Goal: Information Seeking & Learning: Learn about a topic

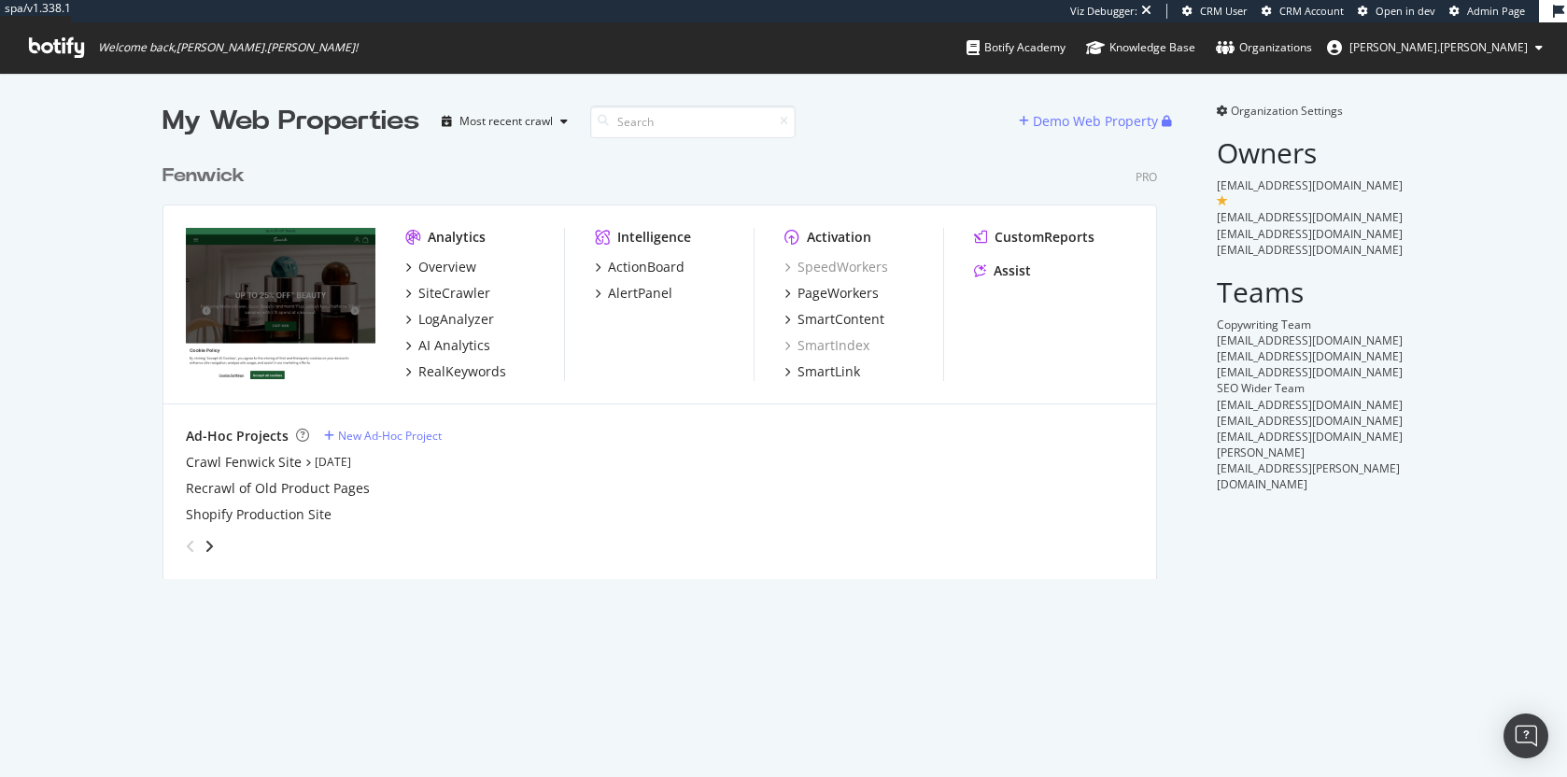
scroll to position [425, 996]
click at [456, 346] on div "AI Analytics" at bounding box center [454, 345] width 72 height 19
click at [439, 349] on div "AI Analytics" at bounding box center [454, 345] width 72 height 19
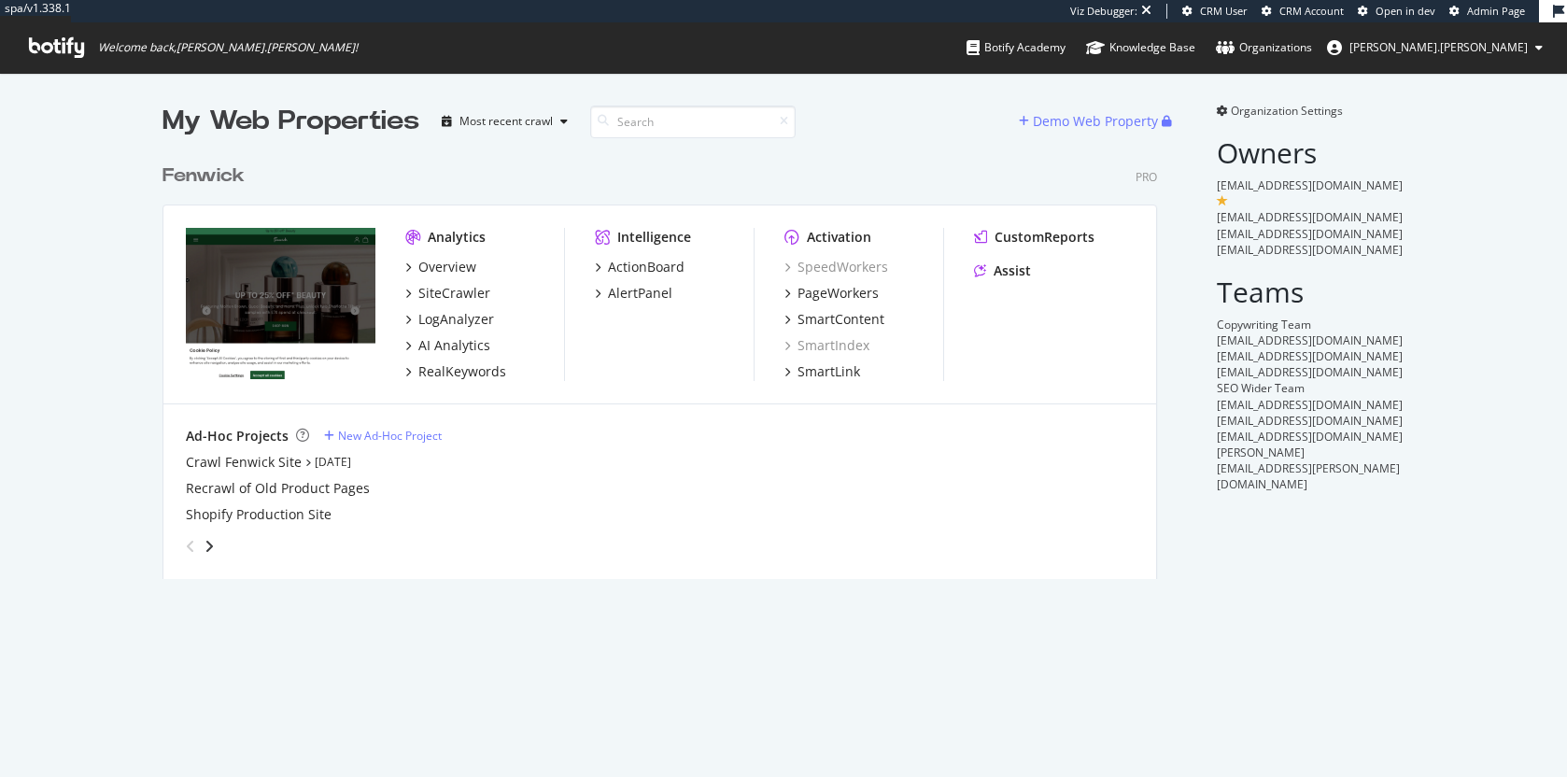
scroll to position [425, 996]
click at [421, 348] on div "AI Analytics" at bounding box center [454, 345] width 72 height 19
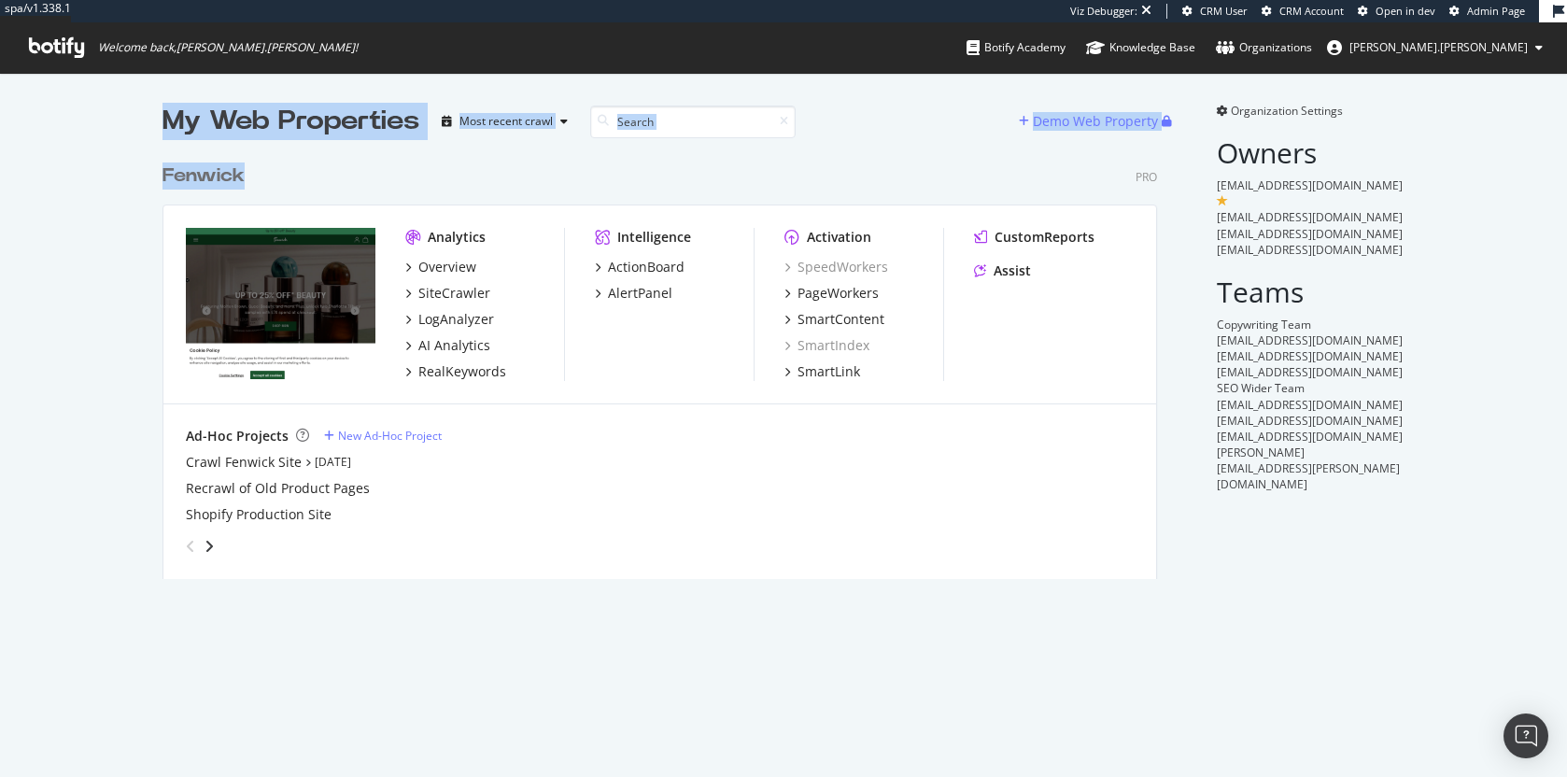
drag, startPoint x: 609, startPoint y: 185, endPoint x: 273, endPoint y: 101, distance: 346.6
click at [274, 100] on div "My Web Properties Most recent crawl Demo Web Property Fenwick Pro Analytics Ove…" at bounding box center [783, 341] width 1567 height 536
click at [271, 108] on div "My Web Properties" at bounding box center [291, 121] width 257 height 37
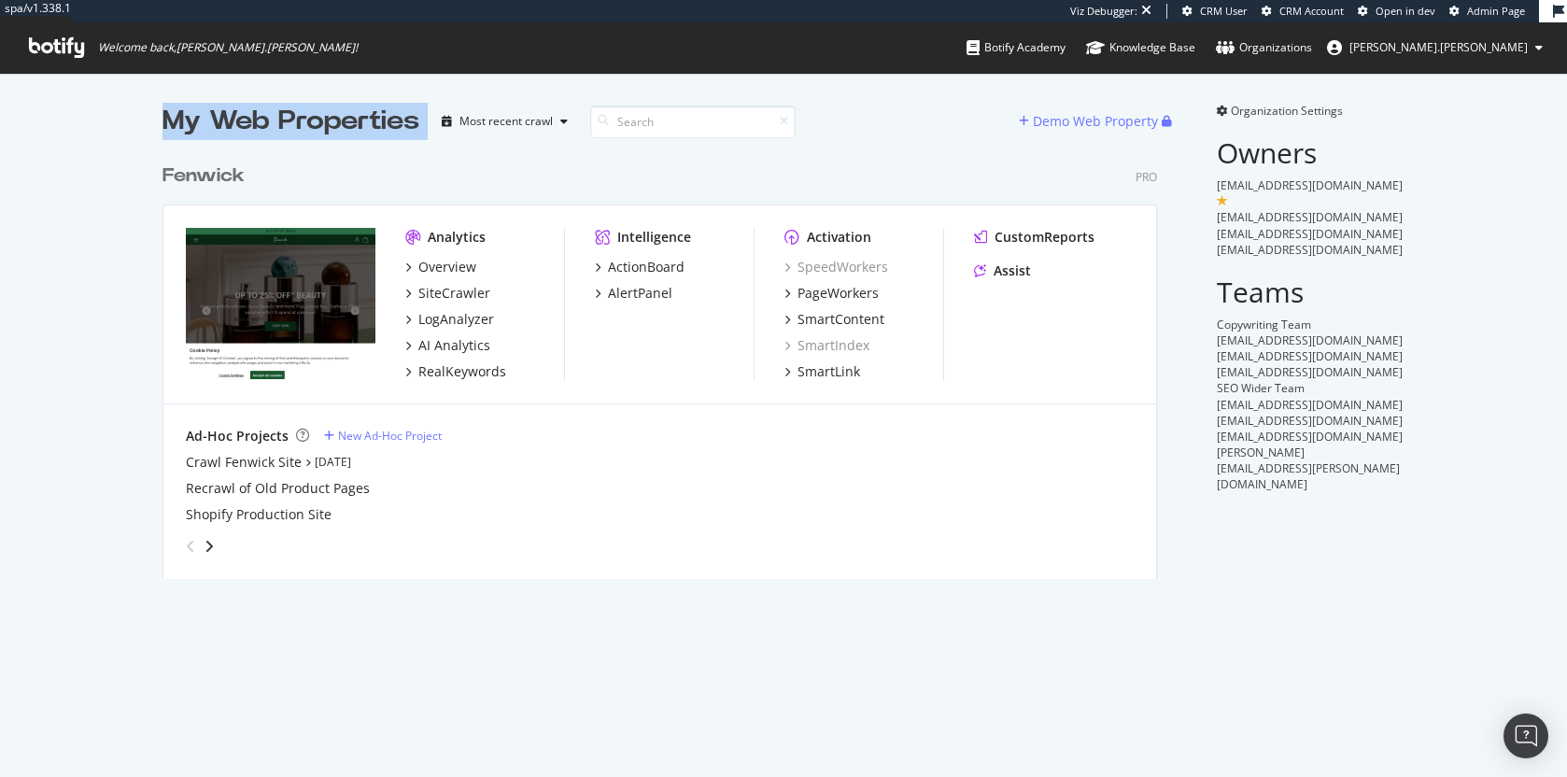
click at [295, 113] on div "My Web Properties" at bounding box center [291, 121] width 257 height 37
click at [297, 113] on div "My Web Properties" at bounding box center [291, 121] width 257 height 37
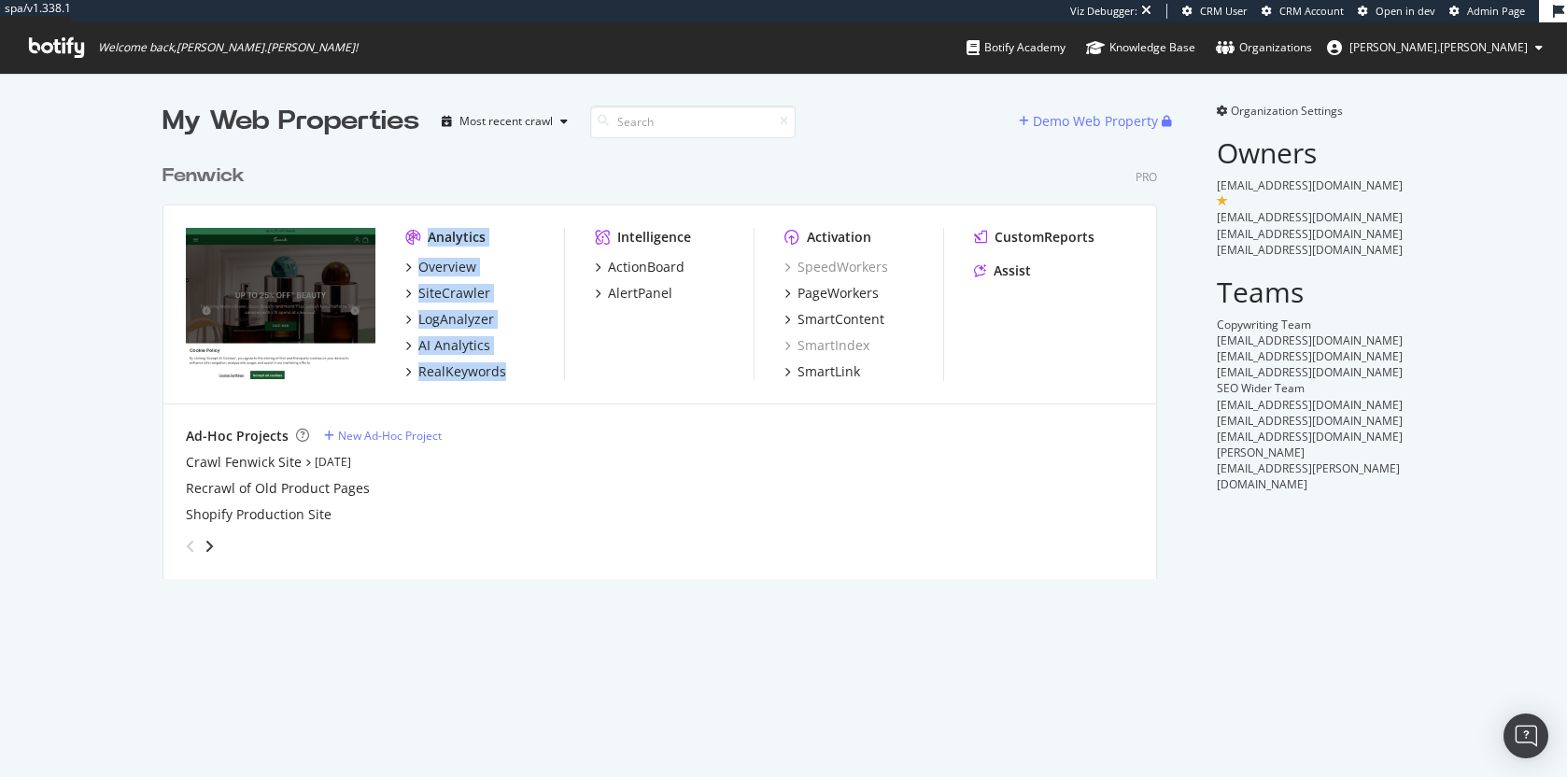
drag, startPoint x: 525, startPoint y: 385, endPoint x: 512, endPoint y: 186, distance: 199.4
click at [512, 186] on div "Fenwick Pro Analytics Overview SiteCrawler LogAnalyzer AI Analytics RealKeyword…" at bounding box center [668, 359] width 1010 height 439
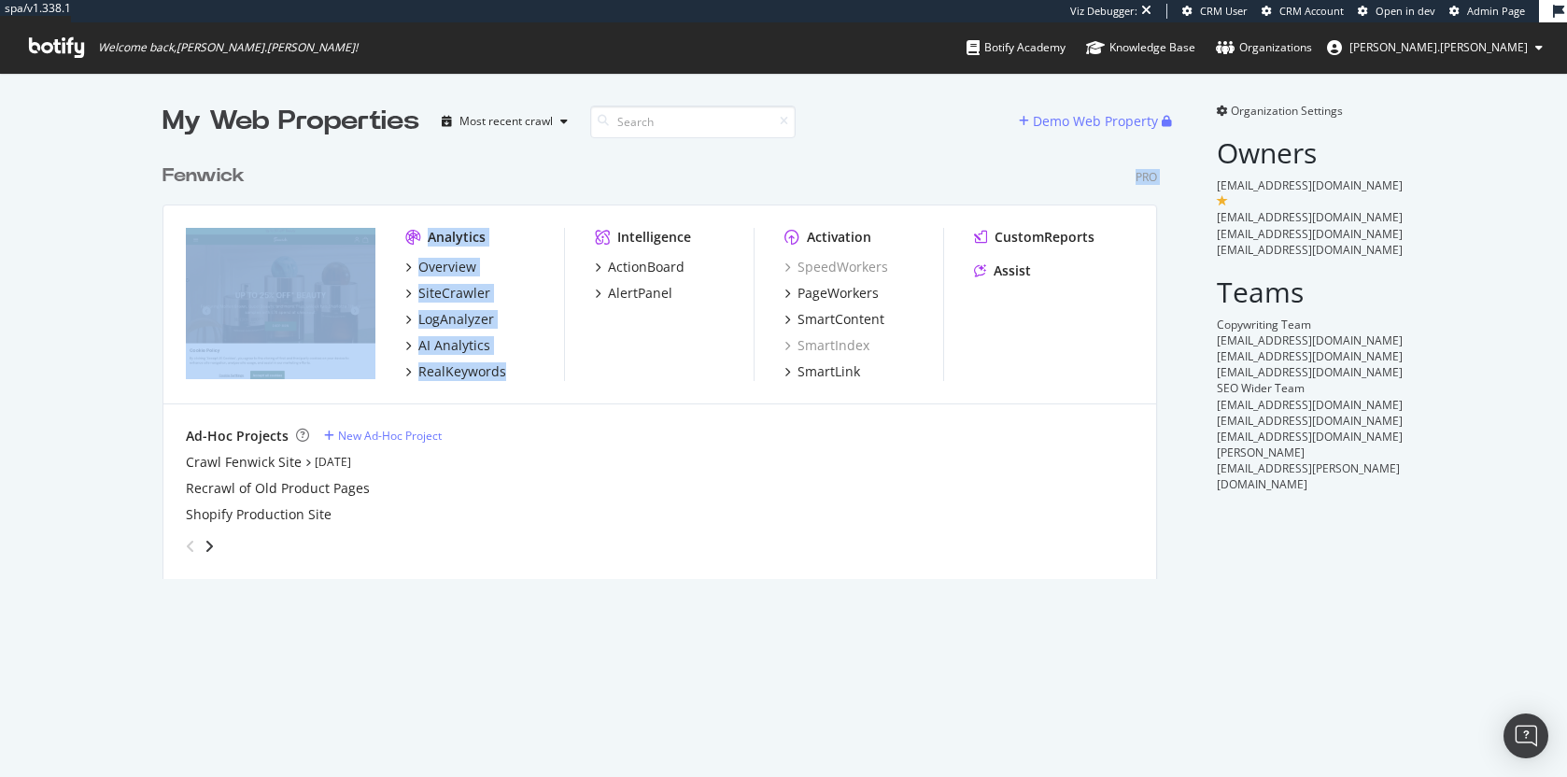
click at [512, 186] on div "Fenwick Pro" at bounding box center [660, 176] width 995 height 27
drag, startPoint x: 512, startPoint y: 189, endPoint x: 535, endPoint y: 377, distance: 190.1
click at [536, 378] on div "Fenwick Pro Analytics Overview SiteCrawler LogAnalyzer AI Analytics RealKeyword…" at bounding box center [668, 359] width 1010 height 439
click at [535, 377] on div "RealKeywords" at bounding box center [484, 371] width 159 height 19
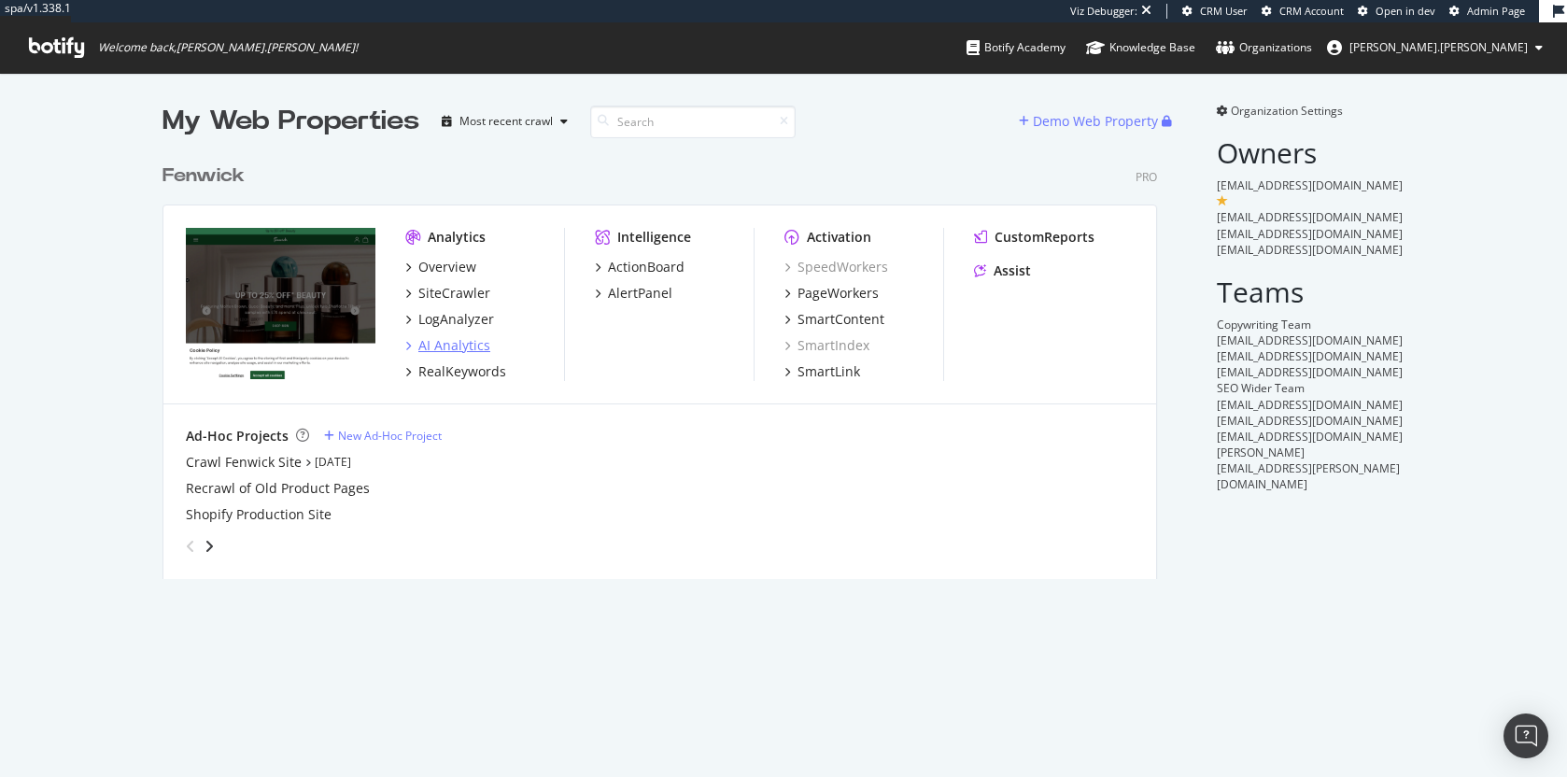
click at [457, 349] on div "AI Analytics" at bounding box center [454, 345] width 72 height 19
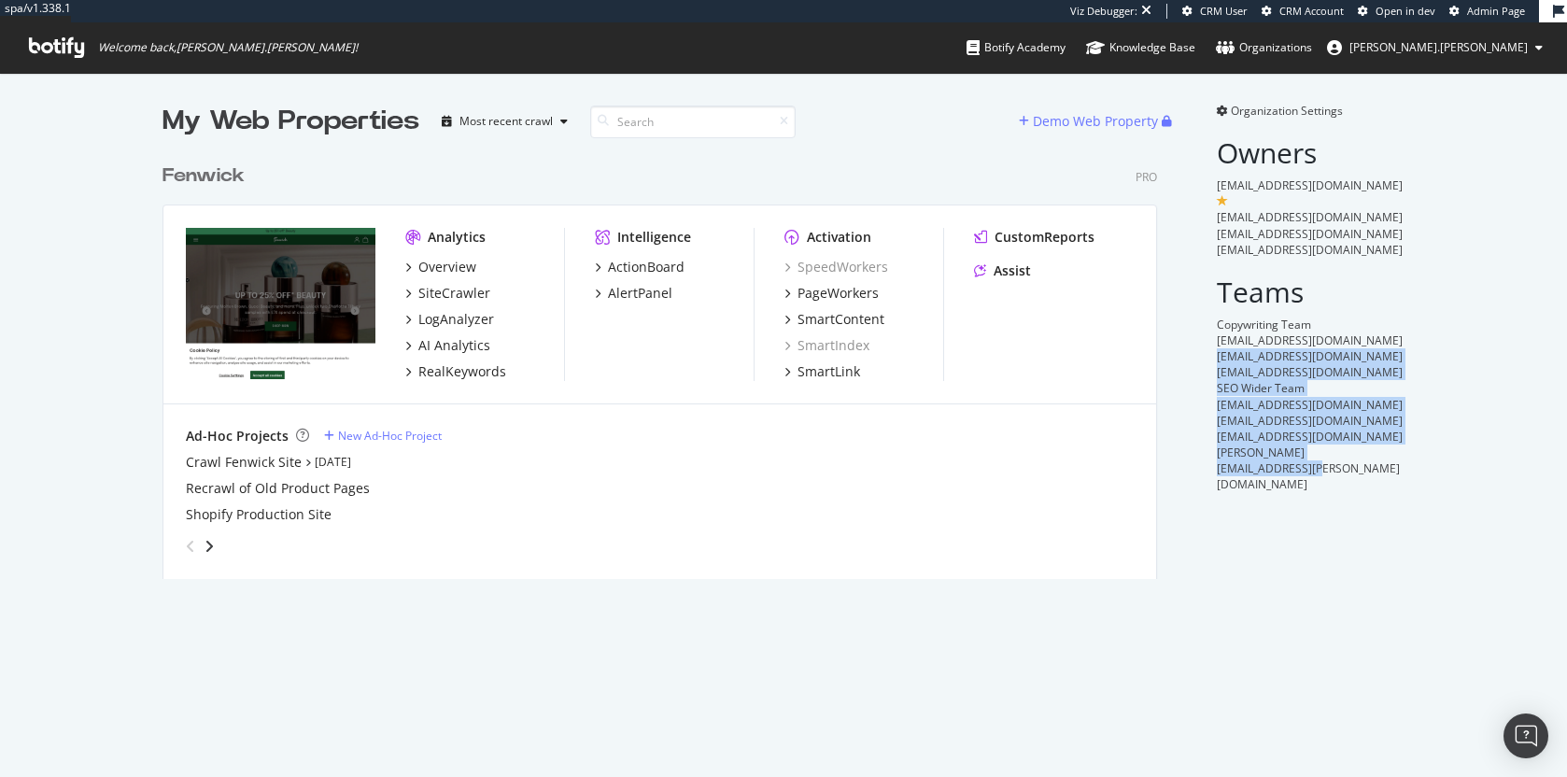
drag, startPoint x: 1204, startPoint y: 337, endPoint x: 1349, endPoint y: 490, distance: 210.8
click at [1349, 490] on div "Organization Settings Owners biancathompson@fenwick.co.uk francoisjonquet@fenwi…" at bounding box center [1300, 341] width 210 height 476
drag, startPoint x: 1343, startPoint y: 463, endPoint x: 1188, endPoint y: 292, distance: 230.8
click at [1195, 292] on div "Organization Settings Owners biancathompson@fenwick.co.uk francoisjonquet@fenwi…" at bounding box center [1300, 341] width 210 height 476
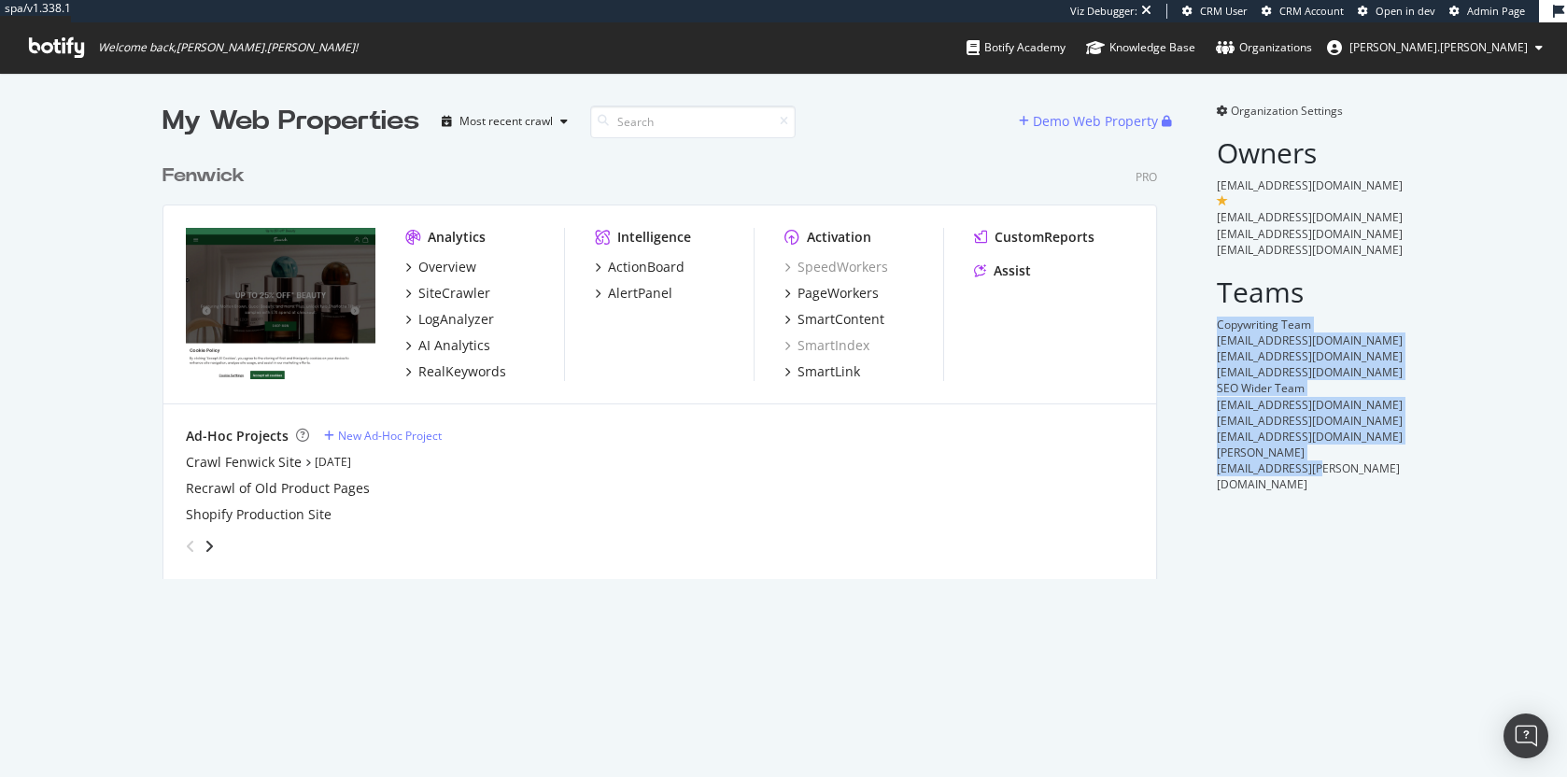
click at [1195, 292] on div "Organization Settings Owners biancathompson@fenwick.co.uk francoisjonquet@fenwi…" at bounding box center [1300, 341] width 210 height 476
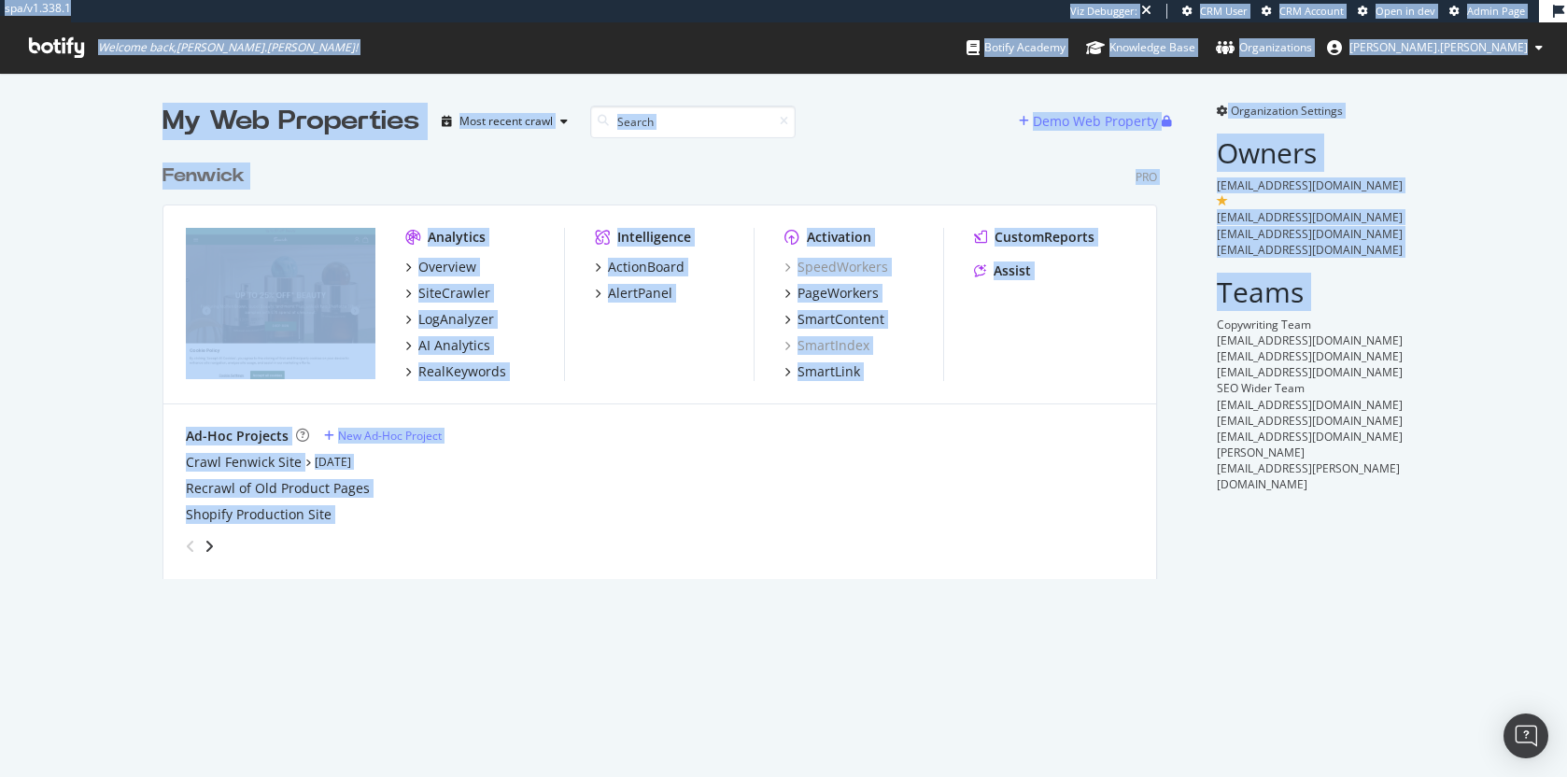
drag, startPoint x: 1188, startPoint y: 292, endPoint x: 1361, endPoint y: 488, distance: 260.7
click at [1361, 488] on div "Organization Settings Owners biancathompson@fenwick.co.uk francoisjonquet@fenwi…" at bounding box center [1300, 341] width 210 height 476
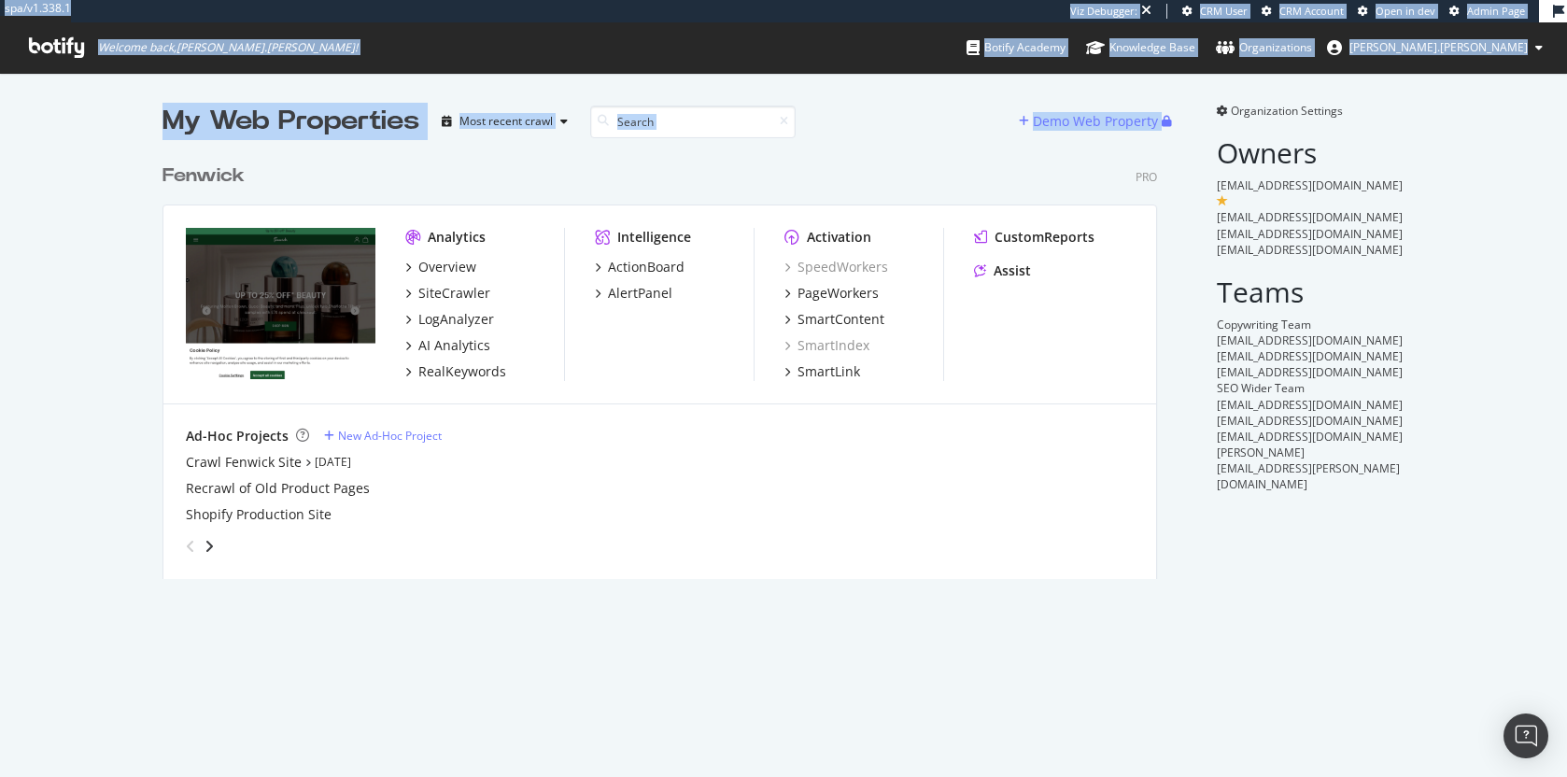
drag, startPoint x: 1312, startPoint y: 423, endPoint x: 1167, endPoint y: 294, distance: 194.5
click at [1167, 294] on div "My Web Properties Most recent crawl Demo Web Property Fenwick Pro Analytics Ove…" at bounding box center [783, 341] width 1567 height 536
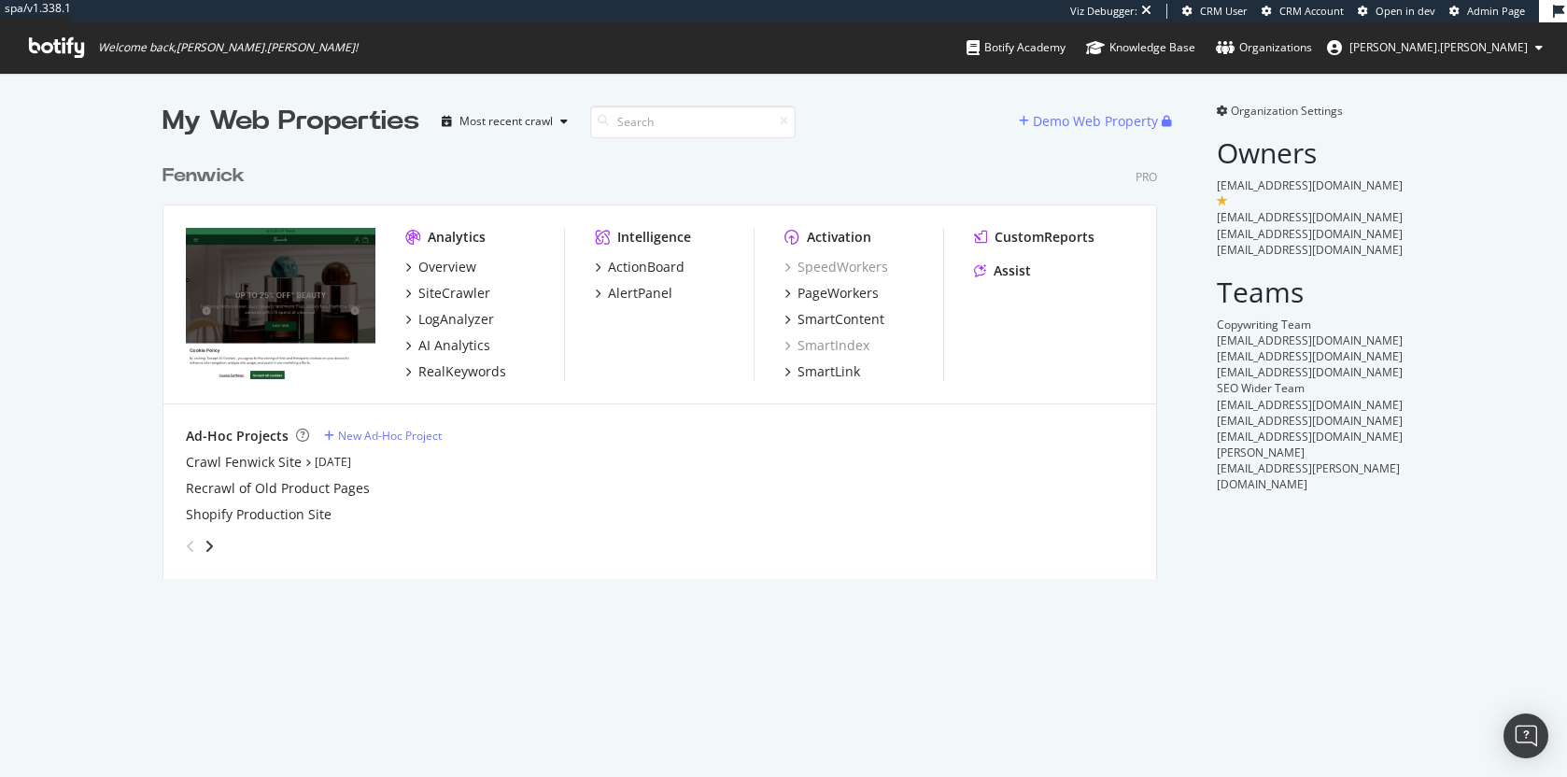
click at [1167, 294] on div "My Web Properties Most recent crawl Demo Web Property Fenwick Pro Analytics Ove…" at bounding box center [679, 341] width 1032 height 476
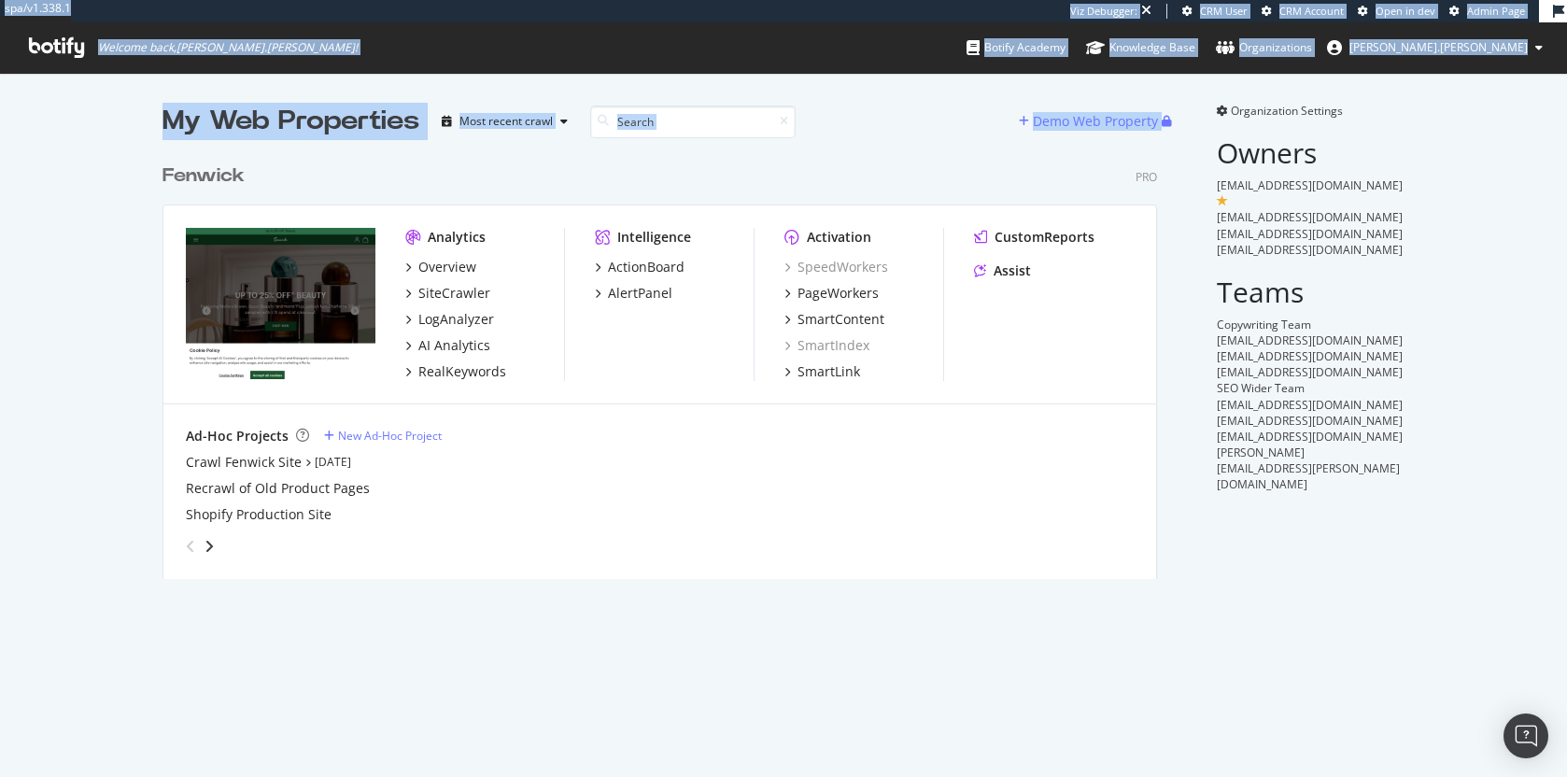
drag, startPoint x: 1167, startPoint y: 294, endPoint x: 1357, endPoint y: 465, distance: 256.0
click at [1357, 465] on div "My Web Properties Most recent crawl Demo Web Property Fenwick Pro Analytics Ove…" at bounding box center [783, 341] width 1567 height 536
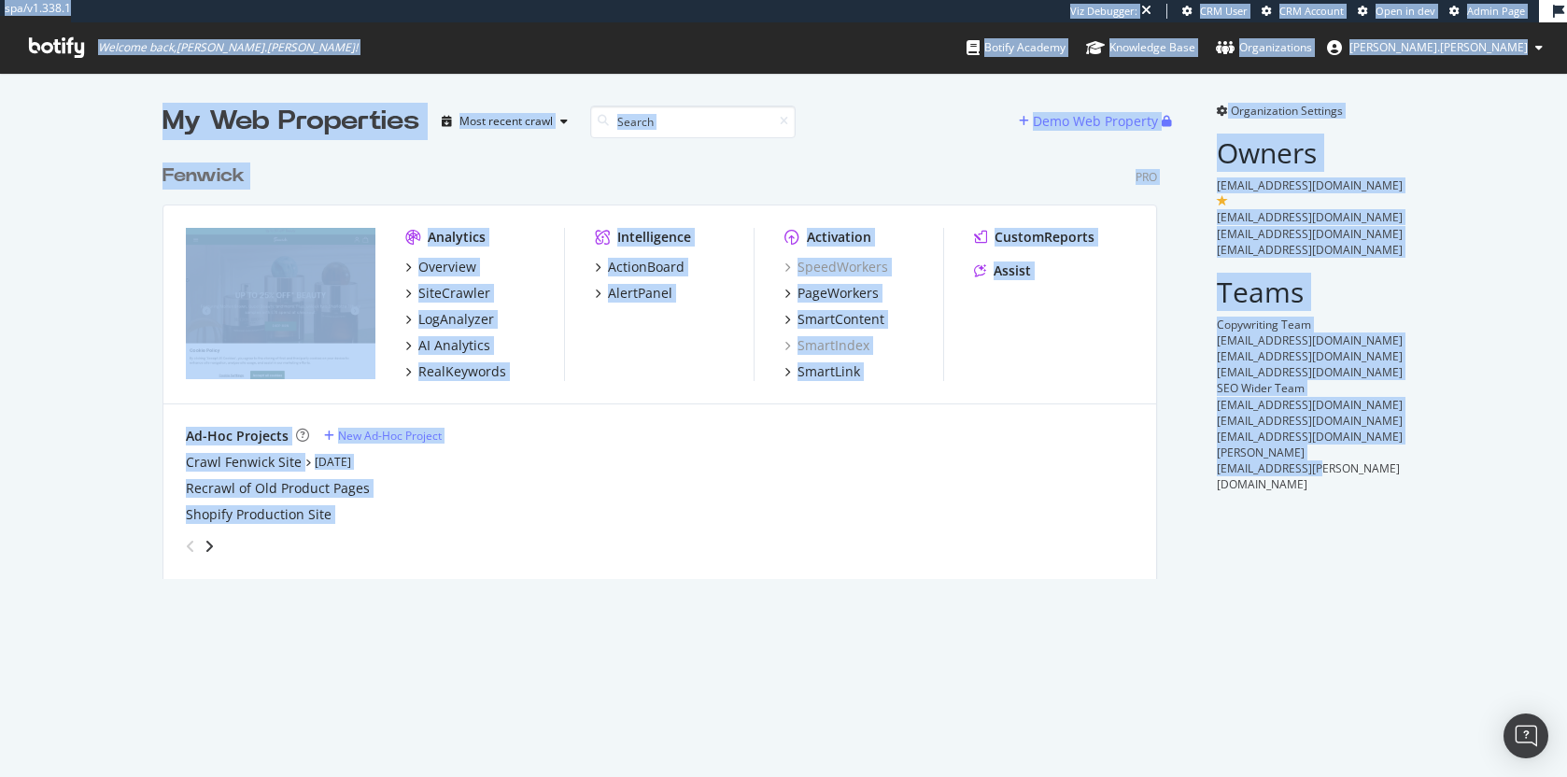
click at [1358, 466] on div "Organization Settings Owners biancathompson@fenwick.co.uk francoisjonquet@fenwi…" at bounding box center [1300, 341] width 210 height 476
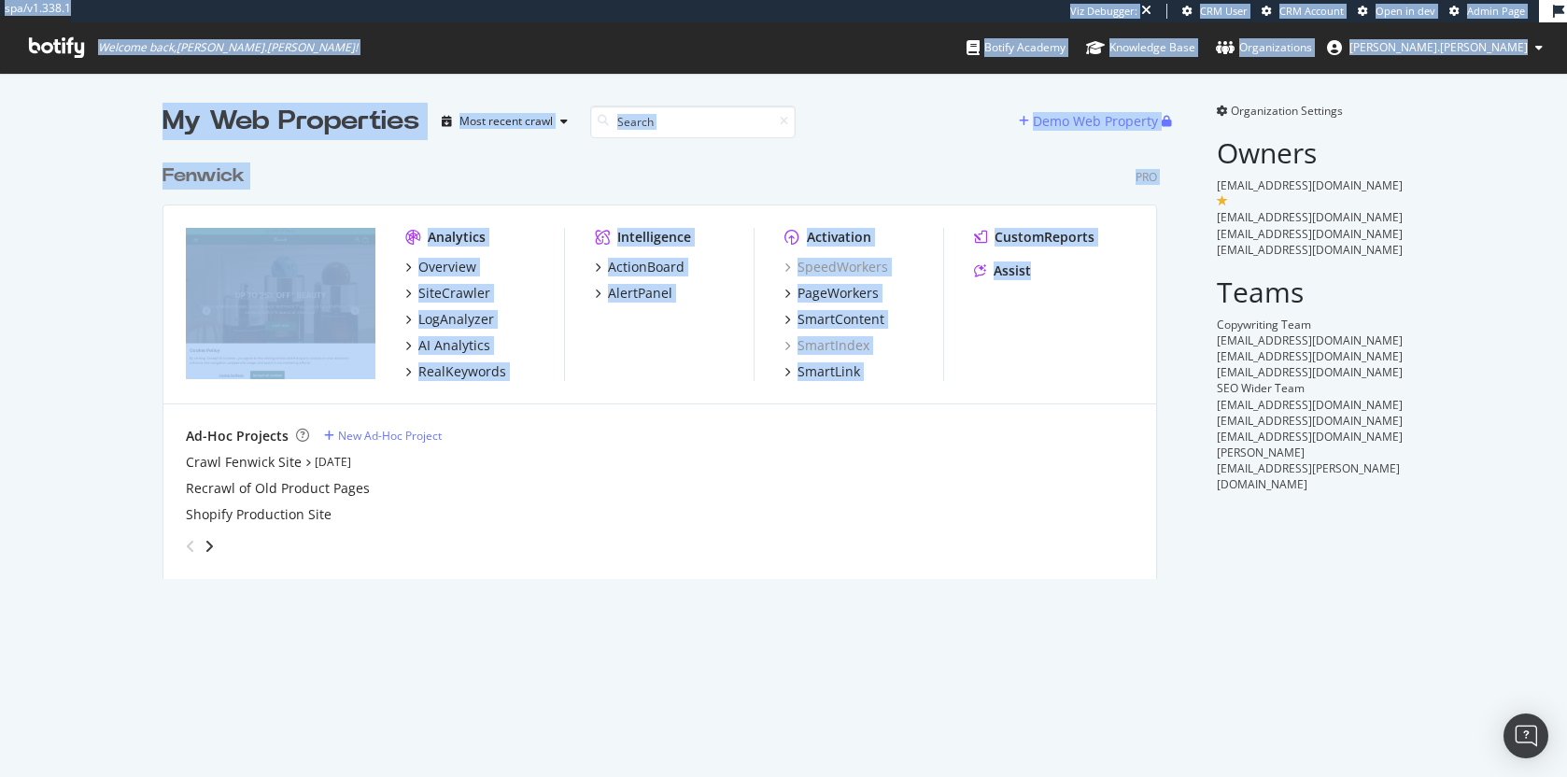
drag, startPoint x: 1296, startPoint y: 410, endPoint x: 1147, endPoint y: 289, distance: 192.6
click at [1147, 289] on div "My Web Properties Most recent crawl Demo Web Property Fenwick Pro Analytics Ove…" at bounding box center [783, 341] width 1567 height 536
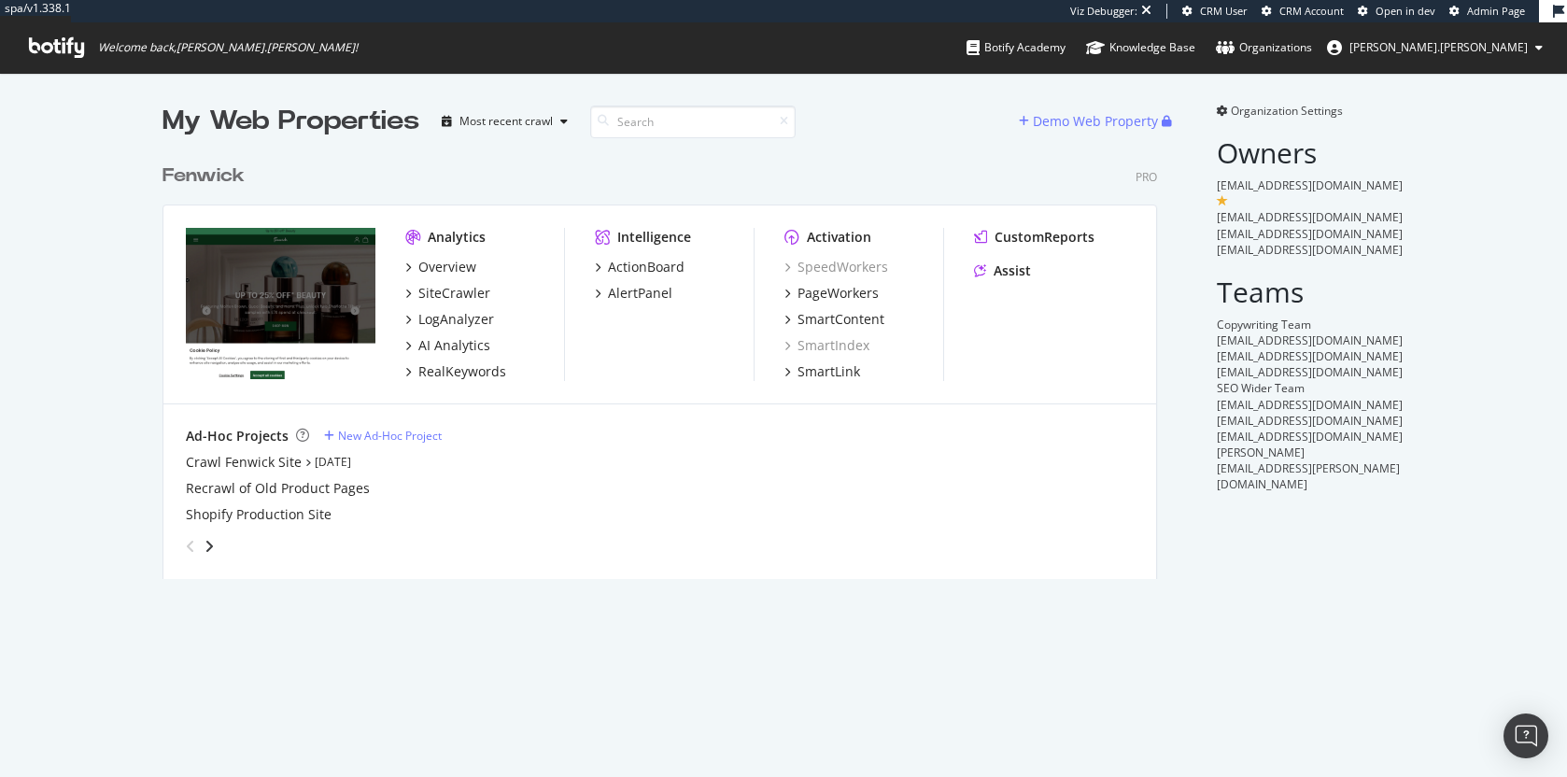
click at [1147, 289] on div "Analytics Overview SiteCrawler LogAnalyzer AI Analytics RealKeywords Intelligen…" at bounding box center [659, 304] width 993 height 199
drag, startPoint x: 1196, startPoint y: 169, endPoint x: 1404, endPoint y: 239, distance: 218.9
click at [1404, 239] on div "My Web Properties Most recent crawl Demo Web Property Fenwick Pro Analytics Ove…" at bounding box center [783, 341] width 1567 height 536
click at [1405, 239] on div "My Web Properties Most recent crawl Demo Web Property Fenwick Pro Analytics Ove…" at bounding box center [783, 341] width 1567 height 536
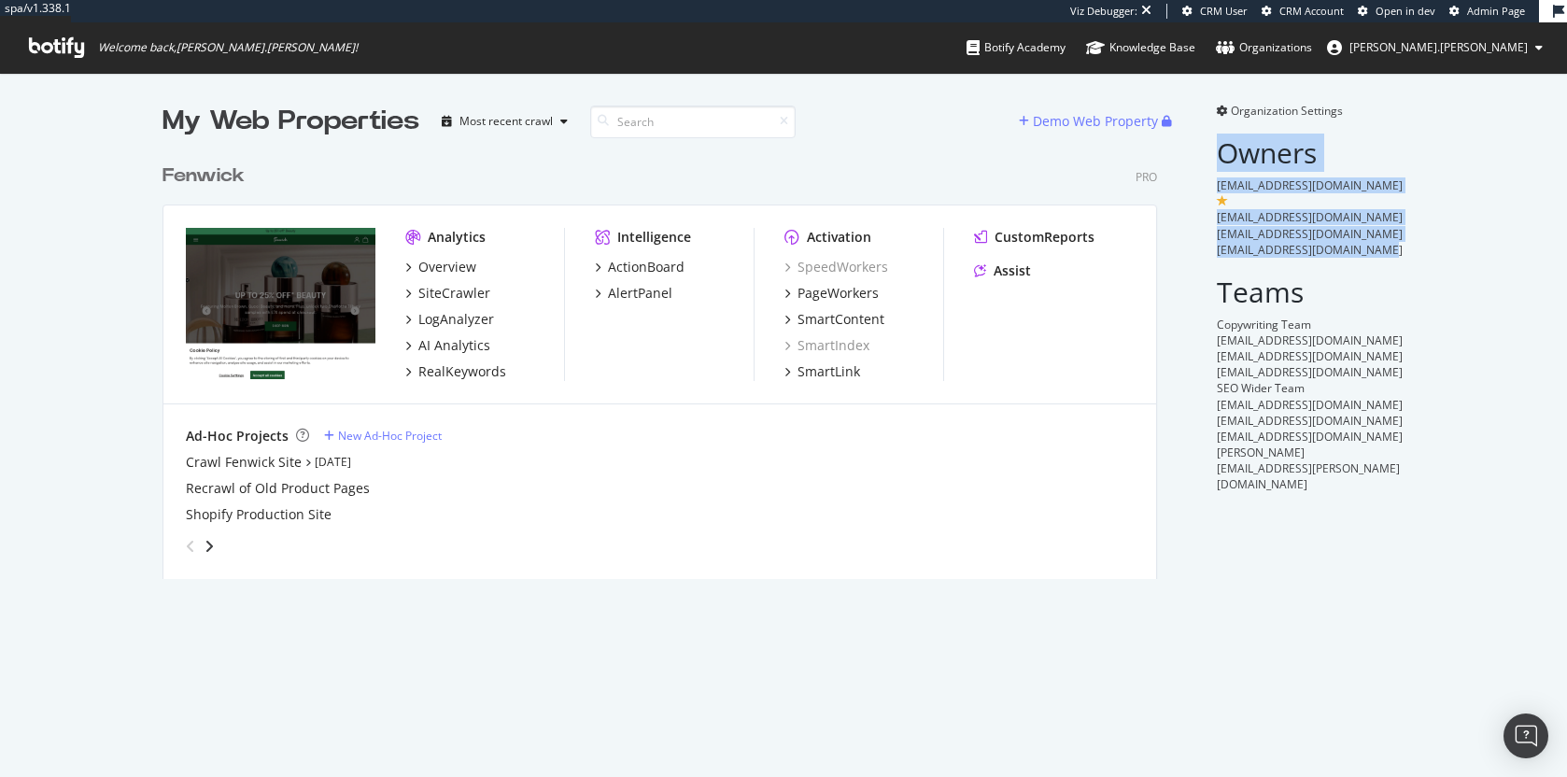
drag, startPoint x: 1406, startPoint y: 239, endPoint x: 1193, endPoint y: 168, distance: 224.5
click at [1194, 168] on div "My Web Properties Most recent crawl Demo Web Property Fenwick Pro Analytics Ove…" at bounding box center [783, 341] width 1567 height 536
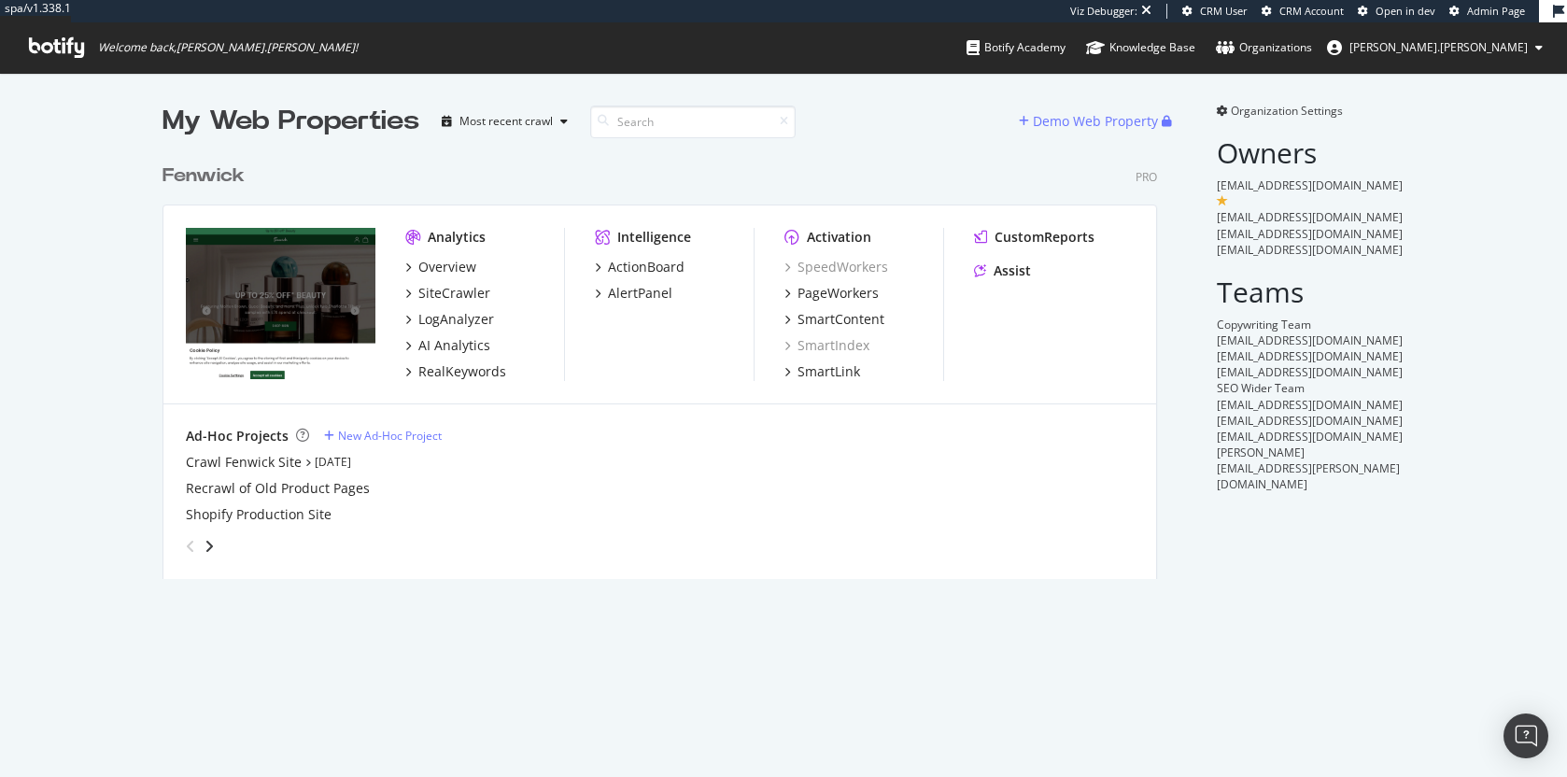
click at [1195, 168] on div "Organization Settings Owners biancathompson@fenwick.co.uk francoisjonquet@fenwi…" at bounding box center [1300, 341] width 210 height 476
drag, startPoint x: 1195, startPoint y: 169, endPoint x: 1392, endPoint y: 238, distance: 208.8
click at [1392, 238] on div "Organization Settings Owners biancathompson@fenwick.co.uk francoisjonquet@fenwi…" at bounding box center [1300, 341] width 210 height 476
click at [1392, 242] on div "ceceliadillon@fenwick.co.uk" at bounding box center [1311, 250] width 188 height 16
click at [1310, 115] on span "Organization Settings" at bounding box center [1287, 111] width 112 height 16
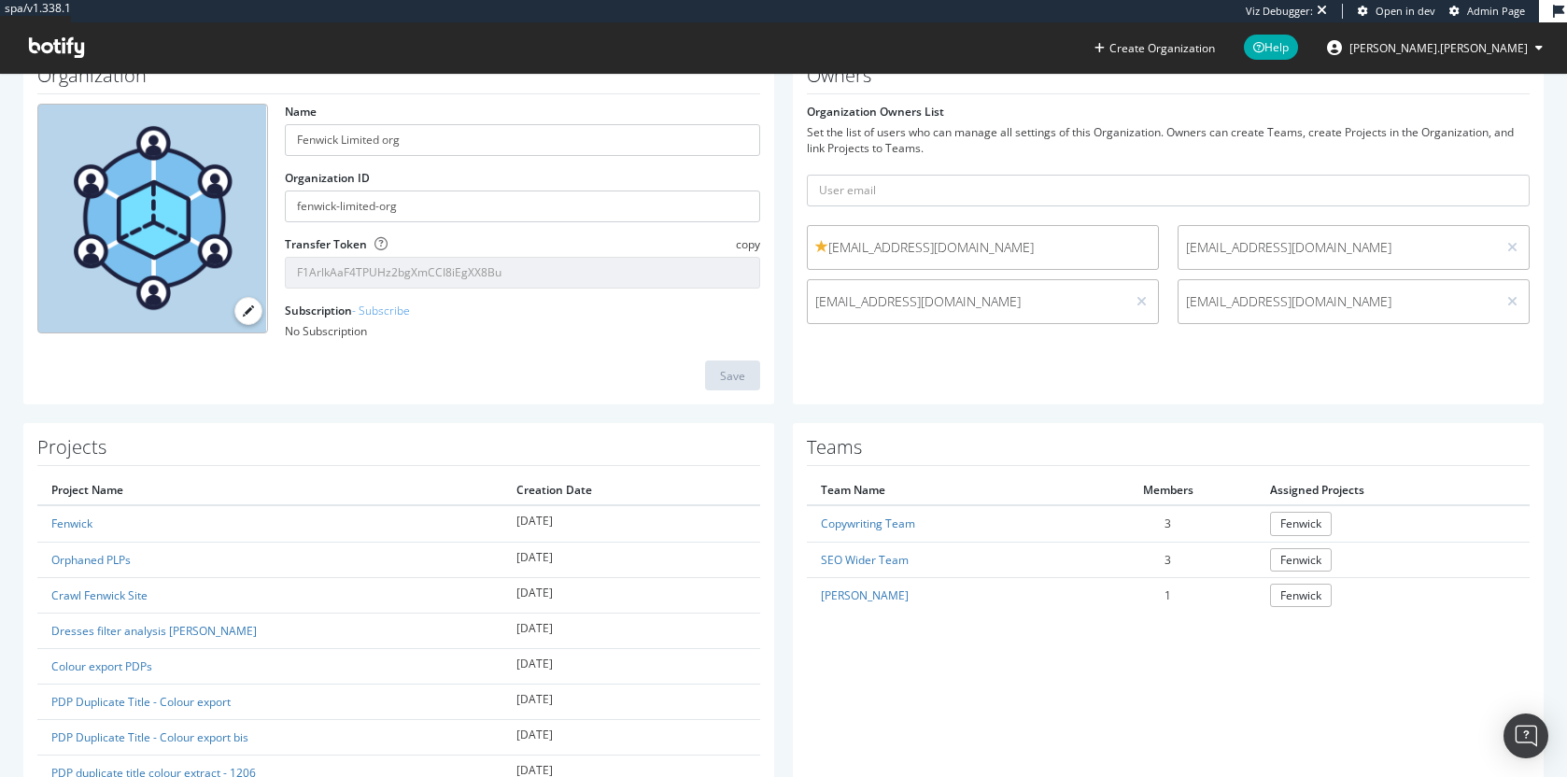
scroll to position [185, 0]
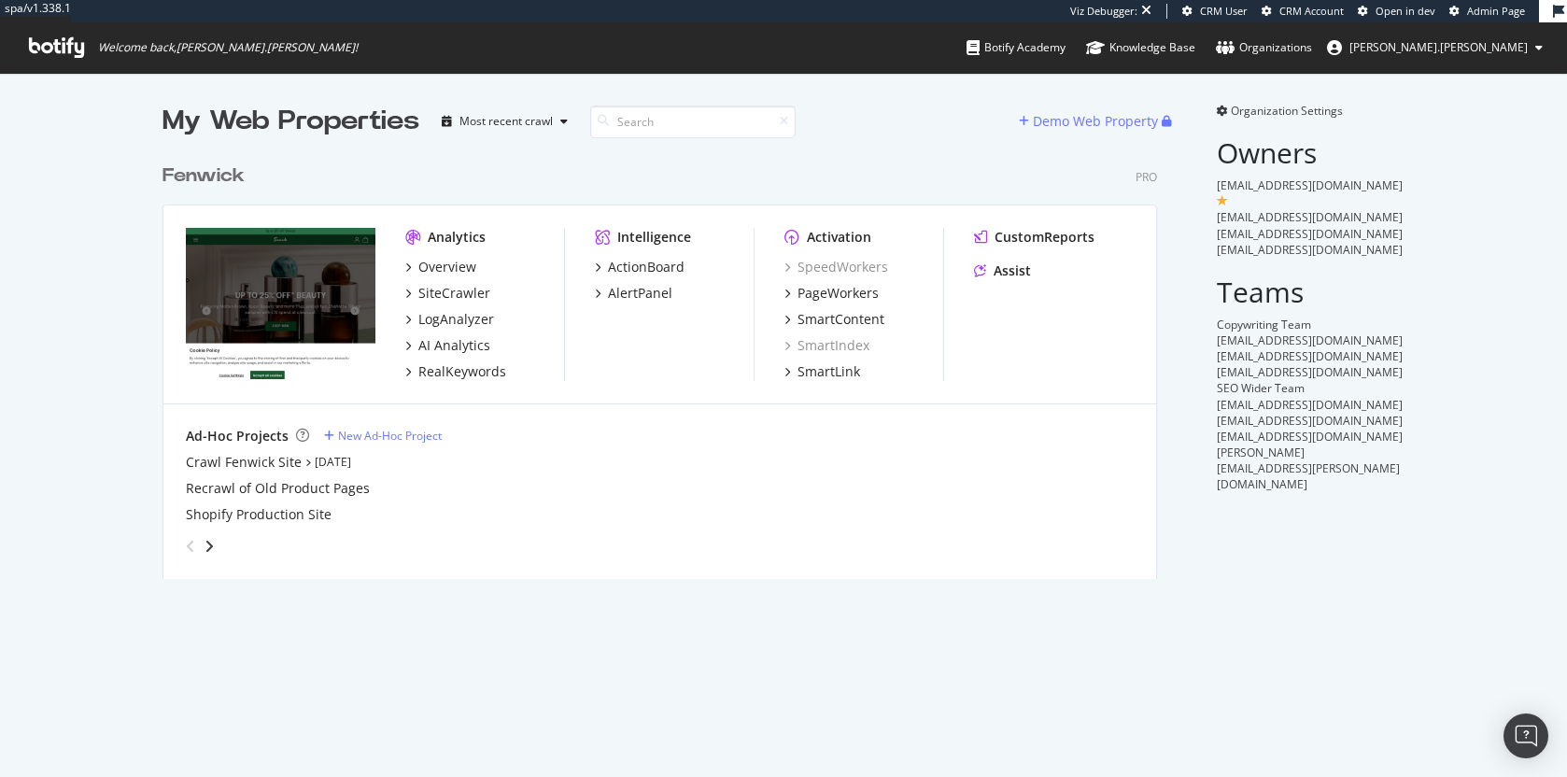
scroll to position [425, 996]
click at [388, 124] on div "My Web Properties" at bounding box center [291, 121] width 257 height 37
click at [387, 124] on div "My Web Properties" at bounding box center [291, 121] width 257 height 37
click at [317, 127] on div "My Web Properties" at bounding box center [291, 121] width 257 height 37
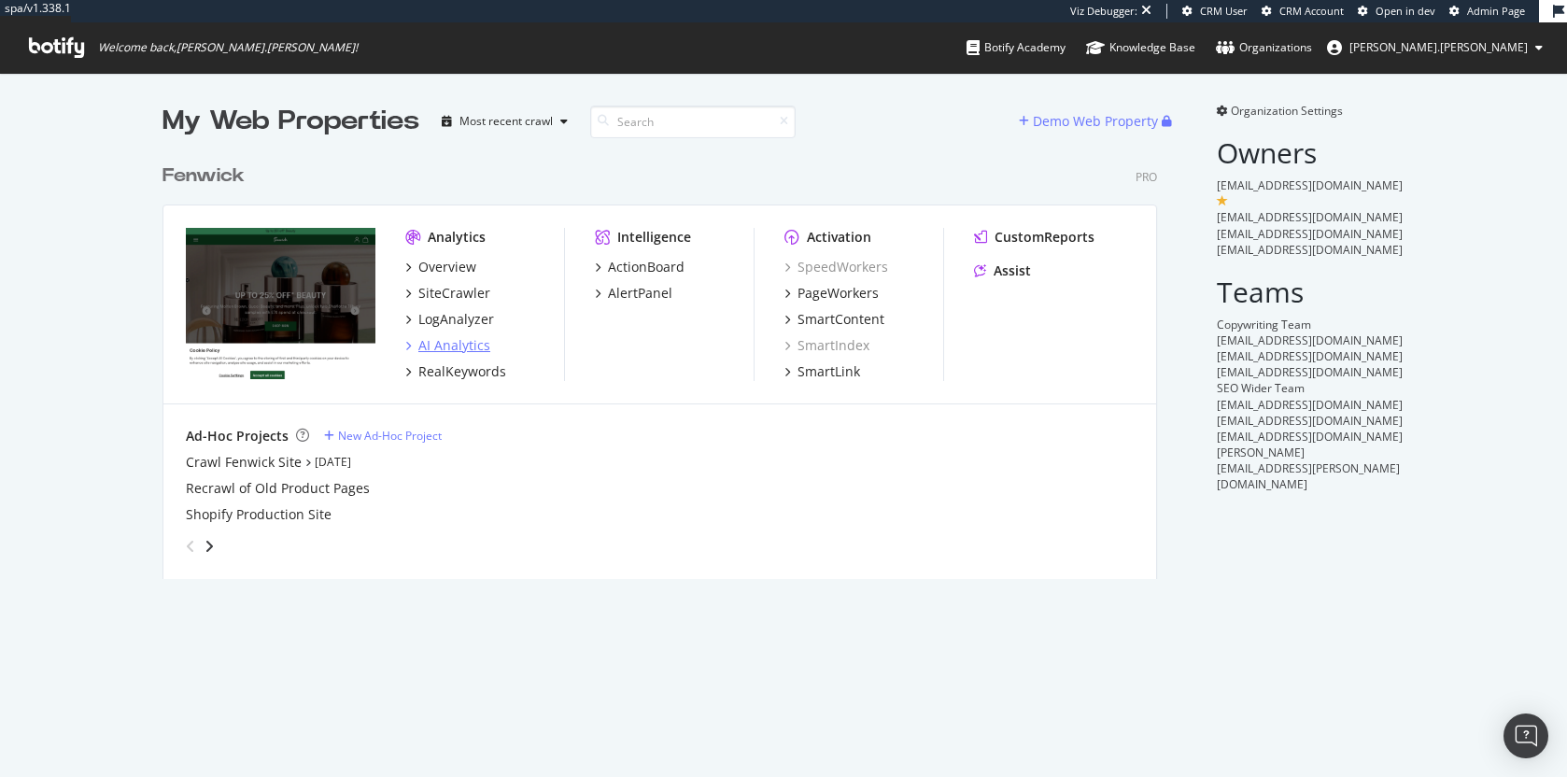
click at [457, 349] on div "AI Analytics" at bounding box center [454, 345] width 72 height 19
click at [290, 125] on div "My Web Properties" at bounding box center [291, 121] width 257 height 37
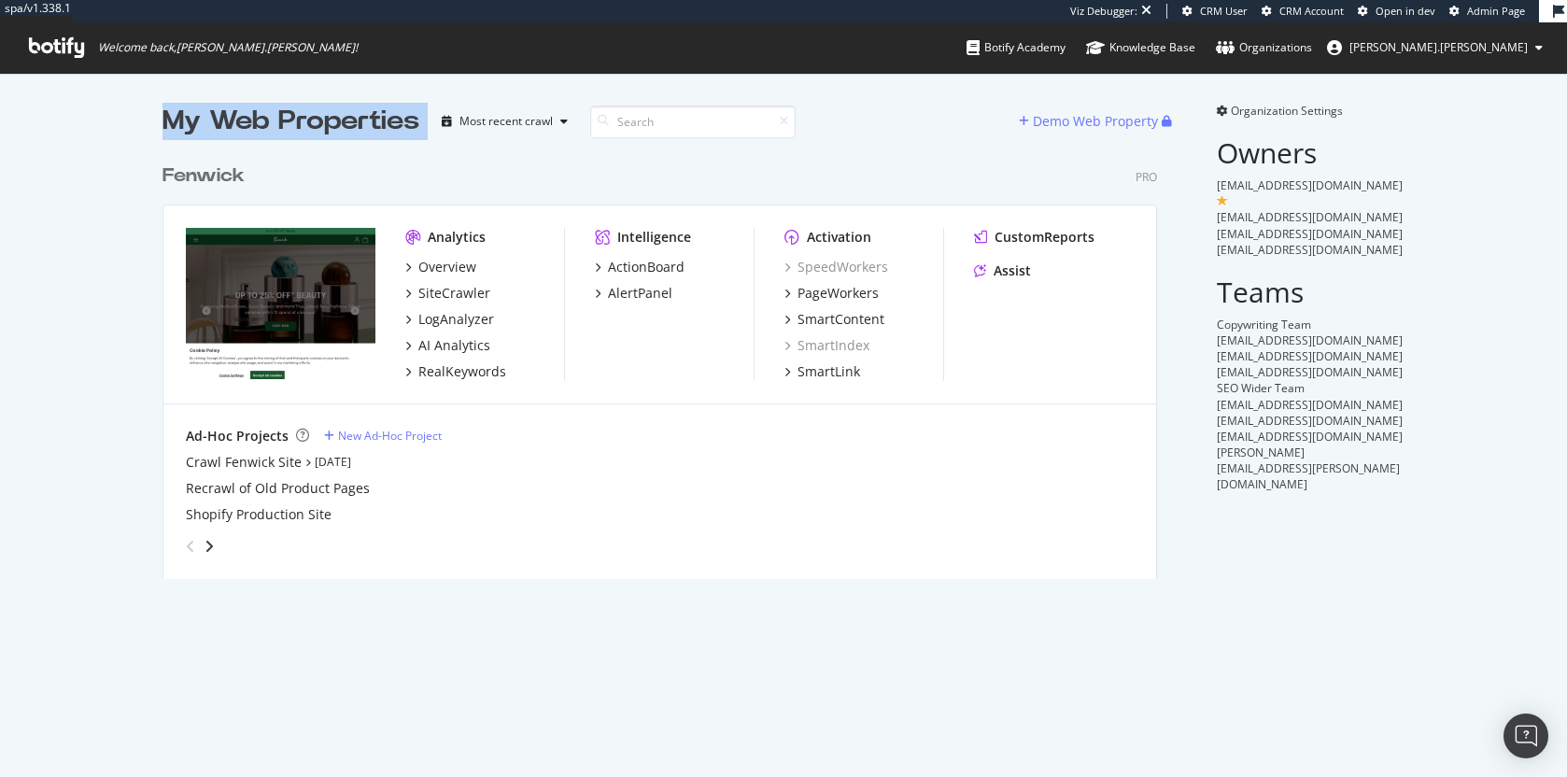
click at [277, 126] on div "My Web Properties" at bounding box center [291, 121] width 257 height 37
click at [229, 129] on div "My Web Properties" at bounding box center [291, 121] width 257 height 37
click at [210, 172] on div "Fenwick" at bounding box center [204, 176] width 82 height 27
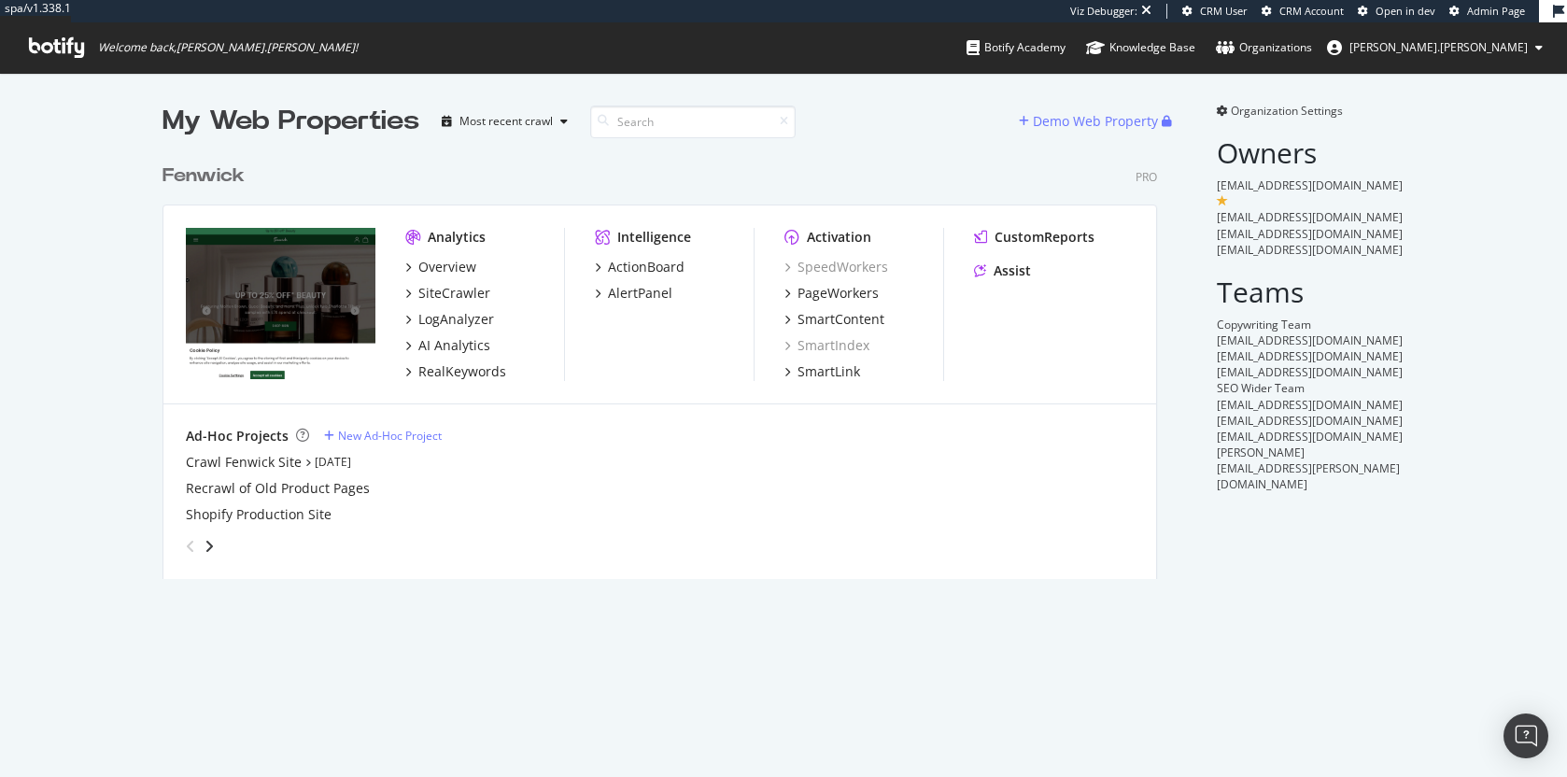
scroll to position [425, 996]
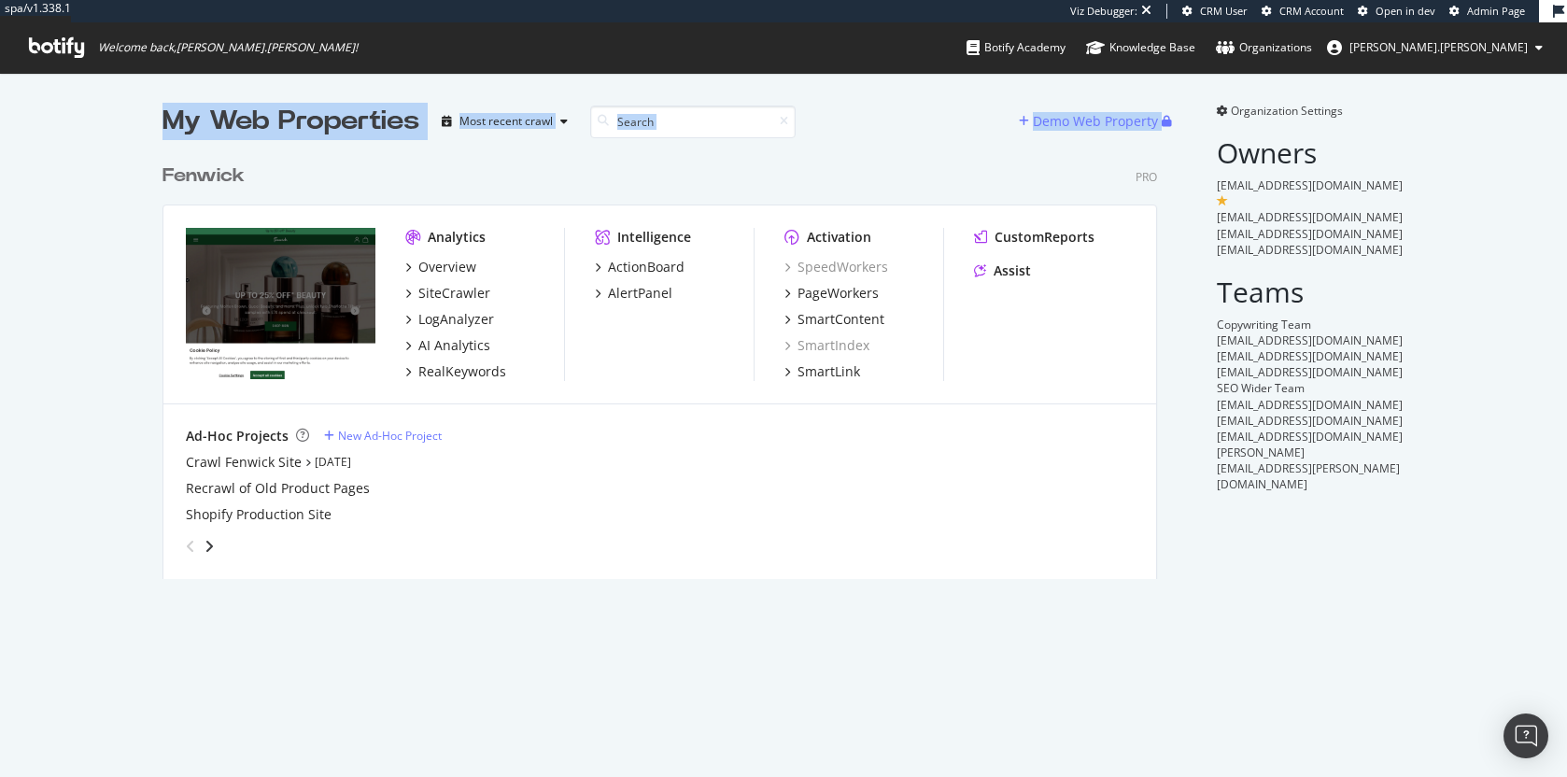
drag, startPoint x: 666, startPoint y: 647, endPoint x: 242, endPoint y: 85, distance: 704.3
click at [242, 85] on div "My Web Properties Most recent crawl Demo Web Property Fenwick Pro Analytics Ove…" at bounding box center [783, 425] width 1567 height 704
click at [124, 124] on div "My Web Properties Most recent crawl Demo Web Property Fenwick Pro Analytics Ove…" at bounding box center [783, 341] width 1567 height 536
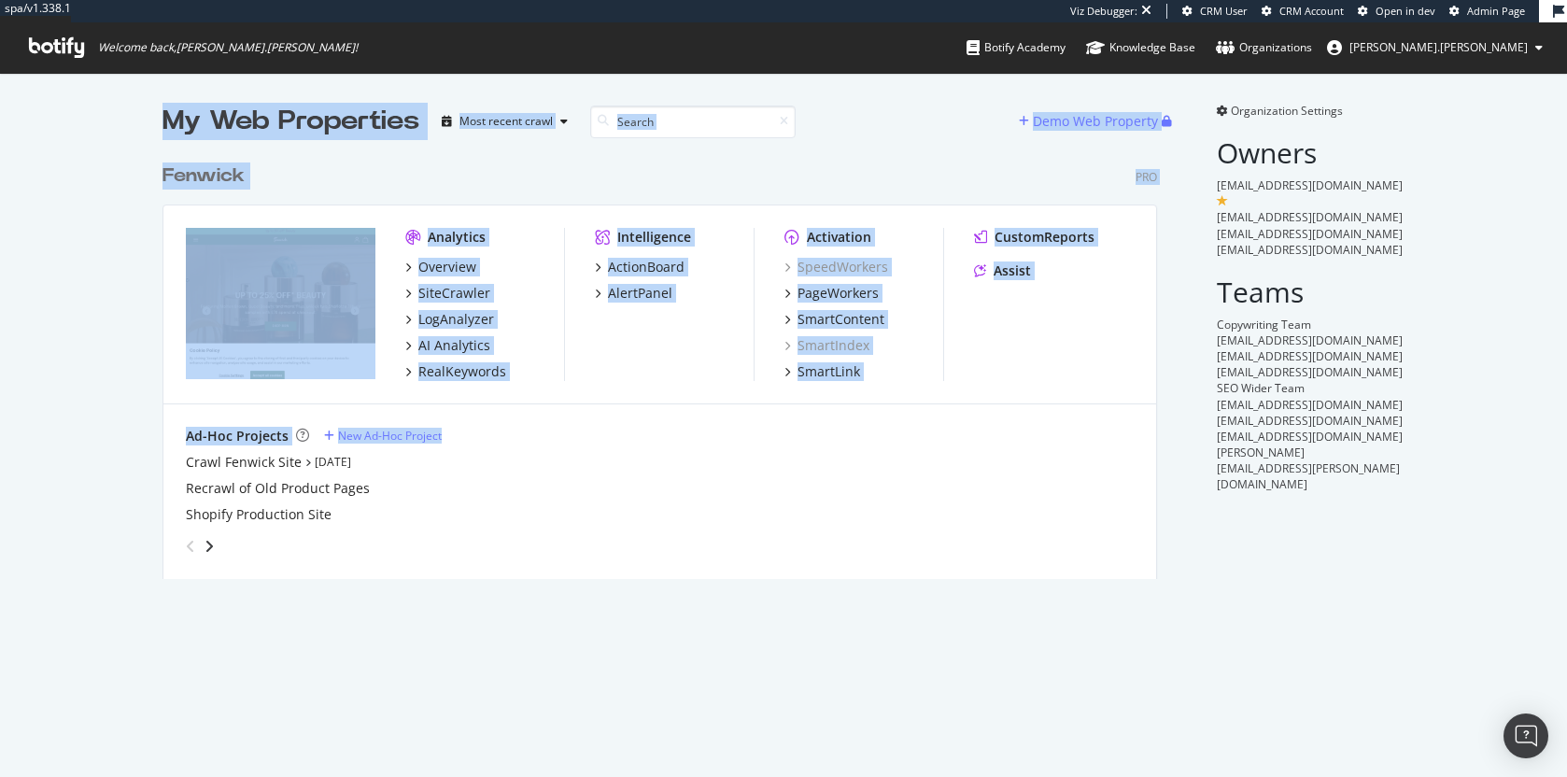
drag, startPoint x: 133, startPoint y: 114, endPoint x: 789, endPoint y: 588, distance: 810.1
click at [686, 479] on div "My Web Properties Most recent crawl Demo Web Property Fenwick Pro Analytics Ove…" at bounding box center [783, 341] width 1567 height 536
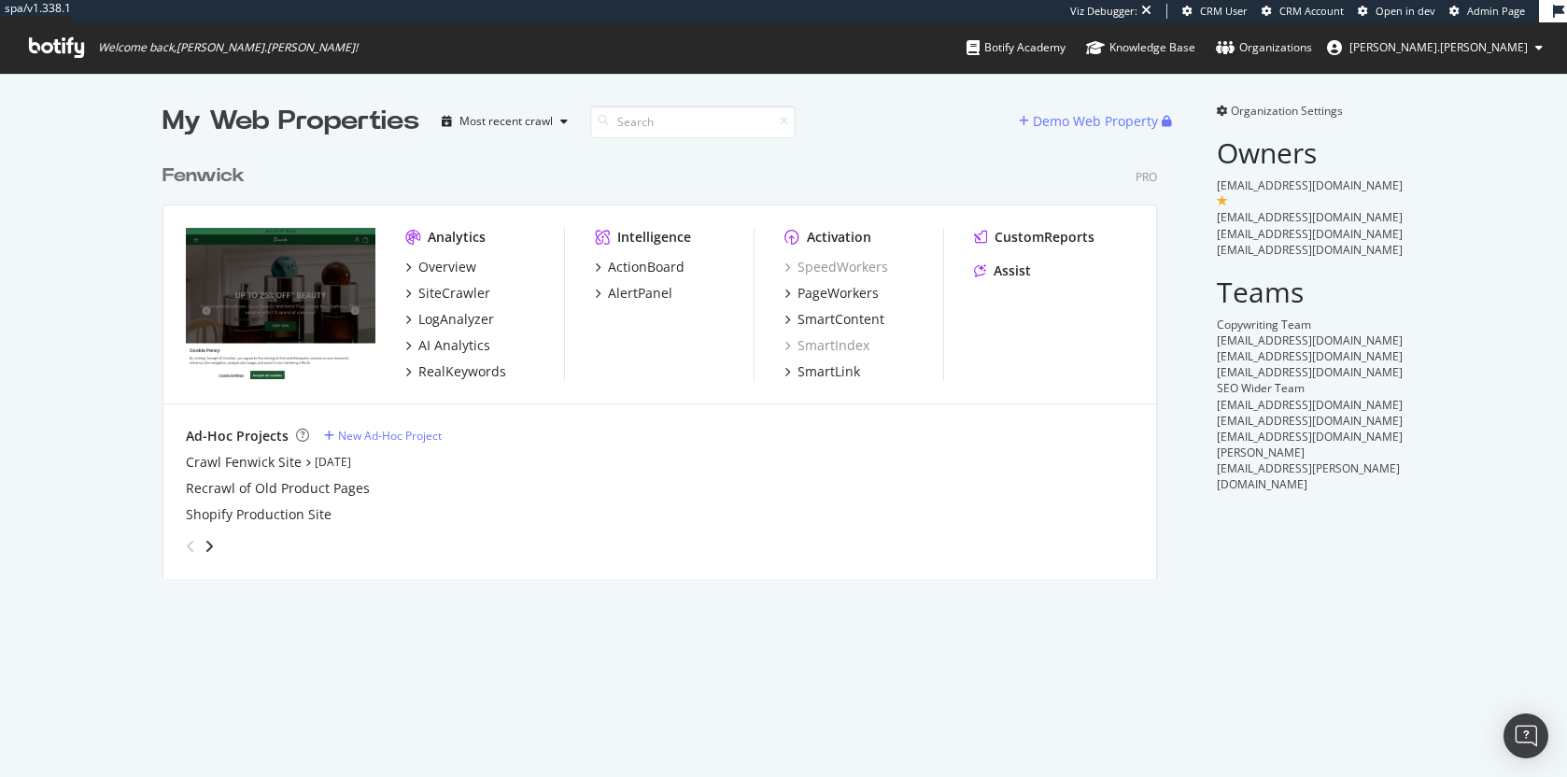
click at [791, 589] on div "My Web Properties Most recent crawl Demo Web Property Fenwick Pro Analytics Ove…" at bounding box center [783, 341] width 1567 height 536
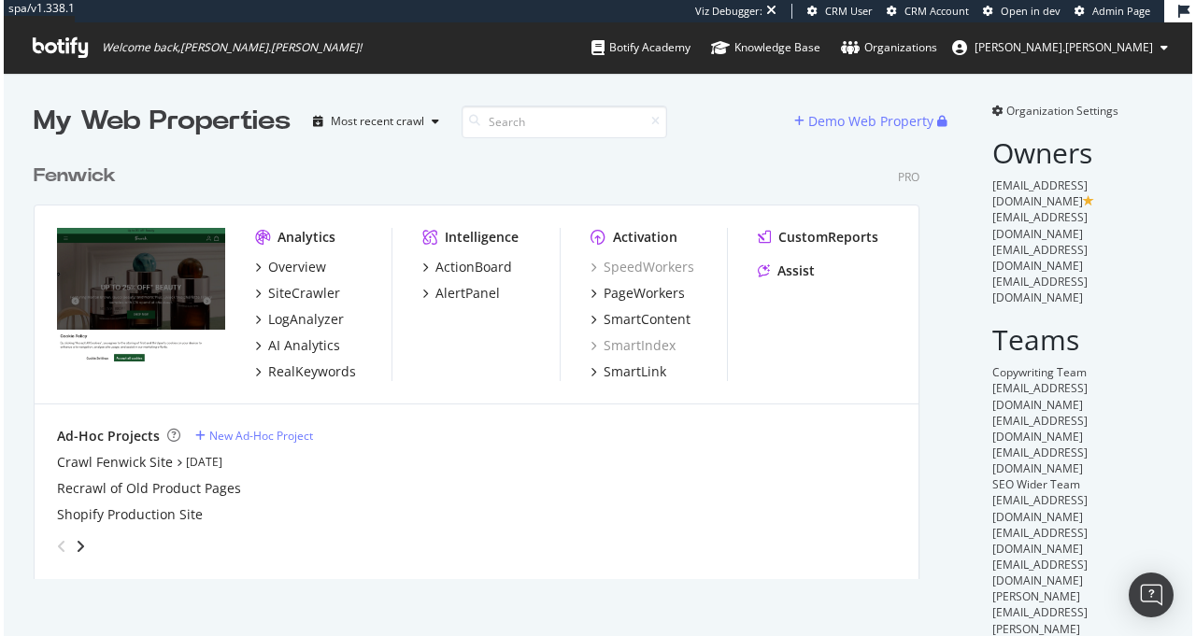
scroll to position [425, 894]
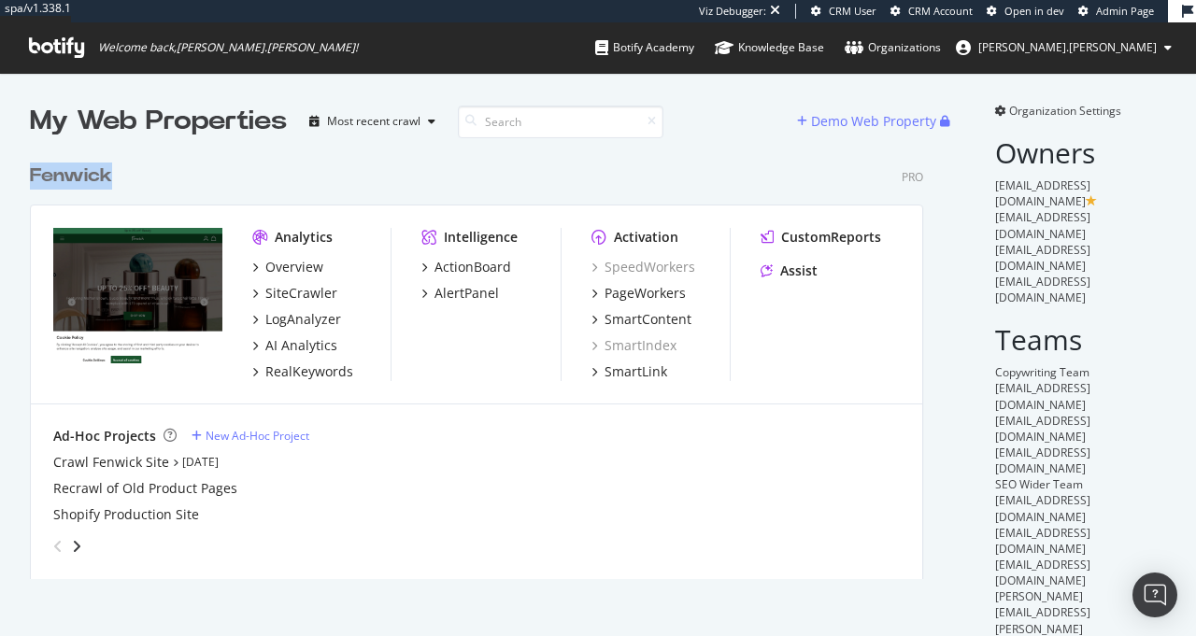
drag, startPoint x: 206, startPoint y: 166, endPoint x: 11, endPoint y: 174, distance: 195.4
click at [11, 174] on div "My Web Properties Most recent crawl Demo Web Property Fenwick Pro Analytics Ove…" at bounding box center [598, 378] width 1196 height 610
drag, startPoint x: 11, startPoint y: 174, endPoint x: 228, endPoint y: 168, distance: 216.8
click at [228, 168] on div "My Web Properties Most recent crawl Demo Web Property Fenwick Pro Analytics Ove…" at bounding box center [598, 378] width 1196 height 610
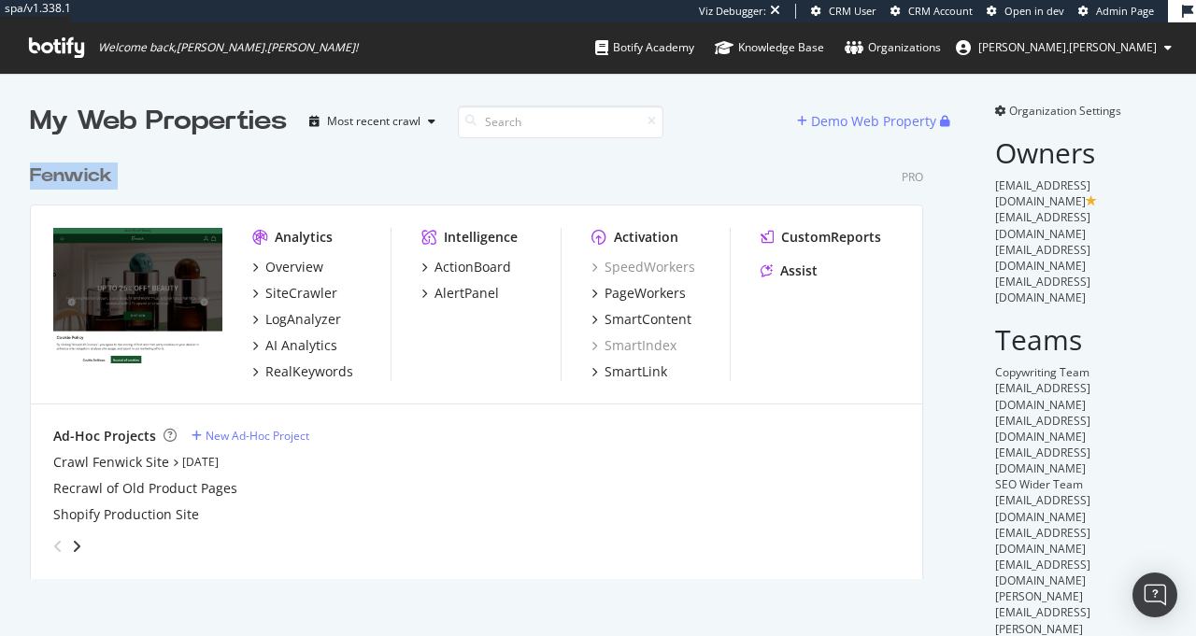
click at [228, 168] on div "Fenwick Pro" at bounding box center [476, 176] width 893 height 27
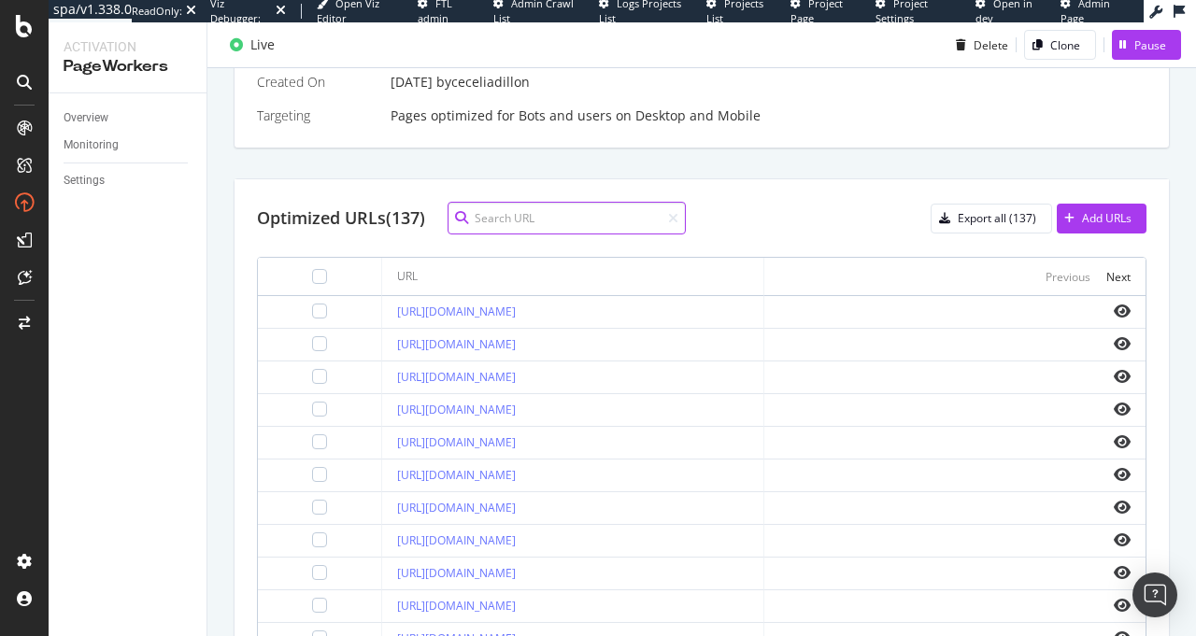
scroll to position [441, 0]
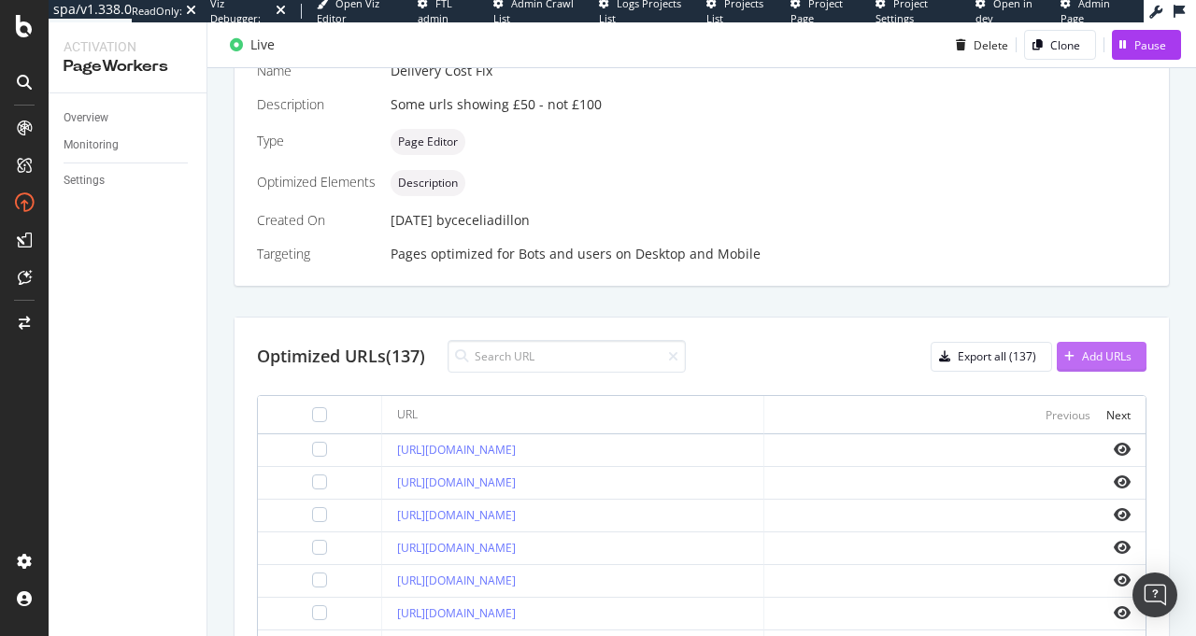
click at [1089, 355] on div "Add URLs" at bounding box center [1107, 356] width 50 height 16
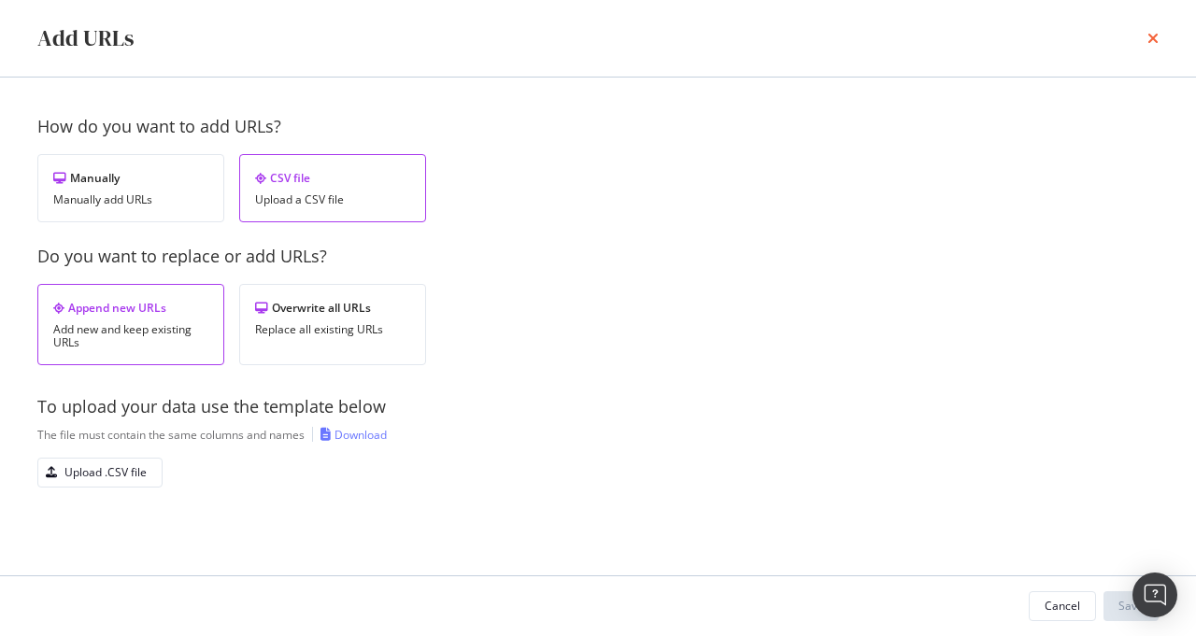
click at [1149, 38] on icon "times" at bounding box center [1152, 38] width 11 height 15
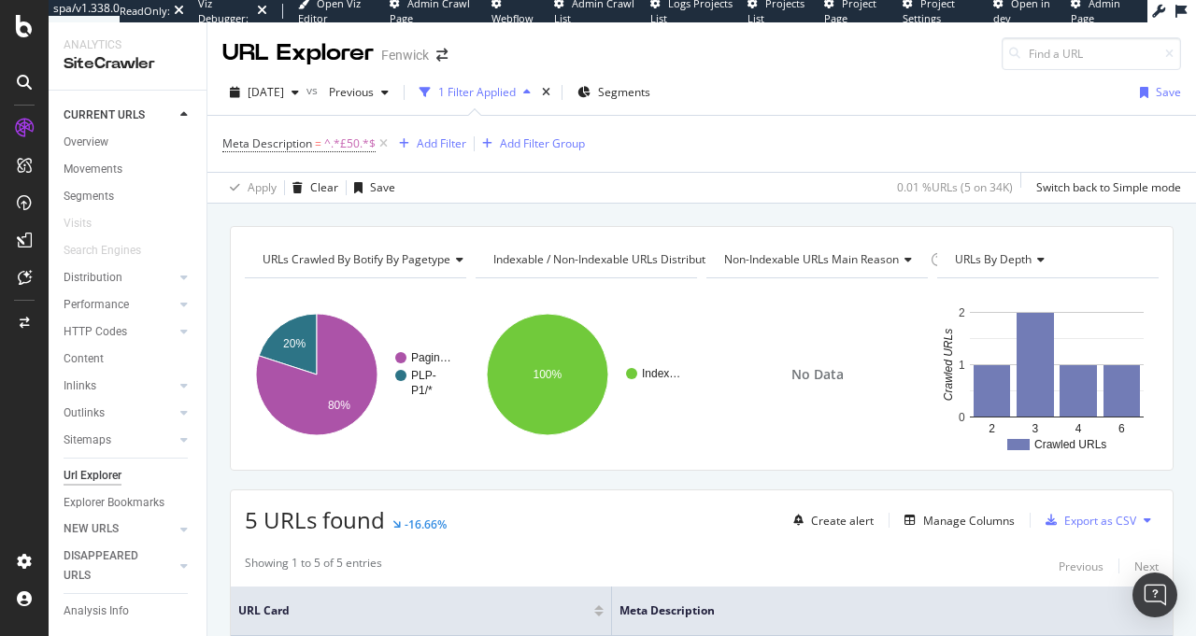
scroll to position [540, 0]
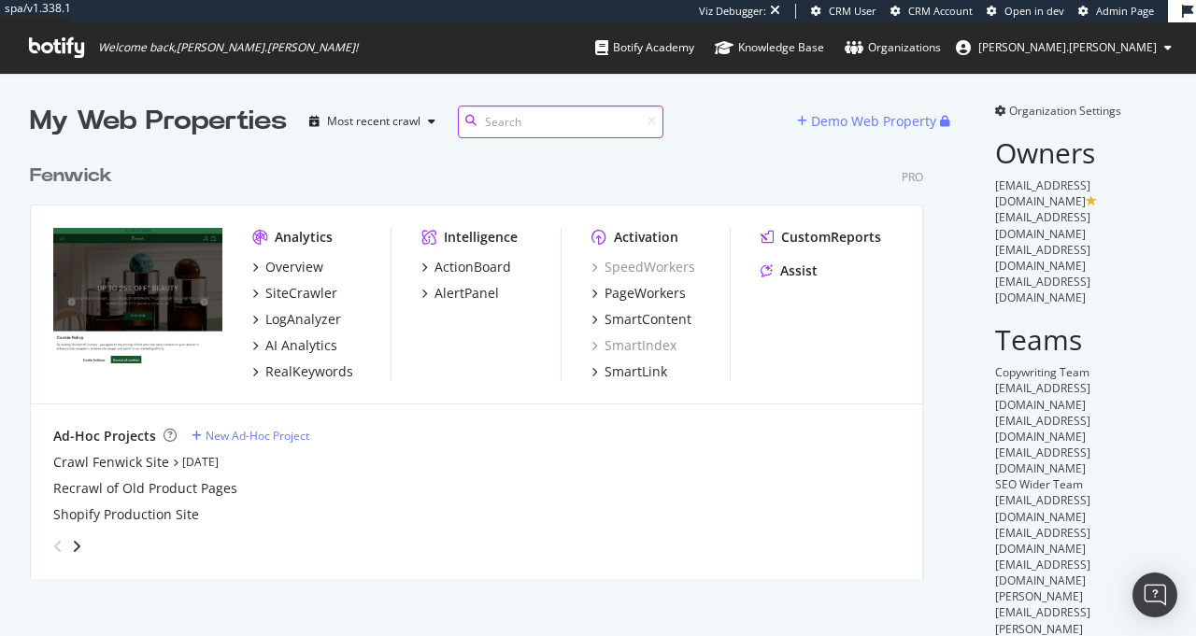
scroll to position [425, 894]
click at [422, 518] on div "Shopify Production Site" at bounding box center [476, 514] width 846 height 19
click at [722, 163] on div "Fenwick Pro" at bounding box center [476, 176] width 893 height 27
click at [361, 345] on div "AI Analytics" at bounding box center [321, 345] width 138 height 19
click at [311, 345] on div "AI Analytics" at bounding box center [301, 345] width 72 height 19
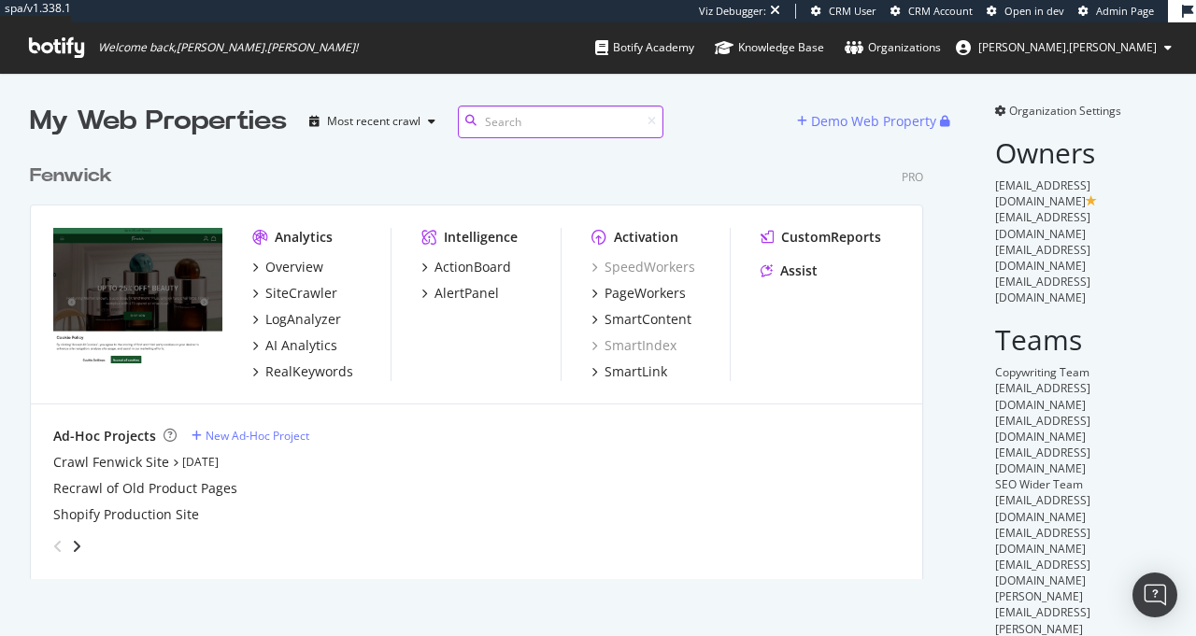
scroll to position [622, 1168]
click at [401, 435] on div "Ad-Hoc Projects New Ad-Hoc Project" at bounding box center [476, 436] width 846 height 19
click at [312, 322] on div "LogAnalyzer" at bounding box center [303, 319] width 76 height 19
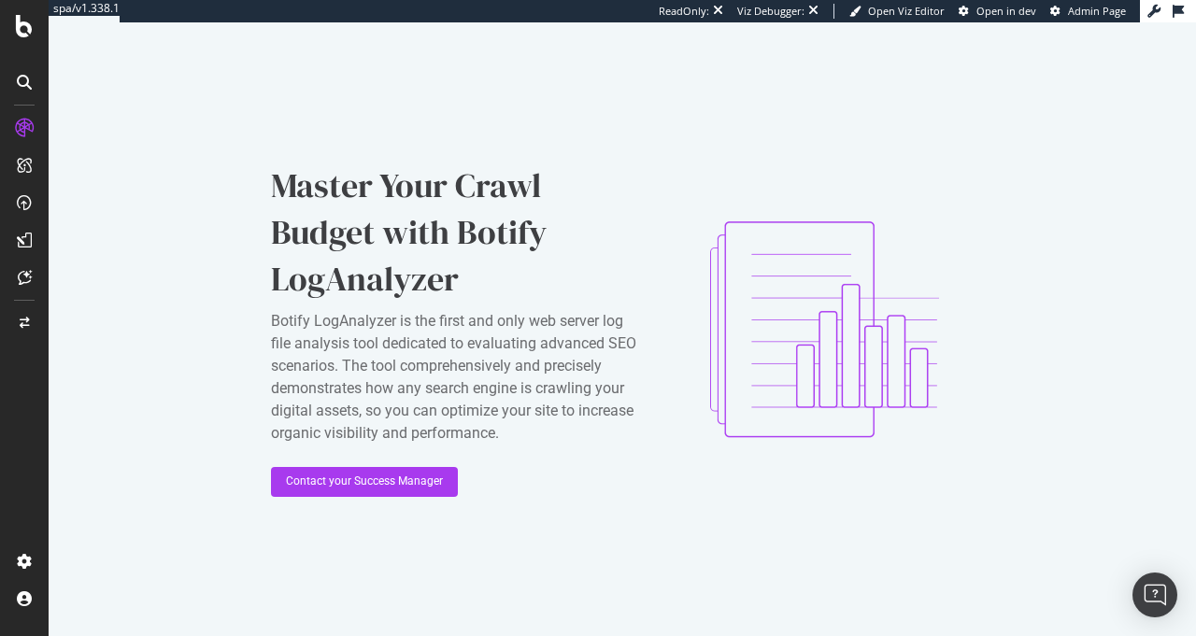
click at [315, 131] on div "Master Your Crawl Budget with Botify LogAnalyzer Botify LogAnalyzer is the firs…" at bounding box center [622, 329] width 1147 height 614
click at [19, 25] on icon at bounding box center [24, 26] width 17 height 22
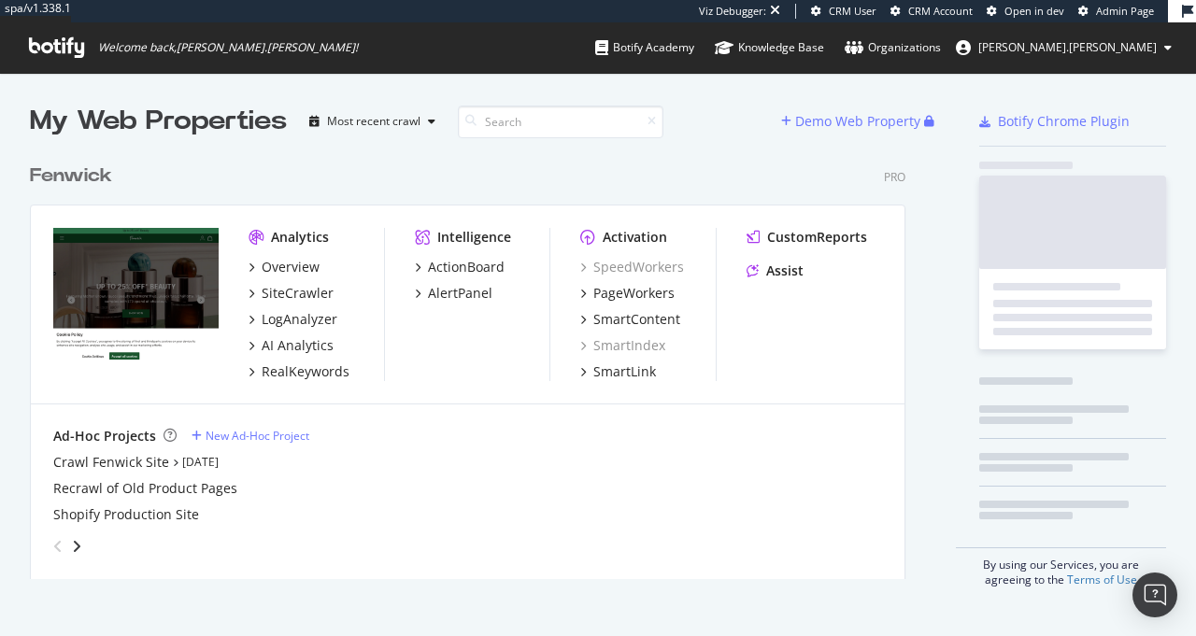
scroll to position [425, 876]
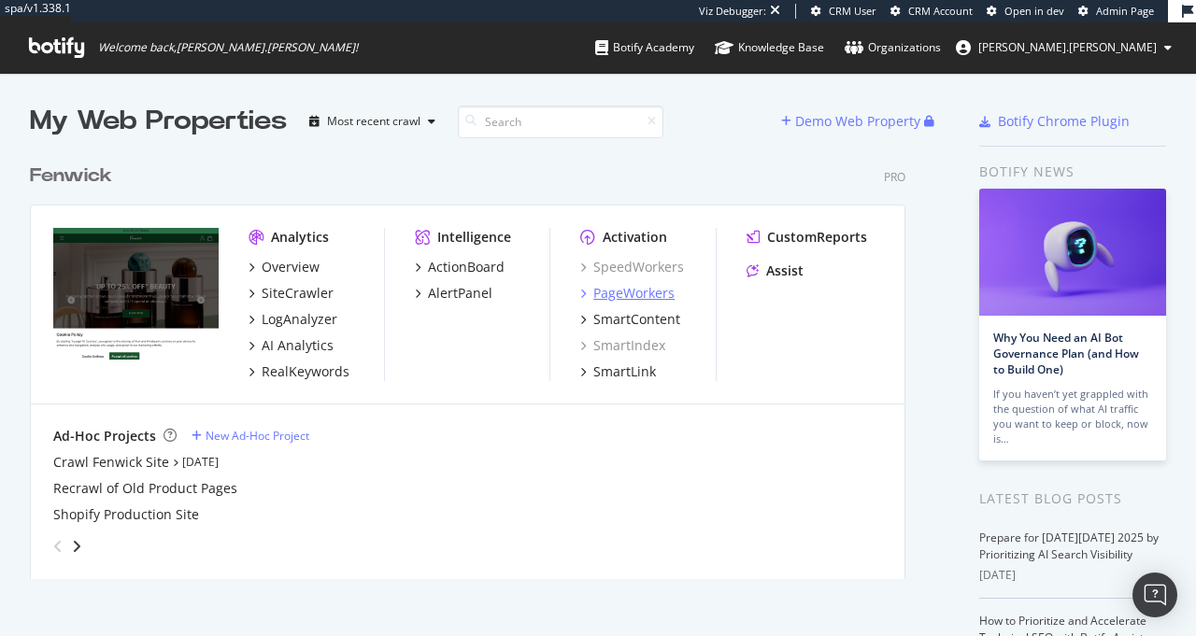
click at [647, 286] on div "PageWorkers" at bounding box center [633, 293] width 81 height 19
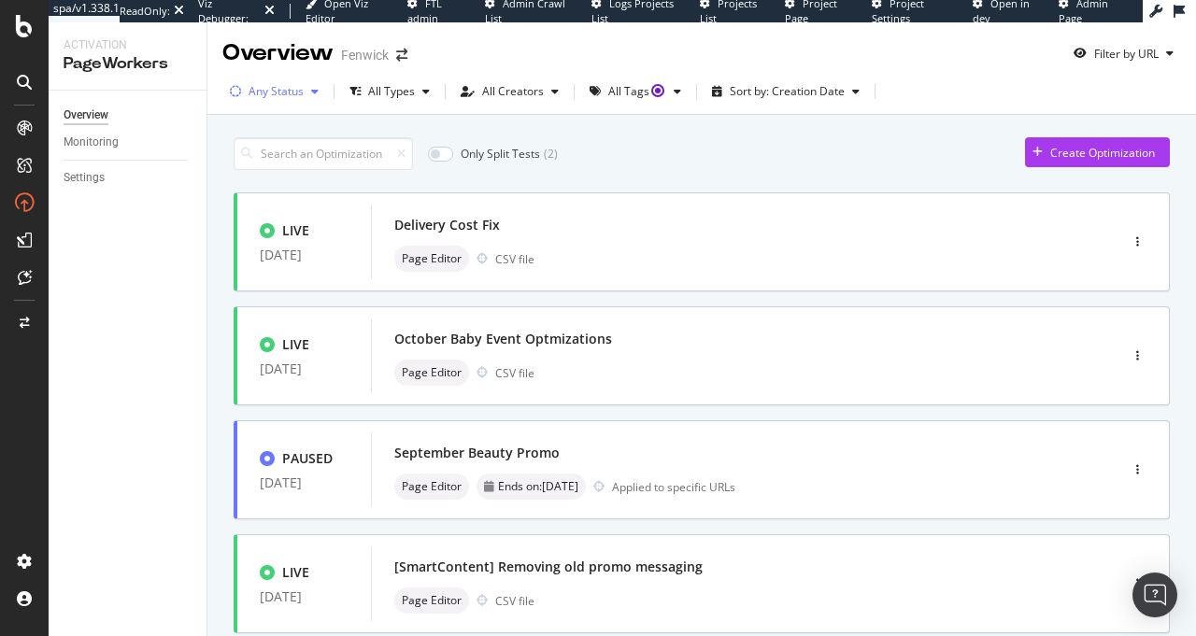
click at [282, 86] on div "Any Status" at bounding box center [275, 91] width 55 height 11
click at [243, 193] on div at bounding box center [245, 192] width 15 height 15
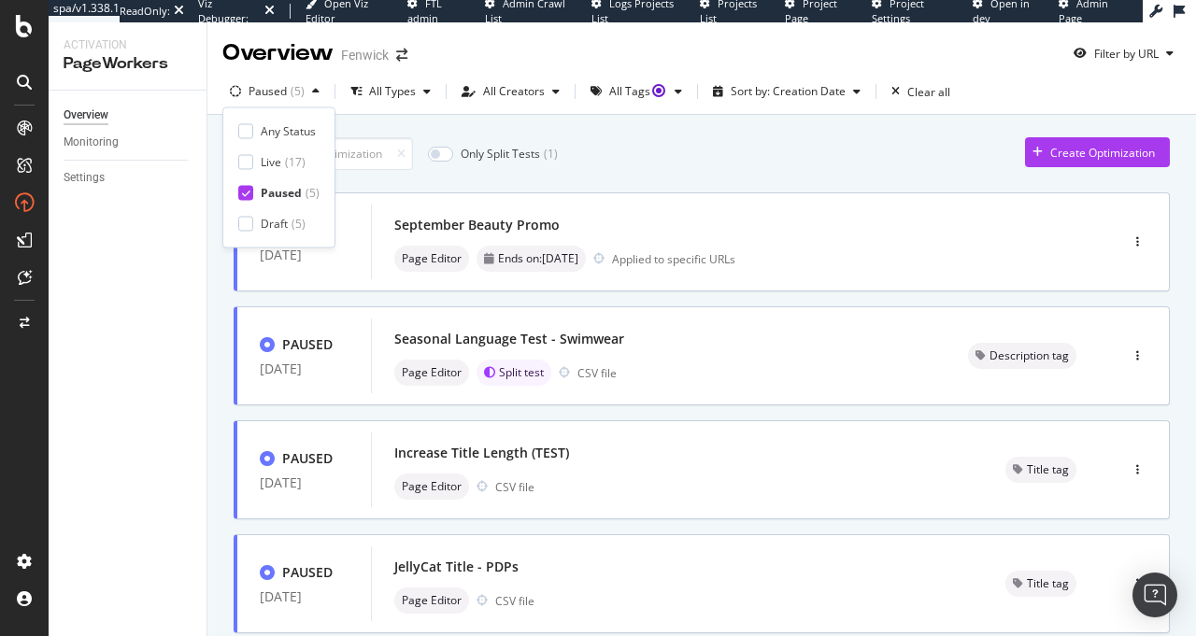
click at [244, 211] on div "Any Status Live ( 17 ) Paused ( 5 ) Draft ( 5 )" at bounding box center [278, 177] width 81 height 109
click at [243, 226] on div at bounding box center [245, 223] width 15 height 15
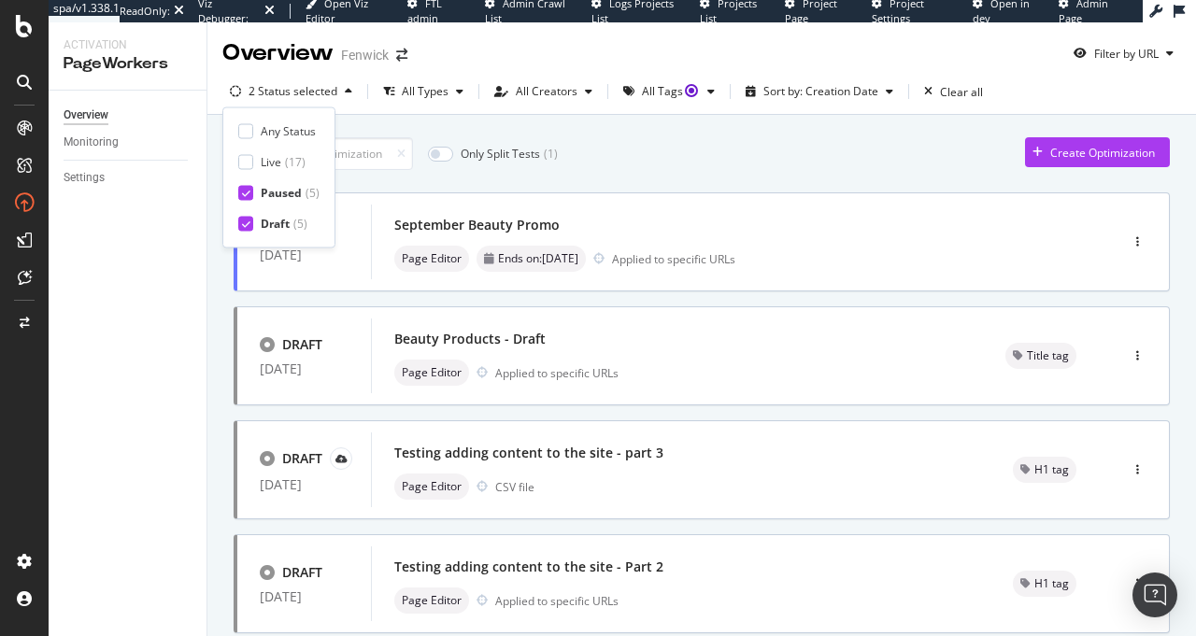
click at [722, 150] on div "Only Split Tests ( 1 ) Create Optimization" at bounding box center [702, 153] width 936 height 33
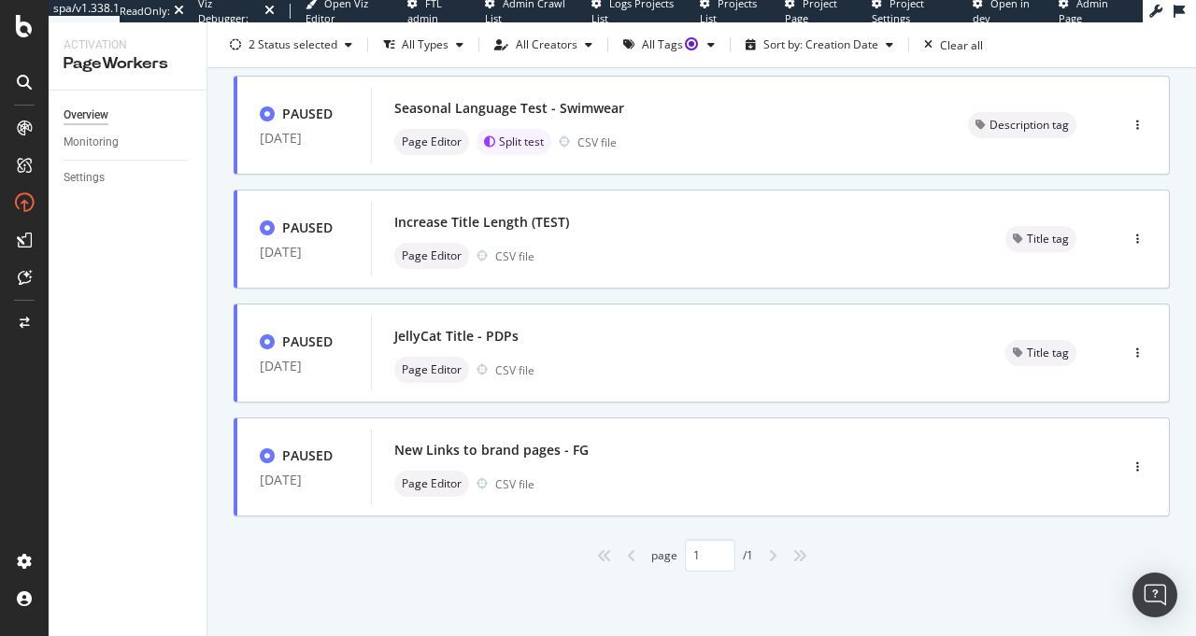
scroll to position [801, 0]
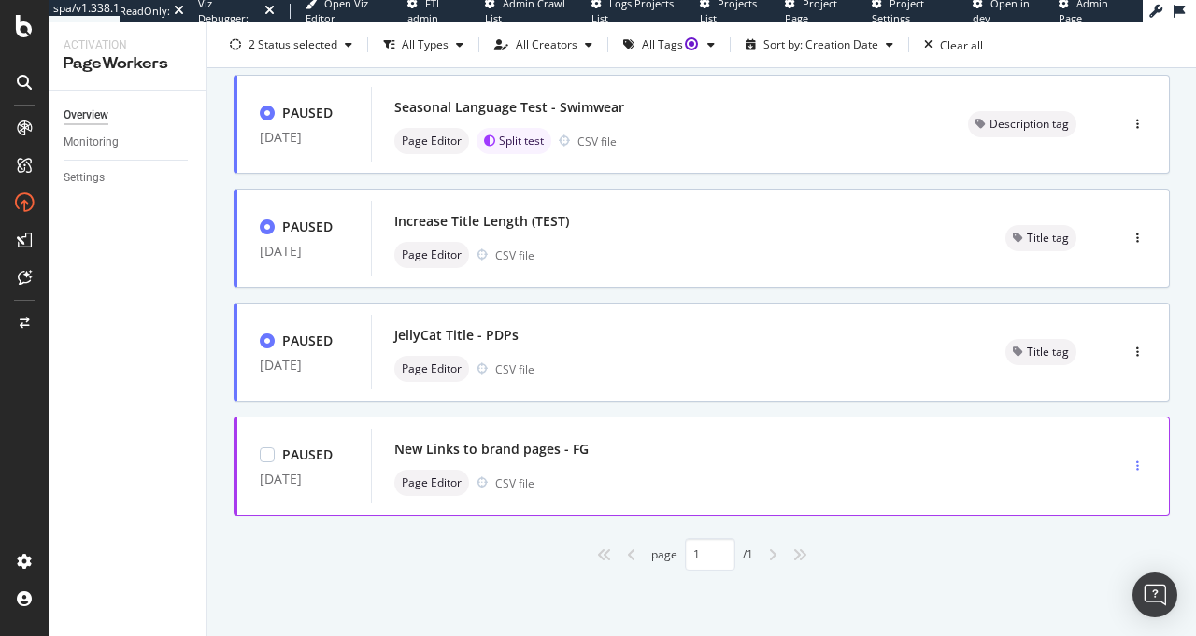
click at [1136, 467] on icon "button" at bounding box center [1137, 465] width 3 height 11
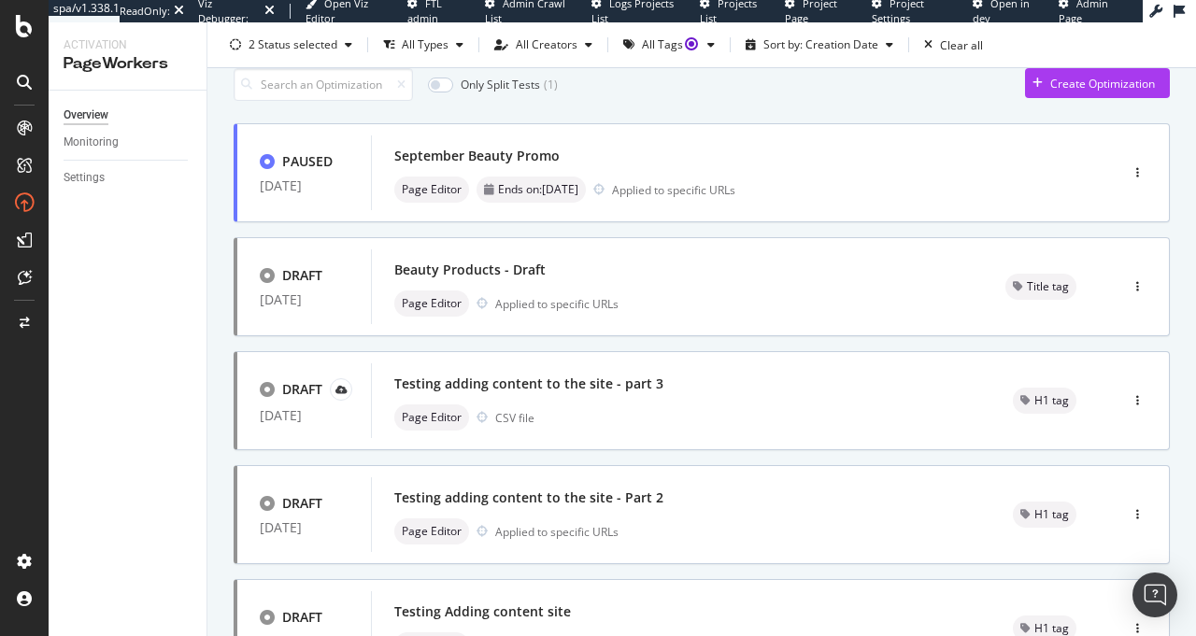
scroll to position [0, 0]
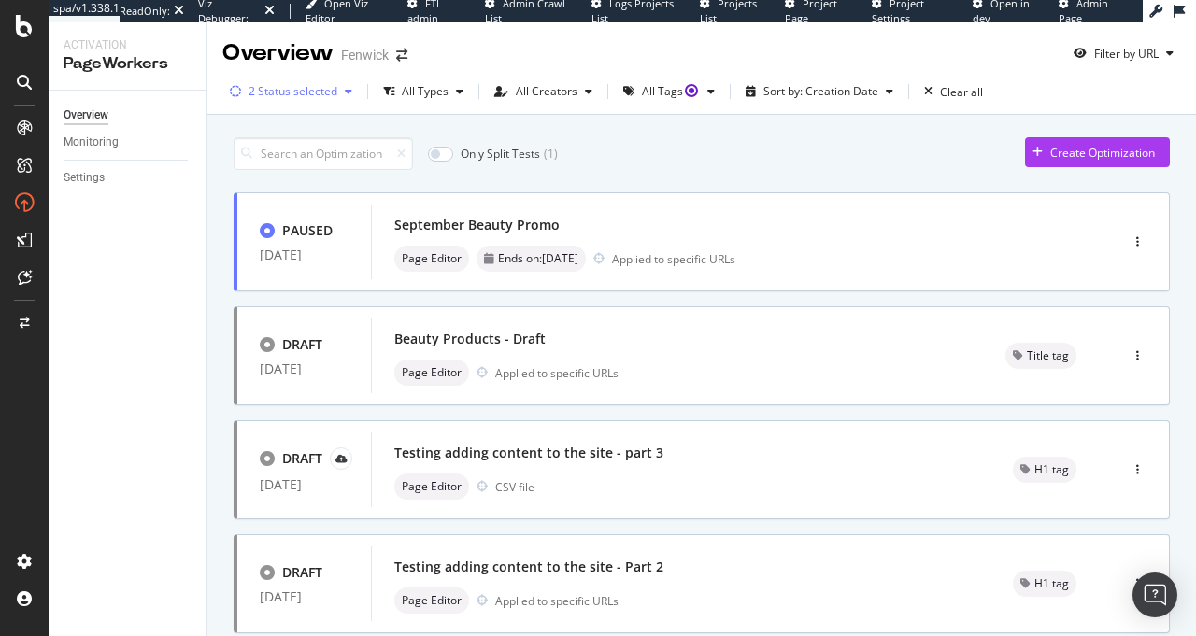
click at [320, 96] on div "2 Status selected" at bounding box center [292, 91] width 89 height 11
click at [241, 133] on div at bounding box center [245, 130] width 15 height 15
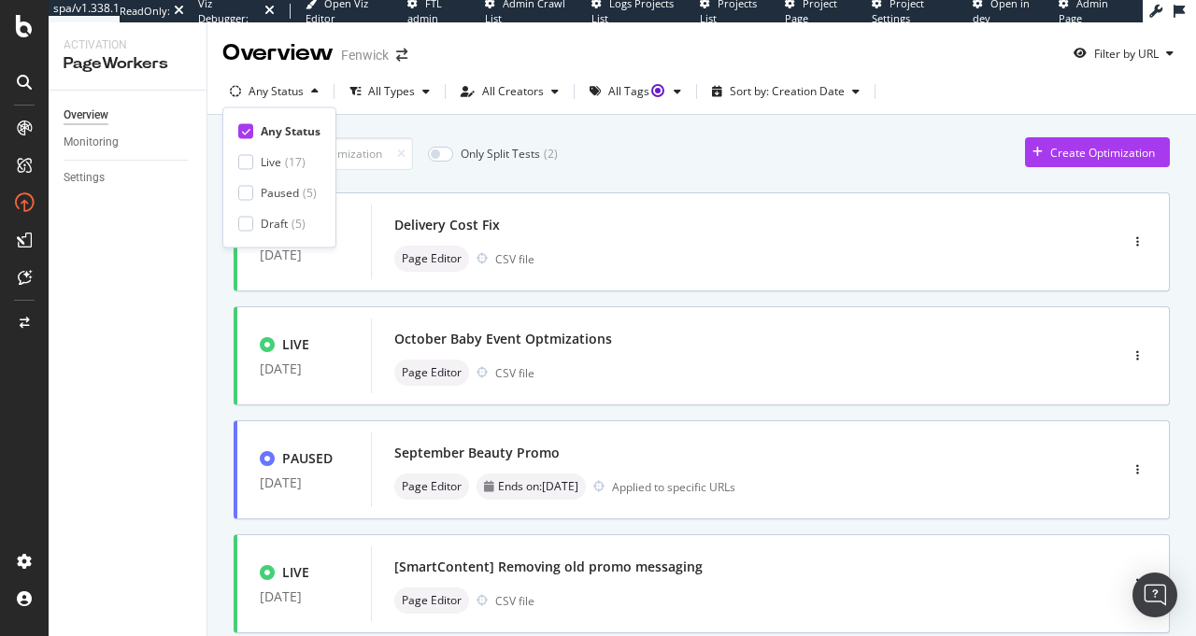
click at [1129, 73] on div "Any Status All Types All Creators All Tags Sort by: Creation Date" at bounding box center [701, 92] width 988 height 46
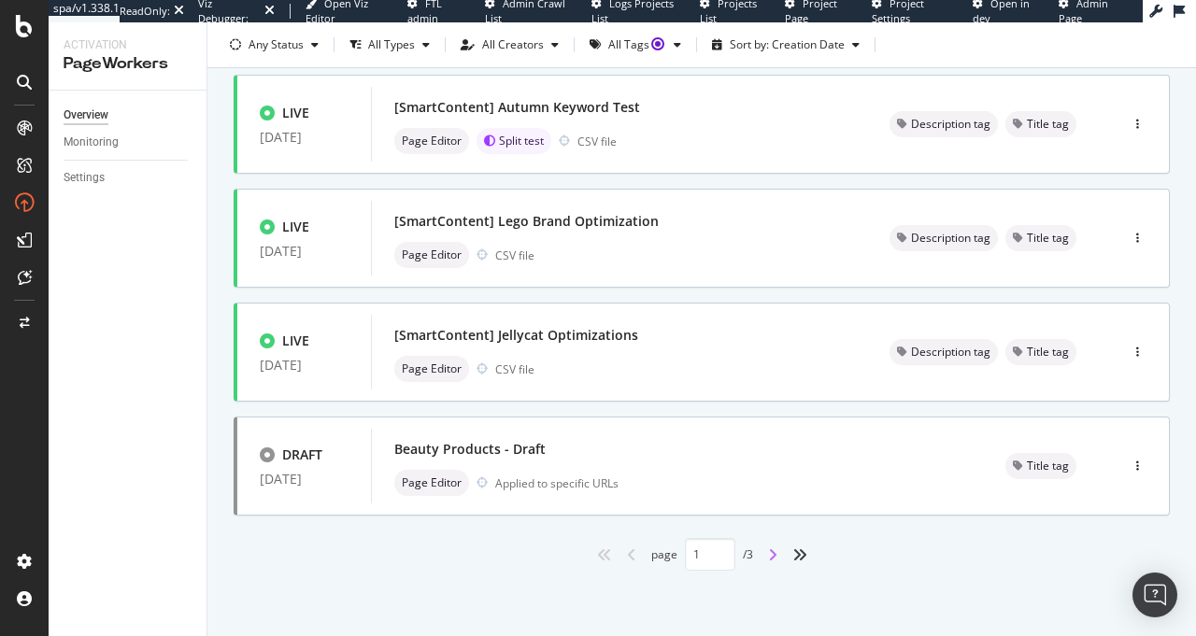
click at [769, 547] on icon "angle-right" at bounding box center [772, 554] width 9 height 15
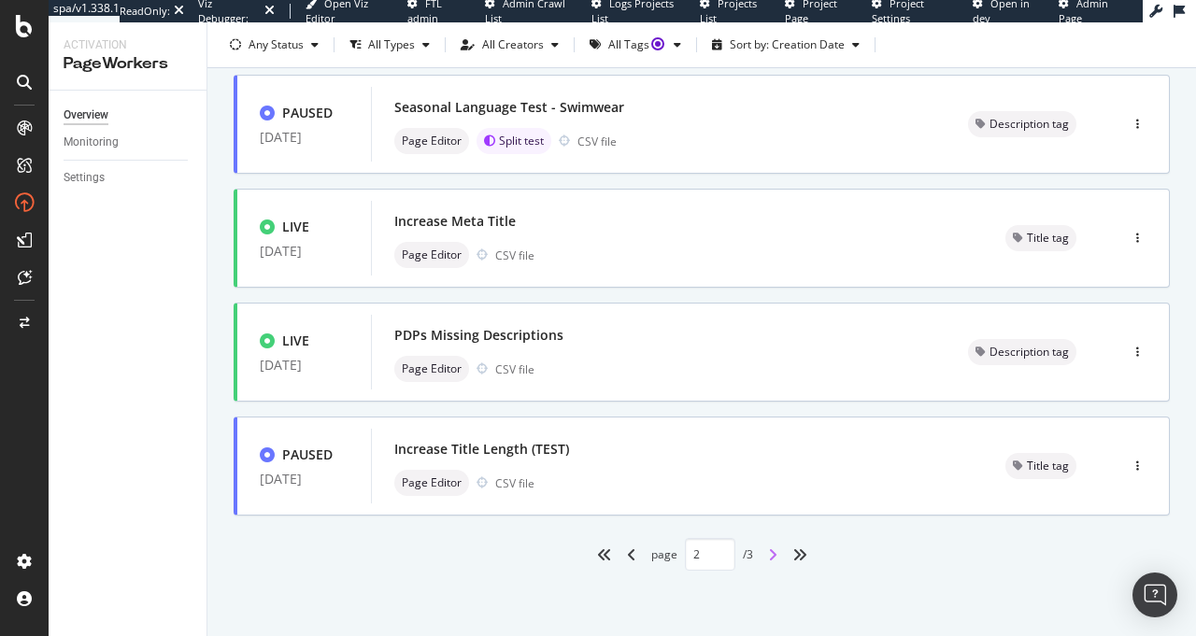
click at [768, 558] on icon "angle-right" at bounding box center [772, 554] width 9 height 15
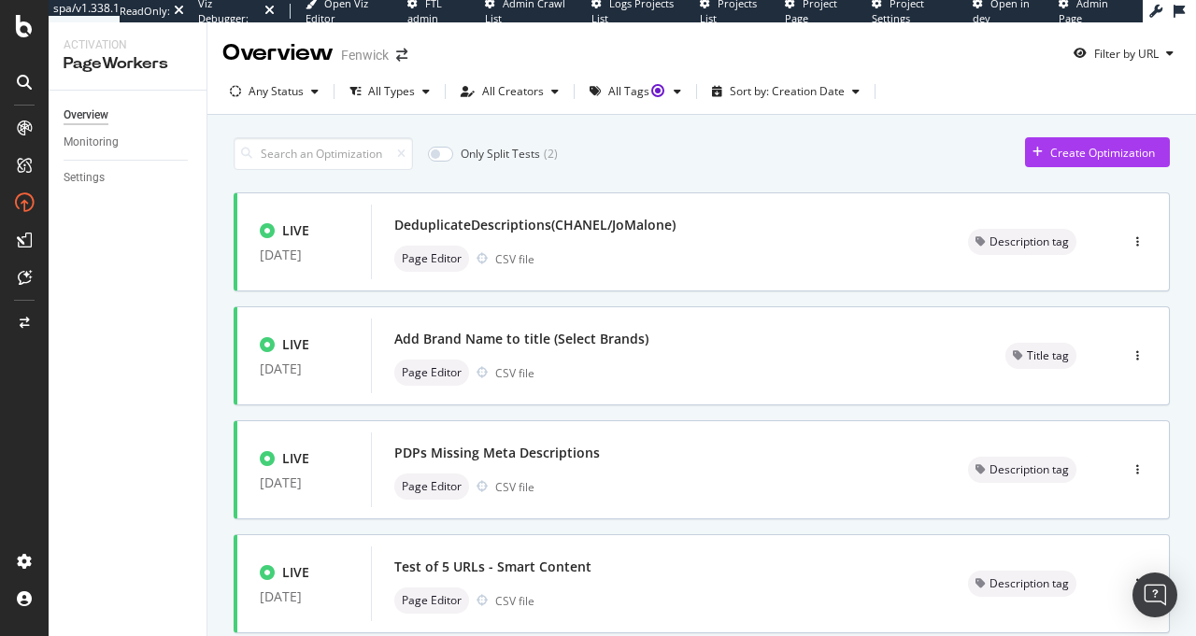
scroll to position [460, 0]
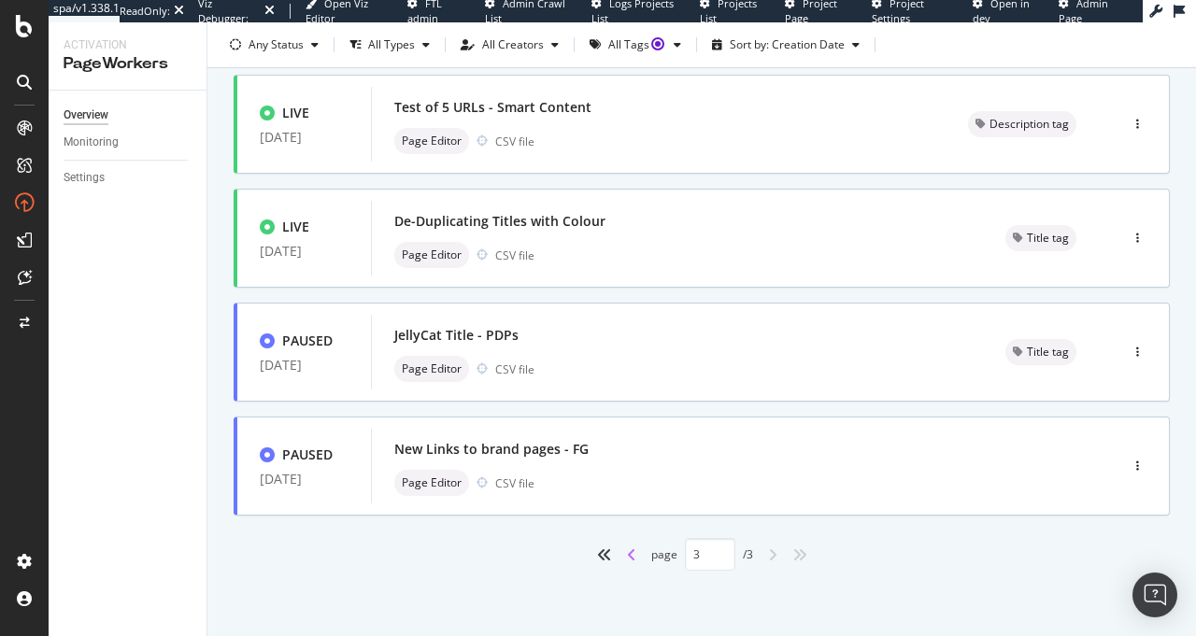
click at [627, 557] on icon "angle-left" at bounding box center [631, 554] width 9 height 15
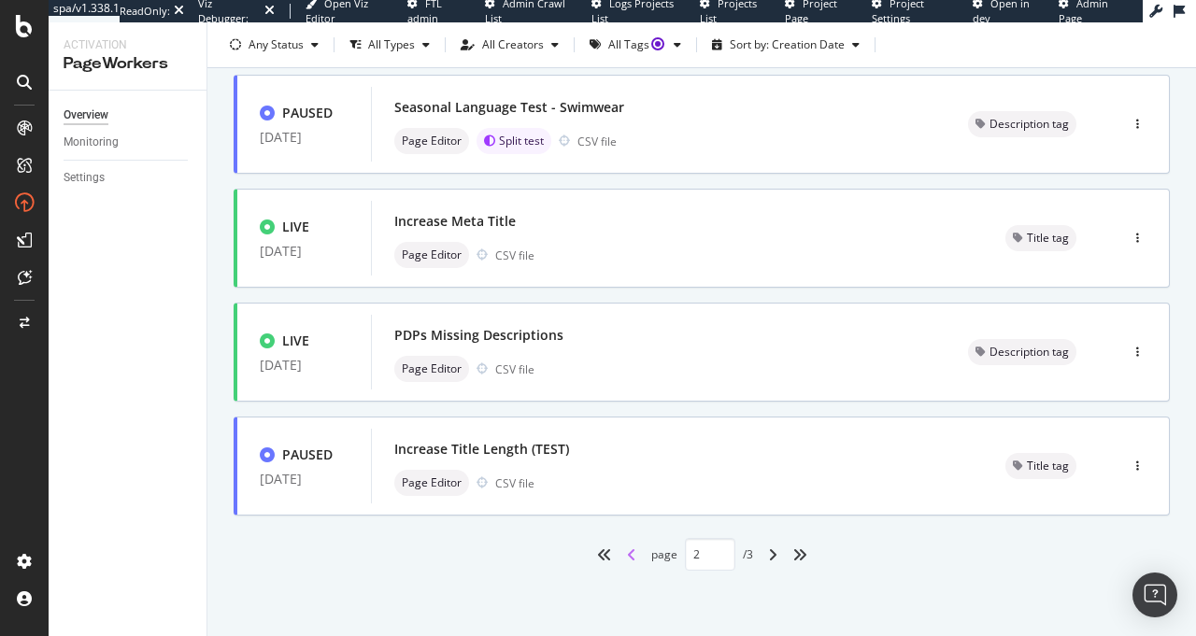
click at [627, 557] on icon "angle-left" at bounding box center [631, 554] width 9 height 15
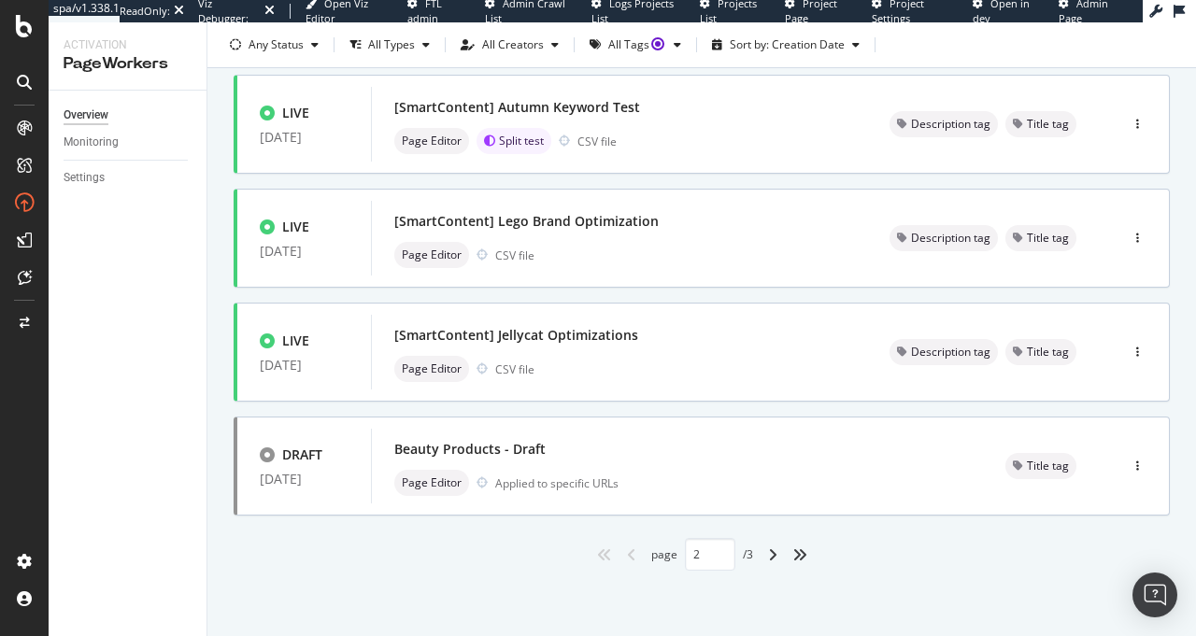
type input "1"
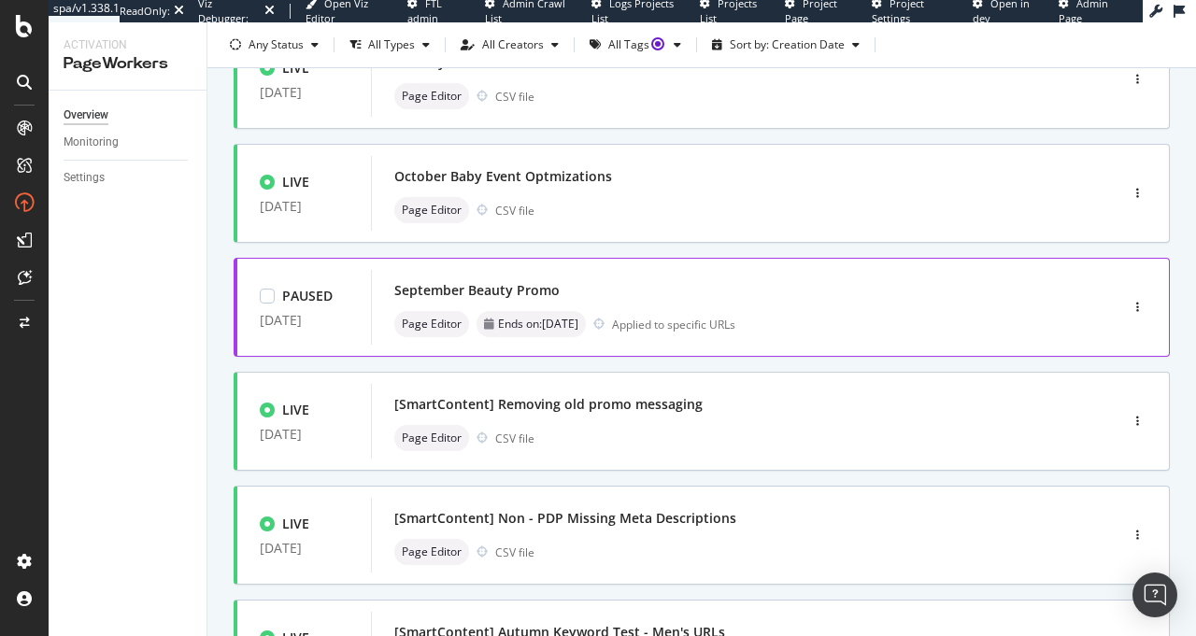
scroll to position [176, 0]
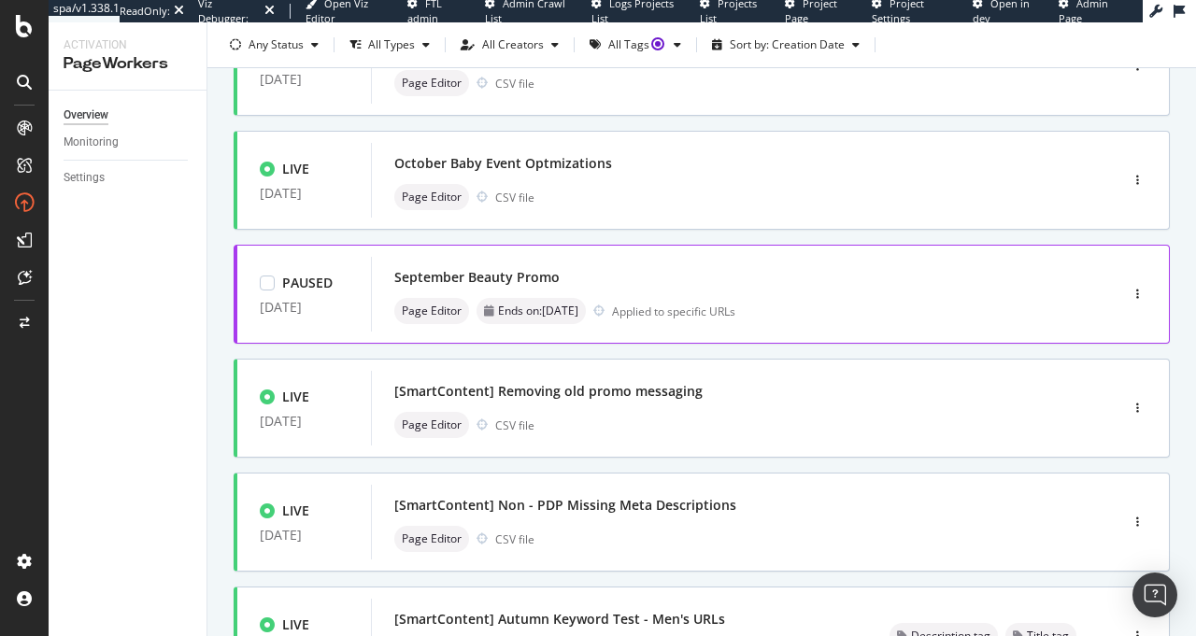
click at [842, 312] on div "Page Editor Ends on: 5th October Applied to specific URLs" at bounding box center [716, 311] width 644 height 26
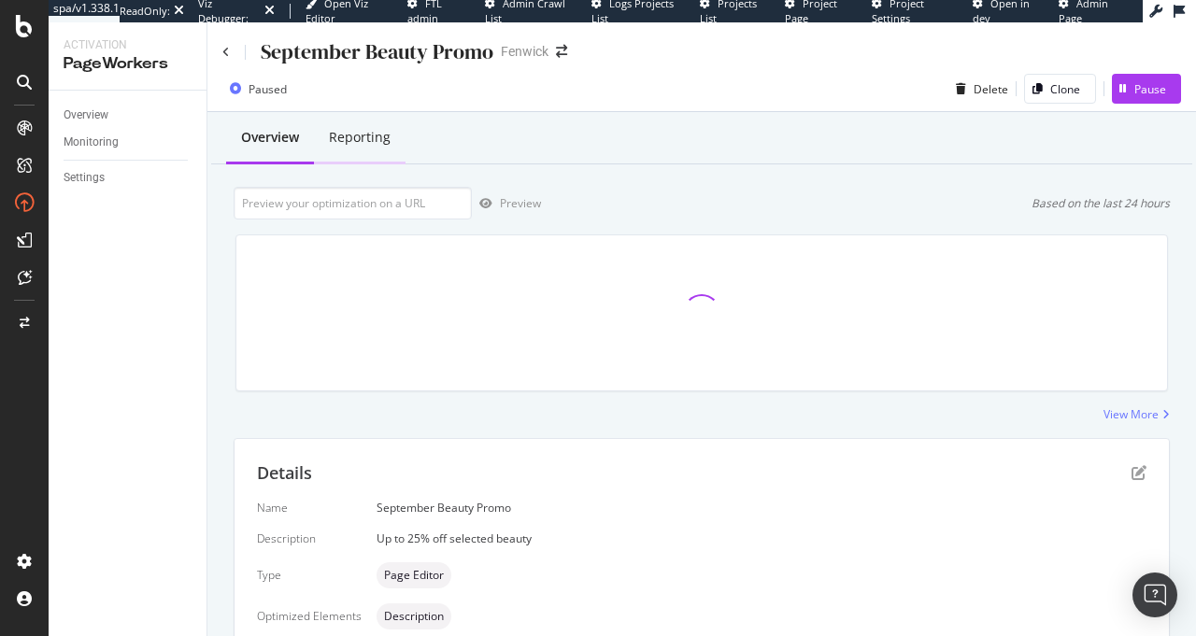
click at [393, 148] on div "Reporting" at bounding box center [360, 138] width 92 height 51
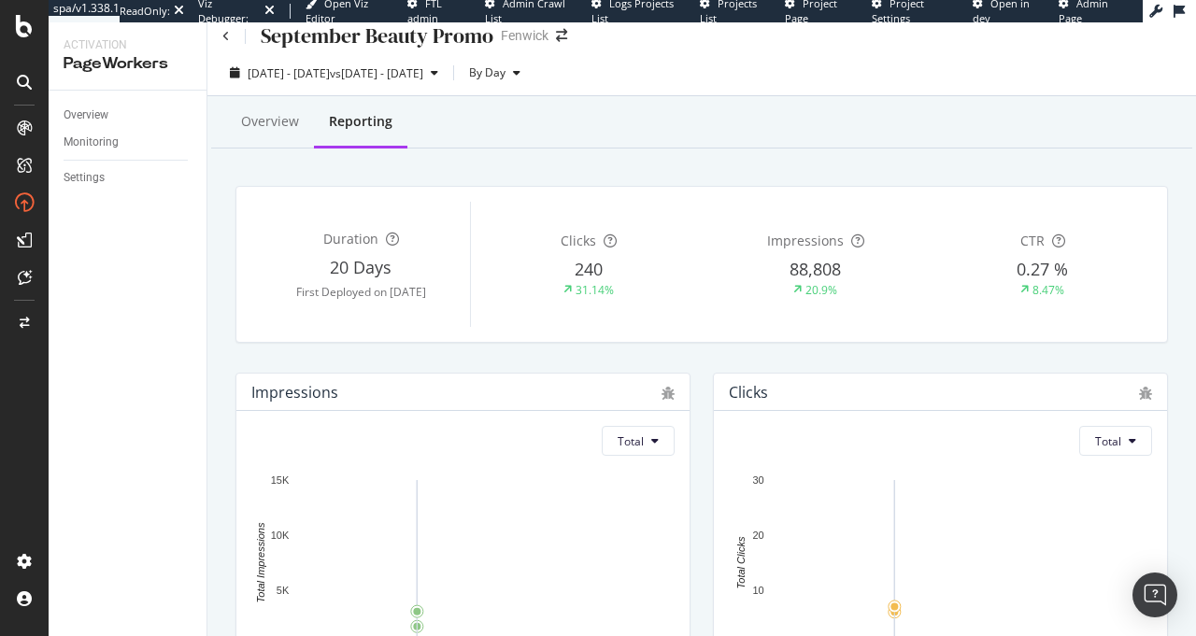
scroll to position [30, 0]
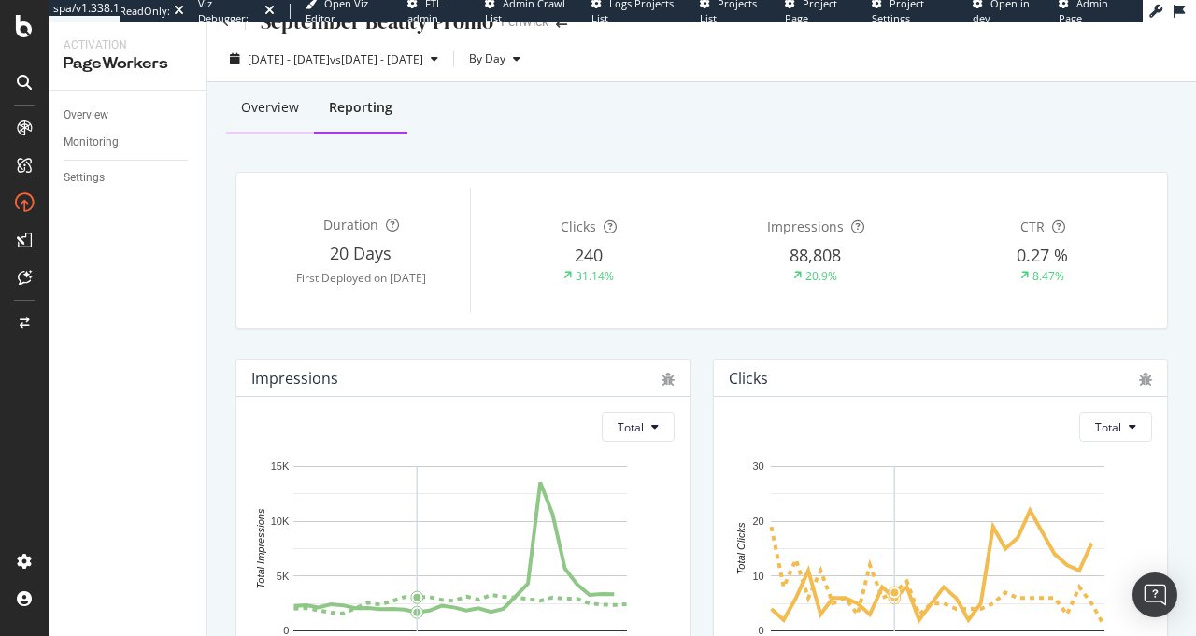
click at [257, 106] on div "Overview" at bounding box center [270, 107] width 58 height 19
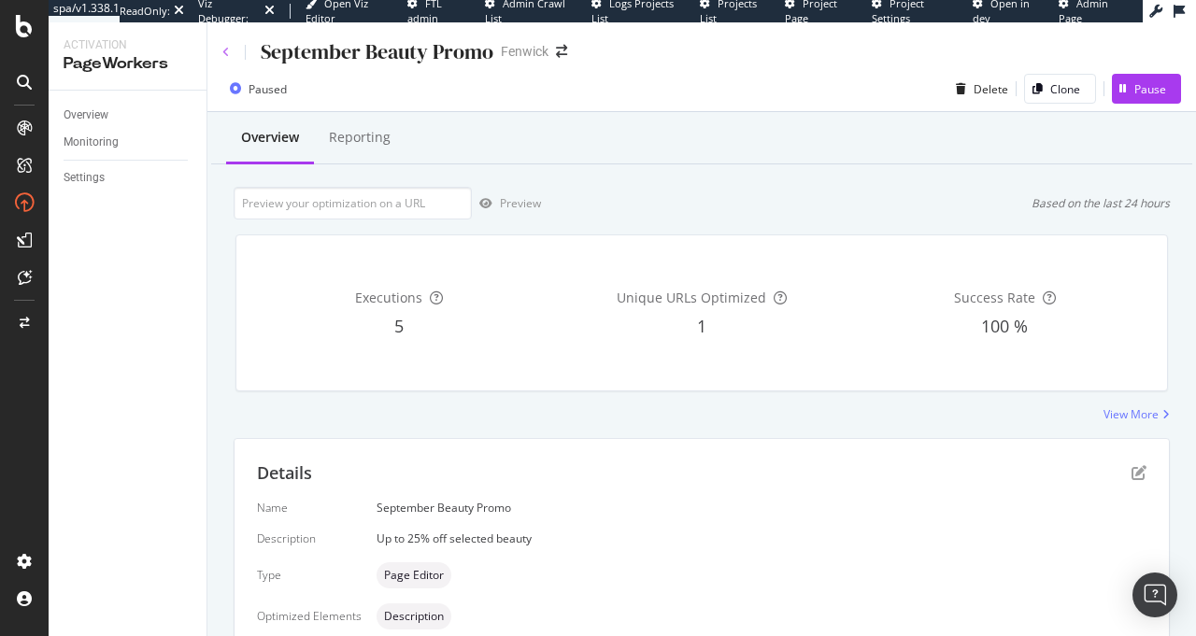
click at [222, 51] on icon at bounding box center [225, 52] width 7 height 11
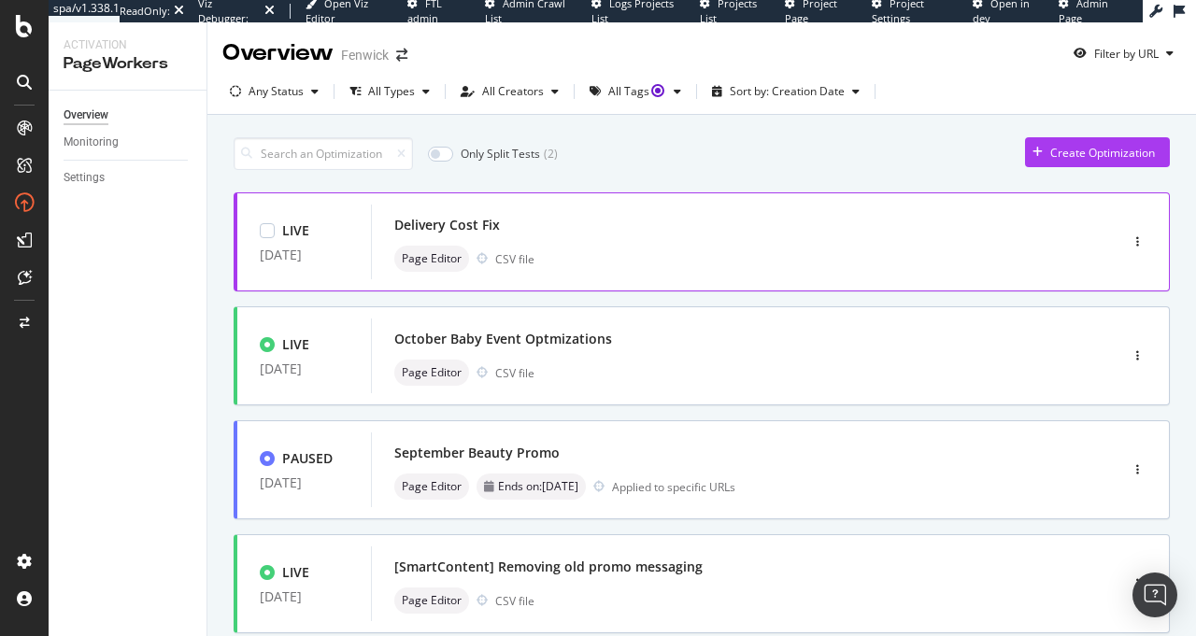
click at [551, 230] on div "Delivery Cost Fix" at bounding box center [716, 225] width 644 height 26
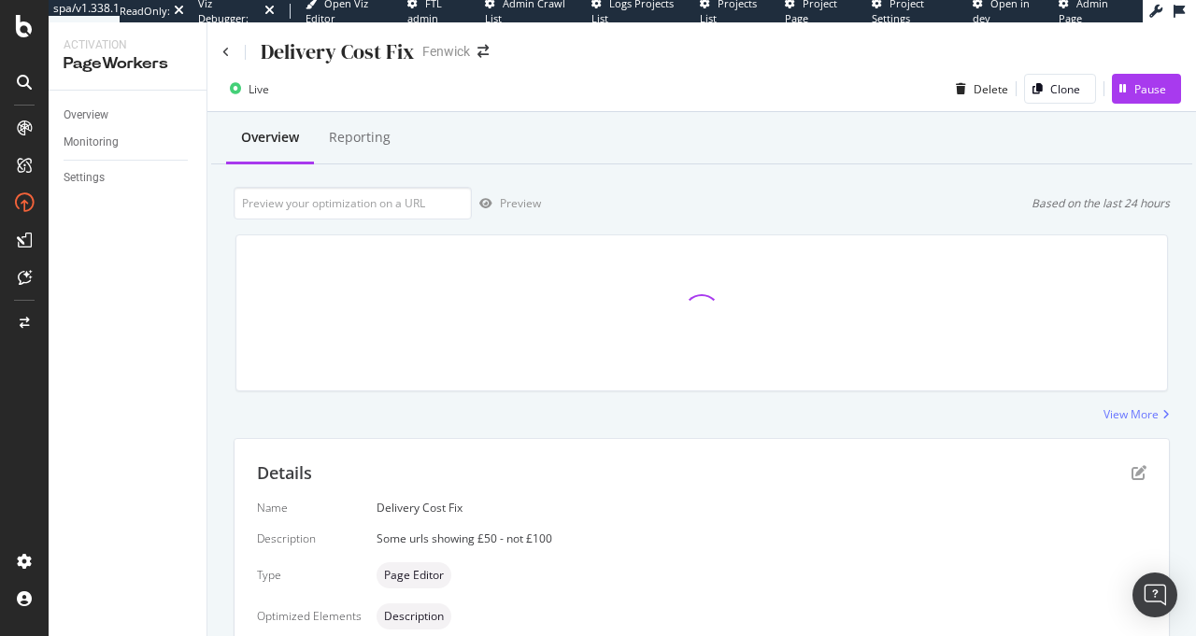
scroll to position [455, 0]
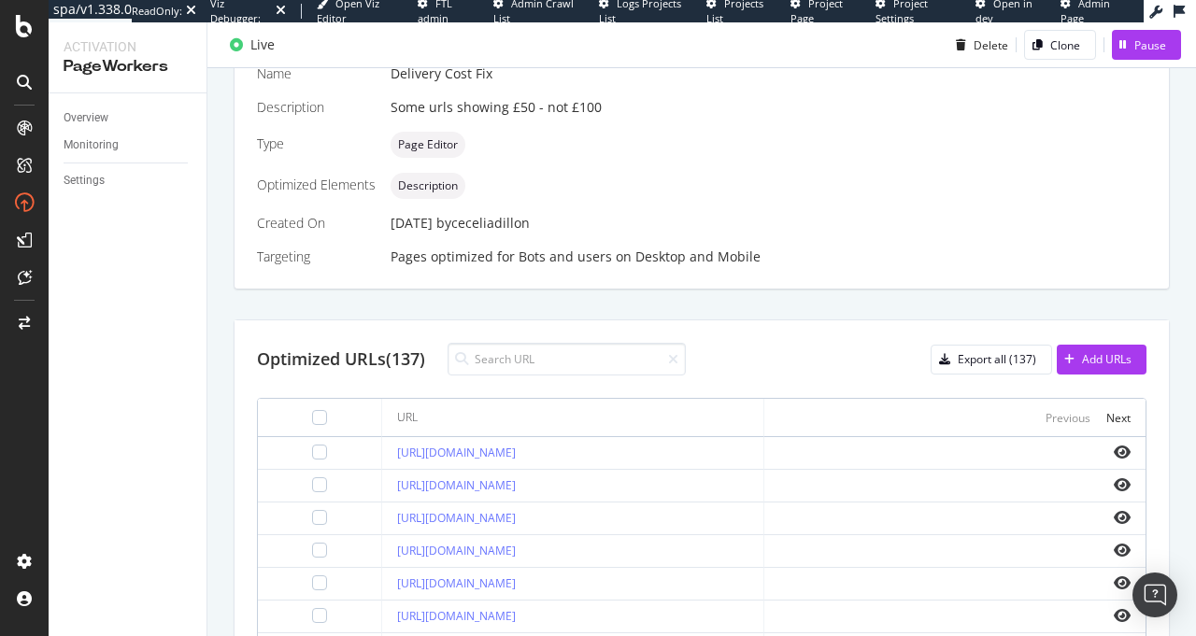
scroll to position [437, 0]
click at [1090, 361] on div "Add URLs" at bounding box center [1107, 360] width 50 height 16
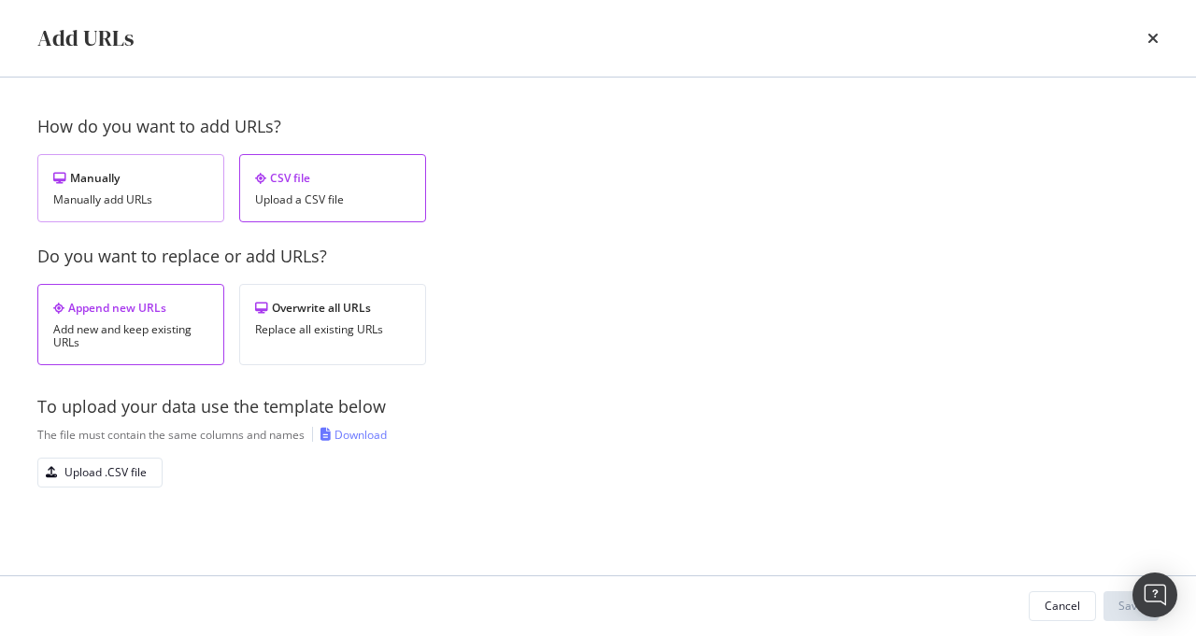
click at [91, 193] on div "Manually add URLs" at bounding box center [130, 199] width 155 height 13
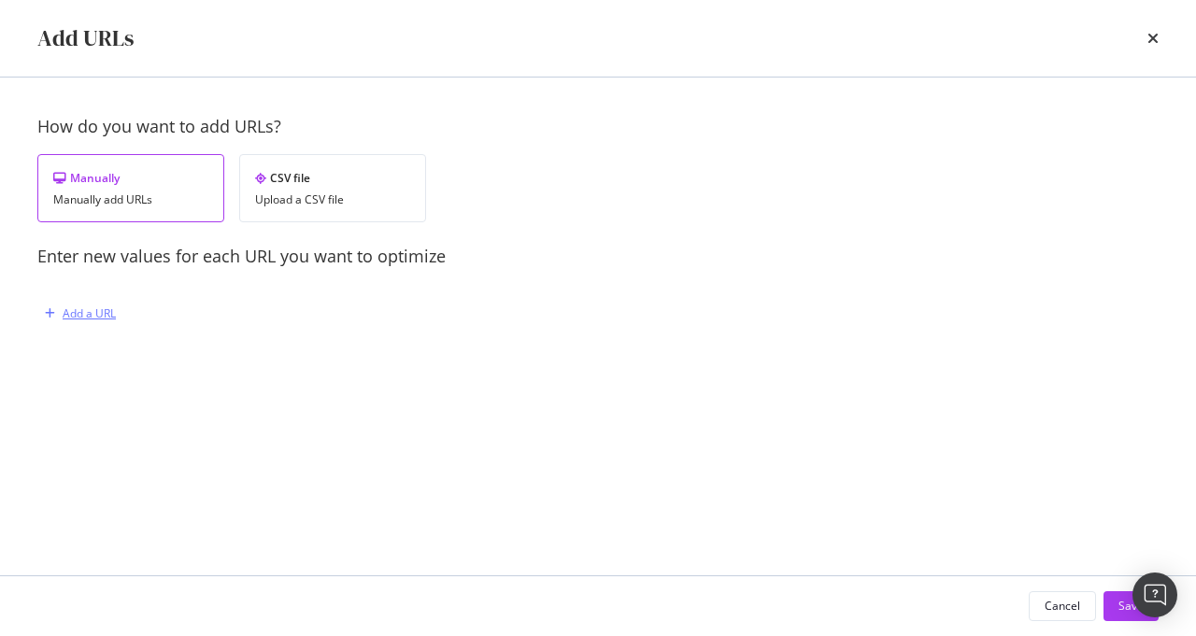
click at [92, 317] on div "Add a URL" at bounding box center [89, 313] width 53 height 16
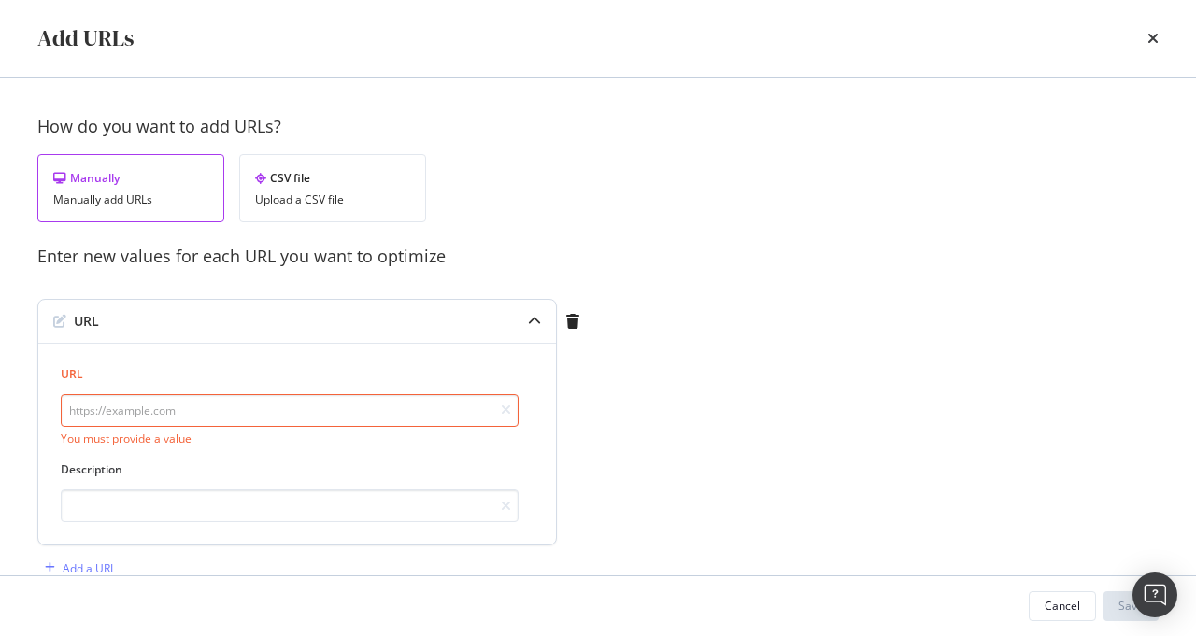
paste input "[URL][DOMAIN_NAME]"
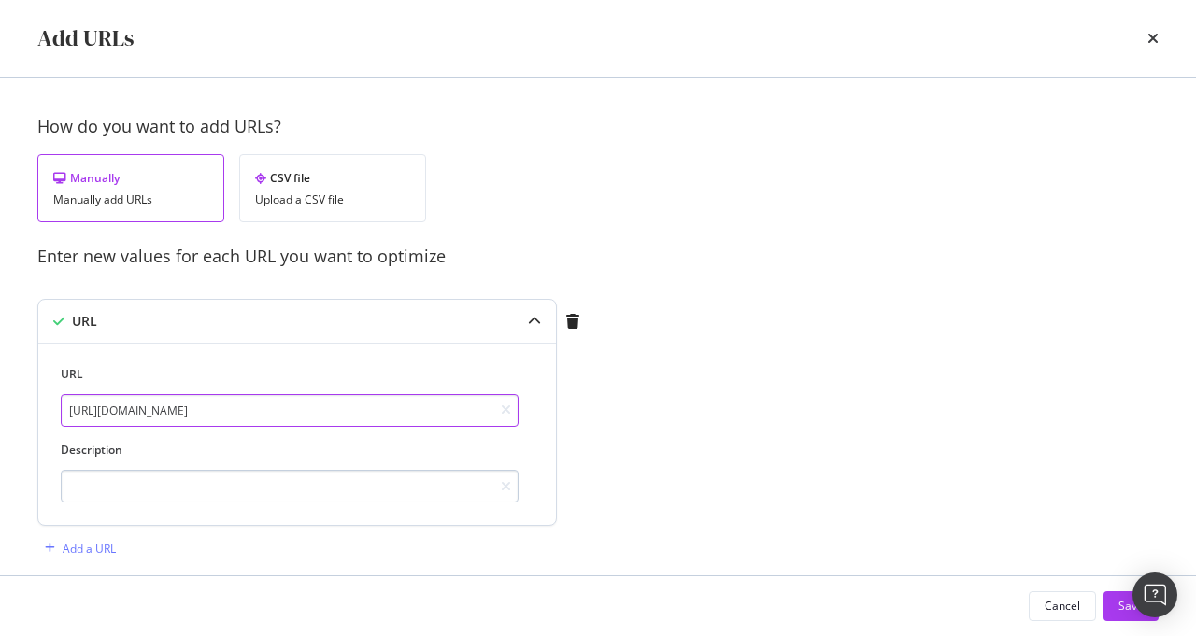
type input "[URL][DOMAIN_NAME]"
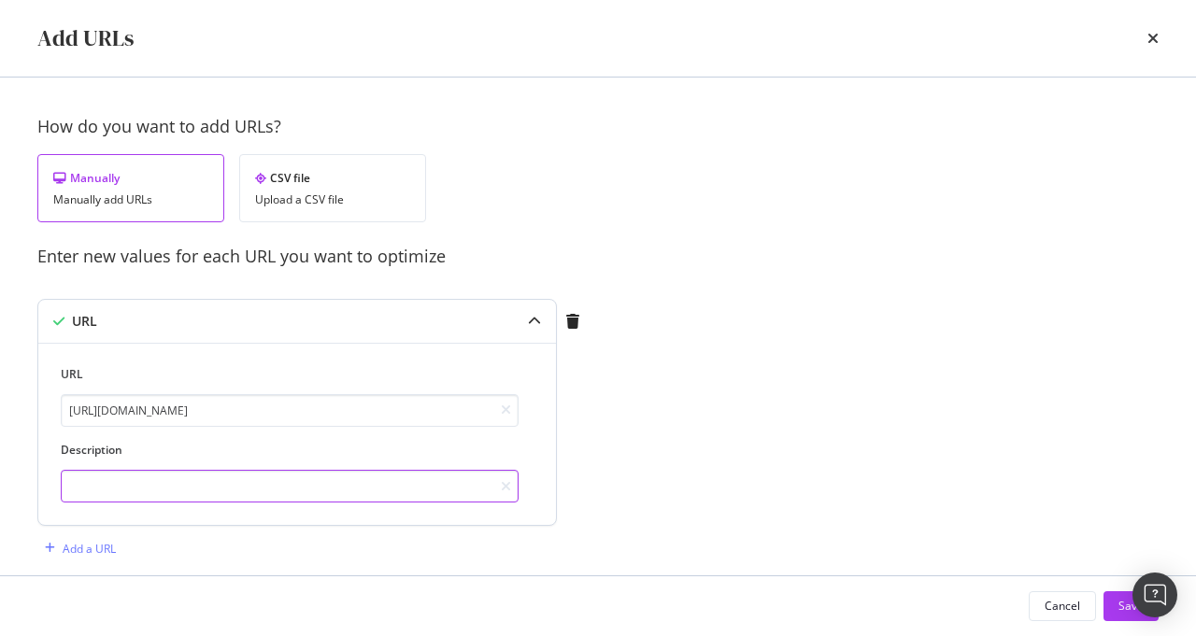
click at [182, 486] on input "modal" at bounding box center [290, 486] width 458 height 33
paste input "Shop our luxury beauty gift sets sale from Fenwick, and receive complimentary d…"
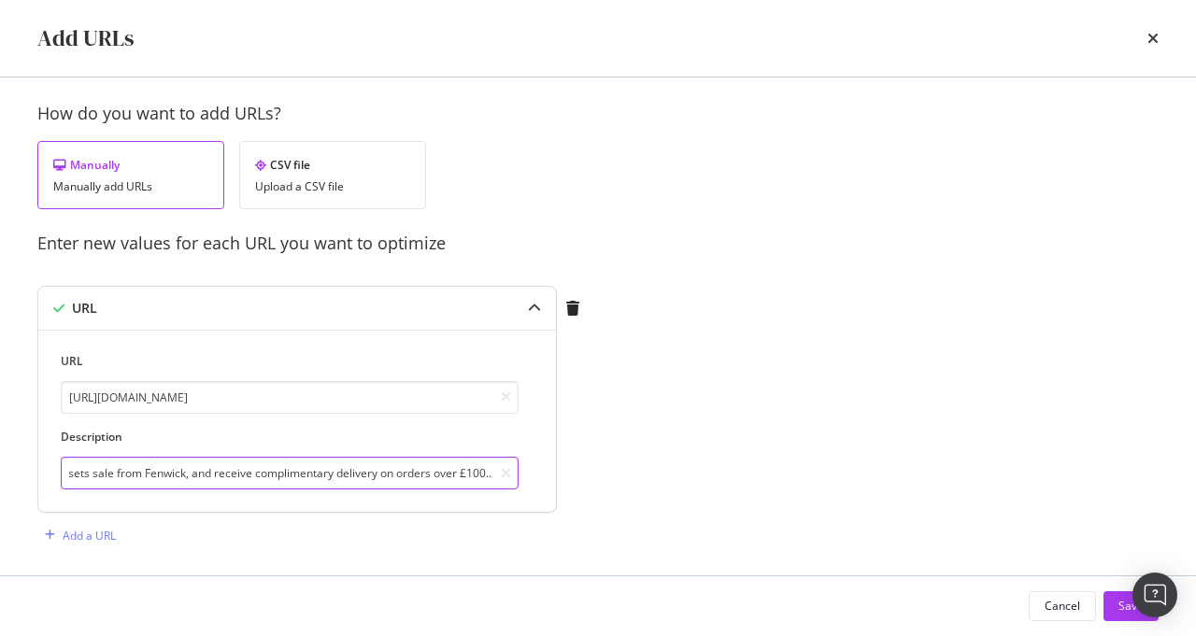
scroll to position [25, 0]
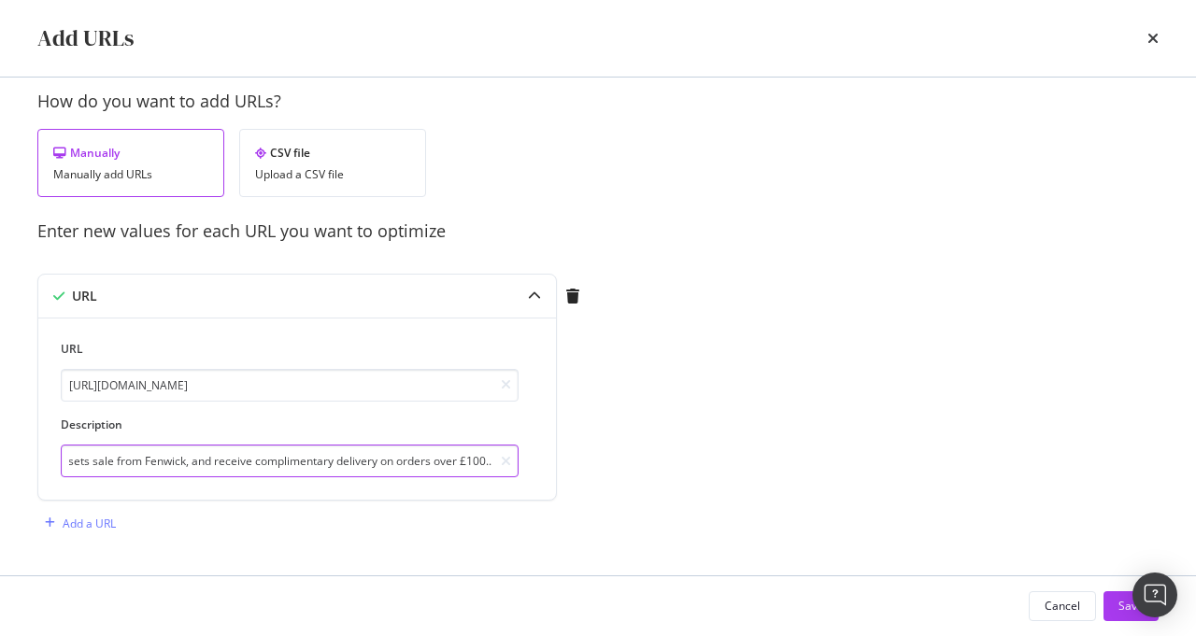
type input "Shop our luxury beauty gift sets sale from Fenwick, and receive complimentary d…"
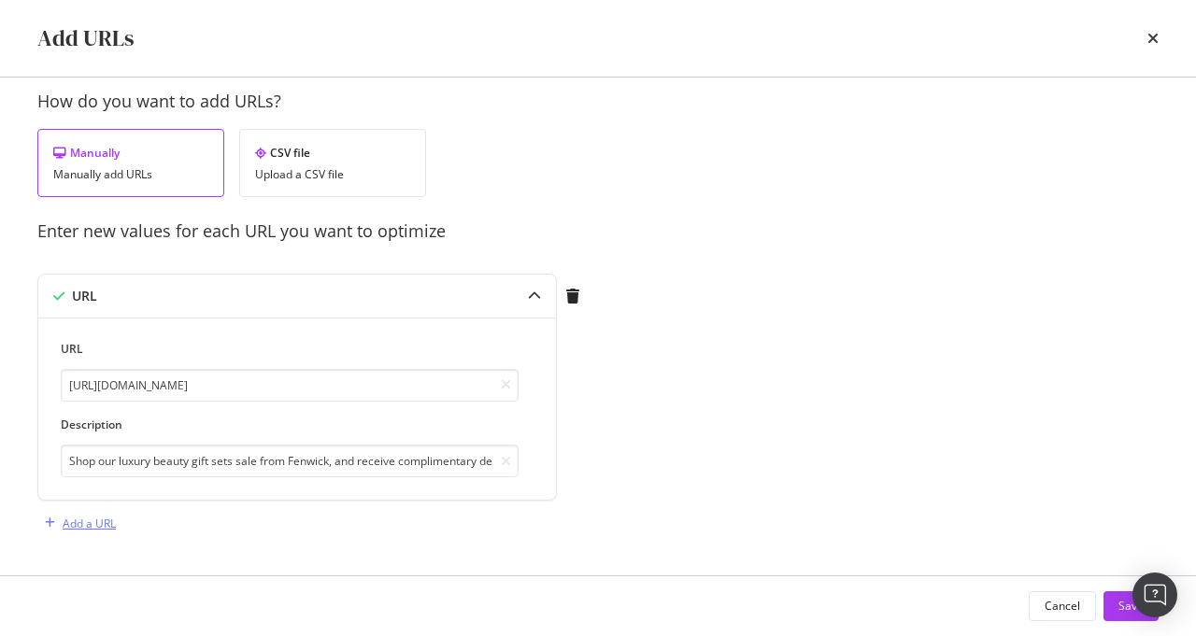
click at [98, 518] on div "Add a URL" at bounding box center [89, 524] width 53 height 16
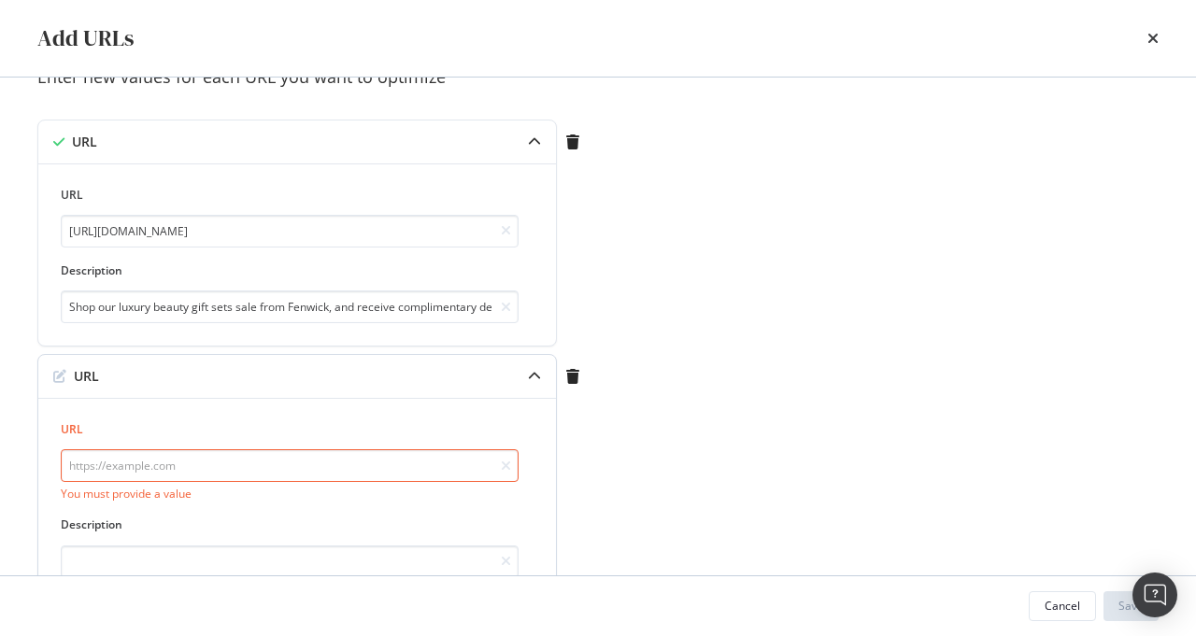
paste input "https://www.fenwick.co.uk/collections/beauty-gift-sets-skincare?page=3"
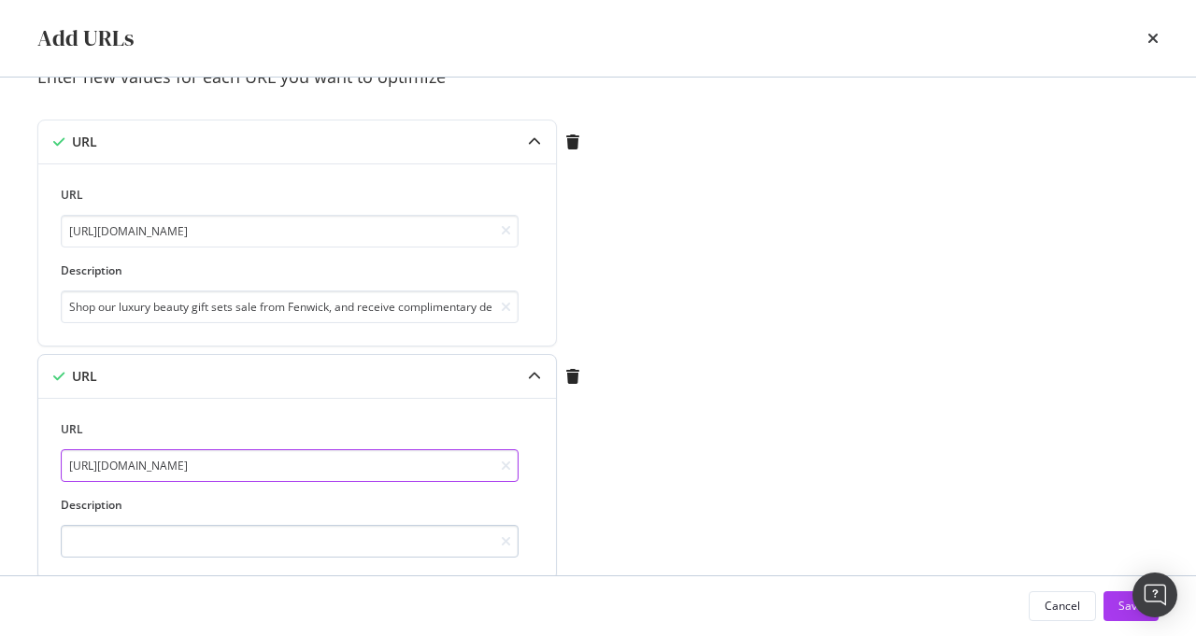
type input "https://www.fenwick.co.uk/collections/beauty-gift-sets-skincare"
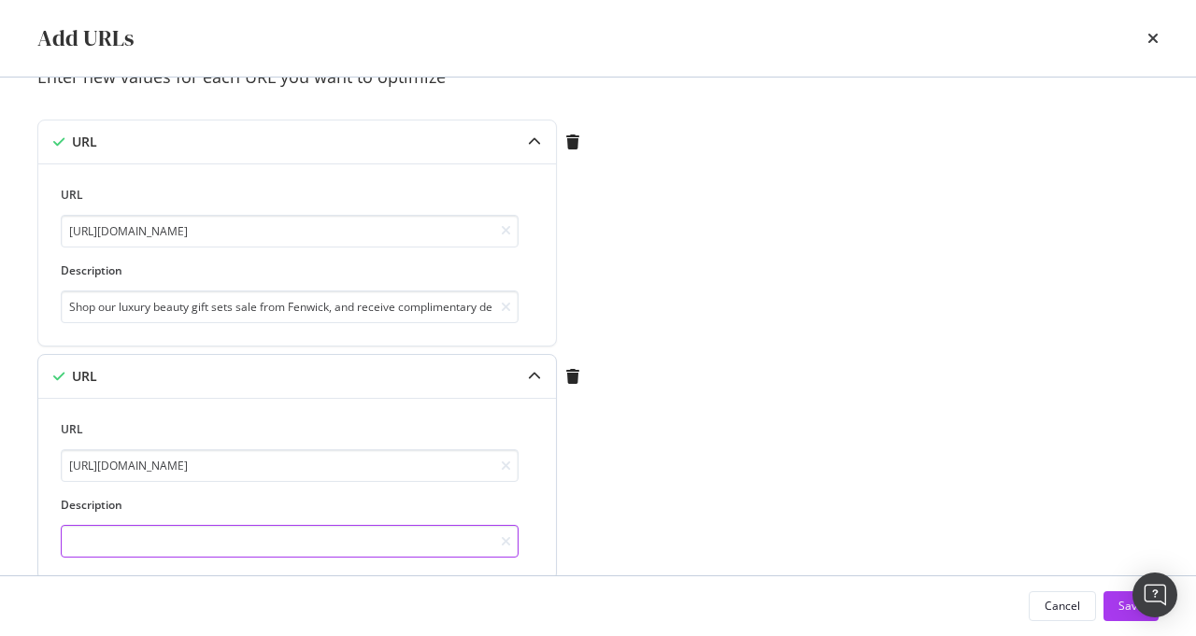
click at [398, 537] on input "modal" at bounding box center [290, 541] width 458 height 33
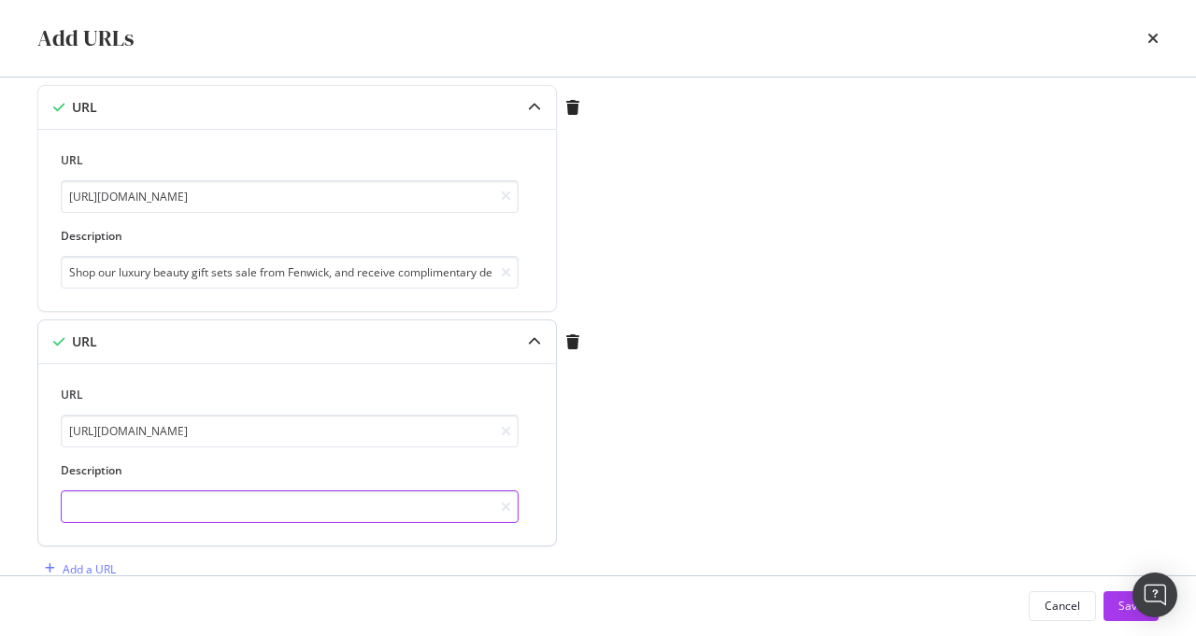
paste input "Shop our selection of luxury skincare gift sets from Fenwick, and receive compl…"
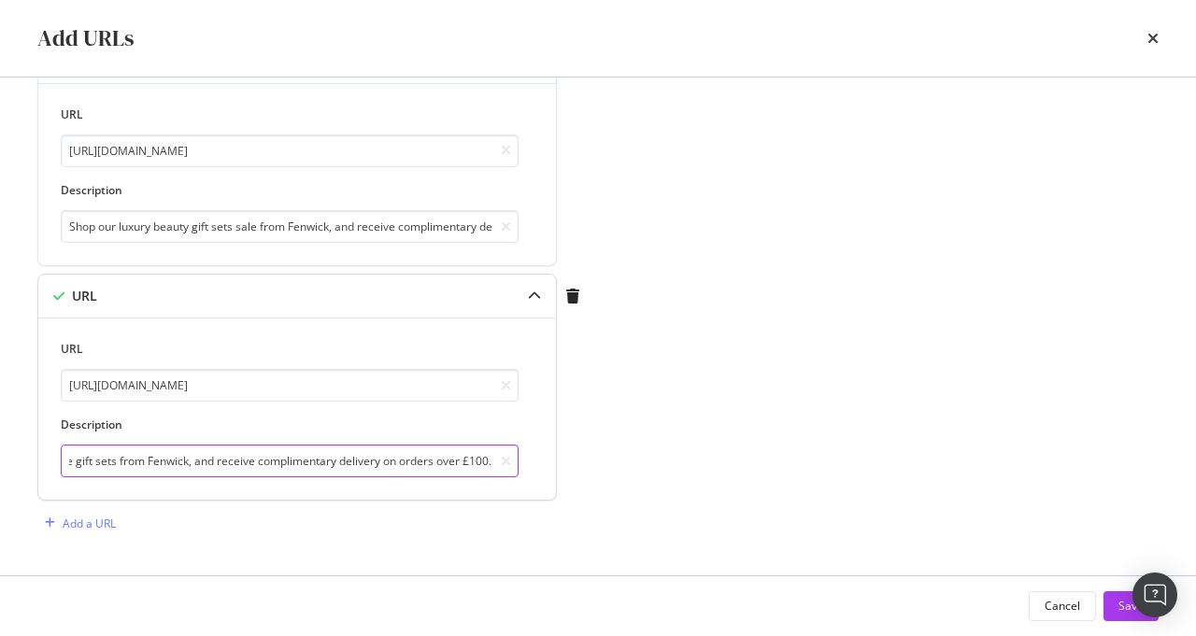
scroll to position [0, 190]
type input "Shop our selection of luxury skincare gift sets from Fenwick, and receive compl…"
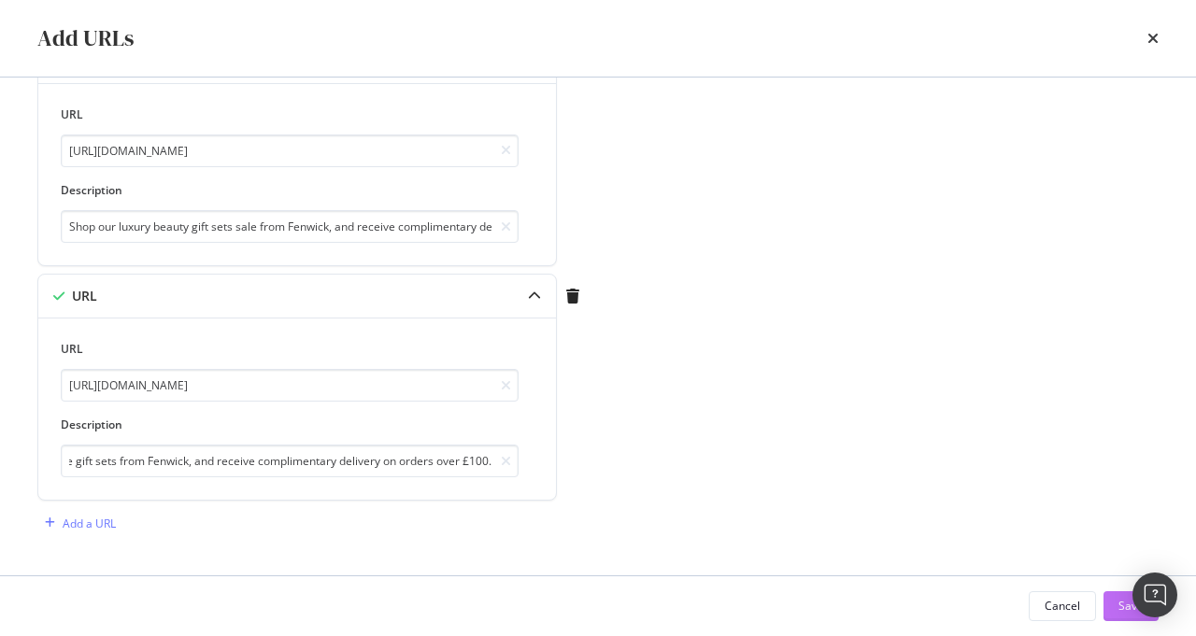
click at [1112, 602] on button "Save" at bounding box center [1130, 606] width 55 height 30
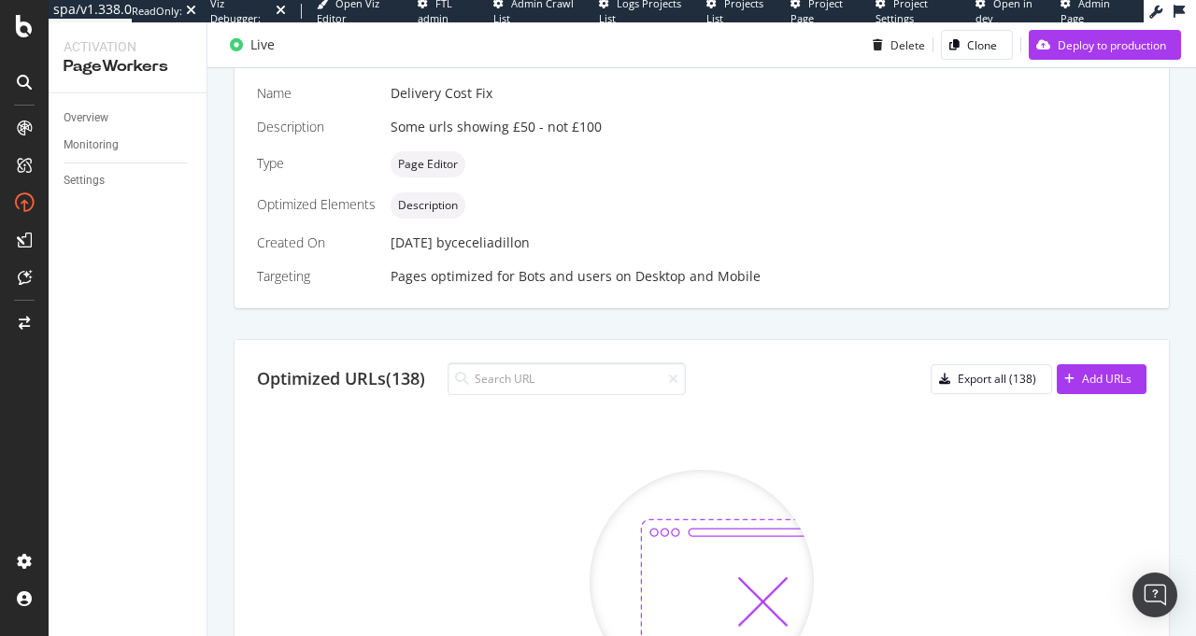
scroll to position [469, 0]
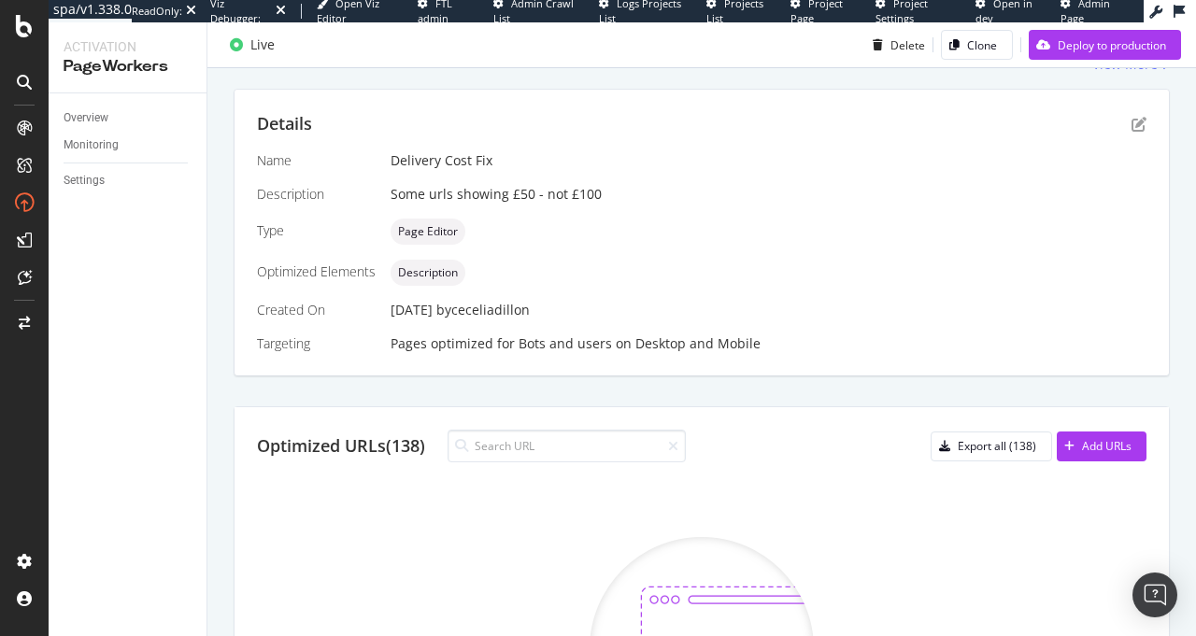
click at [827, 448] on div "Optimized URLs (138) Export all (138) Add URLs" at bounding box center [701, 446] width 889 height 33
click at [675, 443] on icon at bounding box center [673, 446] width 10 height 13
click at [847, 441] on div "Optimized URLs (138) Export all (138) Add URLs" at bounding box center [701, 446] width 889 height 33
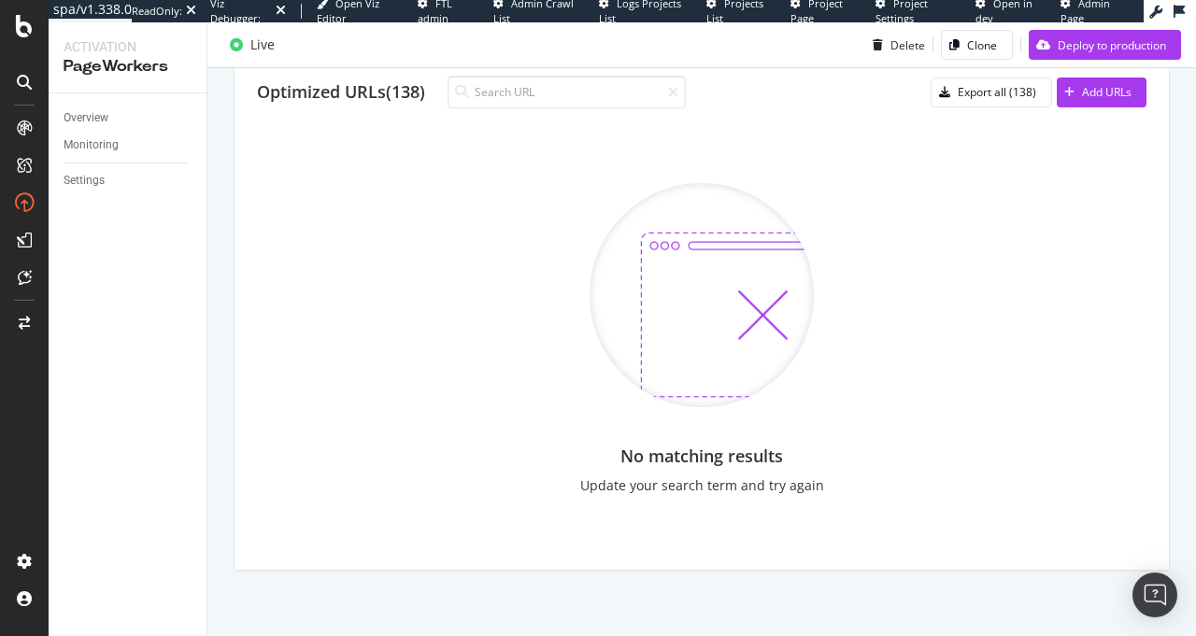
scroll to position [675, 0]
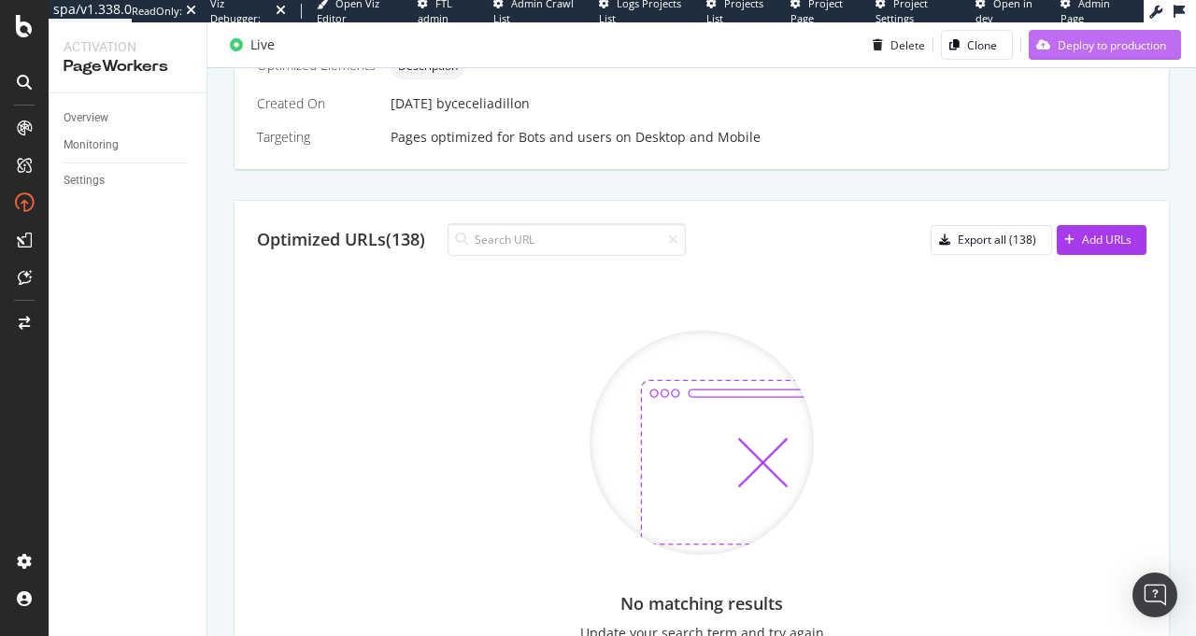
click at [1077, 39] on div "Deploy to production" at bounding box center [1111, 44] width 108 height 16
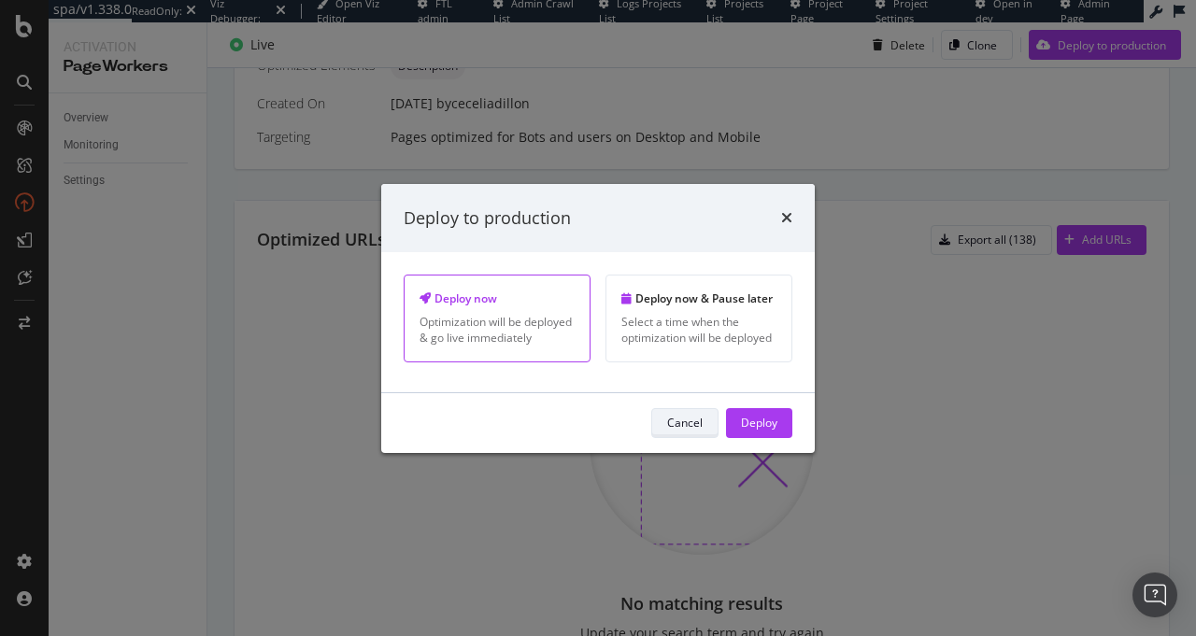
click at [673, 419] on div "Cancel" at bounding box center [684, 423] width 35 height 16
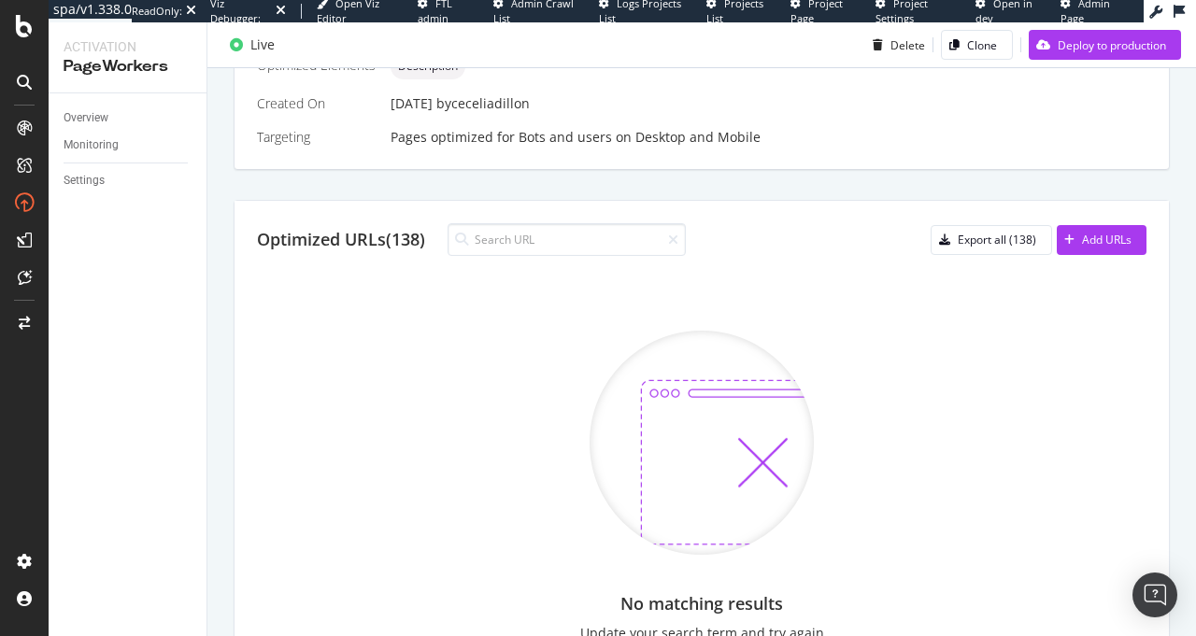
scroll to position [18, 0]
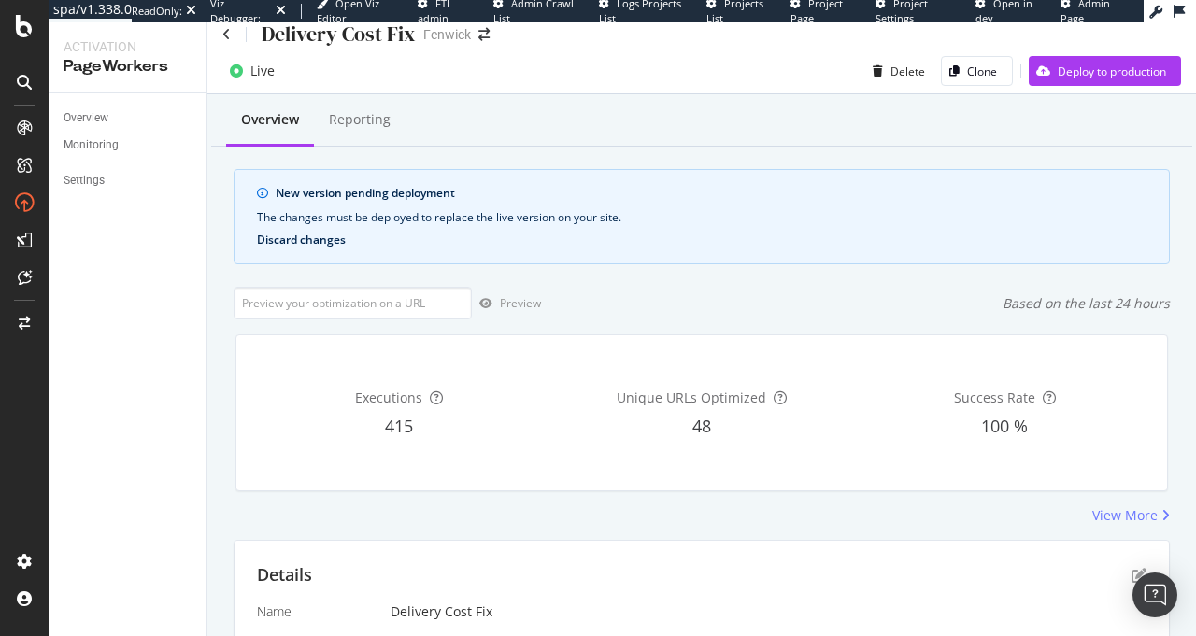
click at [313, 240] on button "Discard changes" at bounding box center [301, 240] width 89 height 13
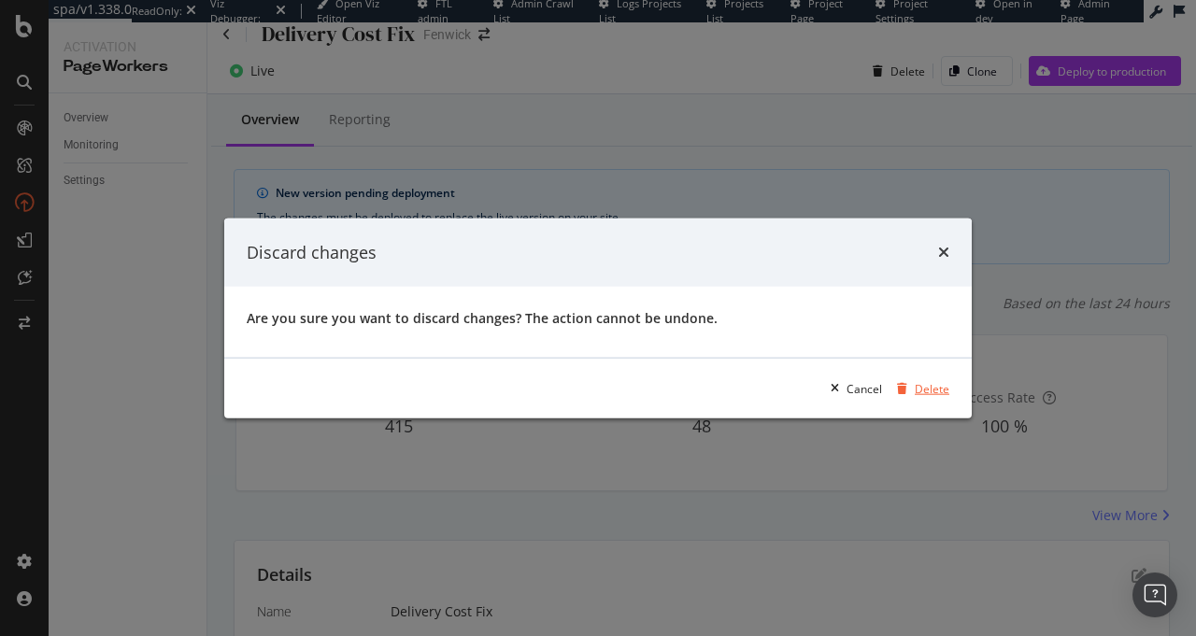
click at [931, 392] on div "Delete" at bounding box center [931, 388] width 35 height 16
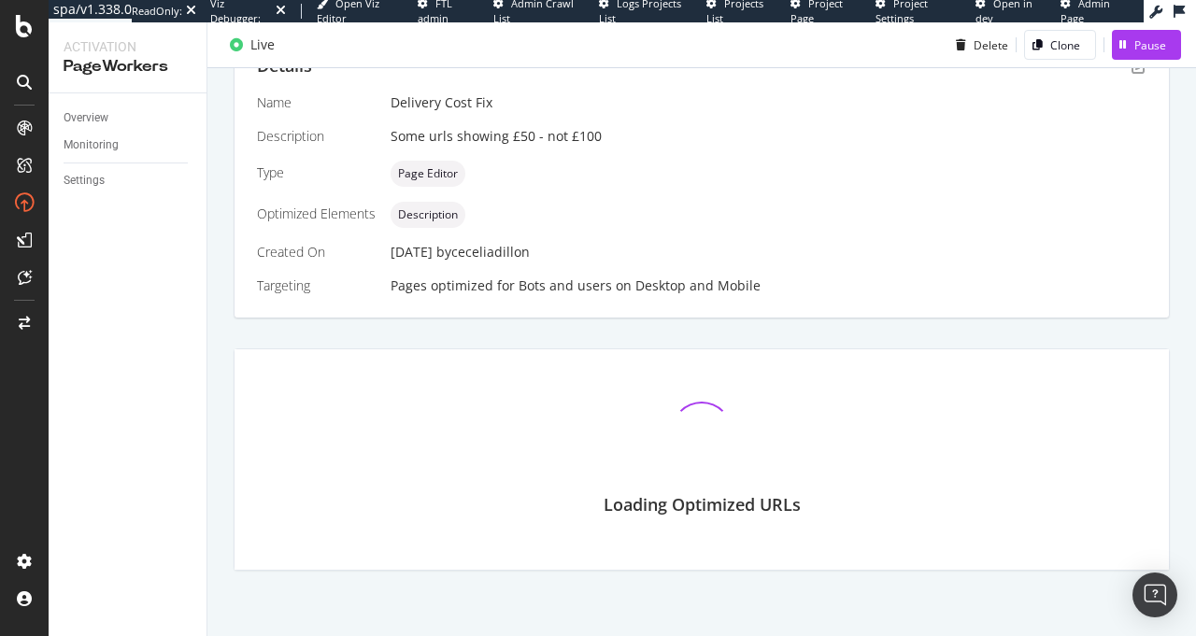
scroll to position [527, 0]
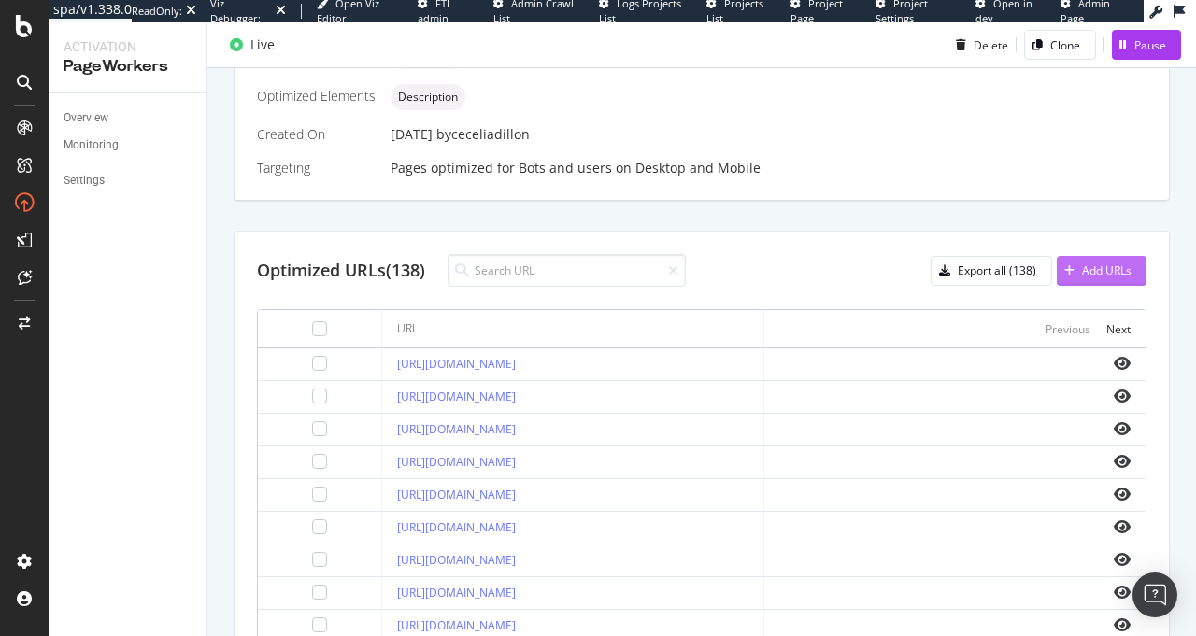
click at [1082, 272] on div "Add URLs" at bounding box center [1107, 270] width 50 height 16
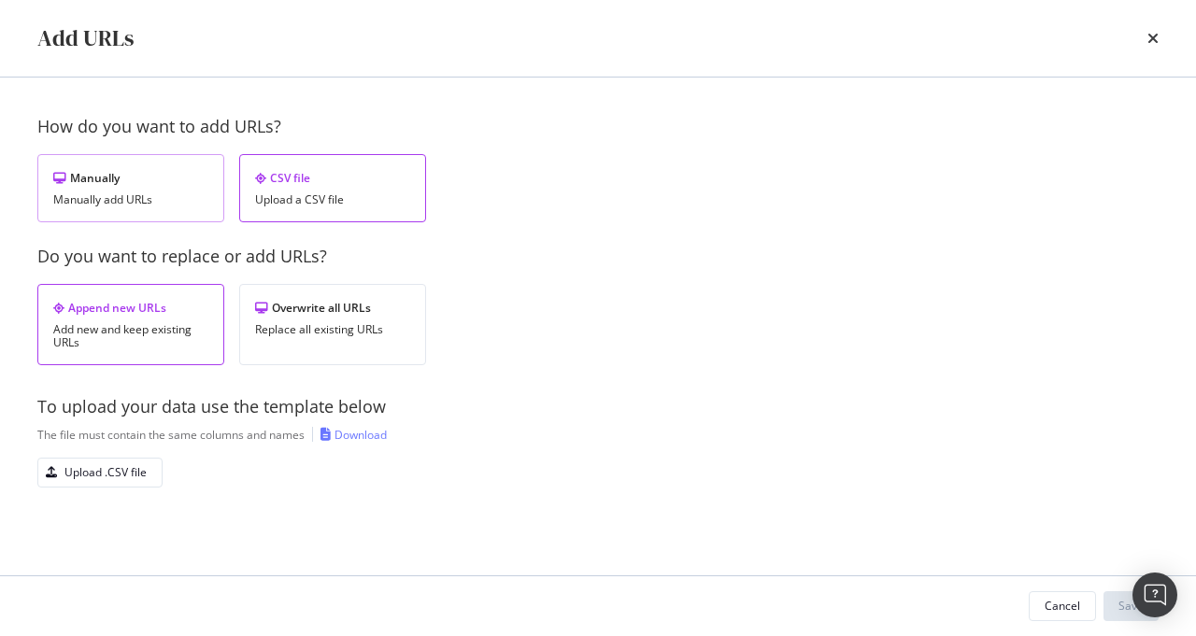
click at [149, 204] on div "Manually add URLs" at bounding box center [130, 199] width 155 height 13
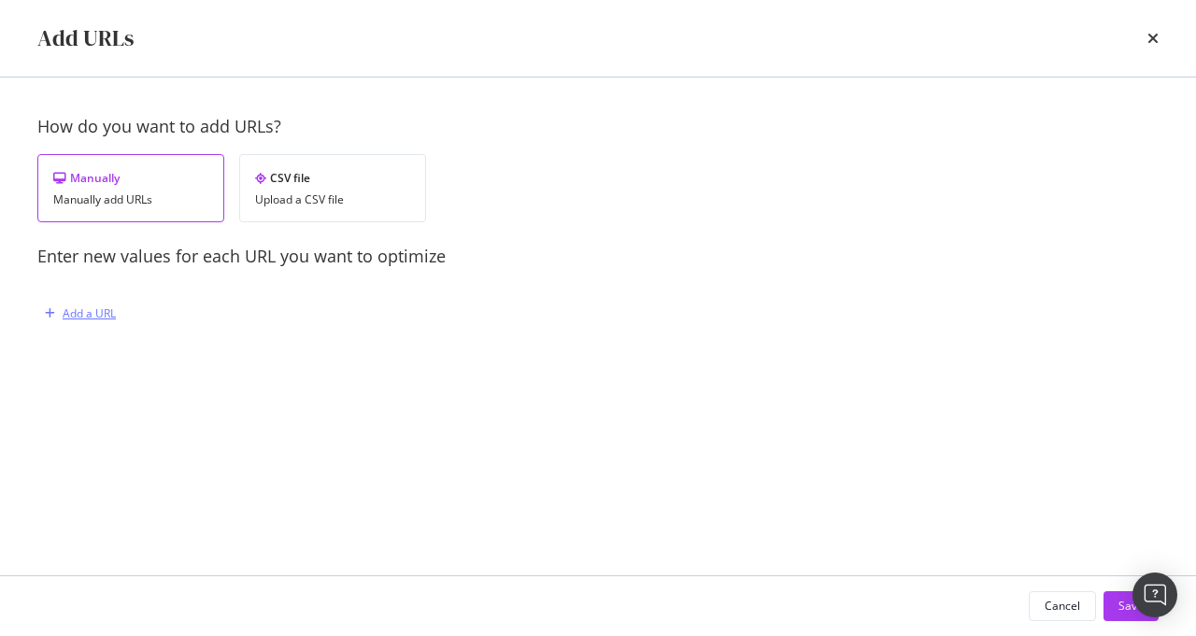
click at [102, 317] on div "Add a URL" at bounding box center [89, 313] width 53 height 16
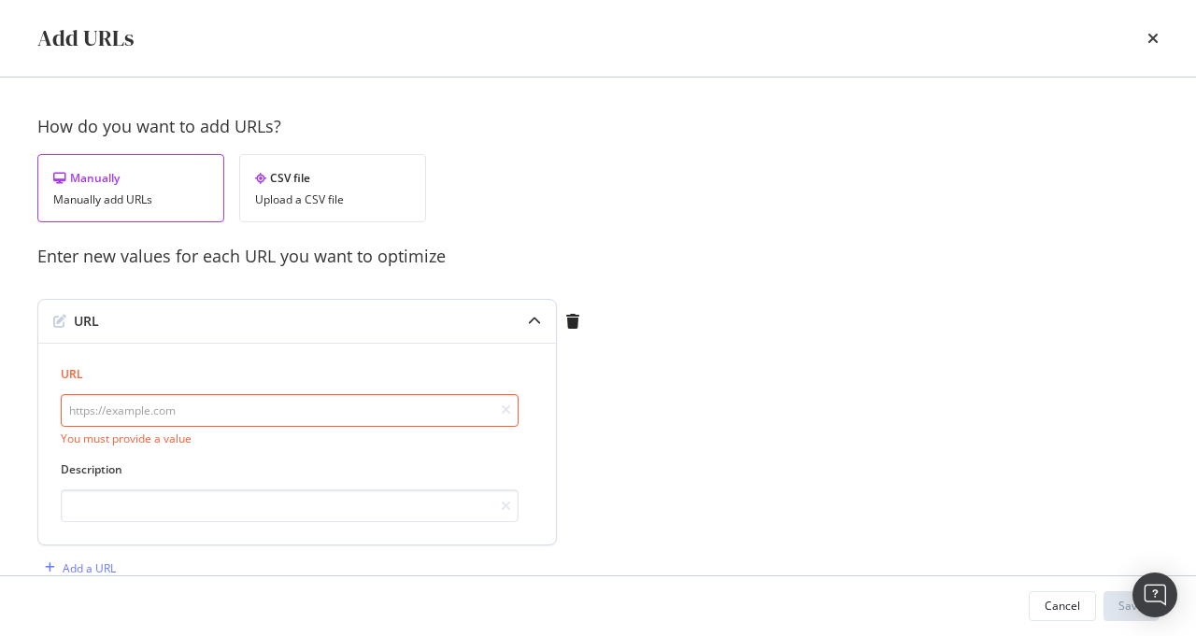
paste input "https://www.fenwick.co.uk/collections/sale-beauty-gift-sets"
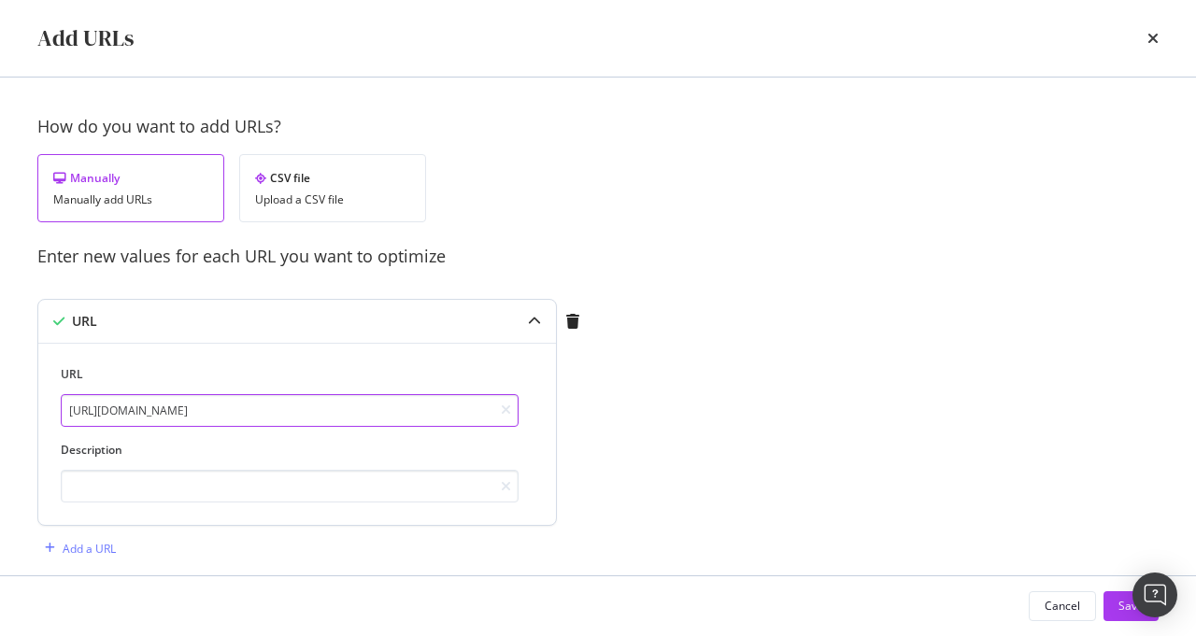
type input "https://www.fenwick.co.uk/collections/sale-beauty-gift-sets"
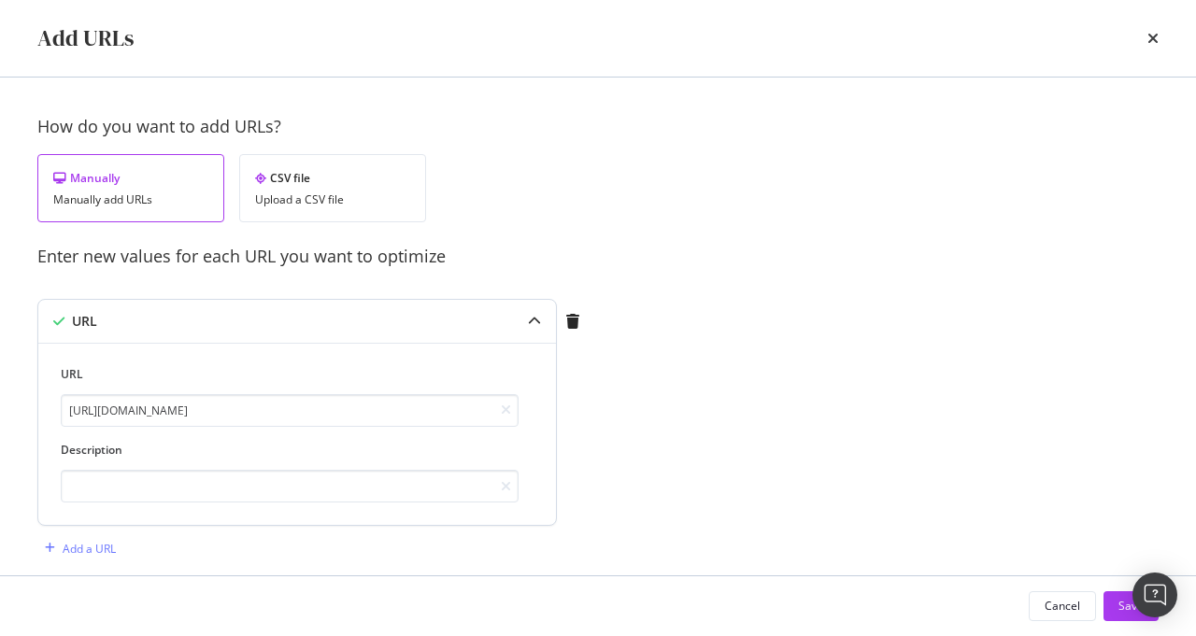
click at [139, 505] on div "URL https://www.fenwick.co.uk/collections/sale-beauty-gift-sets Description" at bounding box center [296, 434] width 517 height 182
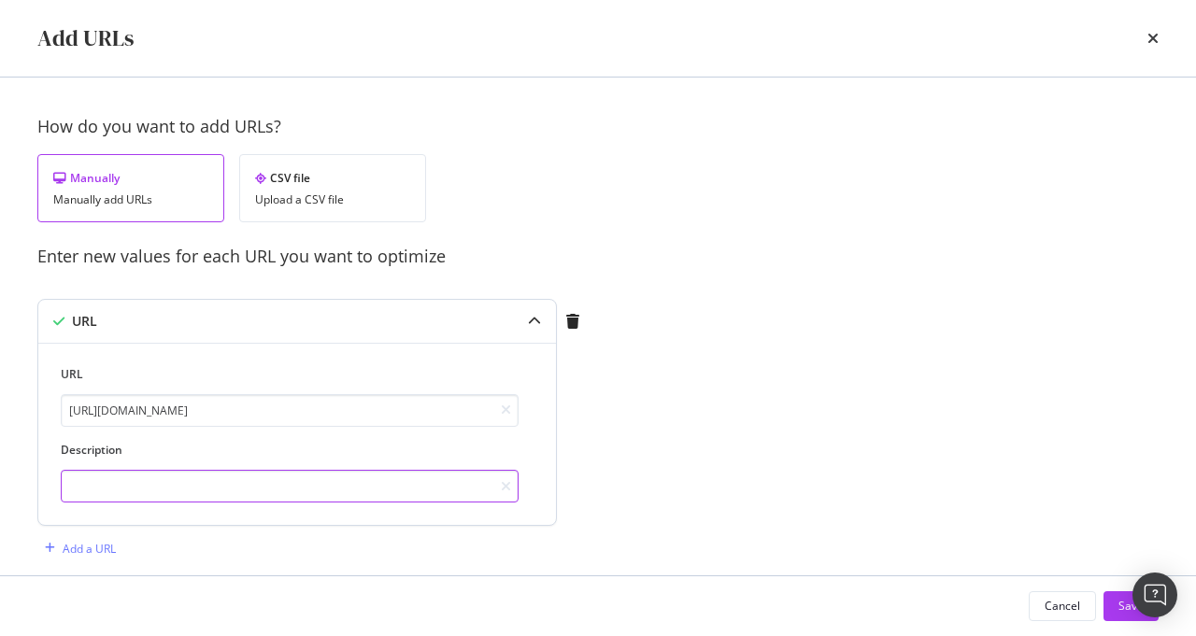
click at [136, 493] on input "modal" at bounding box center [290, 486] width 458 height 33
paste input "Shop our luxury beauty gift sets sale from Fenwick, and receive complimentary d…"
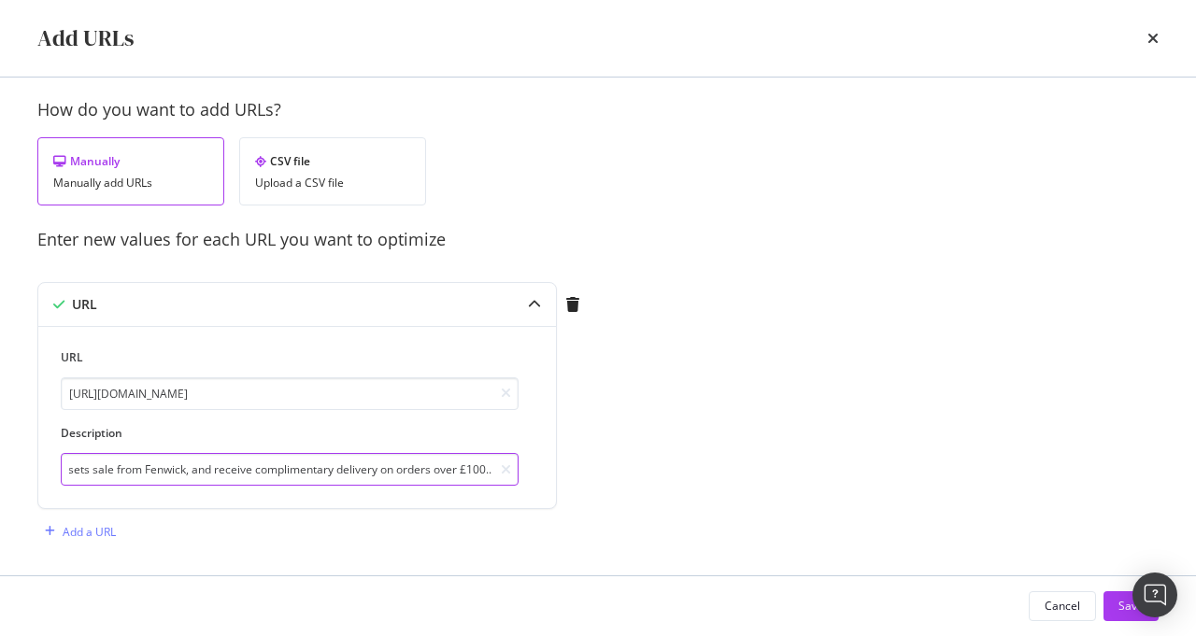
scroll to position [25, 0]
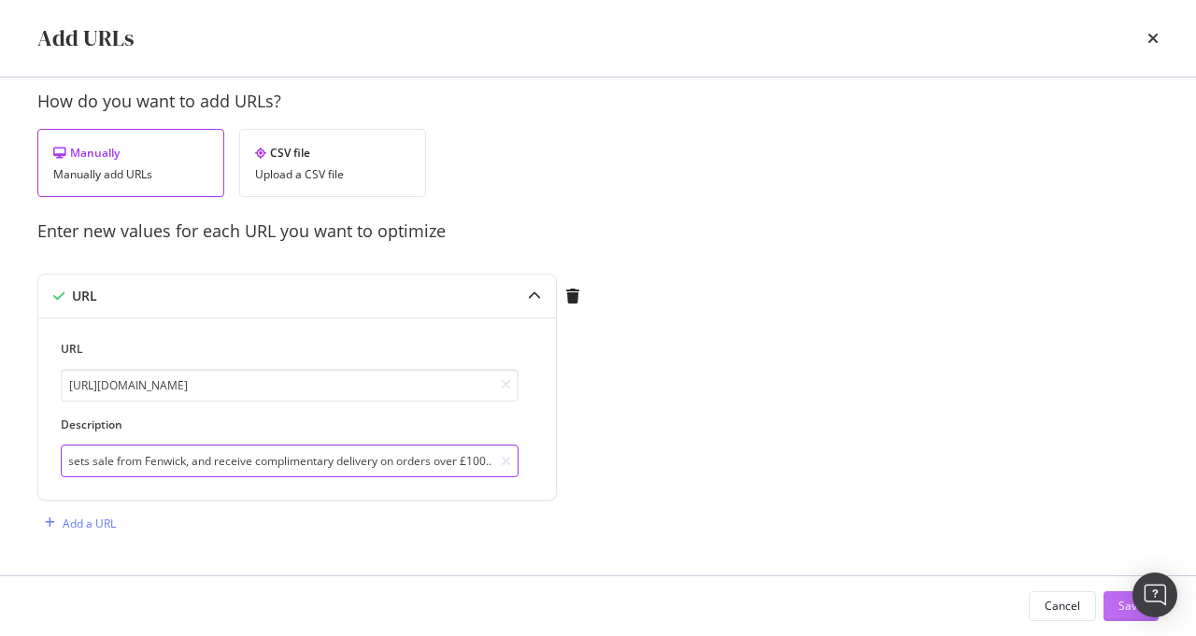
type input "Shop our luxury beauty gift sets sale from Fenwick, and receive complimentary d…"
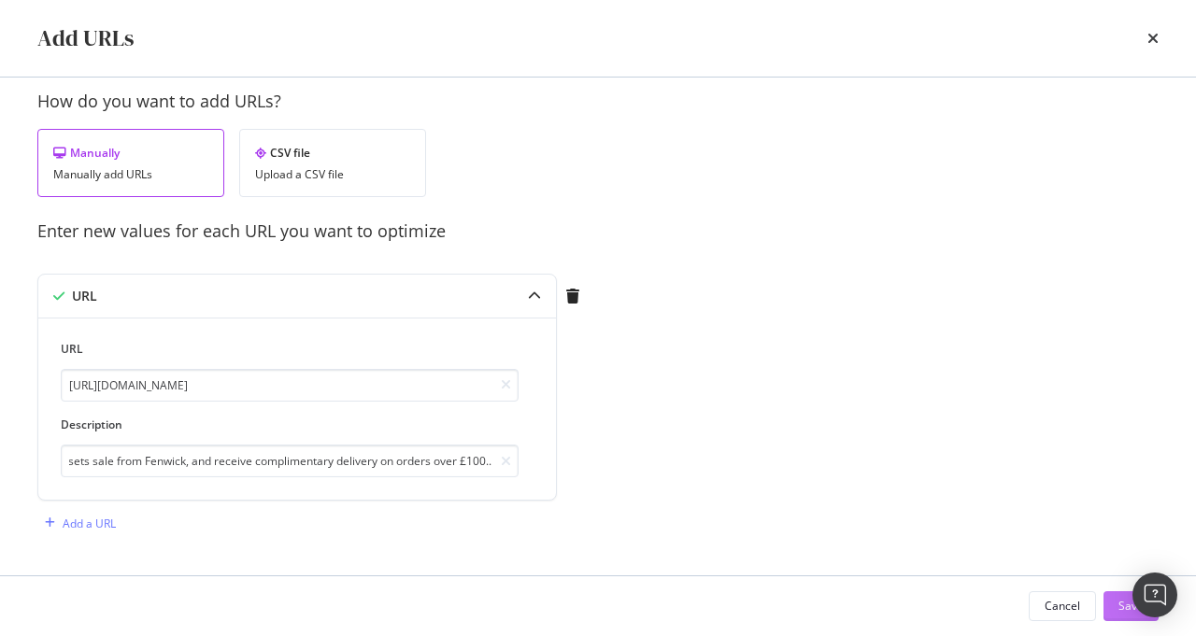
click at [1105, 611] on button "Save" at bounding box center [1130, 606] width 55 height 30
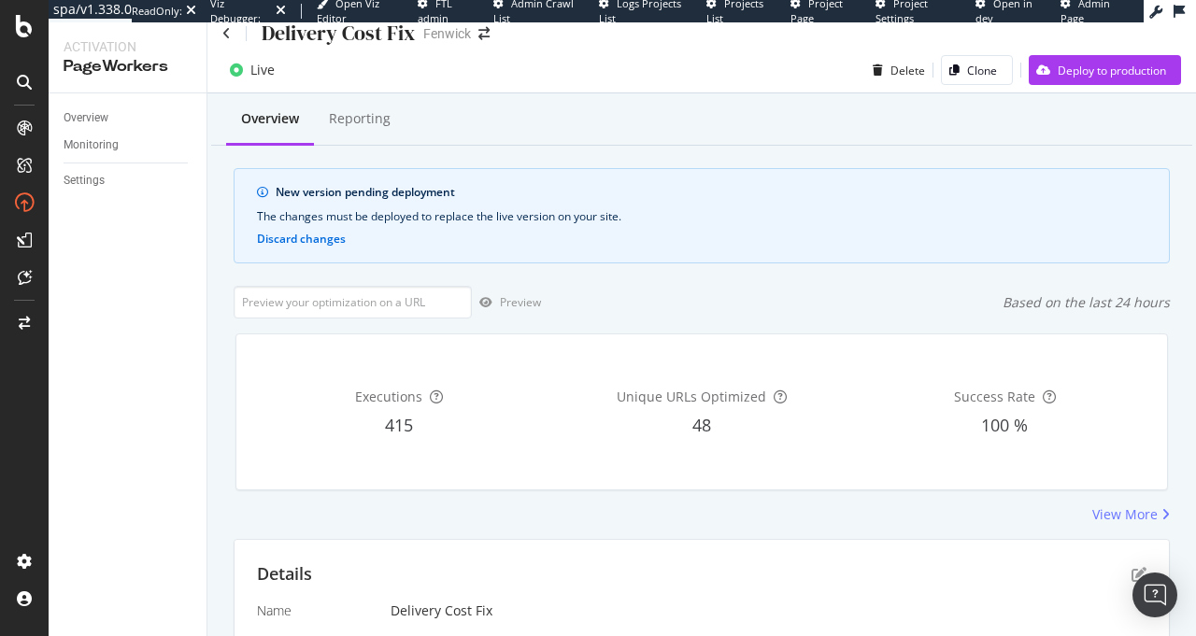
scroll to position [18, 0]
click at [330, 234] on button "Discard changes" at bounding box center [301, 240] width 89 height 13
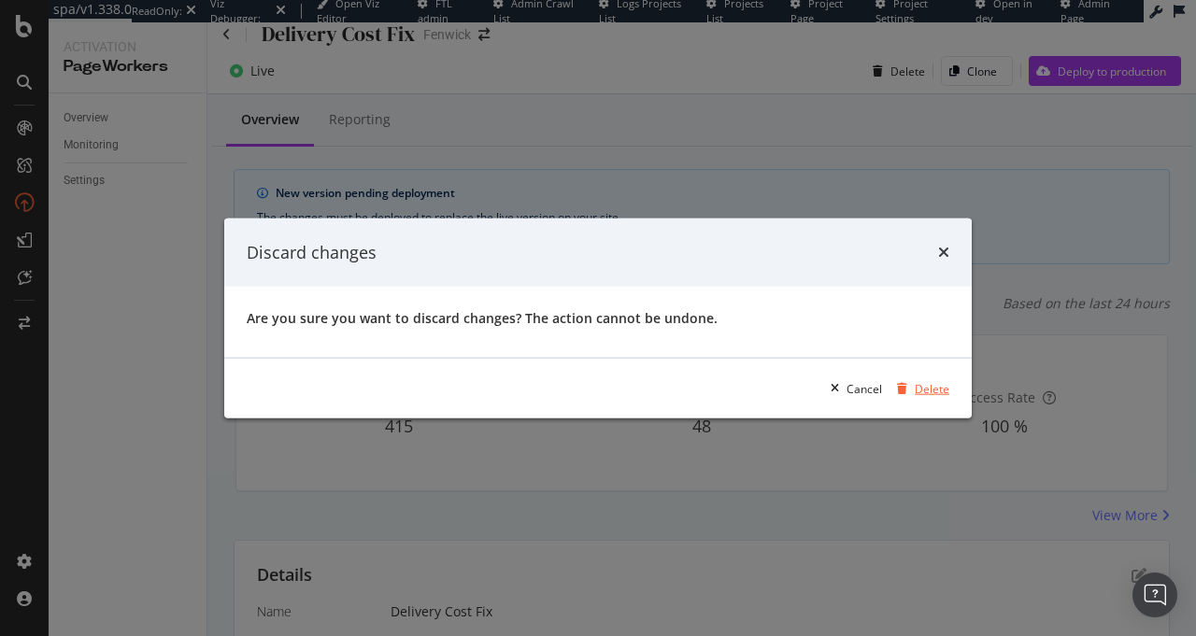
click at [931, 386] on div "Delete" at bounding box center [931, 388] width 35 height 16
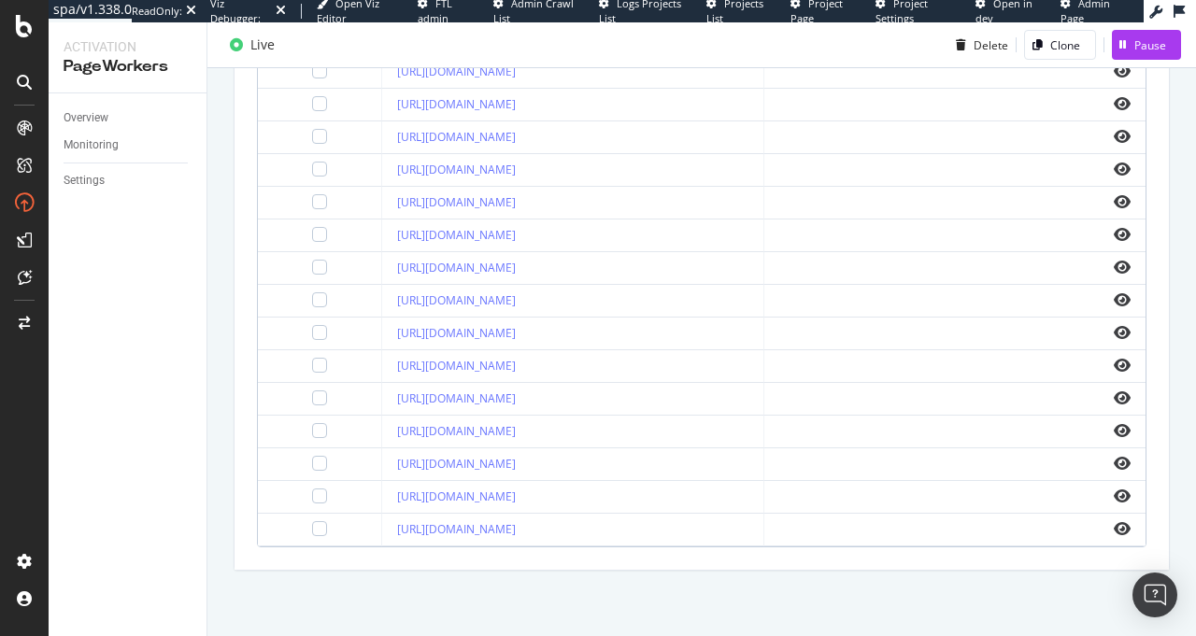
scroll to position [0, 0]
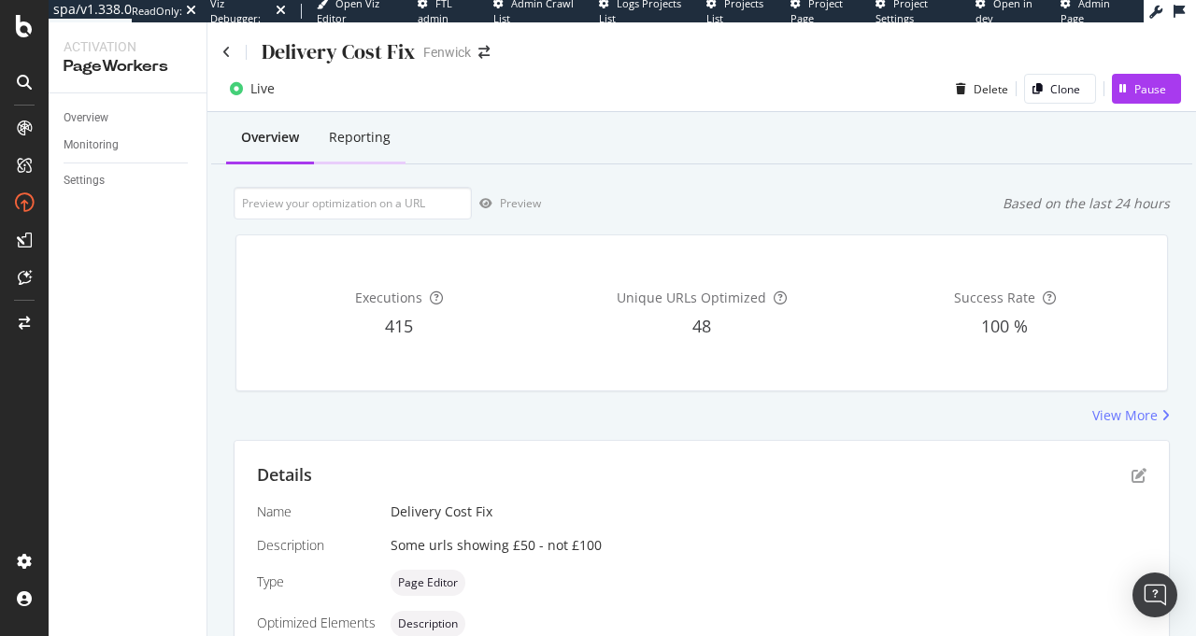
click at [378, 143] on div "Reporting" at bounding box center [360, 137] width 62 height 19
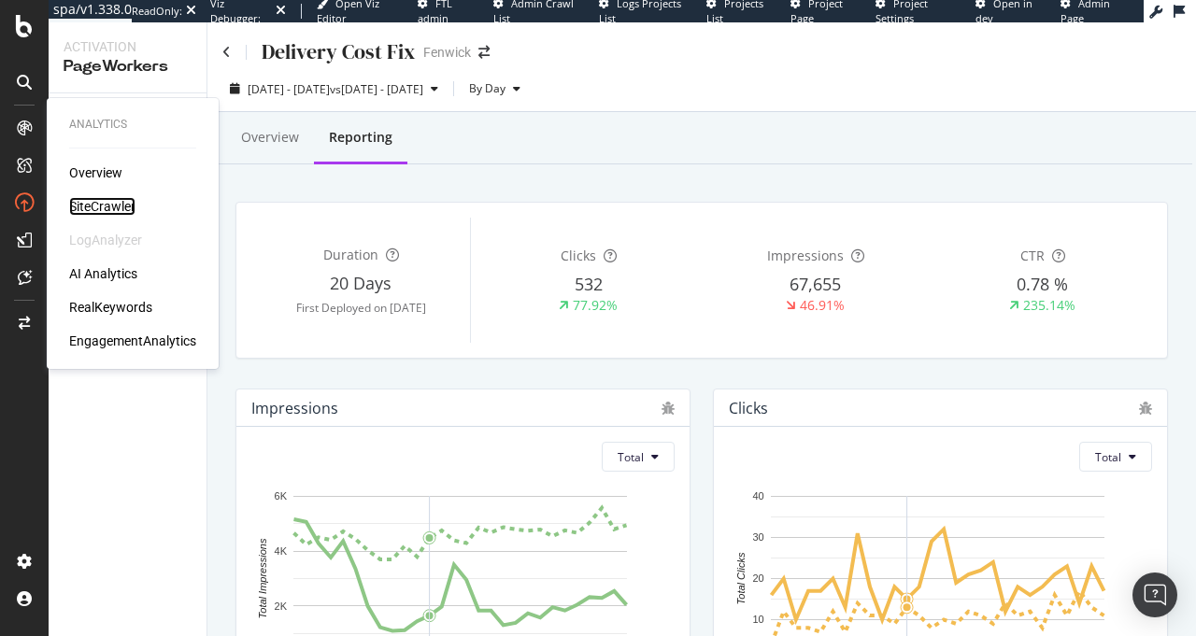
click at [115, 202] on div "SiteCrawler" at bounding box center [102, 206] width 66 height 19
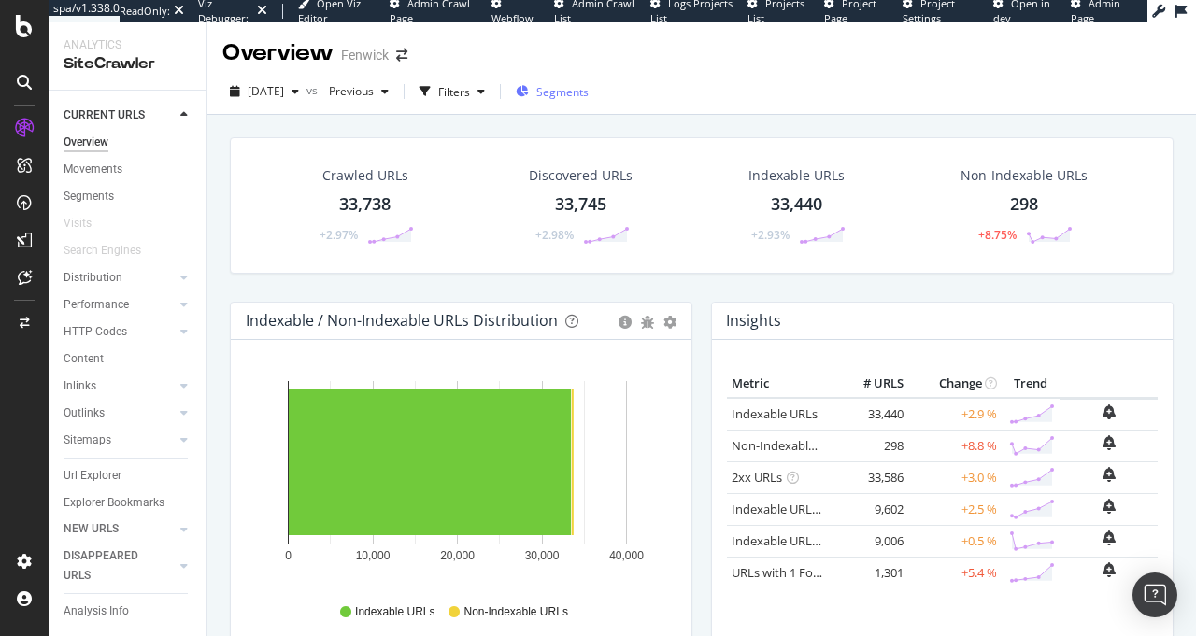
click at [588, 95] on span "Segments" at bounding box center [562, 92] width 52 height 16
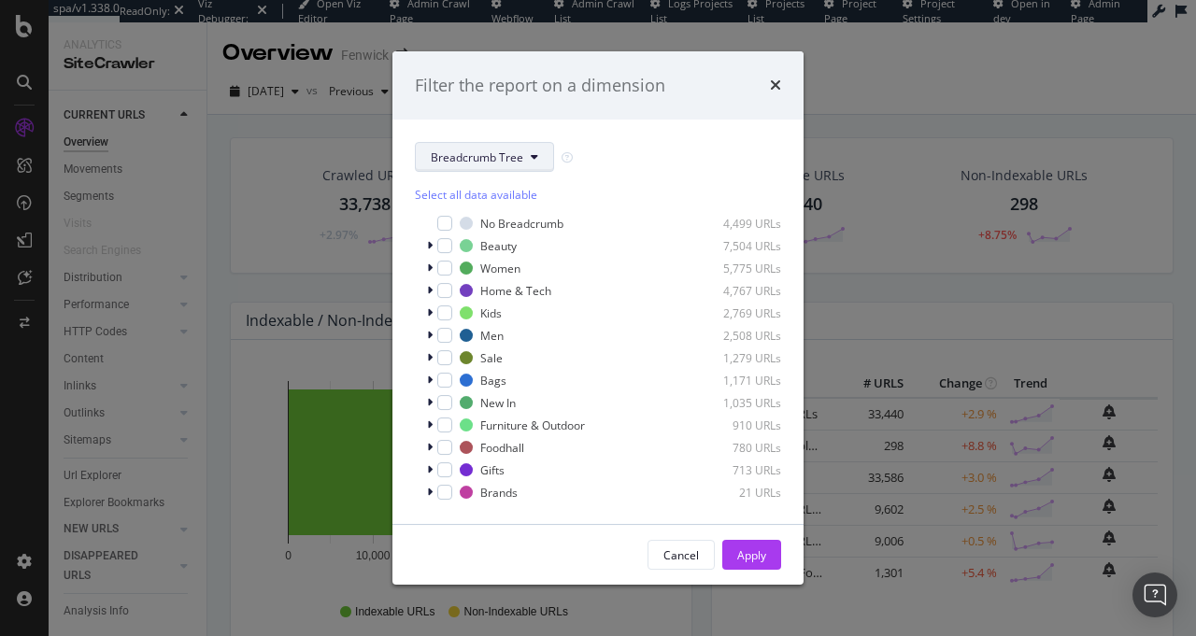
click at [513, 156] on span "Breadcrumb Tree" at bounding box center [477, 157] width 92 height 16
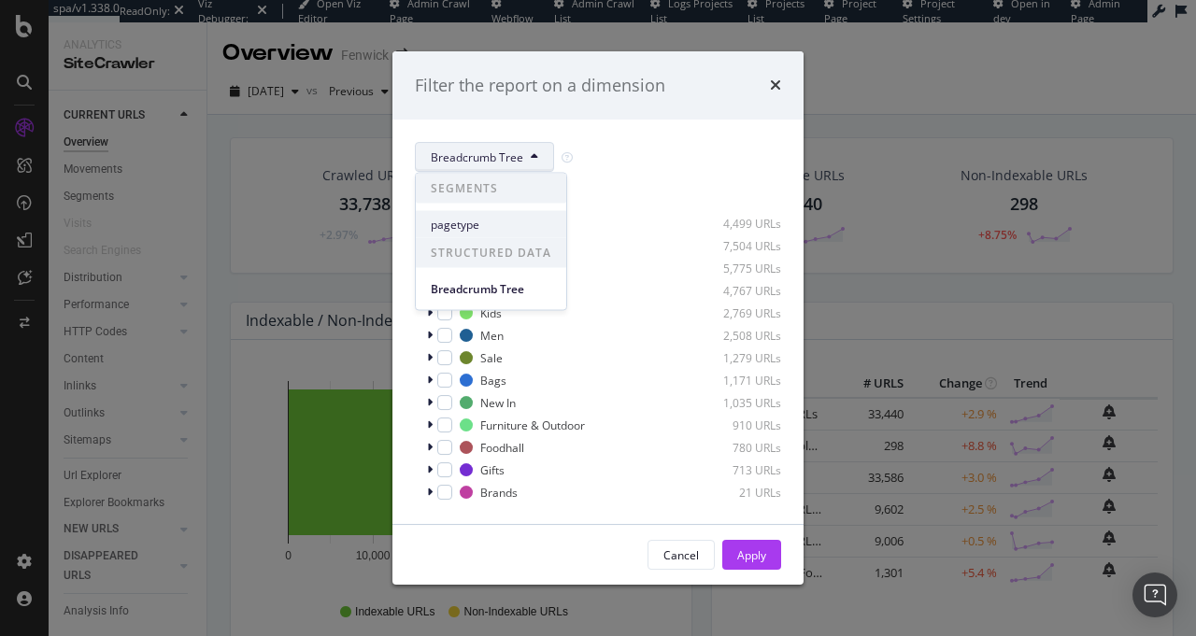
click at [451, 234] on div "pagetype" at bounding box center [491, 224] width 150 height 27
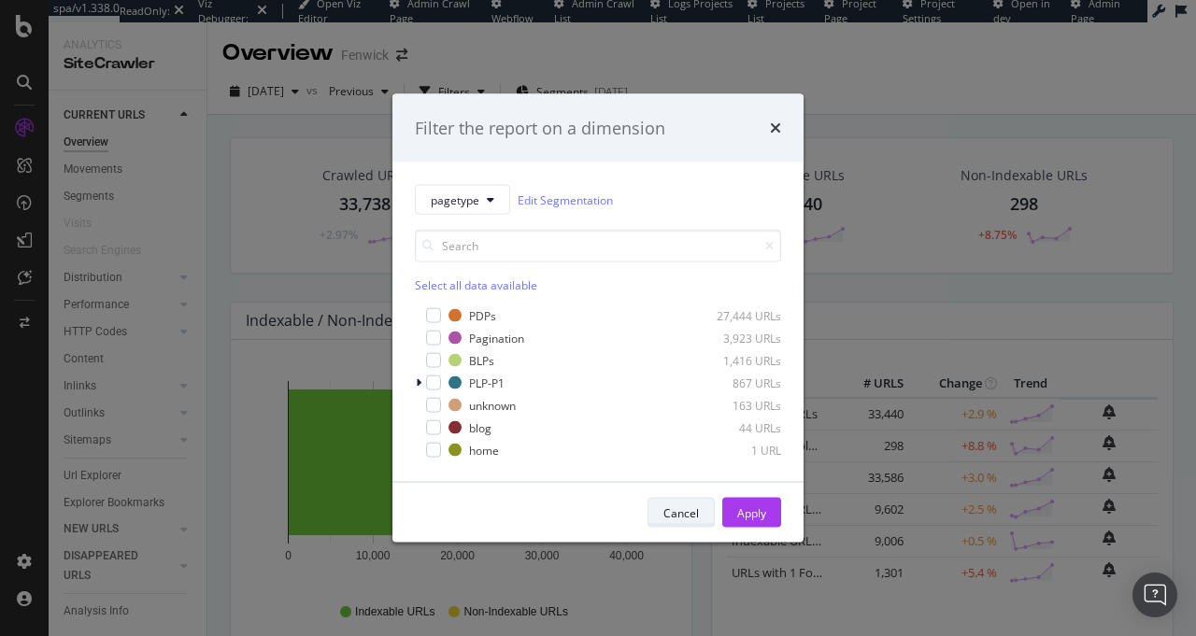
click at [688, 503] on div "Cancel" at bounding box center [680, 513] width 35 height 26
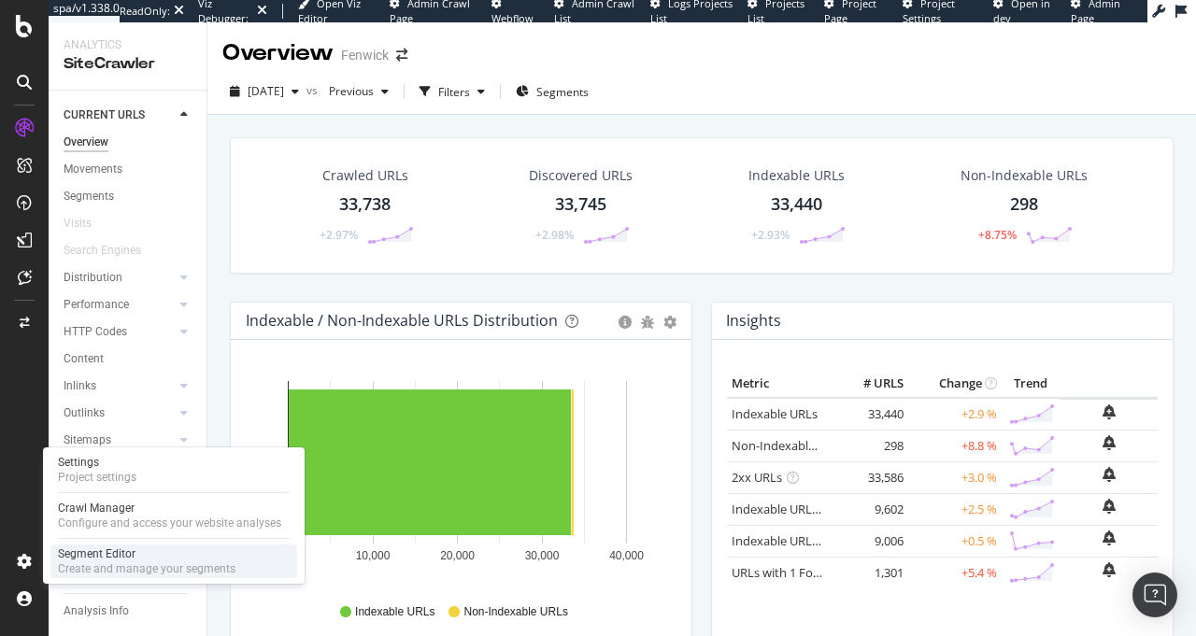
click at [94, 549] on div "Segment Editor" at bounding box center [146, 553] width 177 height 15
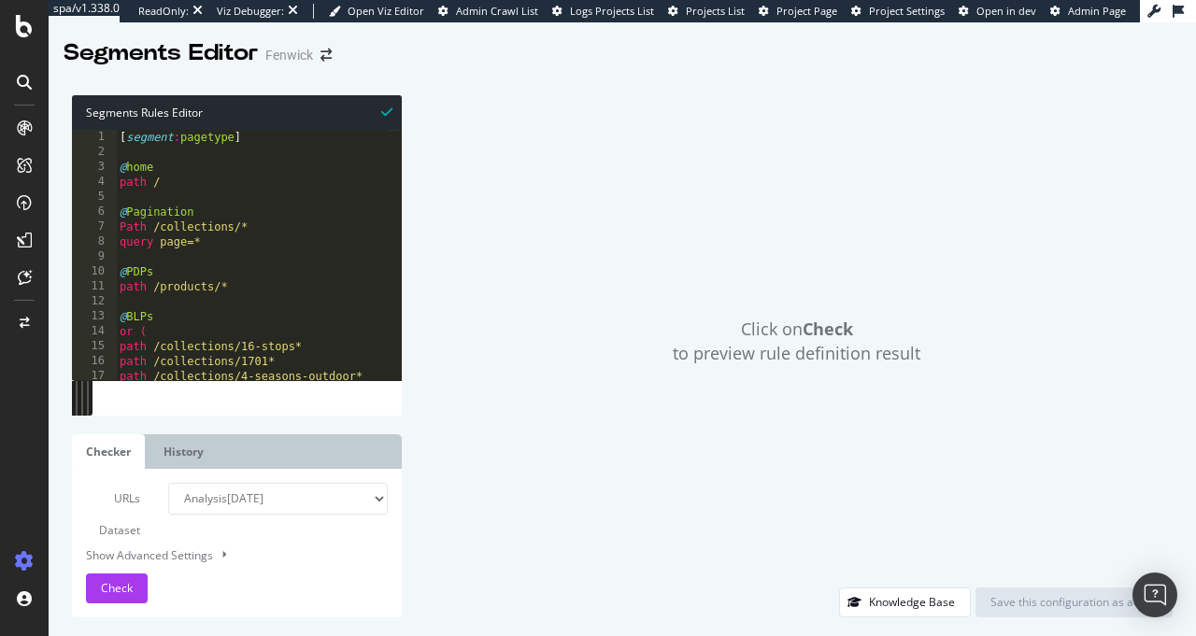
type textarea "path /products/*"
click at [240, 283] on div "[ segment : pagetype ] @ home path / @ Pagination Path /collections/* query pag…" at bounding box center [294, 263] width 357 height 266
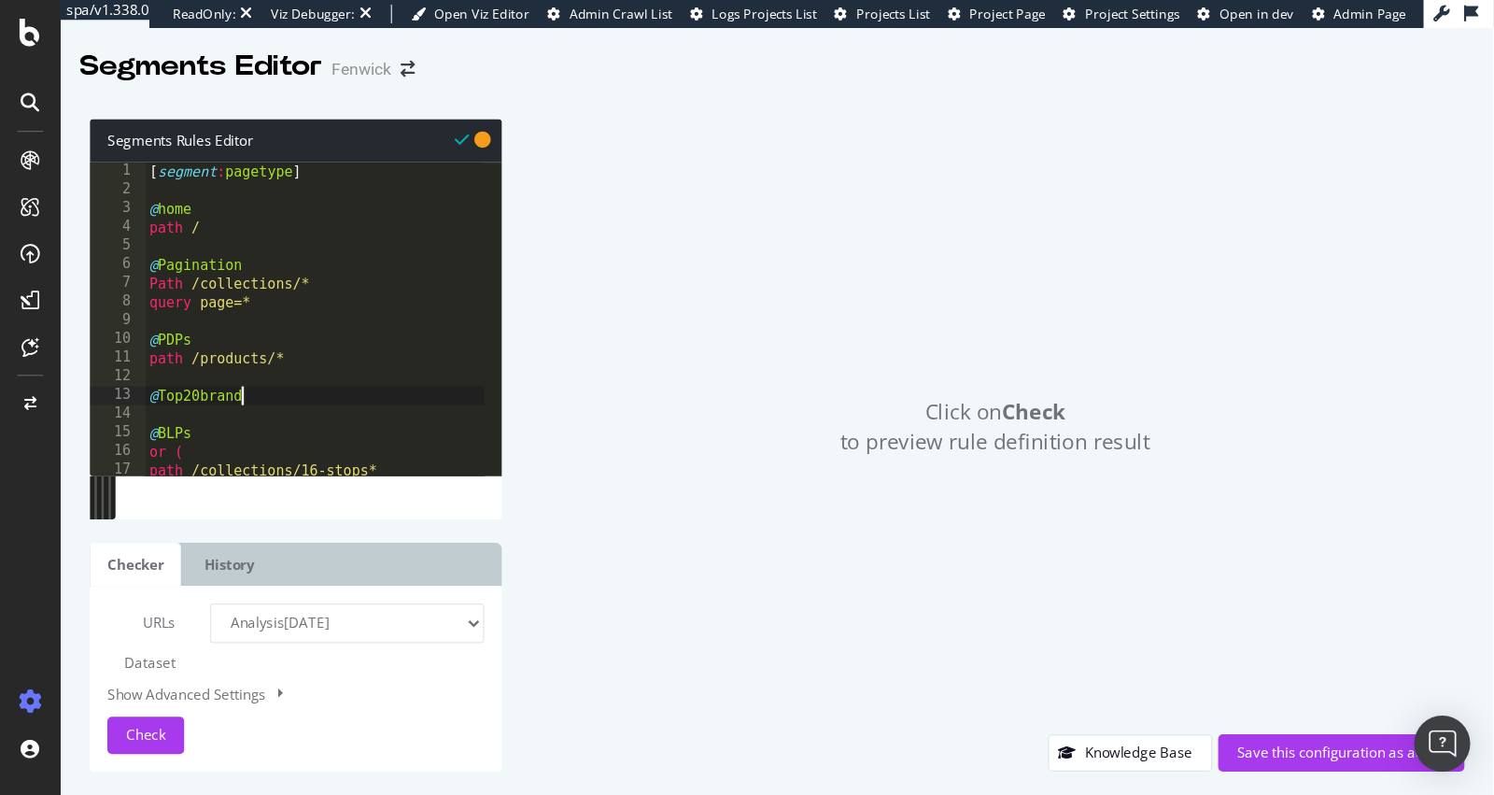
scroll to position [0, 5]
click at [190, 318] on div "[ segment : pagetype ] @ home path / @ Pagination Path /collections/* query pag…" at bounding box center [294, 263] width 357 height 266
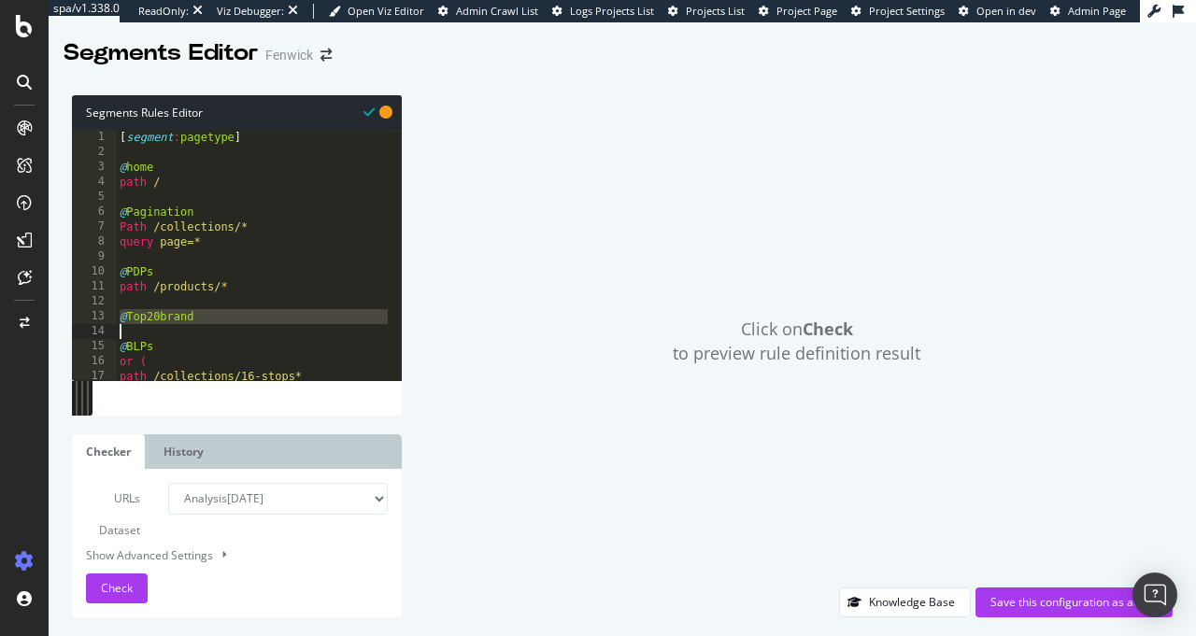
click at [194, 317] on div "[ segment : pagetype ] @ home path / @ Pagination Path /collections/* query pag…" at bounding box center [294, 263] width 357 height 266
type textarea "@Top20brand"
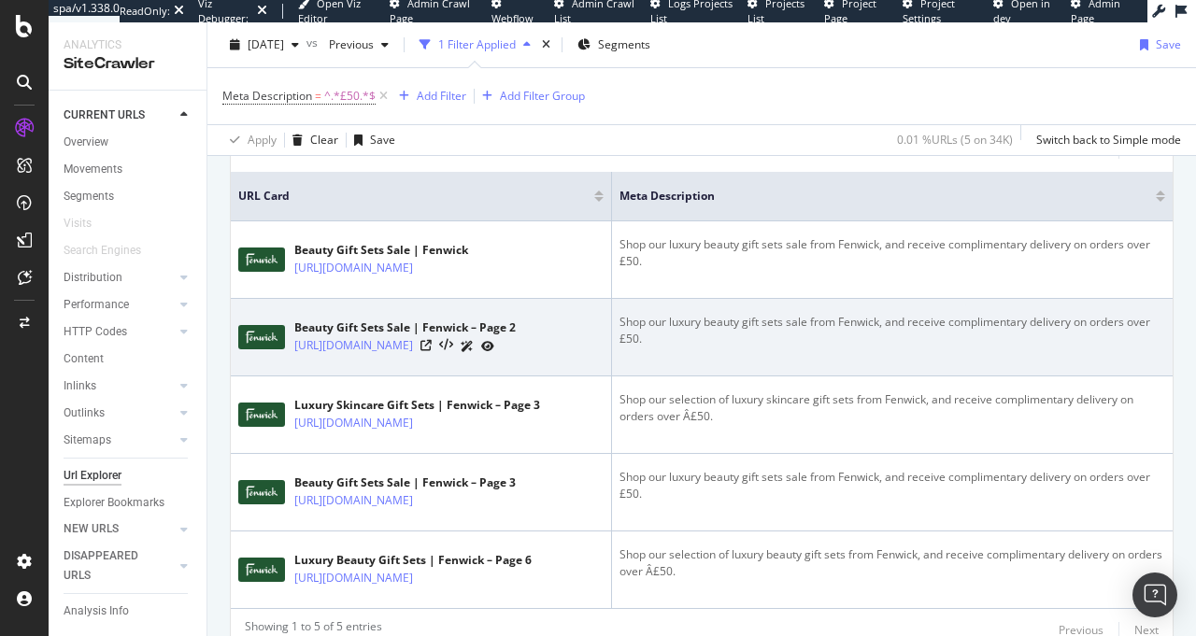
scroll to position [446, 0]
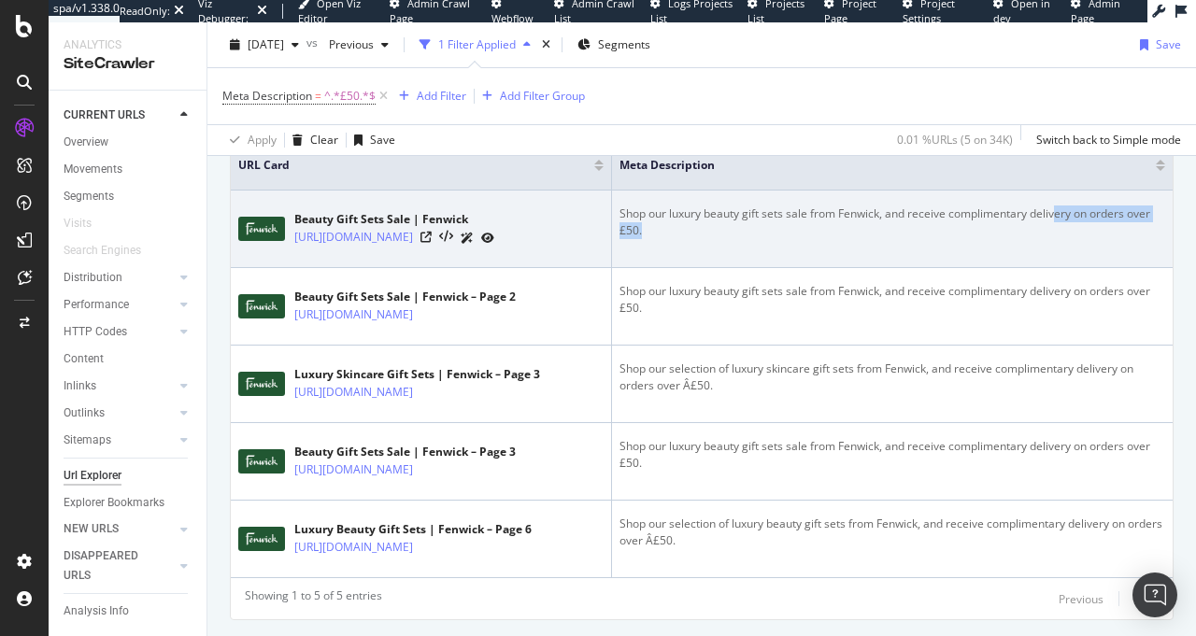
drag, startPoint x: 862, startPoint y: 228, endPoint x: 729, endPoint y: 225, distance: 132.7
click at [729, 225] on div "Shop our luxury beauty gift sets sale from Fenwick, and receive complimentary d…" at bounding box center [891, 222] width 545 height 34
click at [730, 224] on div "Shop our luxury beauty gift sets sale from Fenwick, and receive complimentary d…" at bounding box center [891, 222] width 545 height 34
click at [729, 225] on div "Shop our luxury beauty gift sets sale from Fenwick, and receive complimentary d…" at bounding box center [891, 222] width 545 height 34
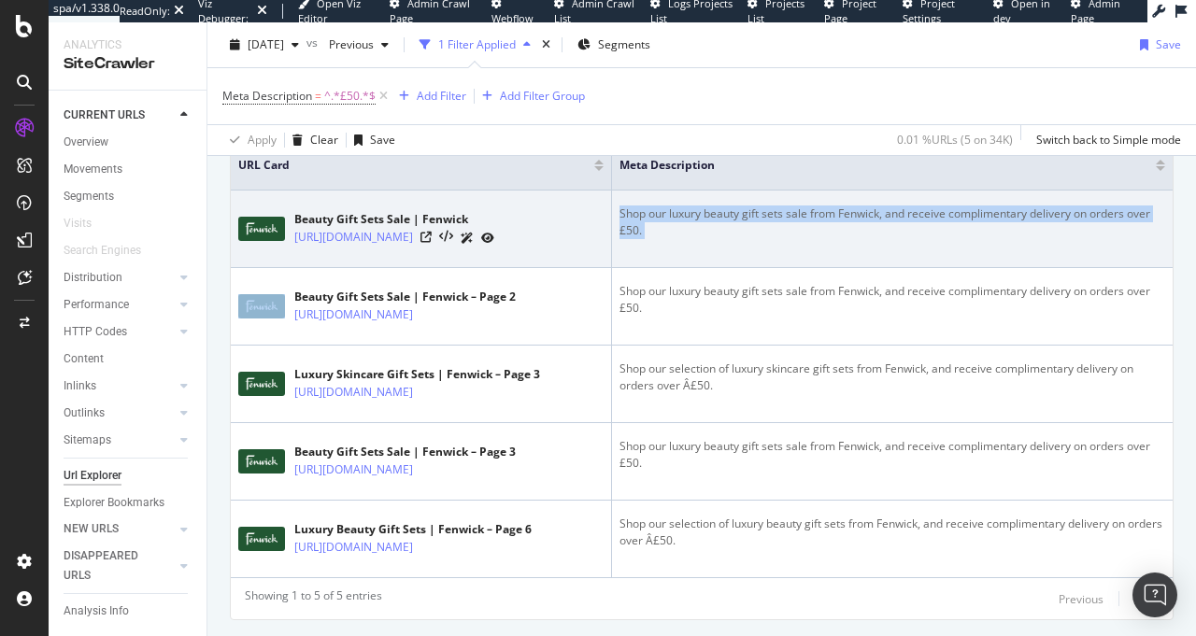
click at [729, 225] on div "Shop our luxury beauty gift sets sale from Fenwick, and receive complimentary d…" at bounding box center [891, 222] width 545 height 34
click at [821, 223] on div "Shop our luxury beauty gift sets sale from Fenwick, and receive complimentary d…" at bounding box center [891, 222] width 545 height 34
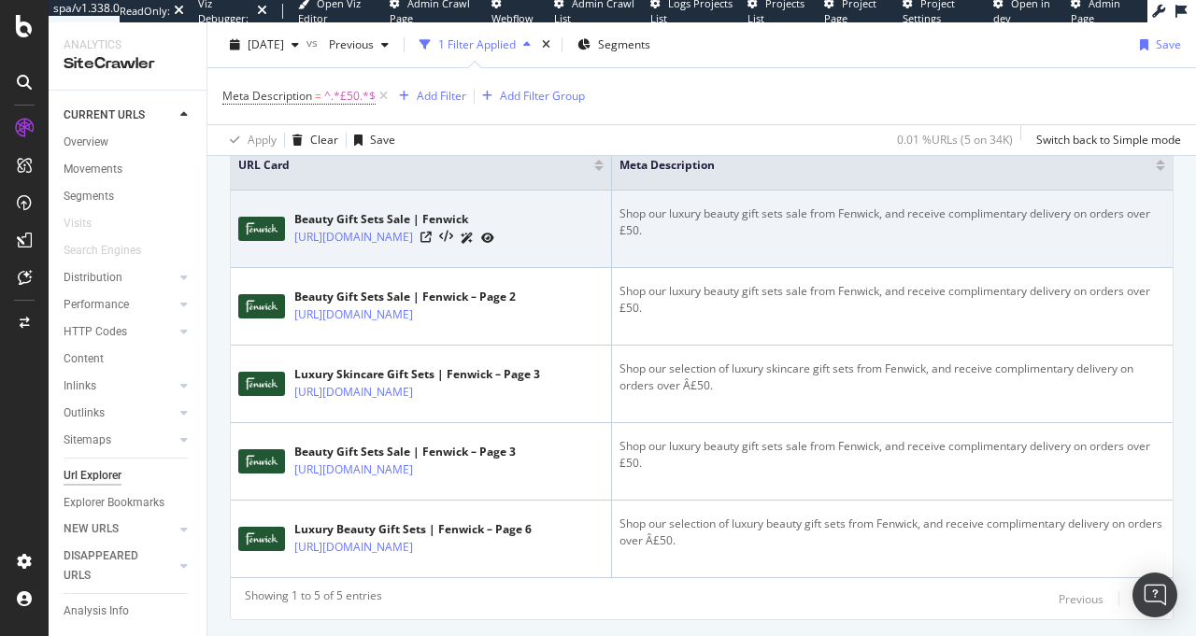
click at [825, 230] on div "Shop our luxury beauty gift sets sale from Fenwick, and receive complimentary d…" at bounding box center [891, 222] width 545 height 34
click at [825, 229] on div "Shop our luxury beauty gift sets sale from Fenwick, and receive complimentary d…" at bounding box center [891, 222] width 545 height 34
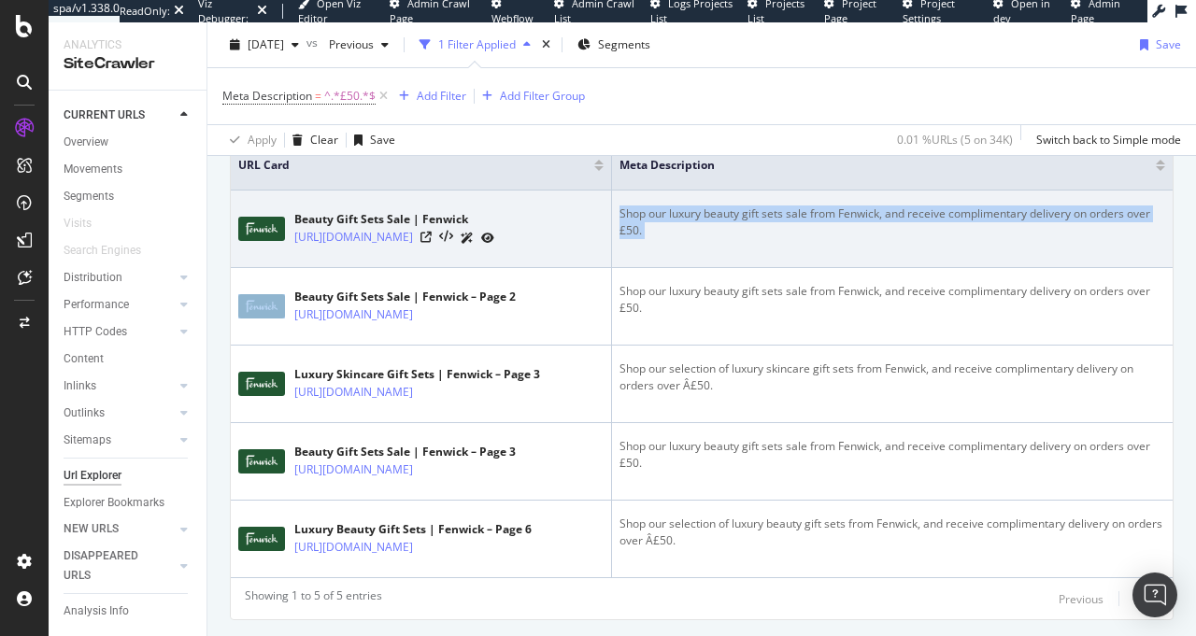
click at [825, 229] on div "Shop our luxury beauty gift sets sale from Fenwick, and receive complimentary d…" at bounding box center [891, 222] width 545 height 34
copy tbody "Shop our luxury beauty gift sets sale from Fenwick, and receive complimentary d…"
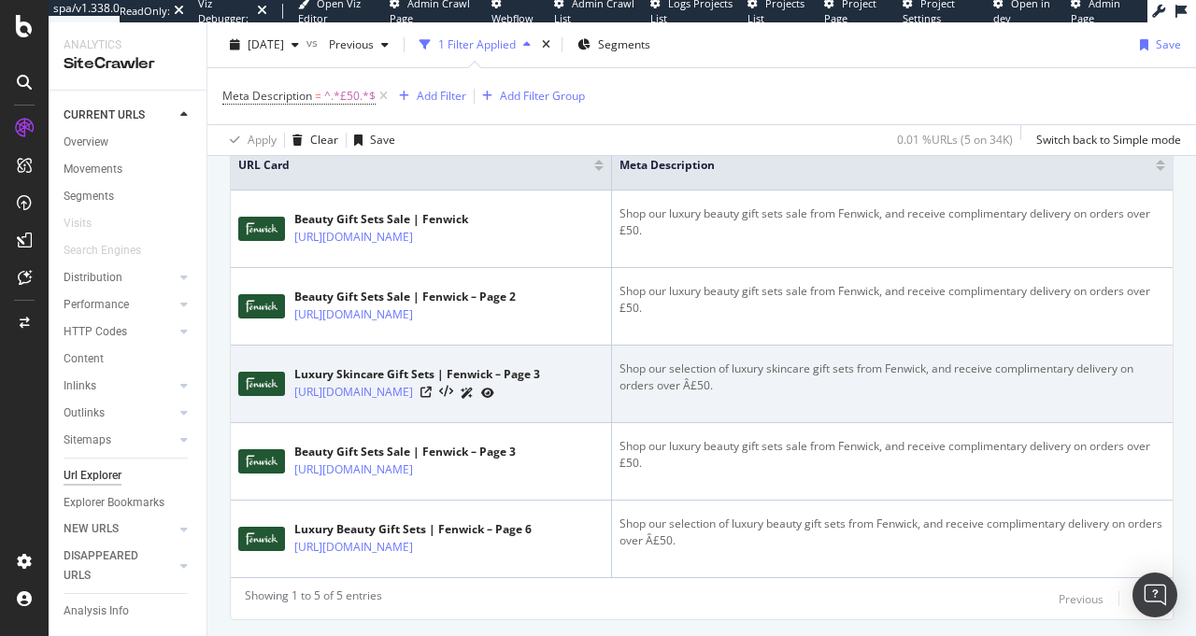
click at [839, 394] on div "Shop our selection of luxury skincare gift sets from Fenwick, and receive compl…" at bounding box center [891, 378] width 545 height 34
copy link "https://www.fenwick.co.uk/collections/beauty-gift-sets-skincare?page=3"
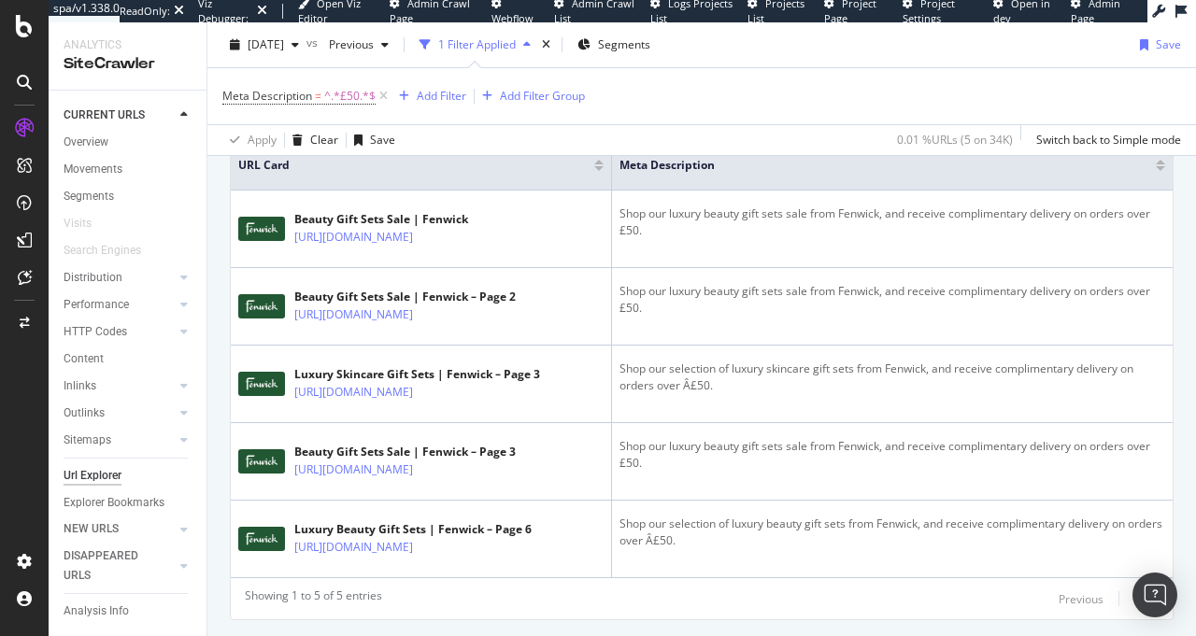
drag, startPoint x: 341, startPoint y: 393, endPoint x: 753, endPoint y: 1, distance: 568.8
click at [0, 0] on div "spa/v1.338.0 ReadOnly: Viz Debugger: Open Viz Editor Admin Crawl Page Webflow A…" at bounding box center [598, 318] width 1196 height 636
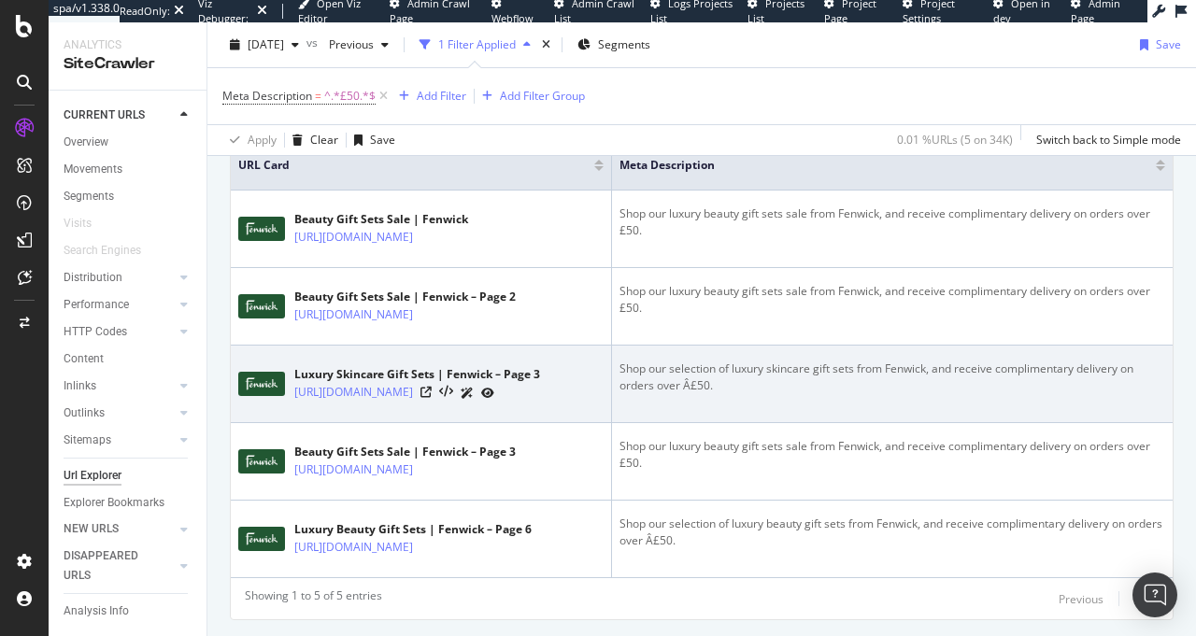
click at [844, 381] on div "Shop our selection of luxury skincare gift sets from Fenwick, and receive compl…" at bounding box center [891, 378] width 545 height 34
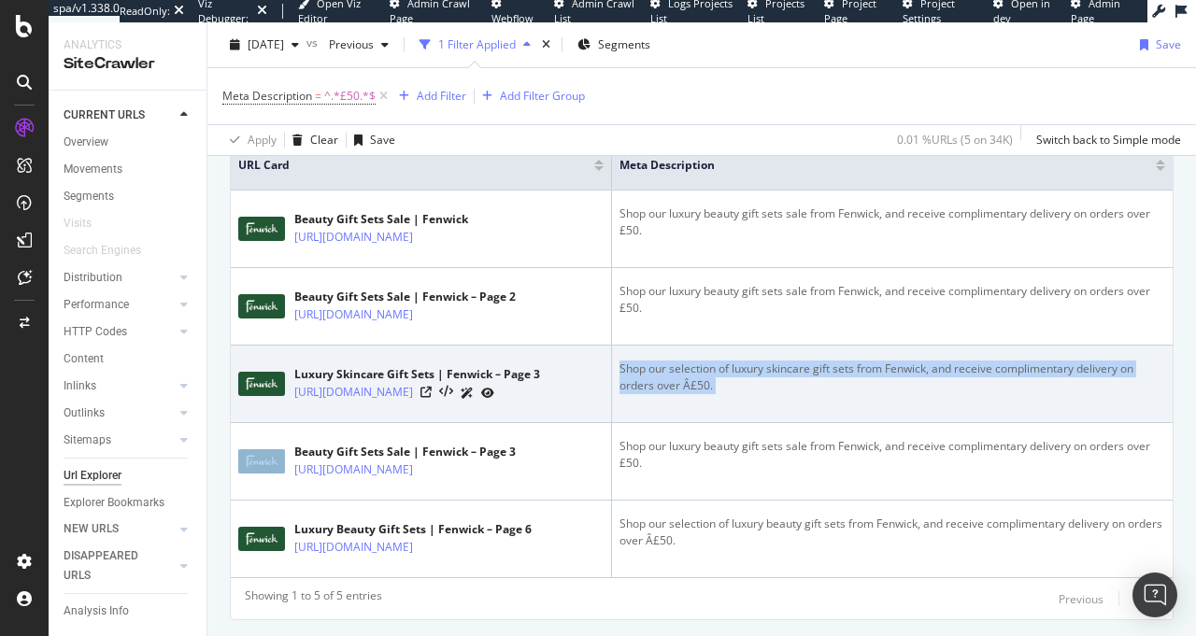
click at [844, 381] on div "Shop our selection of luxury skincare gift sets from Fenwick, and receive compl…" at bounding box center [891, 378] width 545 height 34
copy tbody "Shop our selection of luxury skincare gift sets from Fenwick, and receive compl…"
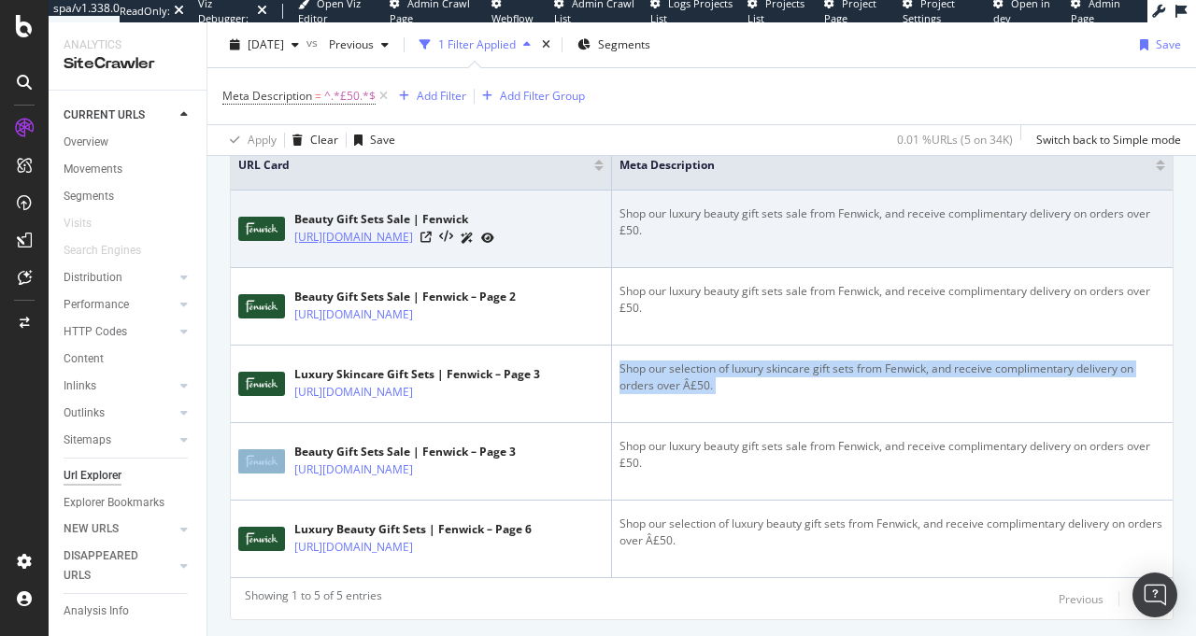
copy link "https://www.fenwick.co.uk/collections/sale-beauty-gift-sets"
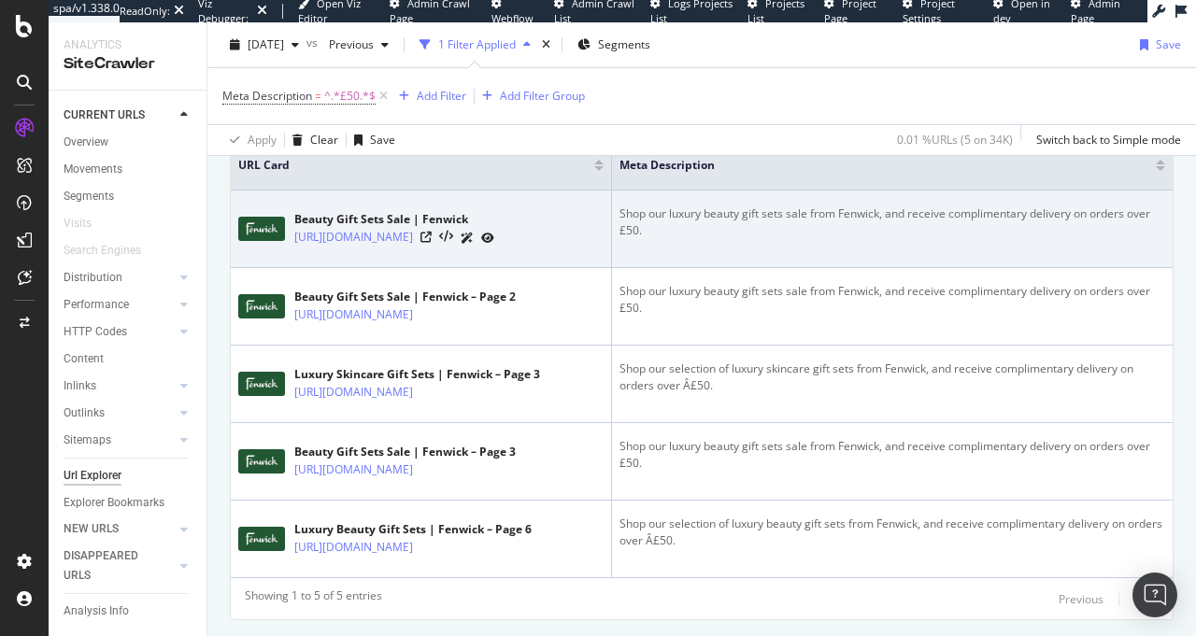
click at [805, 214] on div "Shop our luxury beauty gift sets sale from Fenwick, and receive complimentary d…" at bounding box center [891, 222] width 545 height 34
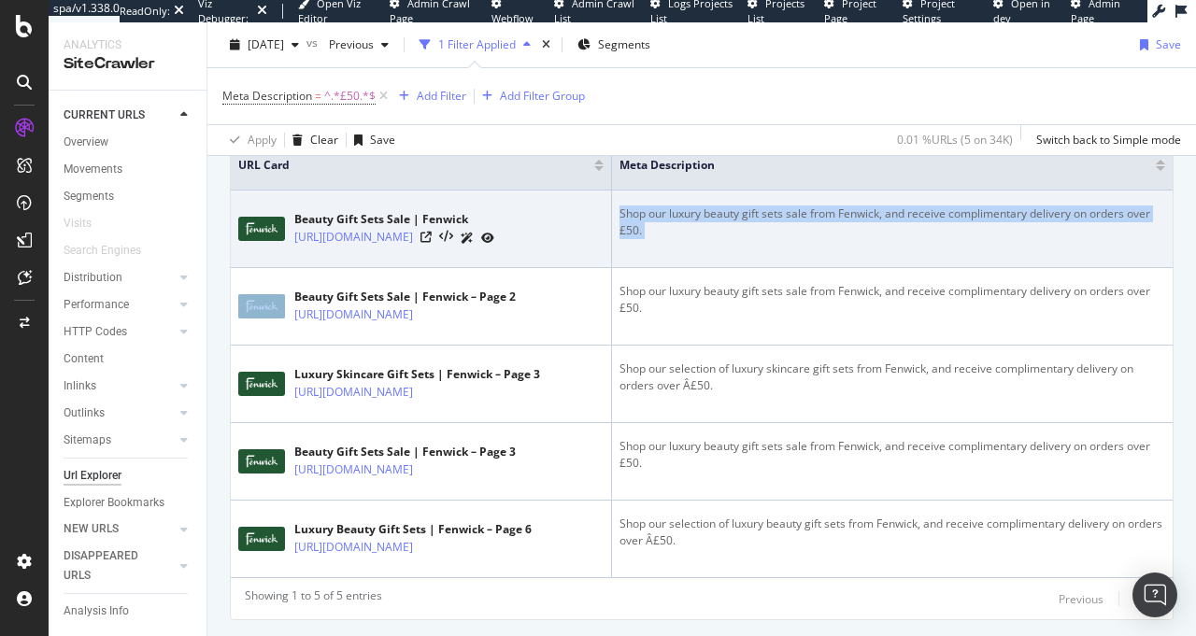
click at [805, 214] on div "Shop our luxury beauty gift sets sale from Fenwick, and receive complimentary d…" at bounding box center [891, 222] width 545 height 34
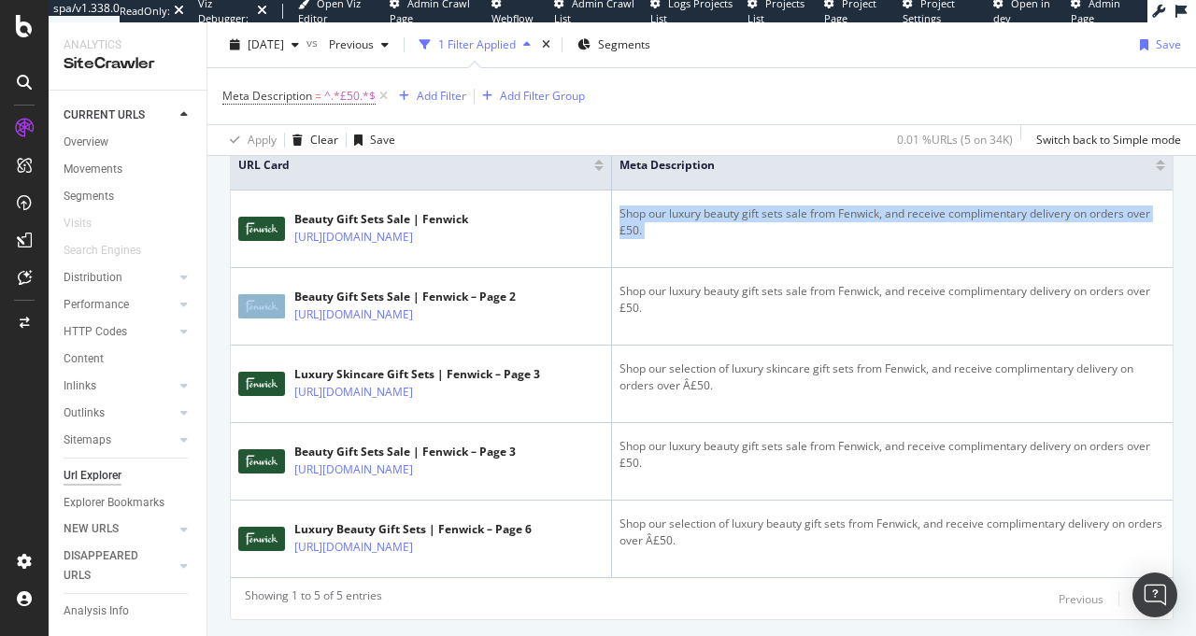
copy tbody "Shop our luxury beauty gift sets sale from Fenwick, and receive complimentary d…"
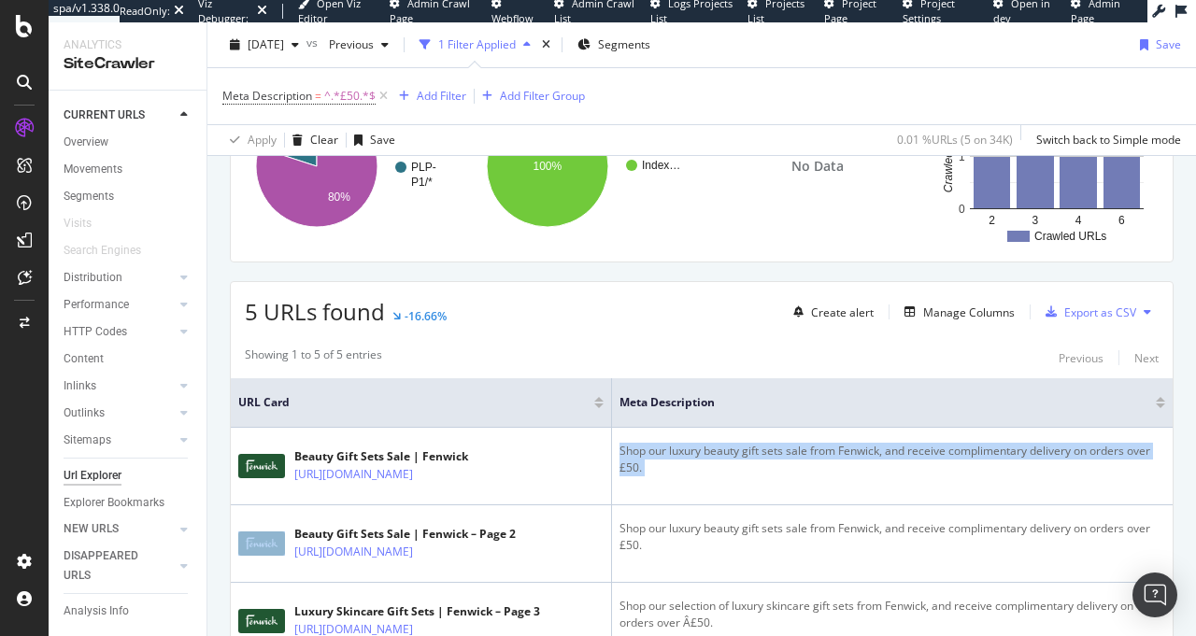
scroll to position [51, 0]
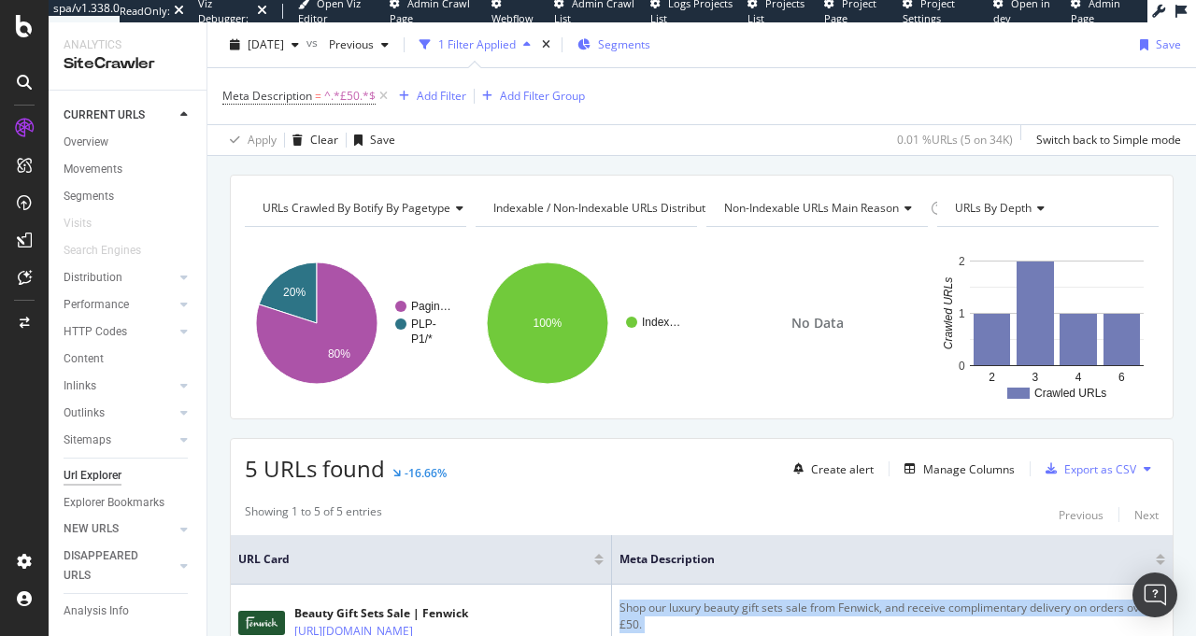
click at [650, 38] on span "Segments" at bounding box center [624, 44] width 52 height 16
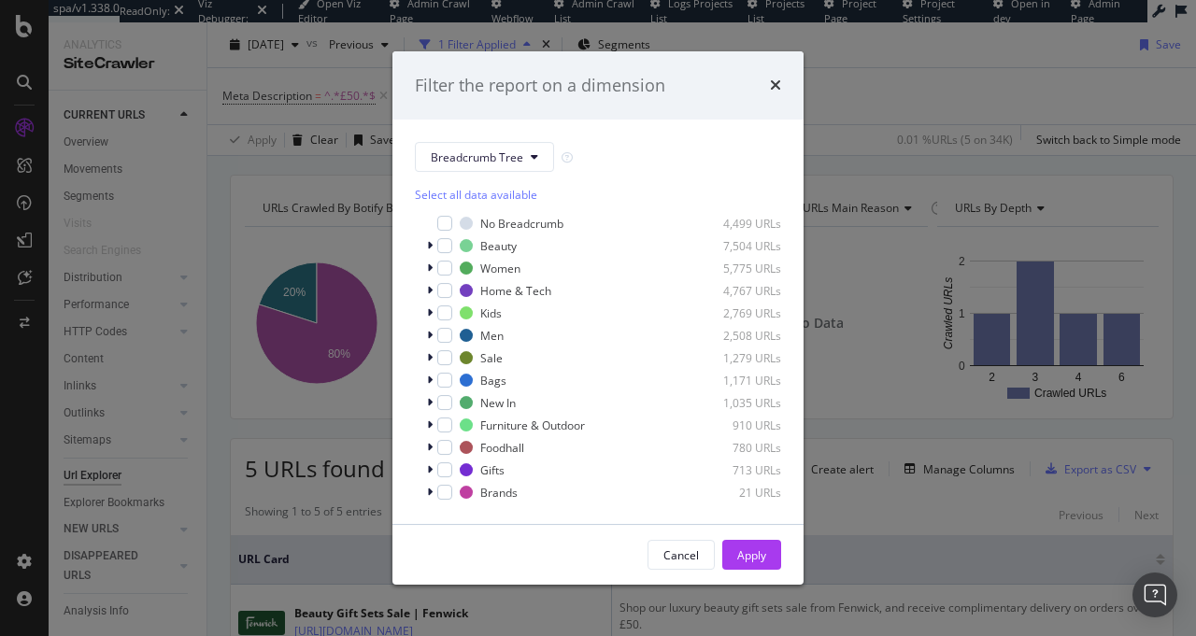
click at [935, 92] on div "Filter the report on a dimension Breadcrumb Tree Select all data available No B…" at bounding box center [598, 318] width 1196 height 636
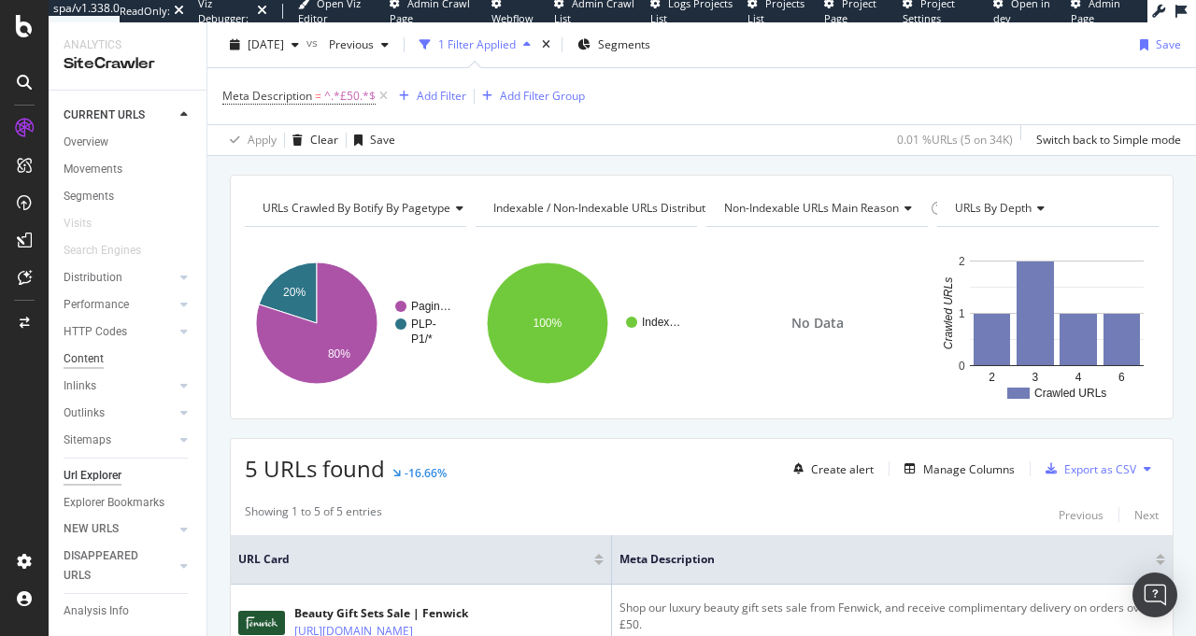
click at [88, 360] on div "Content" at bounding box center [84, 359] width 40 height 20
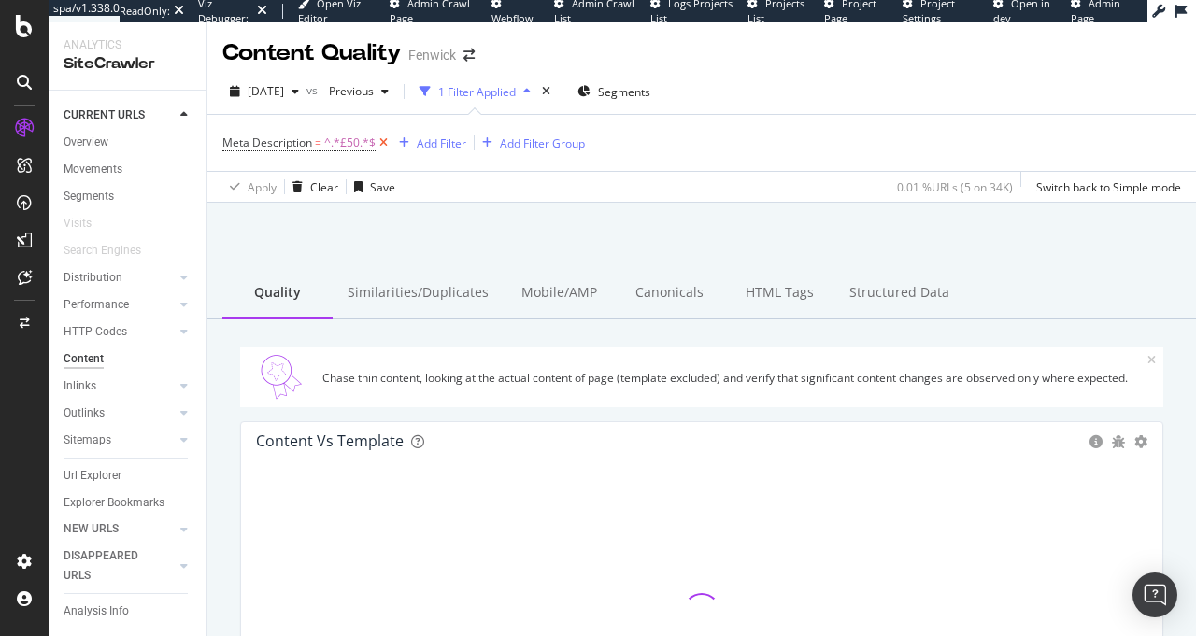
click at [388, 145] on icon at bounding box center [383, 143] width 16 height 19
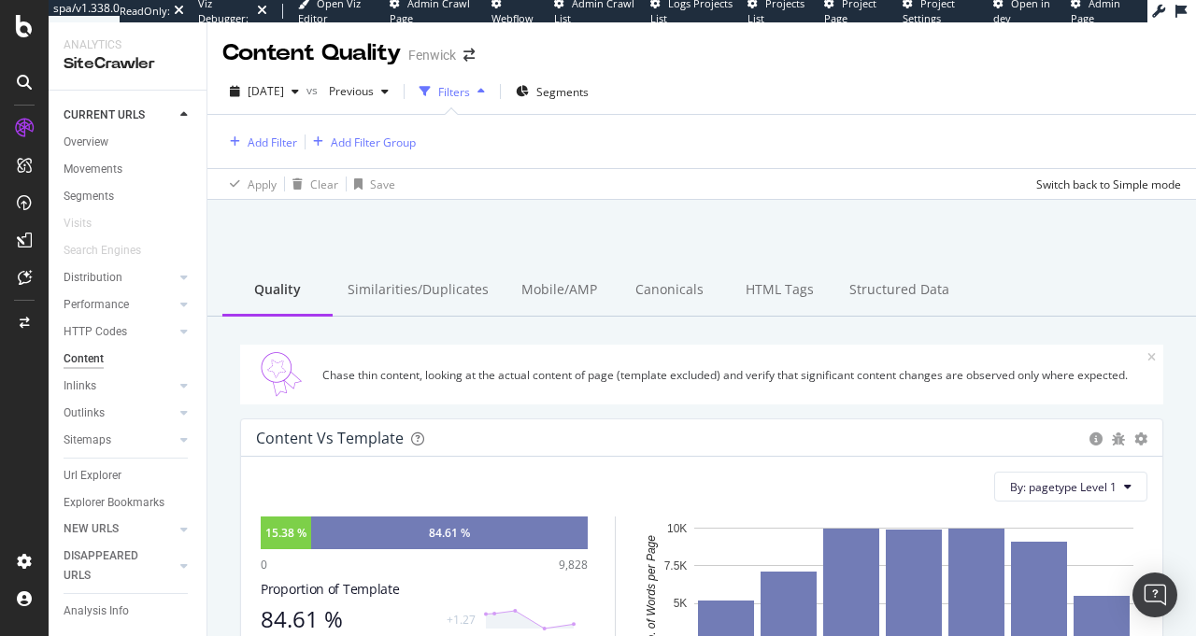
click at [492, 92] on div "button" at bounding box center [481, 91] width 22 height 11
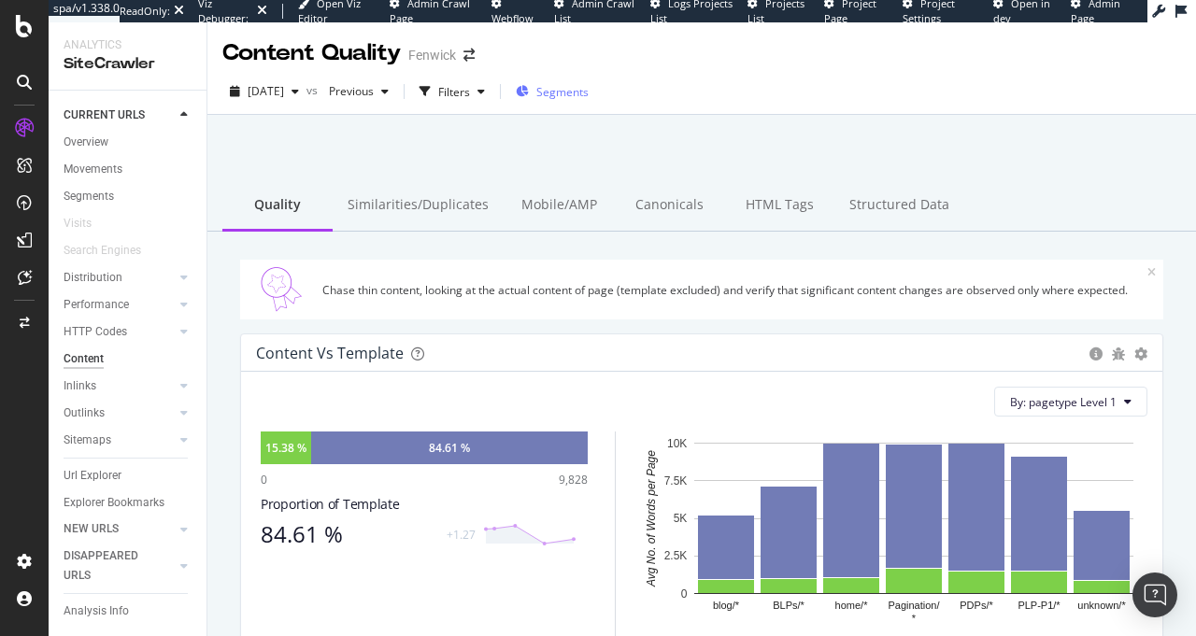
click at [588, 92] on span "Segments" at bounding box center [562, 92] width 52 height 16
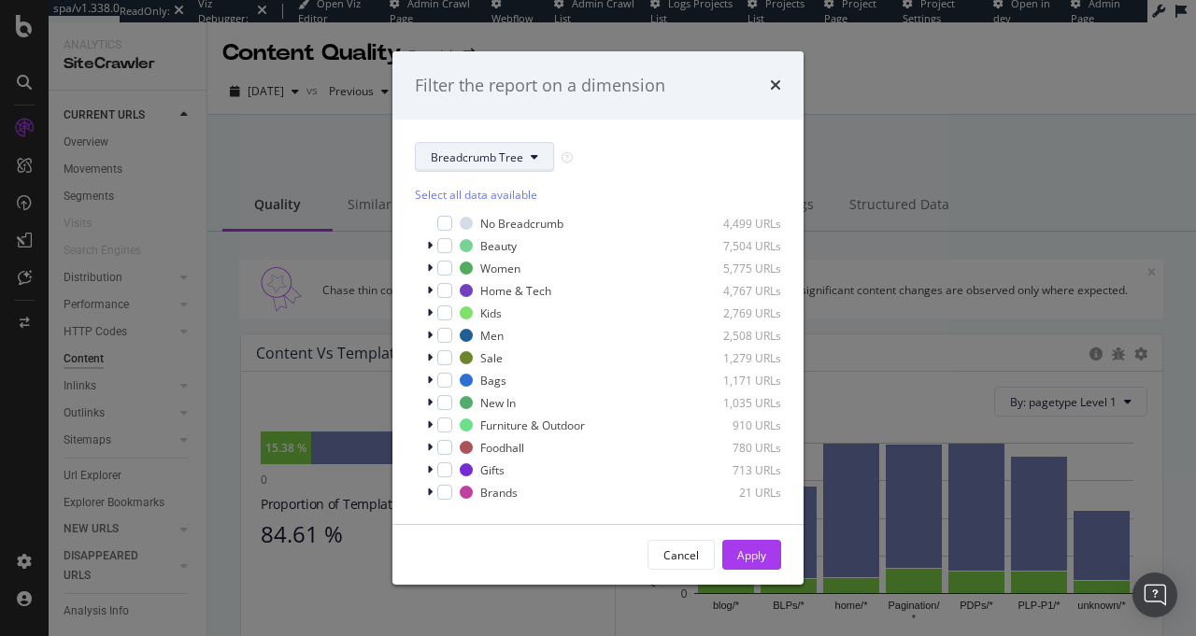
click at [491, 159] on span "Breadcrumb Tree" at bounding box center [477, 157] width 92 height 16
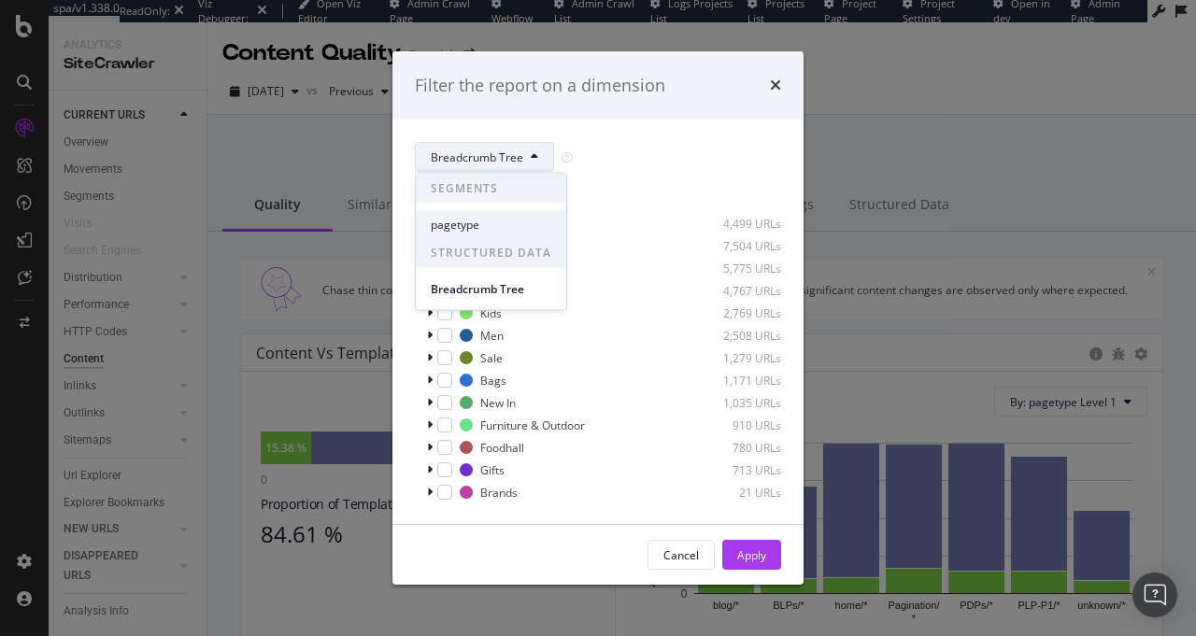
click at [494, 214] on div "pagetype" at bounding box center [491, 224] width 150 height 27
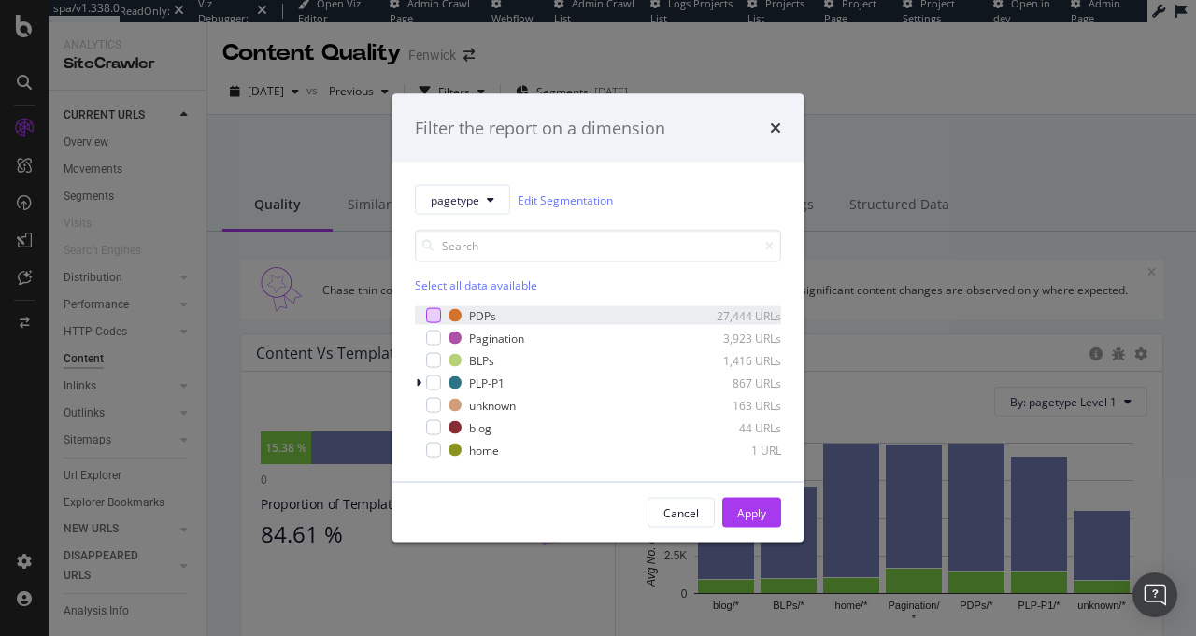
click at [439, 312] on div "modal" at bounding box center [433, 315] width 15 height 15
click at [759, 513] on div "Apply" at bounding box center [751, 512] width 29 height 16
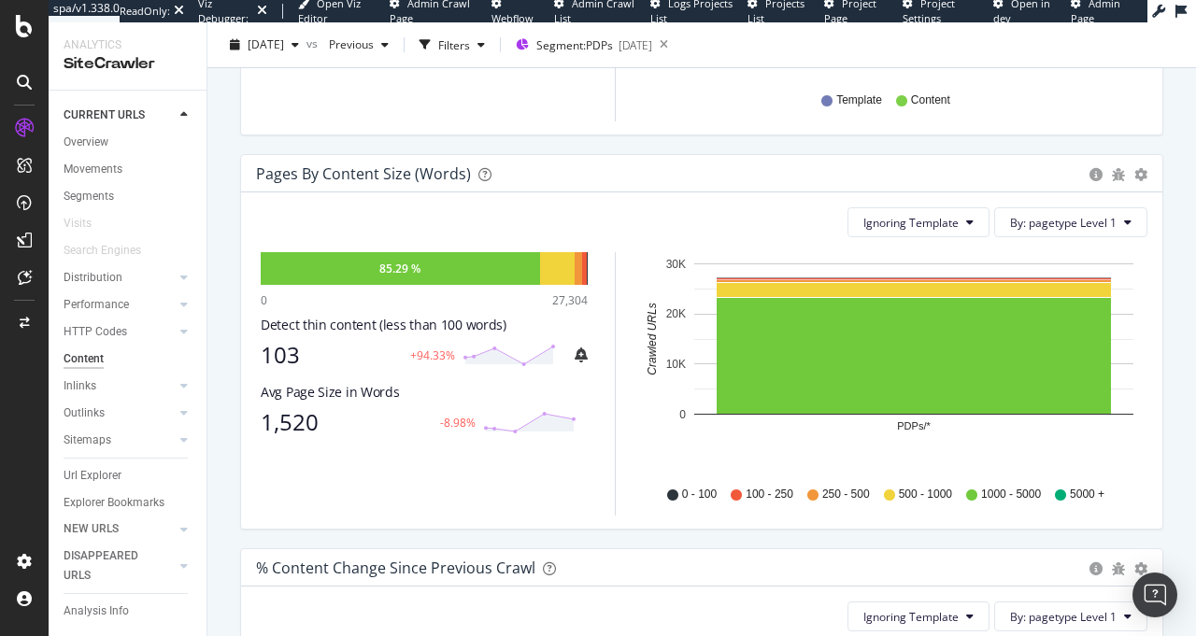
scroll to position [575, 0]
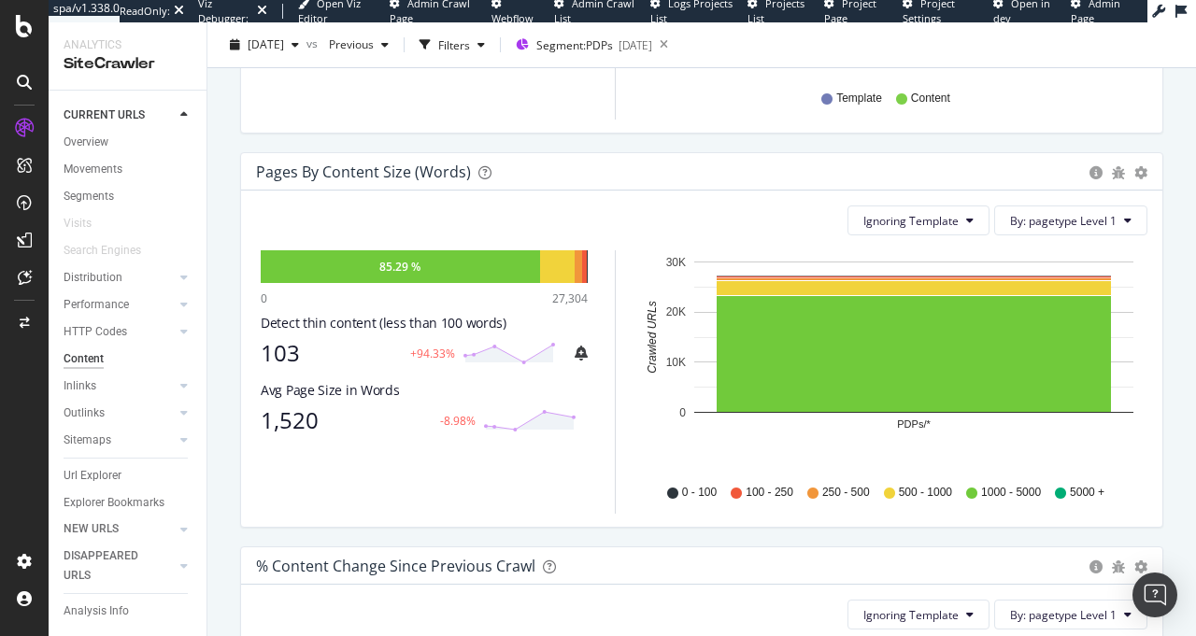
click at [334, 320] on div "Detect thin content (less than 100 words)" at bounding box center [424, 323] width 327 height 19
drag, startPoint x: 405, startPoint y: 516, endPoint x: 375, endPoint y: 465, distance: 59.1
click at [404, 516] on div "Ignoring Template By: pagetype Level 1 Hold CMD (⌘) while clicking to filter th…" at bounding box center [701, 359] width 921 height 336
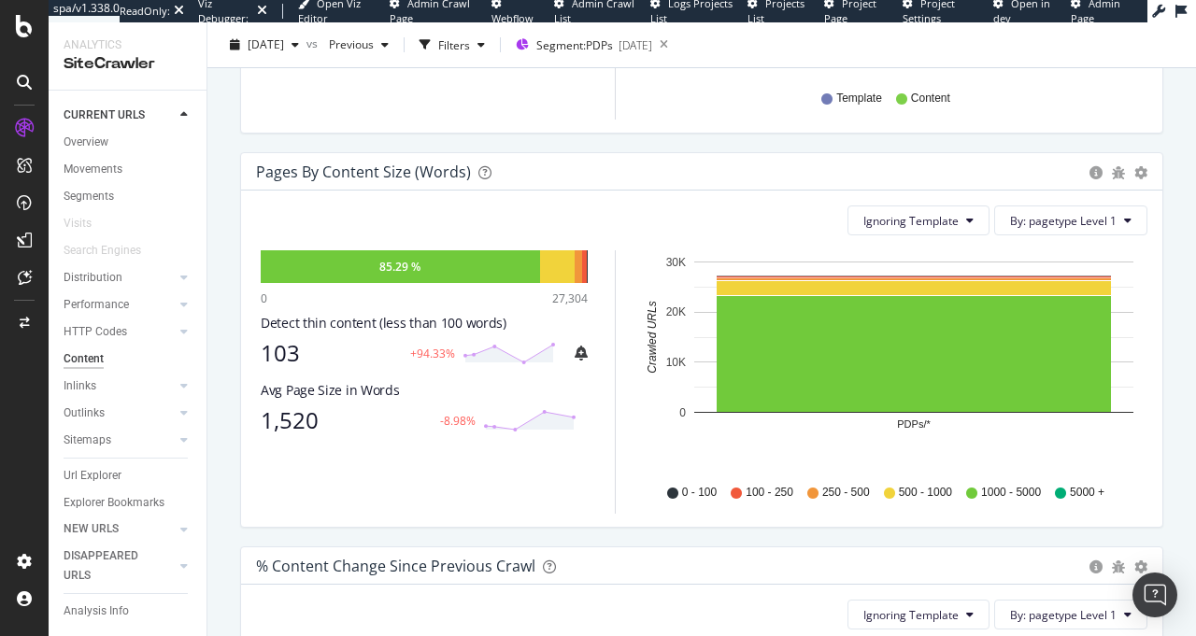
click at [281, 349] on div "103" at bounding box center [330, 353] width 138 height 26
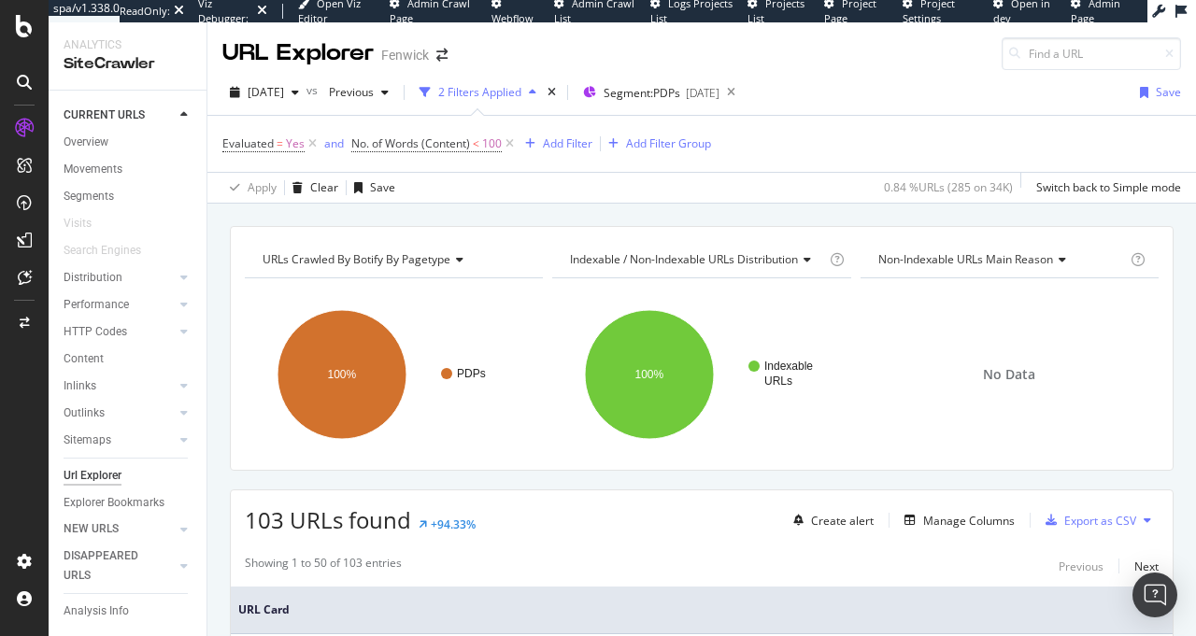
click at [417, 256] on span "URLs Crawled By Botify By pagetype" at bounding box center [356, 259] width 188 height 16
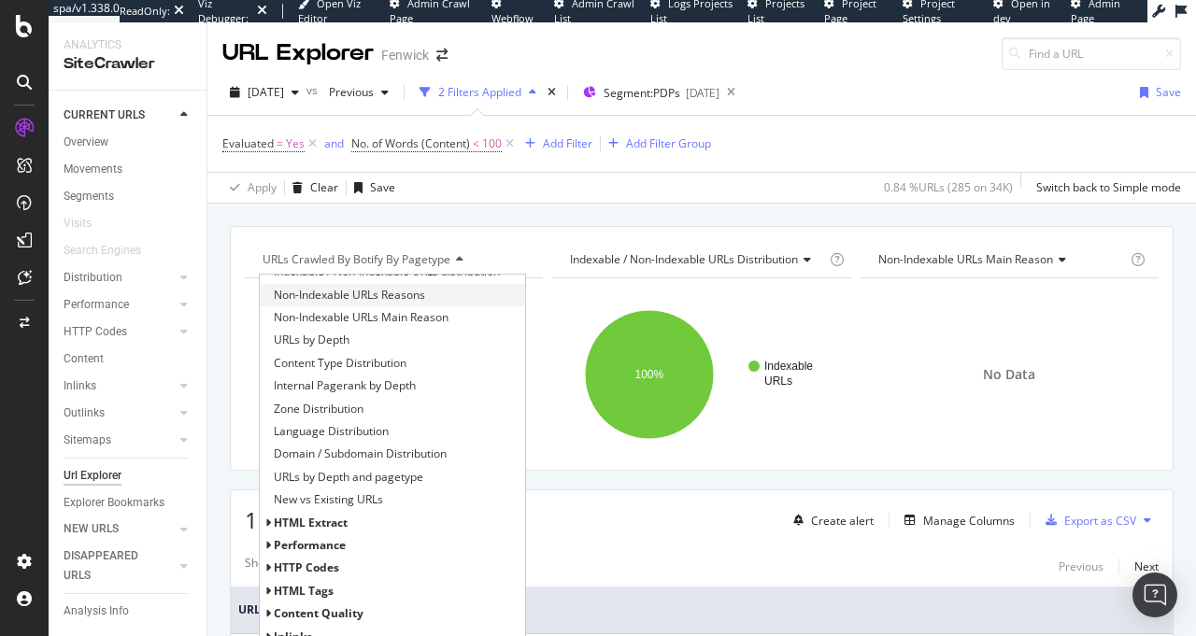
scroll to position [130, 0]
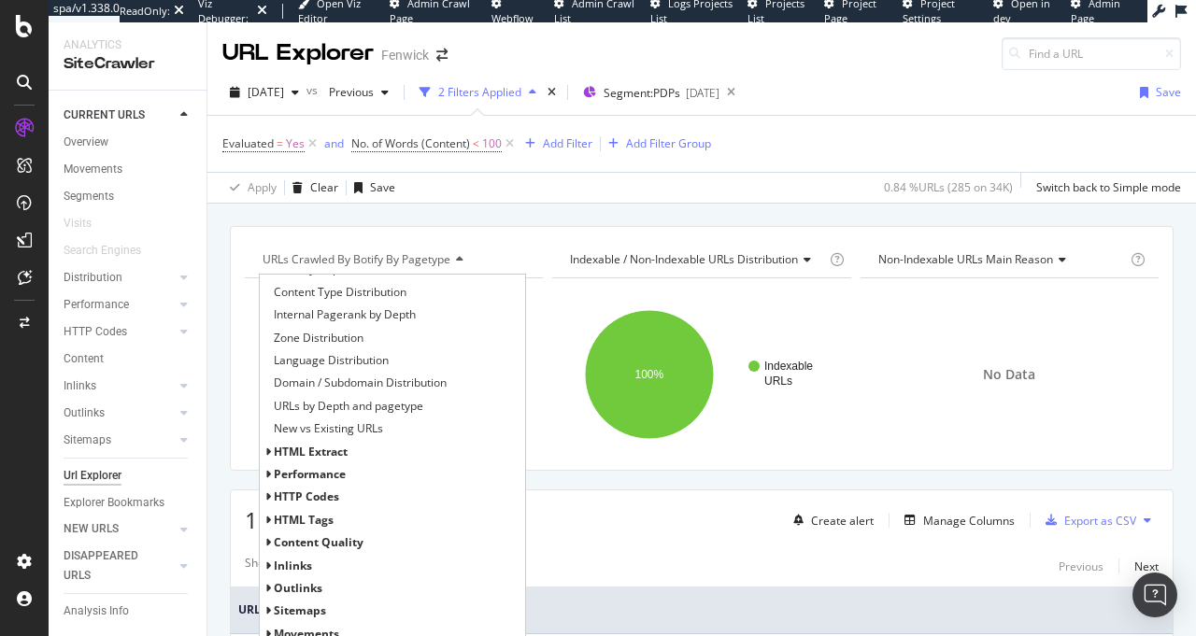
click at [551, 205] on div "URLs Crawled By Botify By pagetype Distribution URLs Crawled By Botify By paget…" at bounding box center [701, 226] width 988 height 45
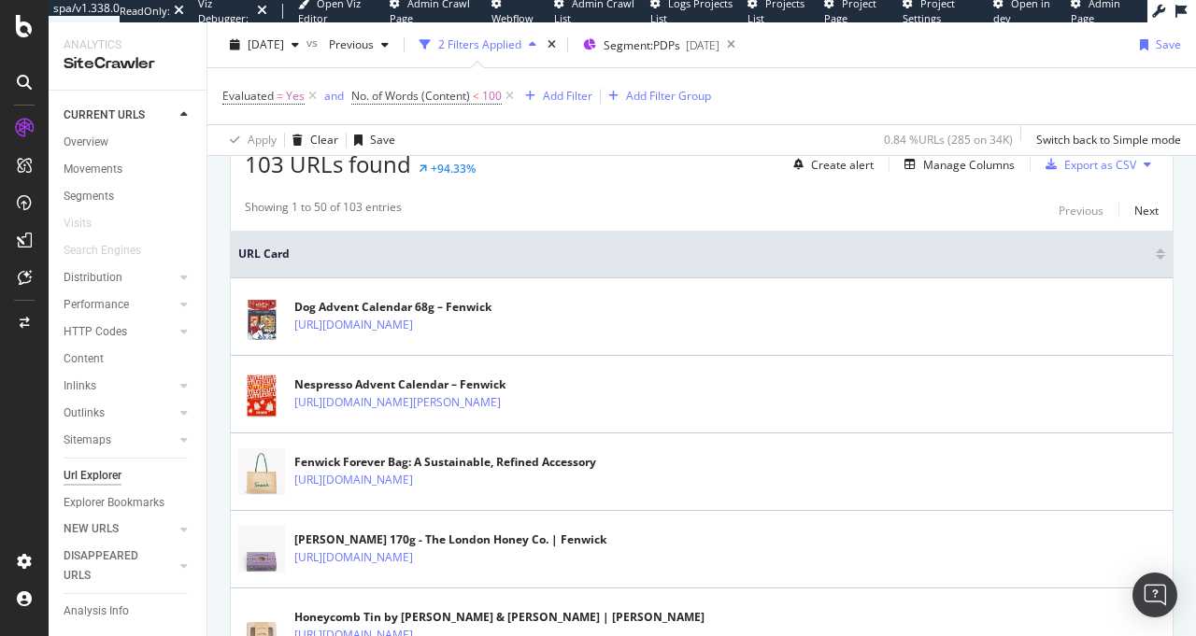
scroll to position [249, 0]
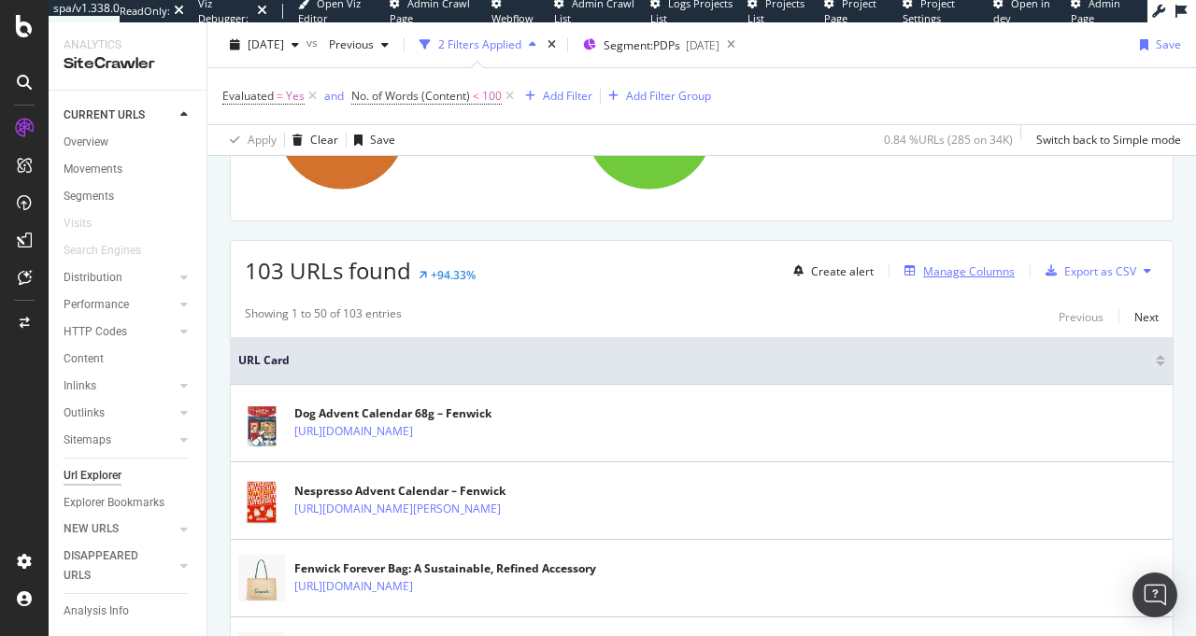
click at [943, 270] on div "Manage Columns" at bounding box center [969, 271] width 92 height 16
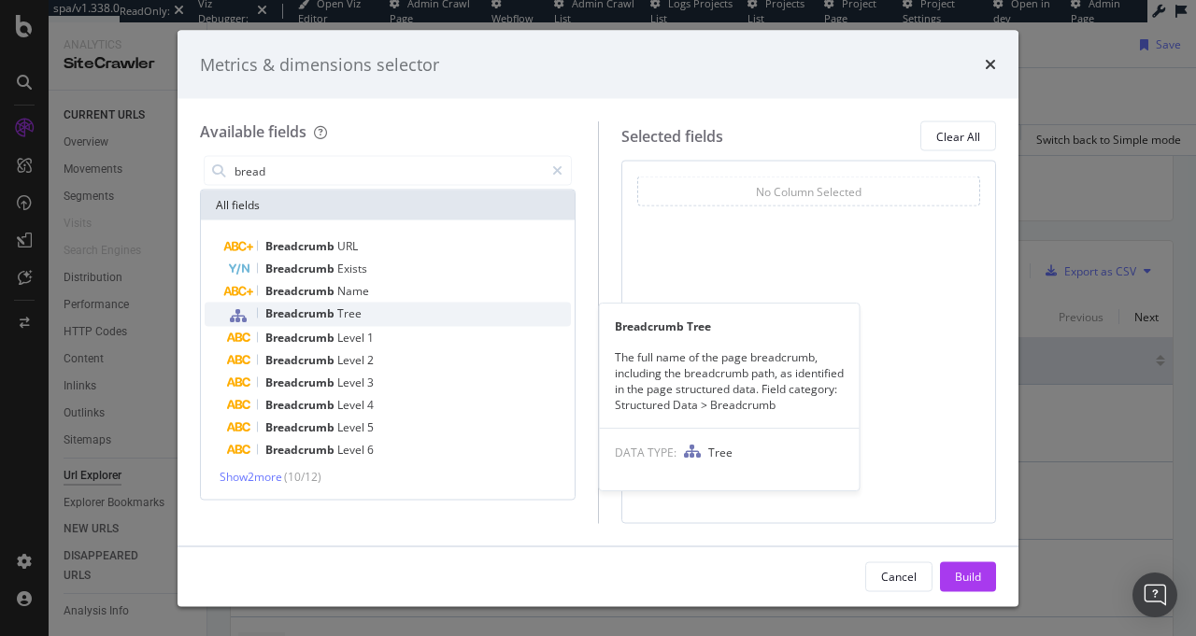
type input "bread"
click at [373, 313] on div "Breadcrumb Tree" at bounding box center [399, 315] width 344 height 24
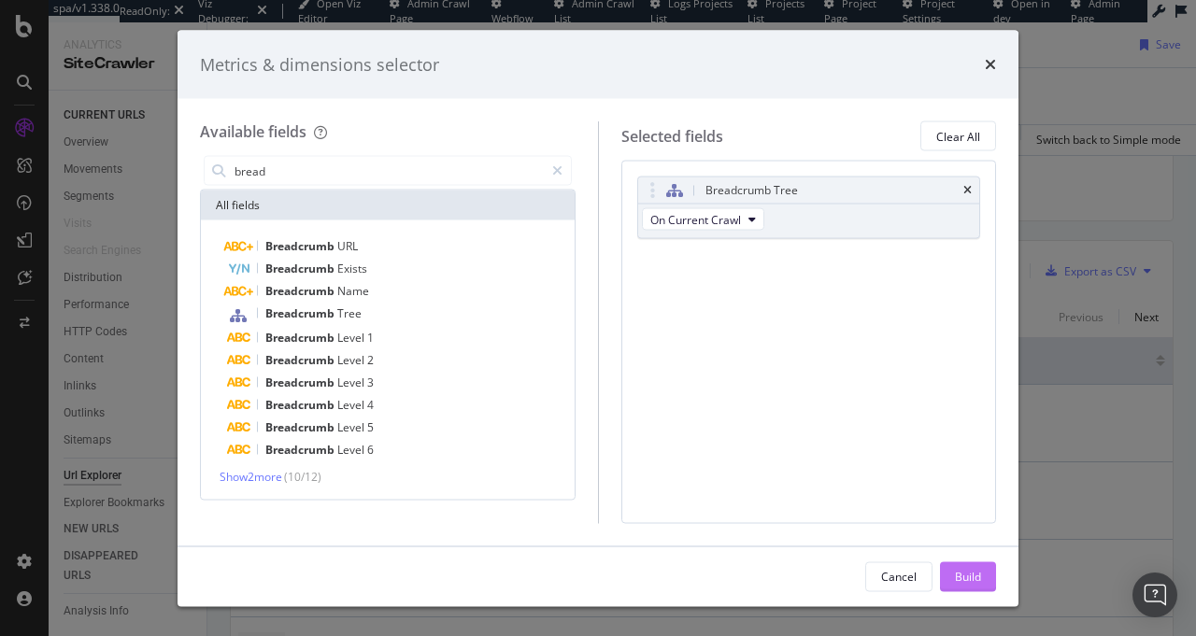
click at [966, 564] on div "Build" at bounding box center [968, 576] width 26 height 28
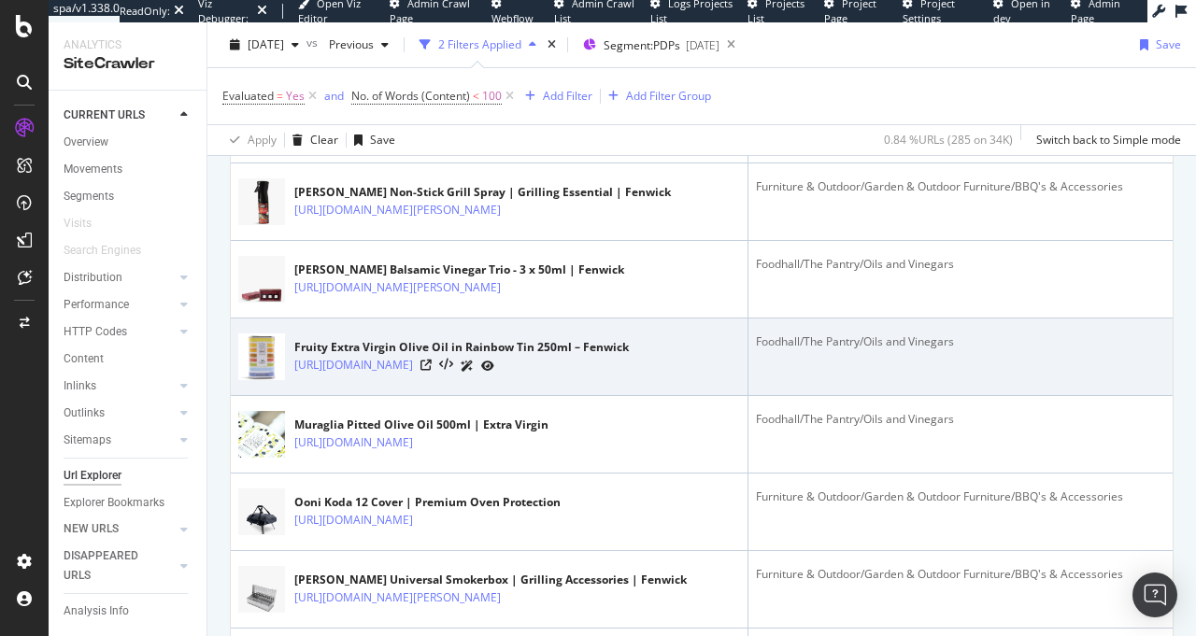
scroll to position [1246, 0]
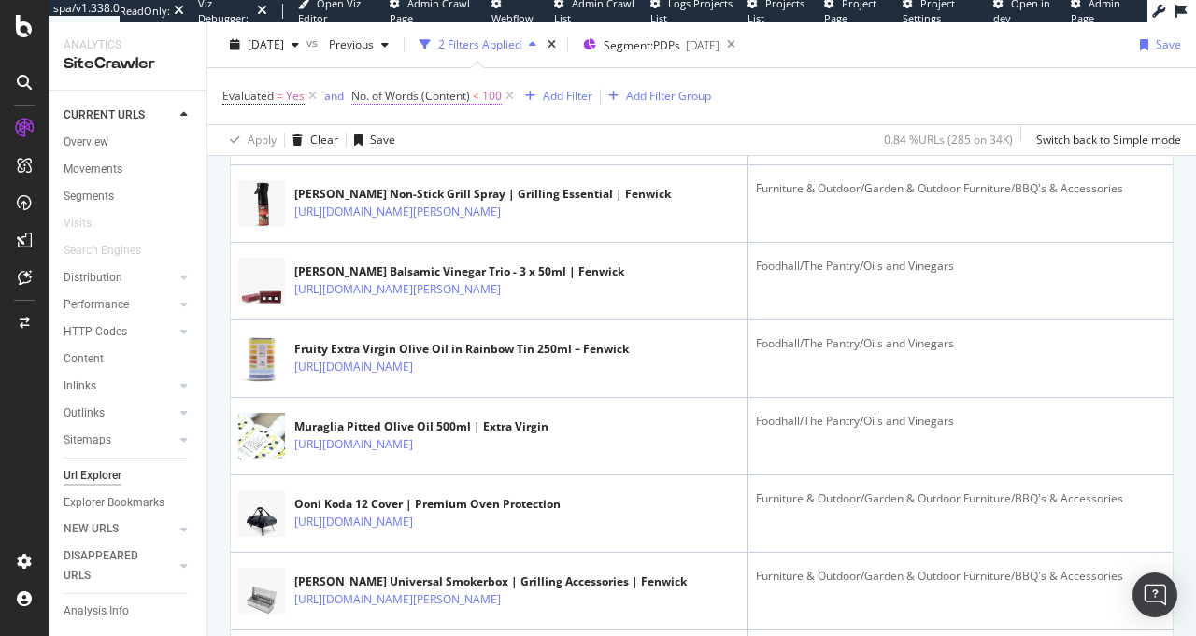
click at [395, 98] on span "No. of Words (Content)" at bounding box center [410, 96] width 119 height 16
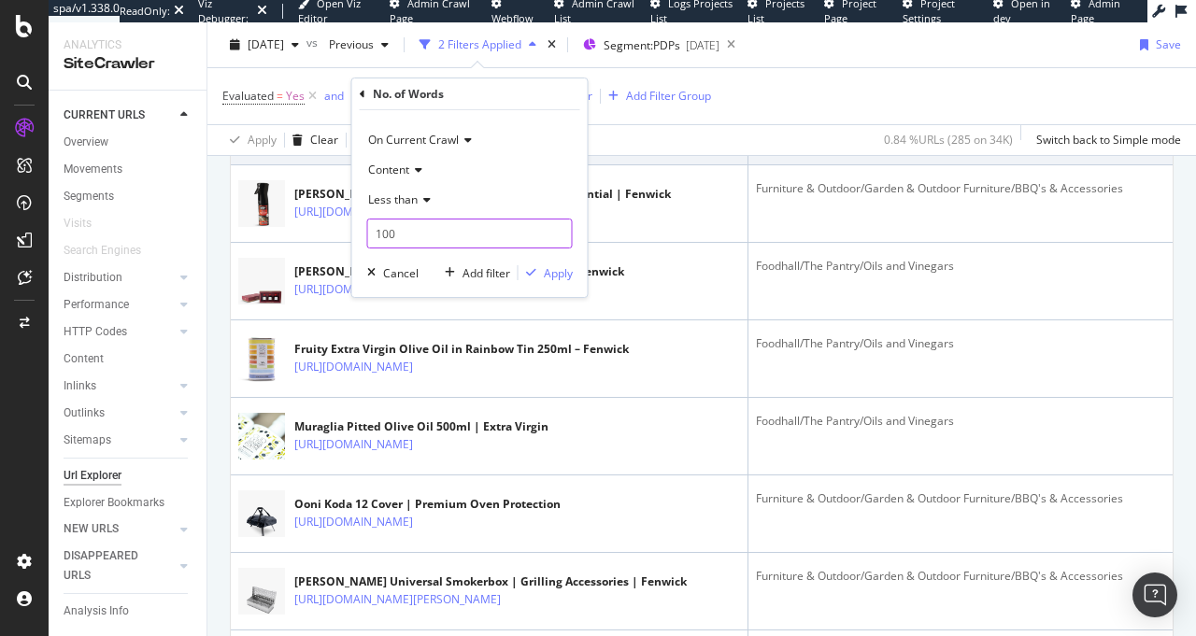
drag, startPoint x: 465, startPoint y: 236, endPoint x: 344, endPoint y: 230, distance: 121.6
click at [344, 230] on body "spa/v1.338.0 ReadOnly: Viz Debugger: Open Viz Editor Admin Crawl Page Webflow A…" at bounding box center [598, 318] width 1196 height 636
click at [653, 133] on div "Apply Clear Save 0.84 % URLs ( 285 on 34K ) Switch back to Simple mode" at bounding box center [701, 139] width 988 height 31
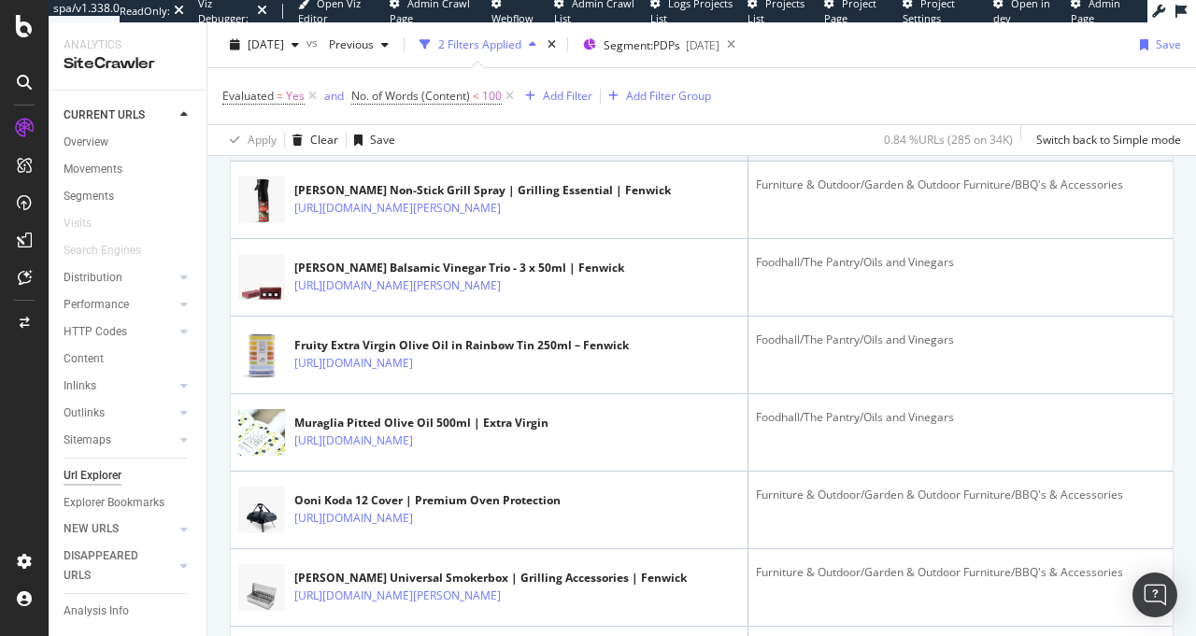
scroll to position [1250, 0]
click at [567, 95] on div "Add Filter" at bounding box center [568, 96] width 50 height 16
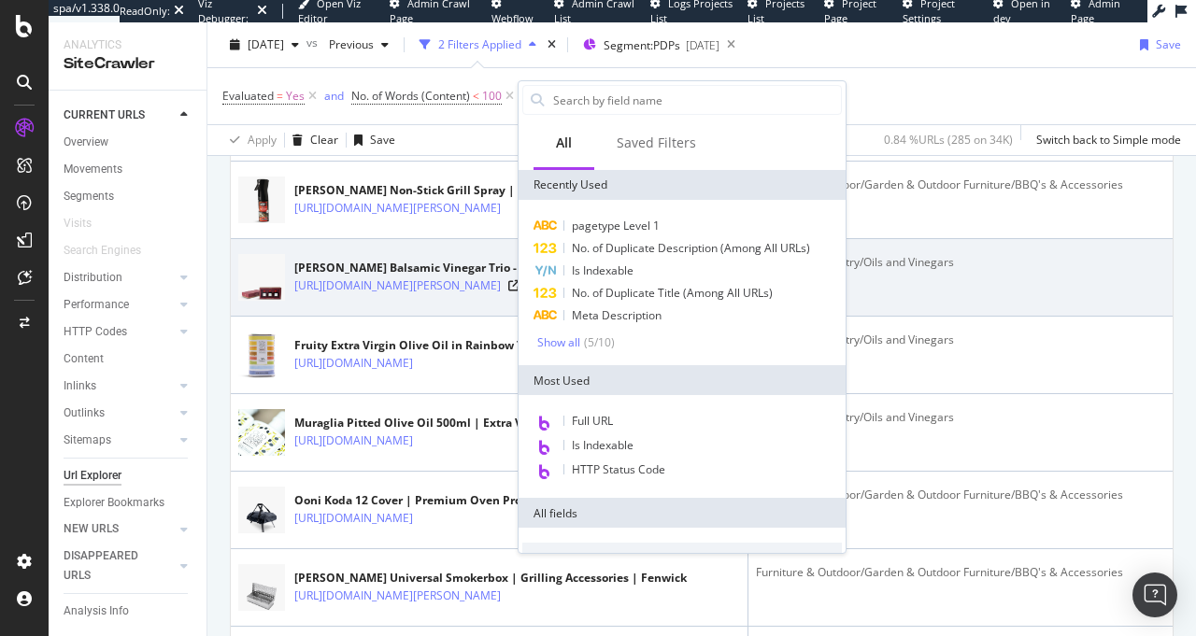
click at [1002, 315] on td "Foodhall/The Pantry/Oils and Vinegars" at bounding box center [960, 278] width 424 height 78
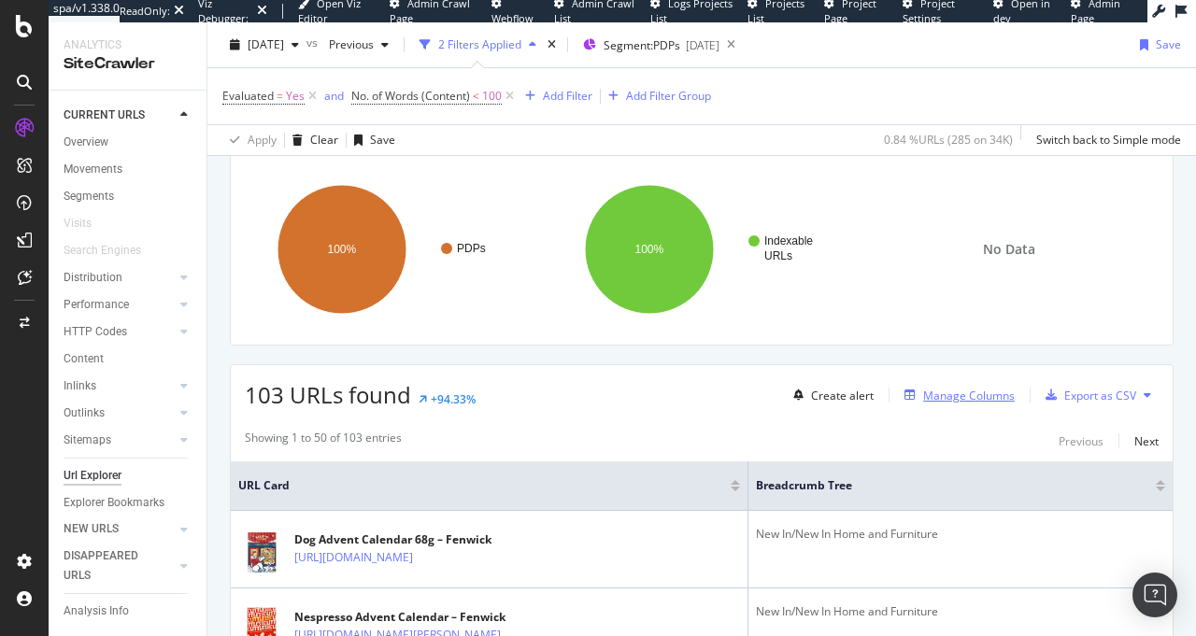
scroll to position [178, 0]
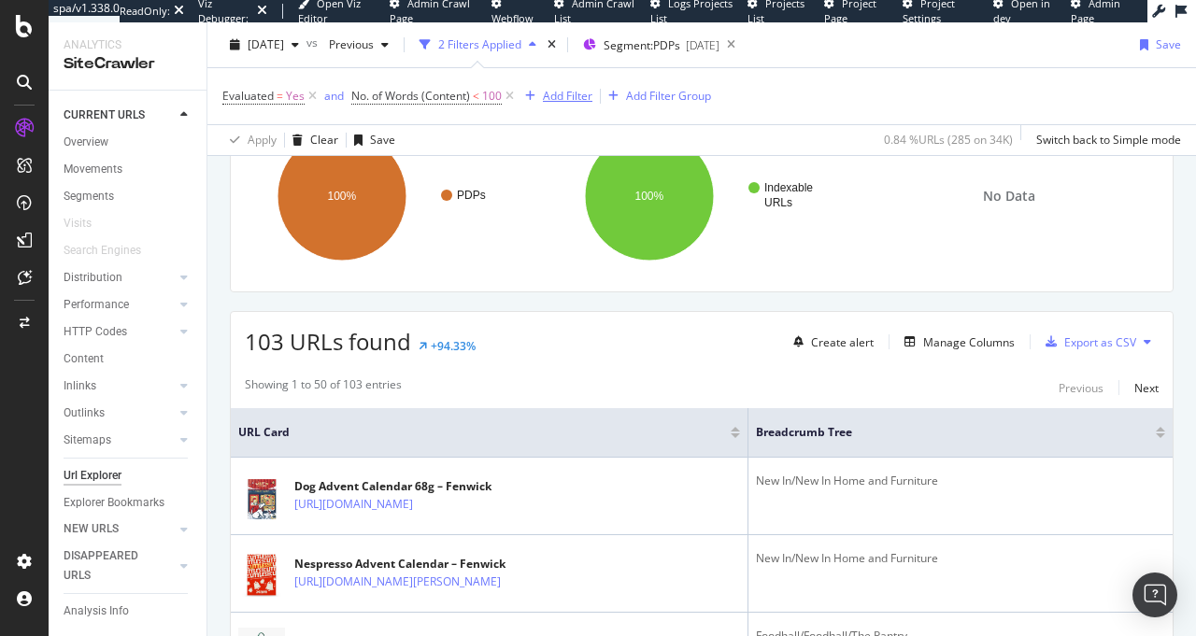
click at [564, 99] on div "Add Filter" at bounding box center [568, 96] width 50 height 16
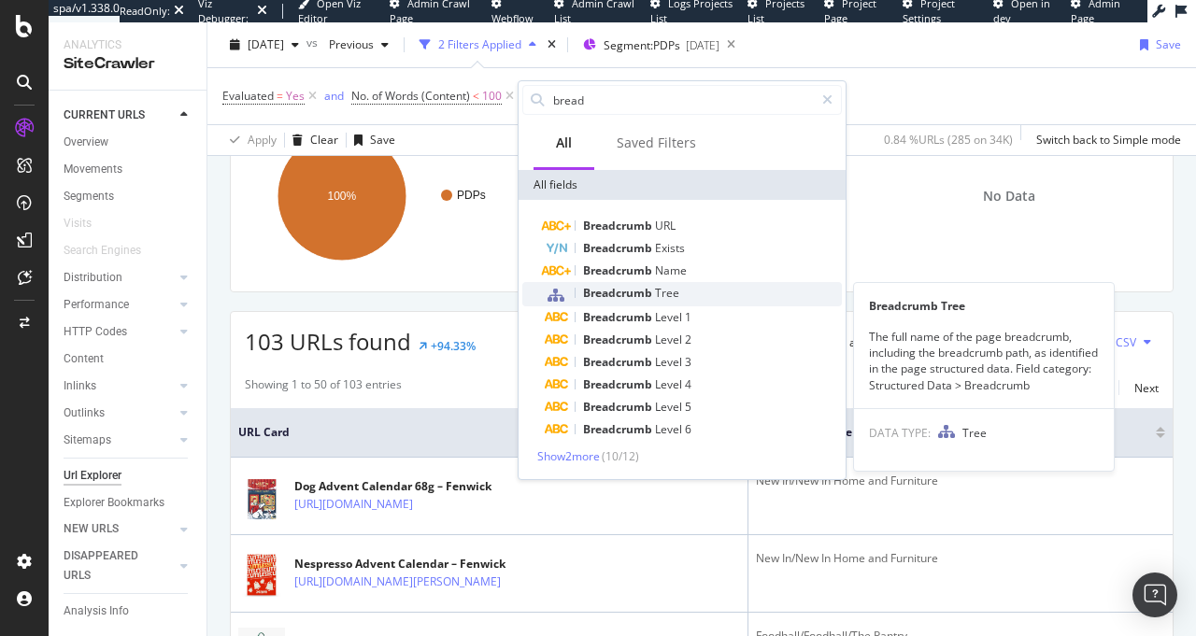
type input "bread"
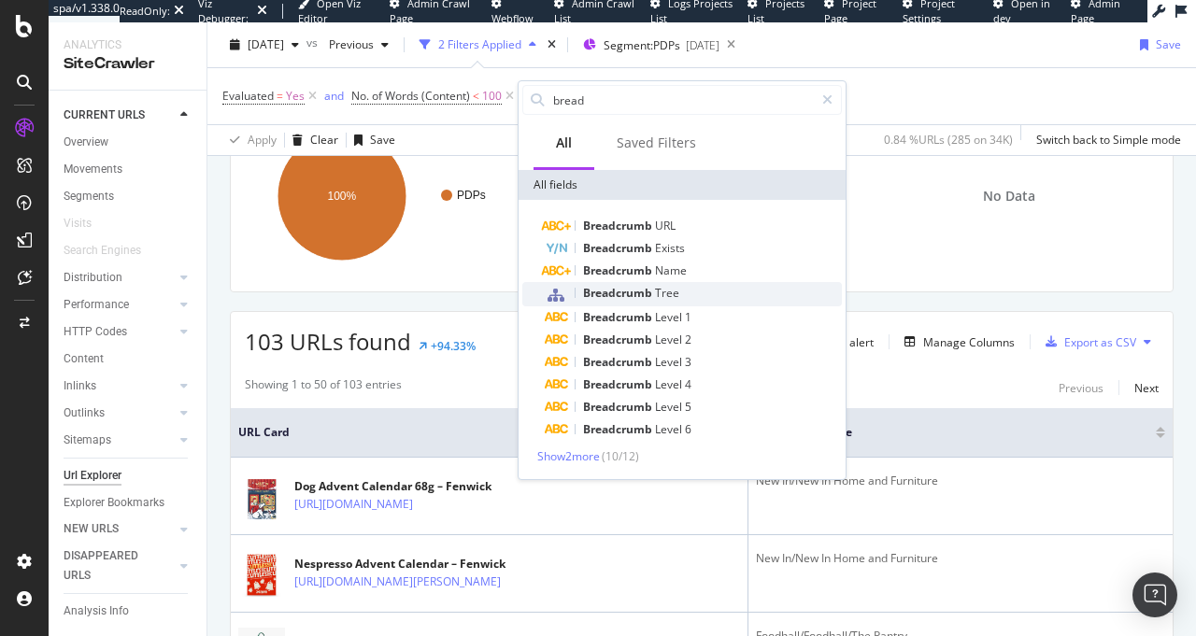
click at [662, 287] on span "Tree" at bounding box center [667, 293] width 24 height 16
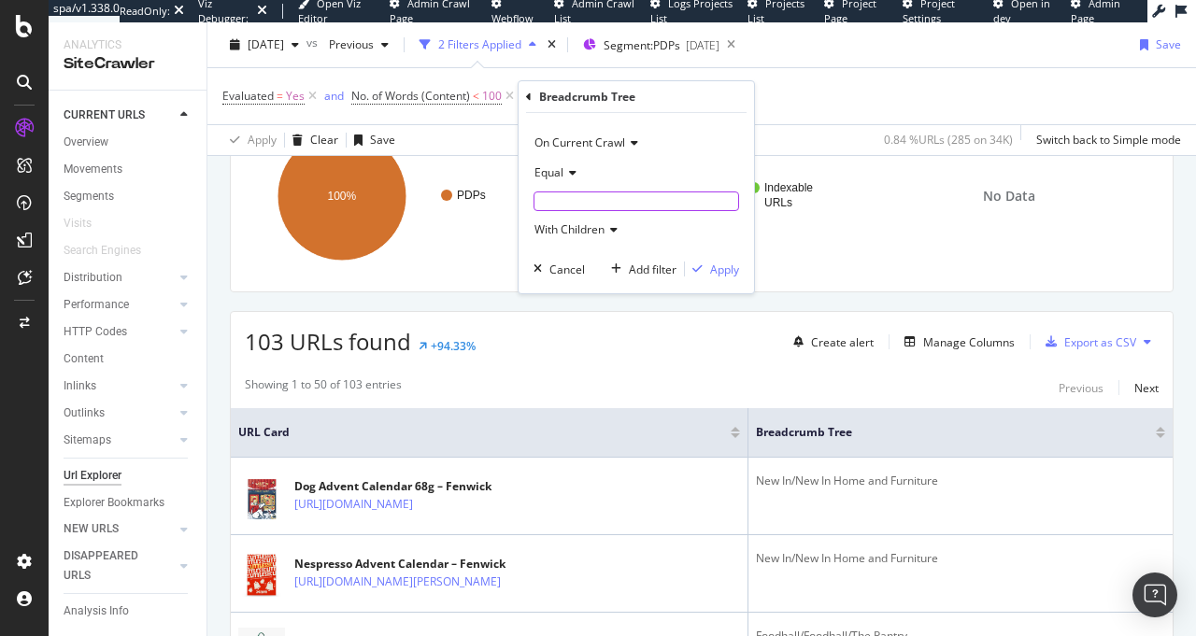
click at [570, 198] on input "text" at bounding box center [636, 201] width 204 height 18
click at [591, 202] on input "text" at bounding box center [636, 201] width 204 height 18
click at [560, 176] on span "Equal" at bounding box center [548, 172] width 29 height 16
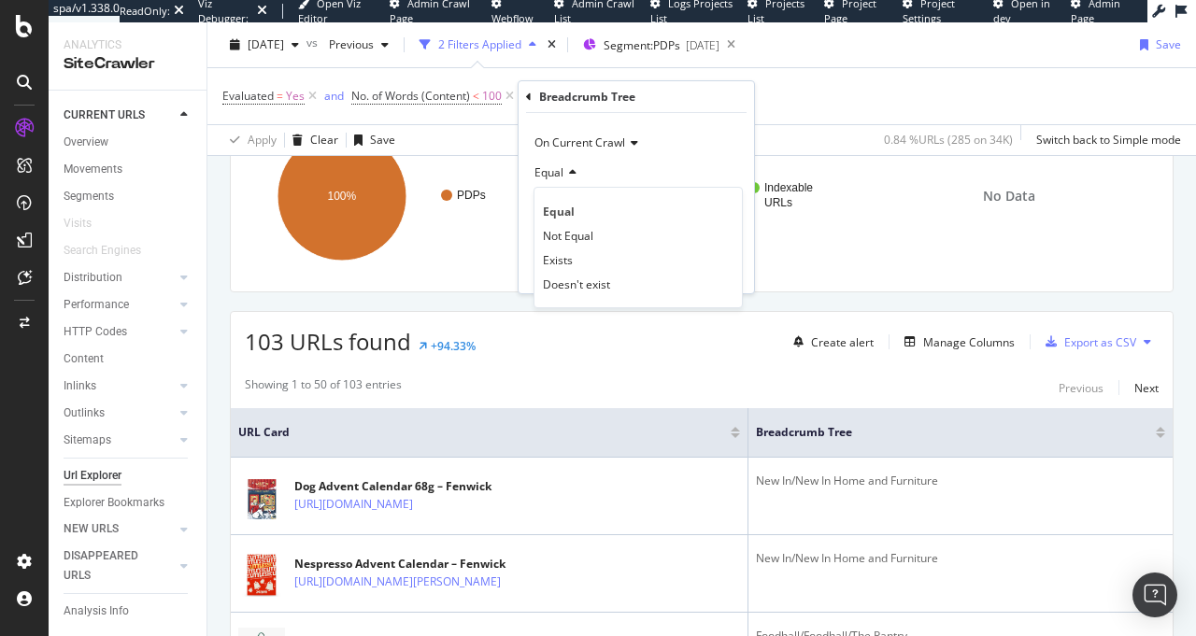
click at [560, 176] on span "Equal" at bounding box center [548, 172] width 29 height 16
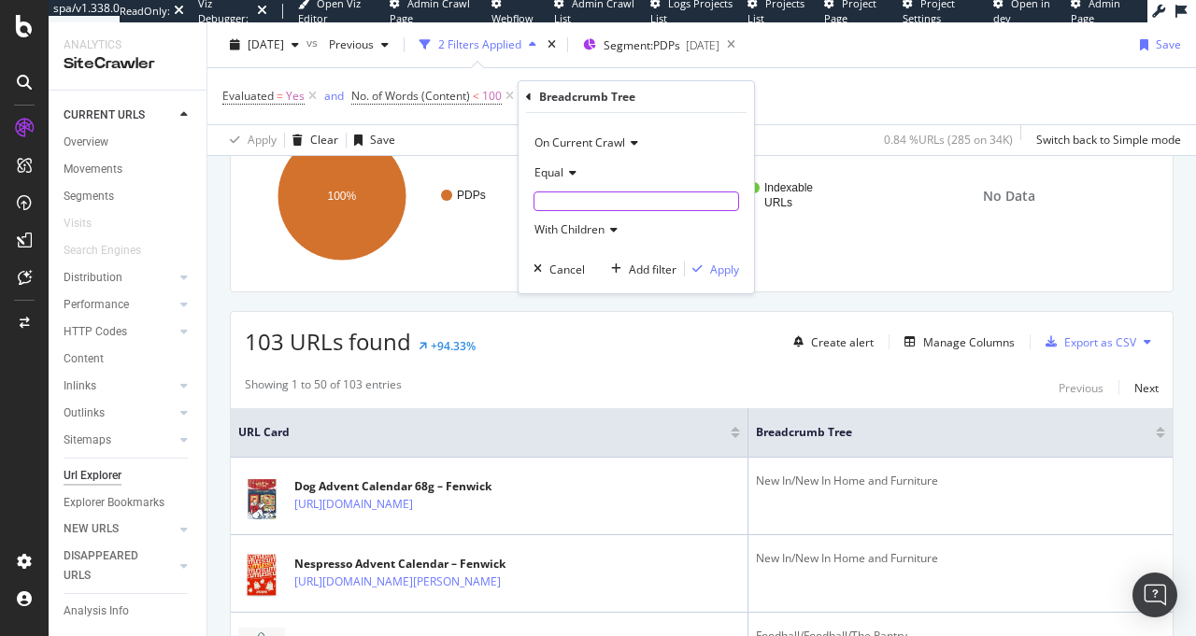
click at [600, 205] on input "text" at bounding box center [636, 201] width 204 height 18
click at [605, 138] on span "On Current Crawl" at bounding box center [579, 143] width 91 height 16
click at [603, 144] on span "On Current Crawl" at bounding box center [579, 143] width 91 height 16
click at [958, 89] on div "Evaluated = Yes and No. of Words (Content) < 100 Add Filter Add Filter Group" at bounding box center [701, 96] width 958 height 56
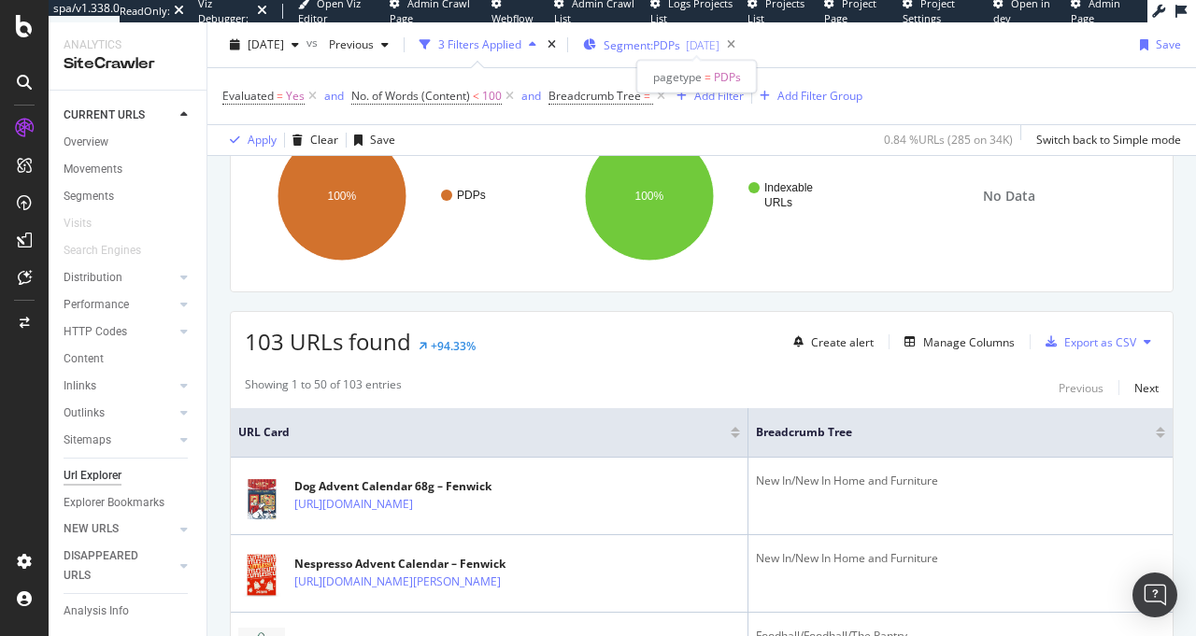
click at [719, 48] on div "2025-09-09" at bounding box center [703, 45] width 34 height 16
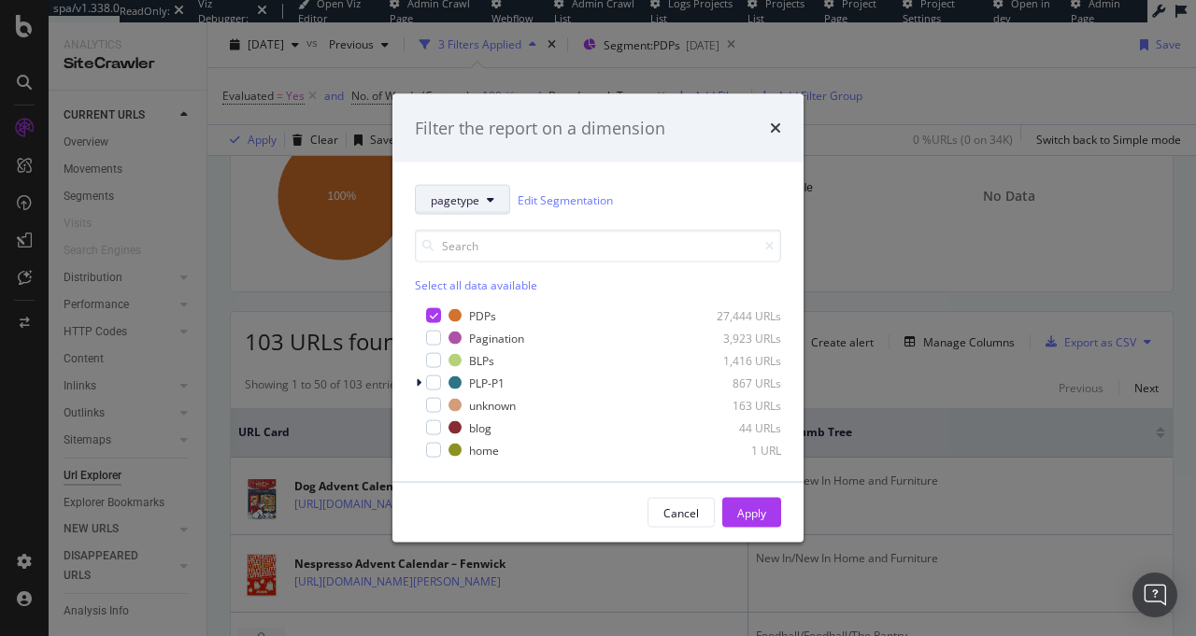
click at [461, 190] on button "pagetype" at bounding box center [462, 200] width 95 height 30
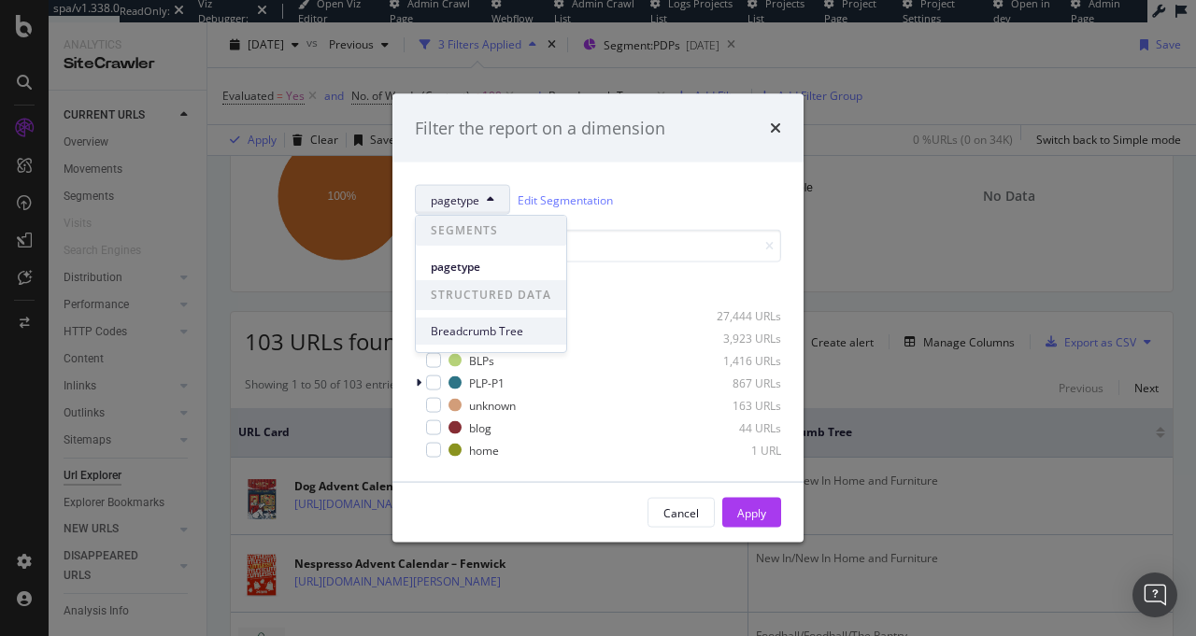
click at [475, 330] on span "Breadcrumb Tree" at bounding box center [491, 331] width 120 height 17
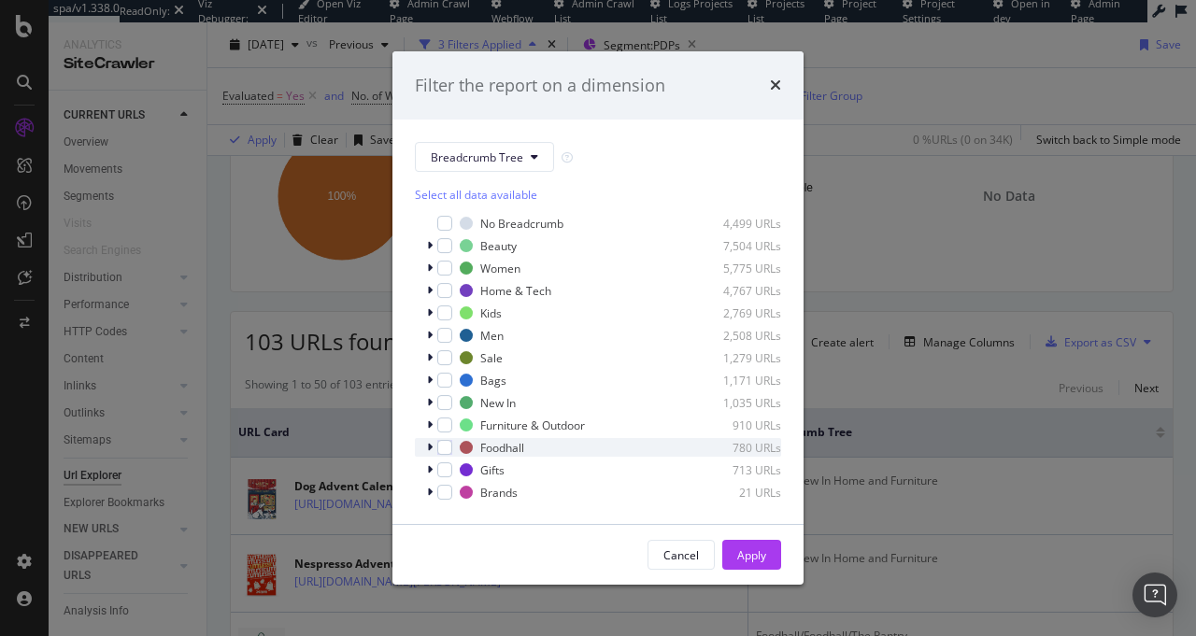
click at [432, 442] on icon "modal" at bounding box center [430, 447] width 6 height 11
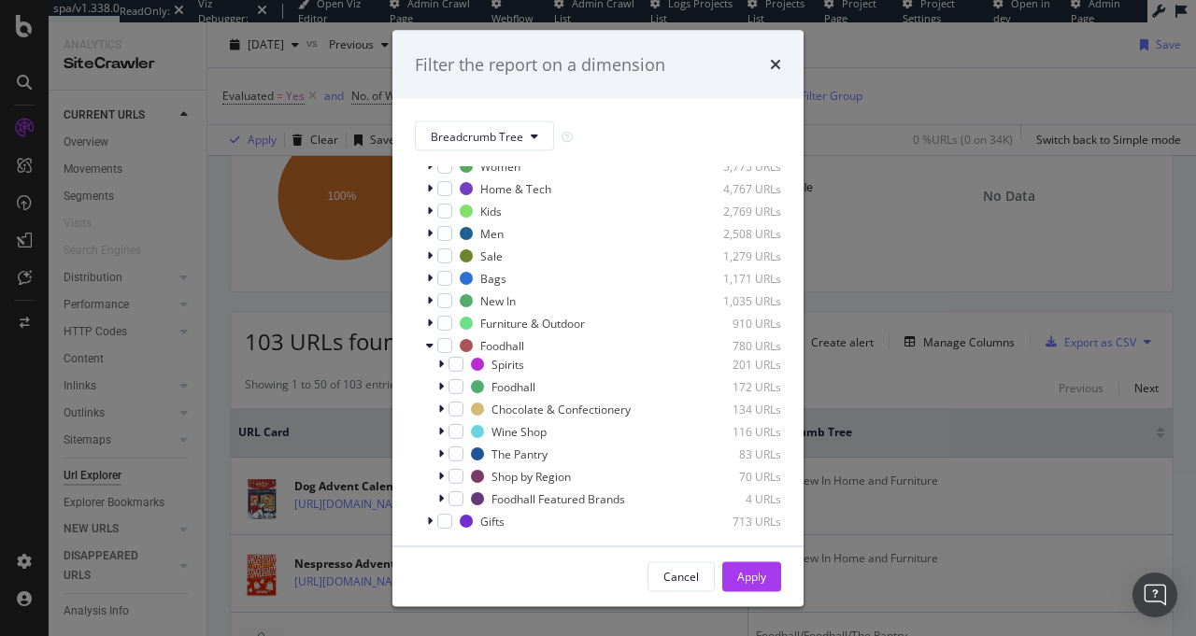
scroll to position [101, 0]
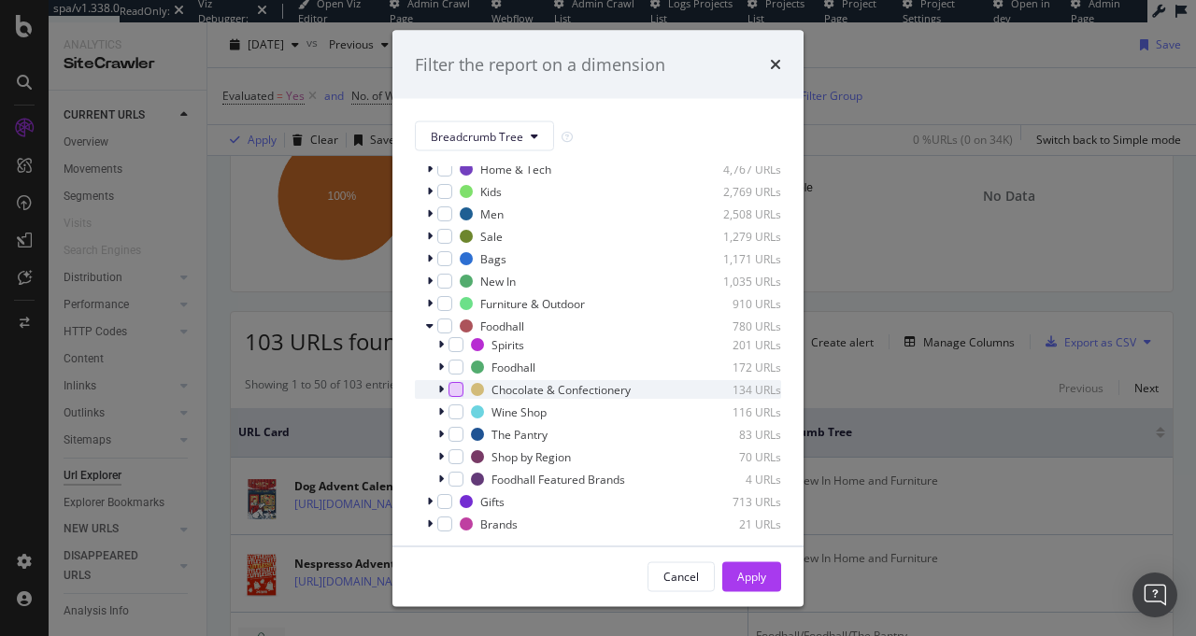
click at [451, 385] on div "modal" at bounding box center [455, 389] width 15 height 15
click at [693, 584] on div "Cancel" at bounding box center [680, 576] width 35 height 26
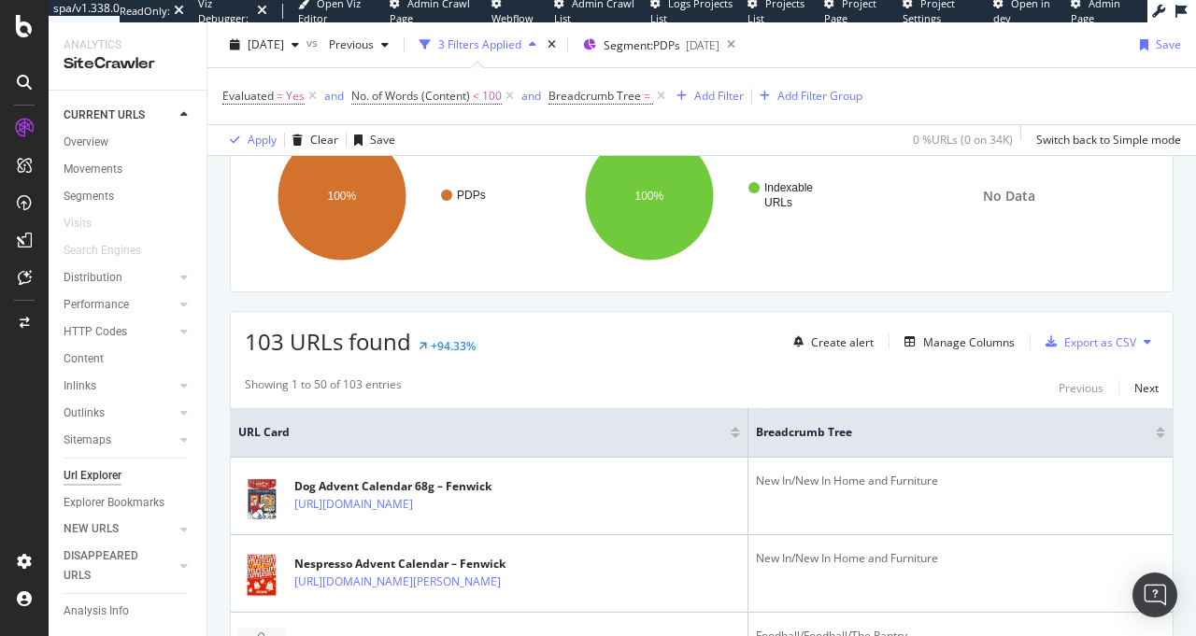
click at [656, 389] on div "Showing 1 to 50 of 103 entries Previous Next" at bounding box center [702, 387] width 942 height 22
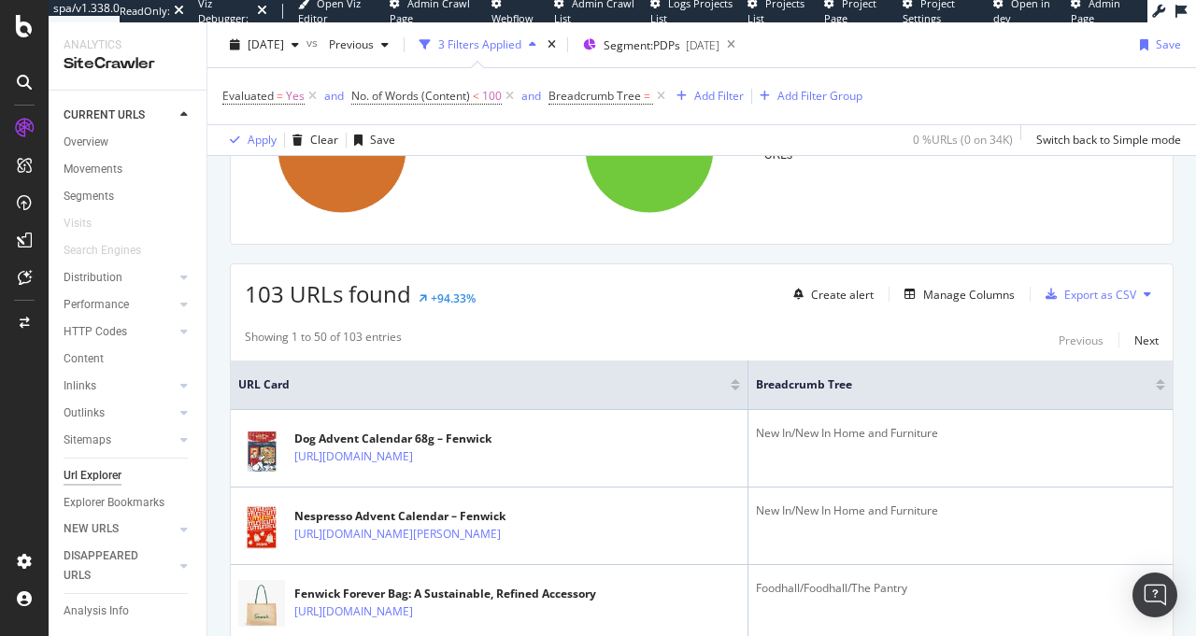
scroll to position [331, 0]
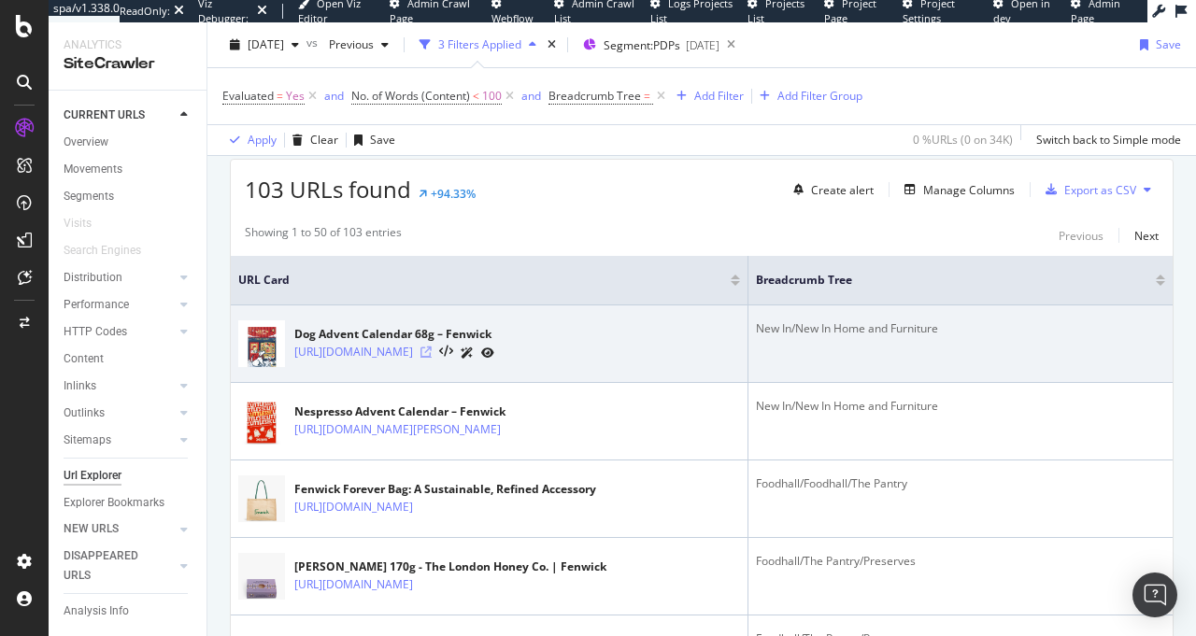
click at [432, 355] on icon at bounding box center [425, 352] width 11 height 11
click at [413, 354] on link "https://www.fenwick.co.uk/products/dog-advent-calendar-68g-0" at bounding box center [353, 352] width 119 height 19
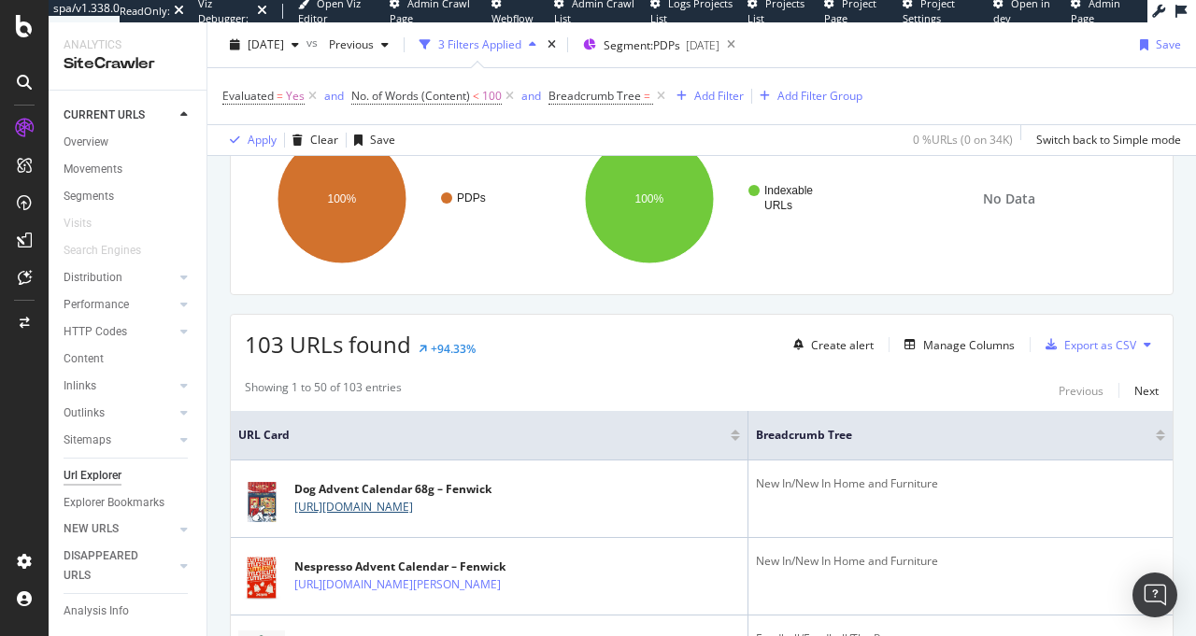
scroll to position [0, 0]
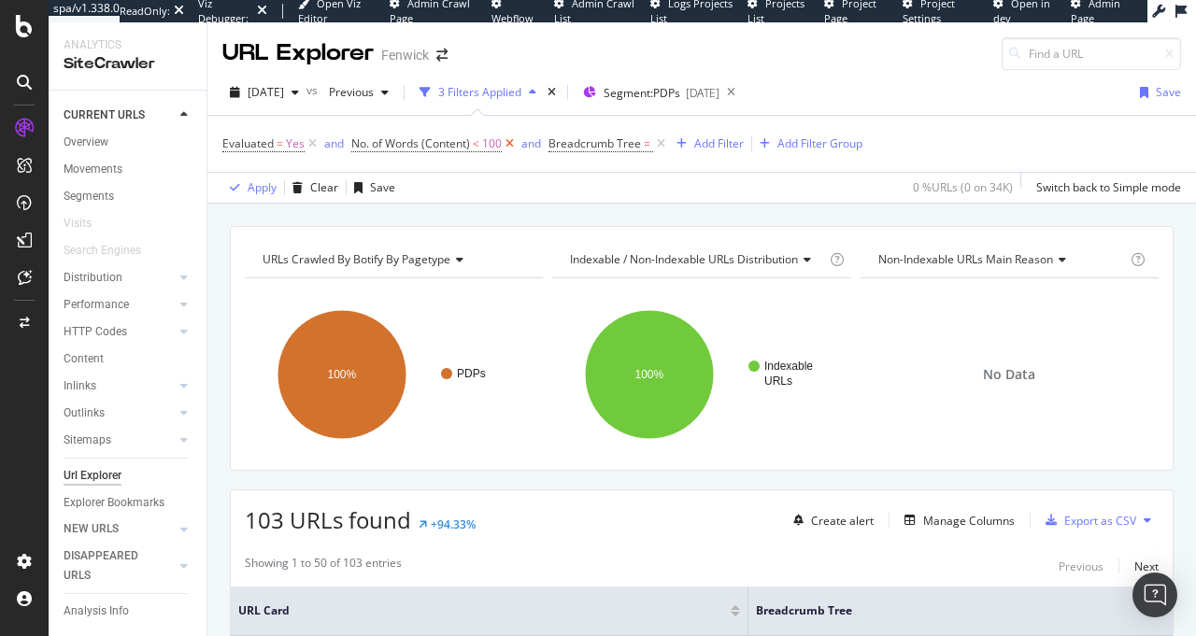
click at [513, 146] on icon at bounding box center [510, 144] width 16 height 19
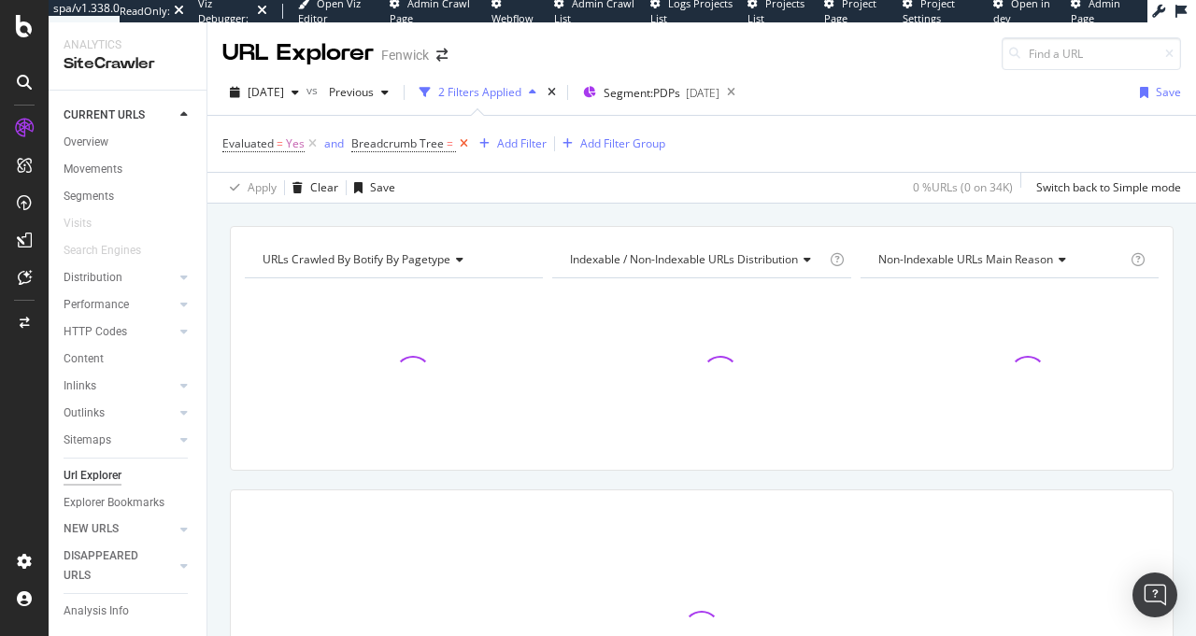
click at [467, 146] on icon at bounding box center [464, 144] width 16 height 19
click at [314, 141] on icon at bounding box center [312, 144] width 16 height 19
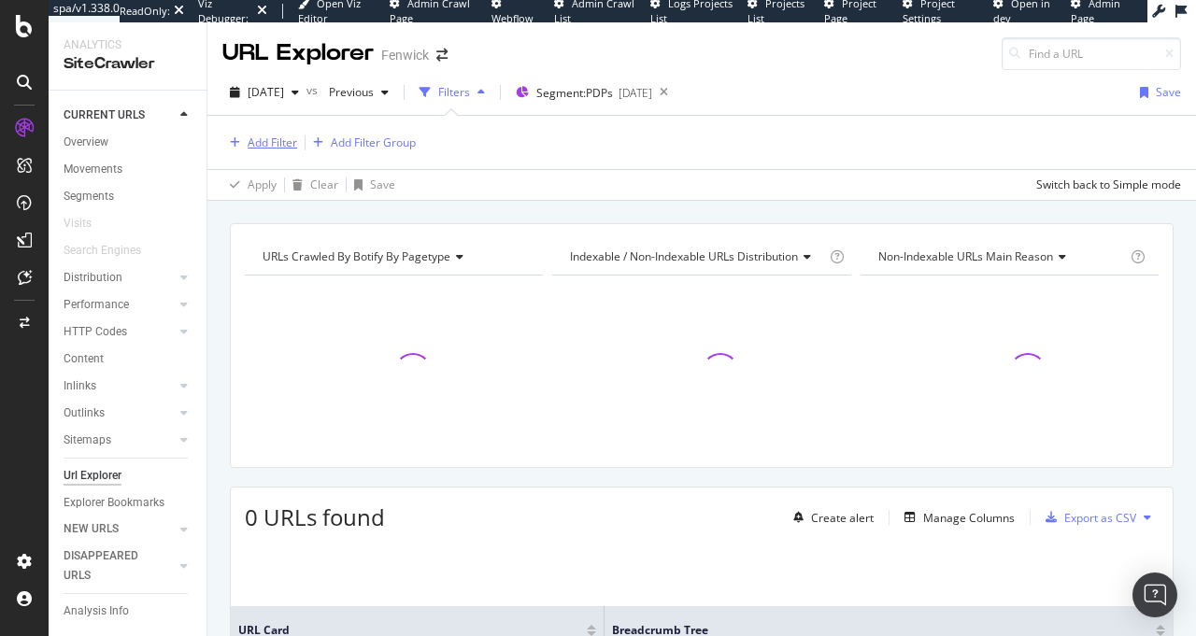
click at [278, 149] on div "Add Filter" at bounding box center [273, 143] width 50 height 16
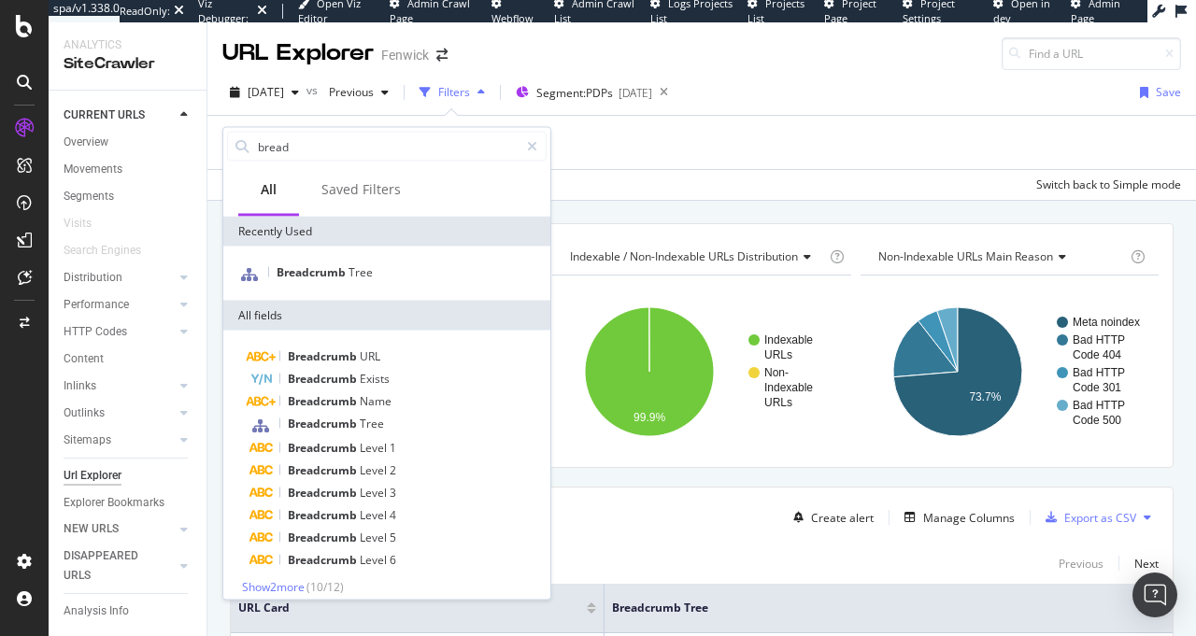
click at [796, 154] on div "Add Filter Add Filter Group" at bounding box center [701, 142] width 958 height 53
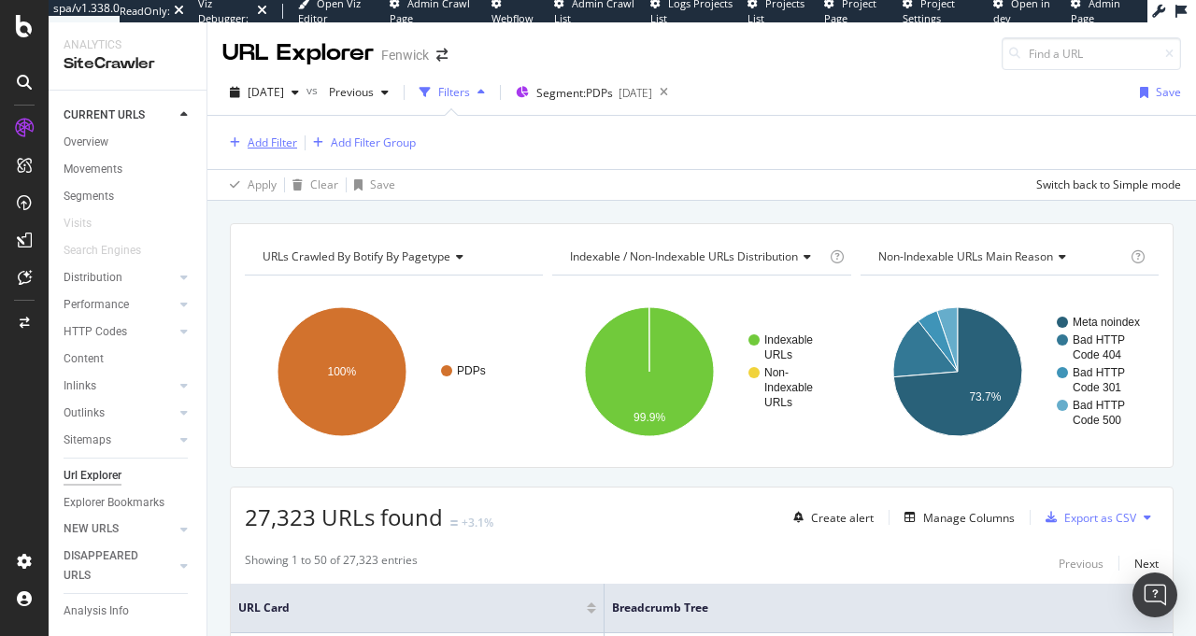
click at [276, 152] on div "Add Filter" at bounding box center [259, 143] width 75 height 21
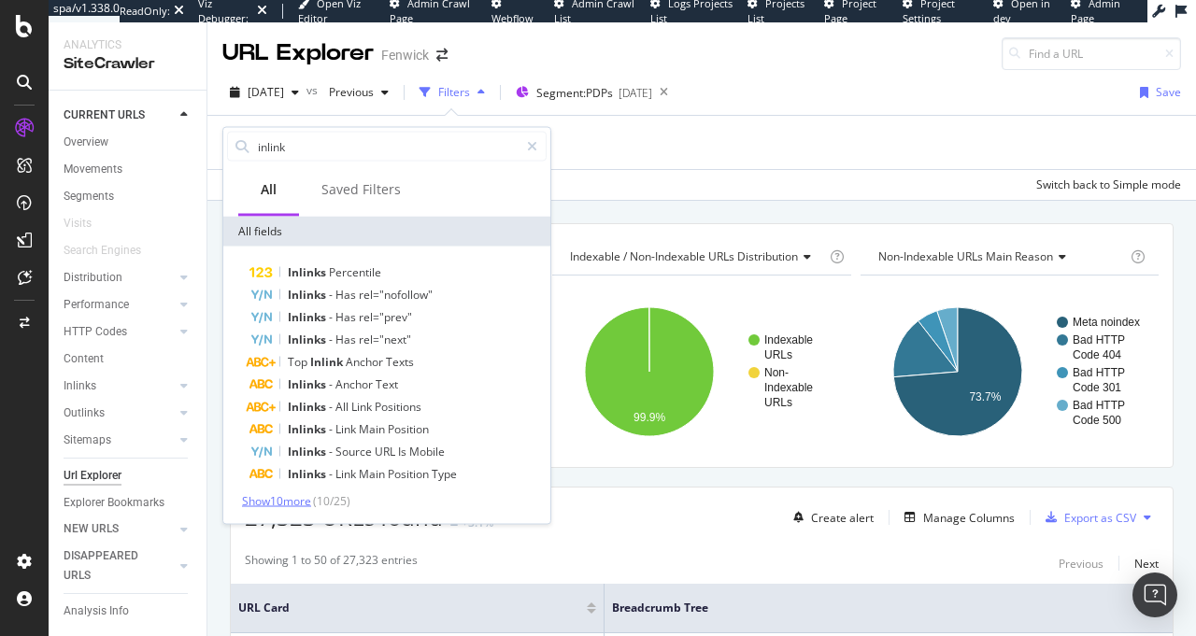
type input "inlink"
click at [297, 498] on span "Show 10 more" at bounding box center [276, 501] width 69 height 16
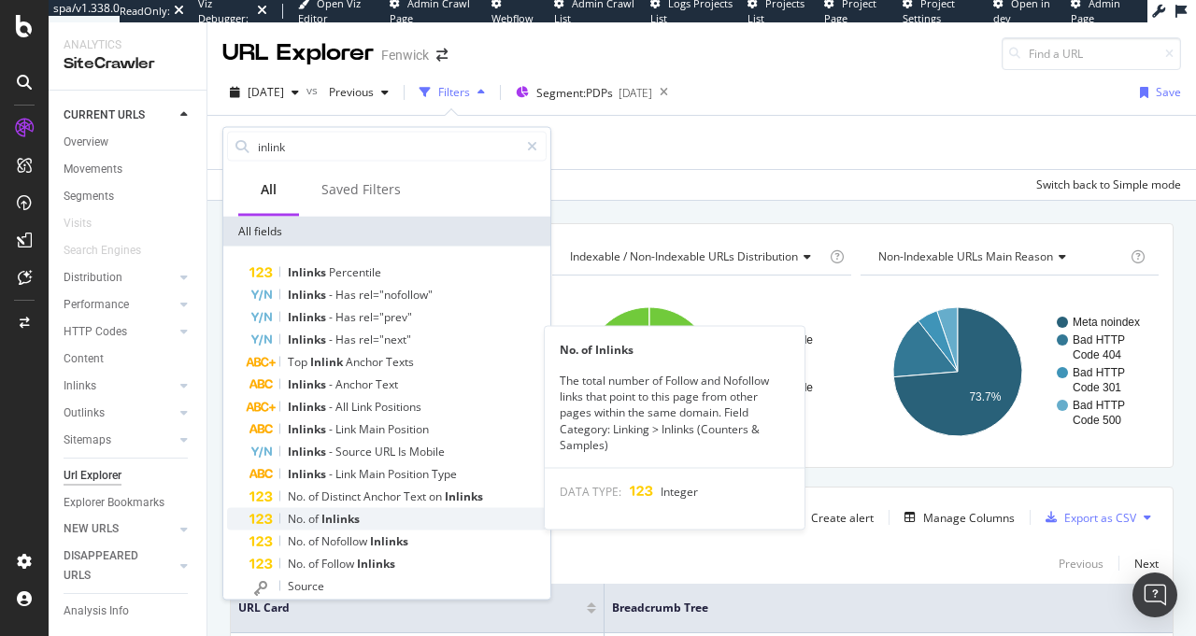
click at [448, 511] on div "No. of Inlinks" at bounding box center [397, 519] width 297 height 22
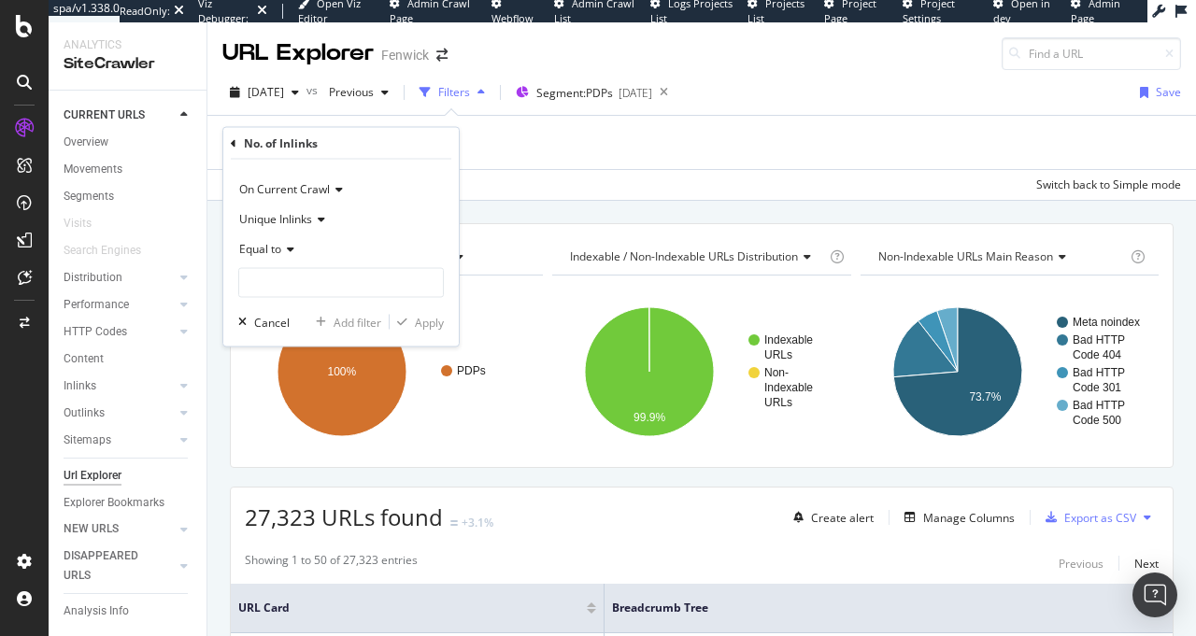
click at [273, 244] on span "Equal to" at bounding box center [260, 249] width 42 height 16
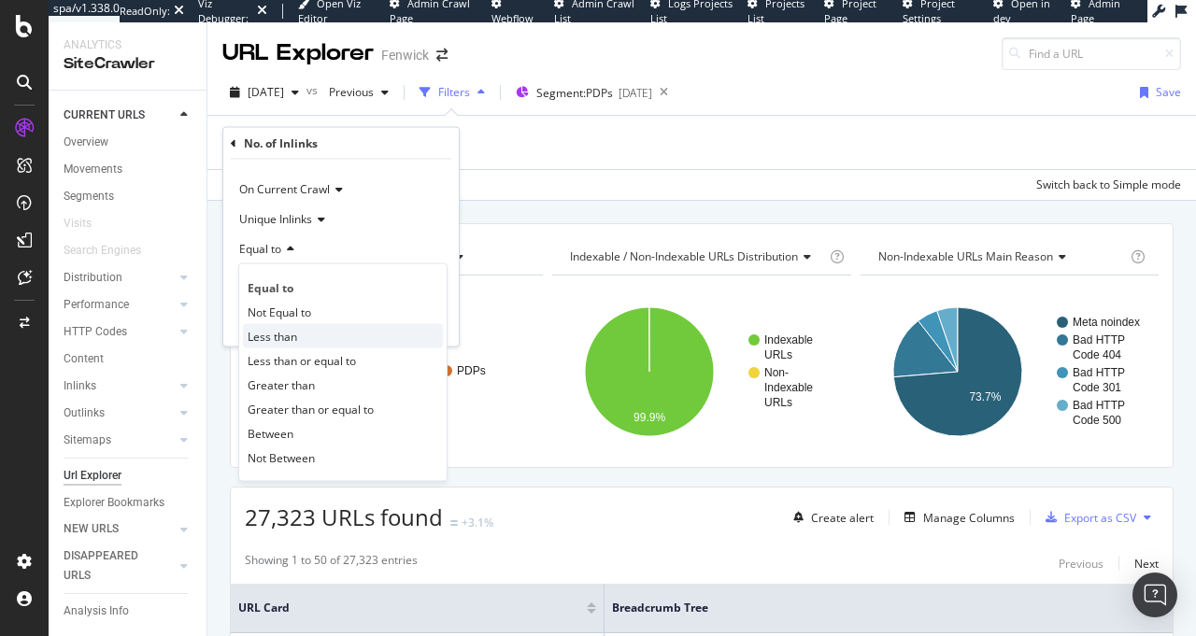
click at [304, 336] on div "Less than" at bounding box center [343, 336] width 200 height 24
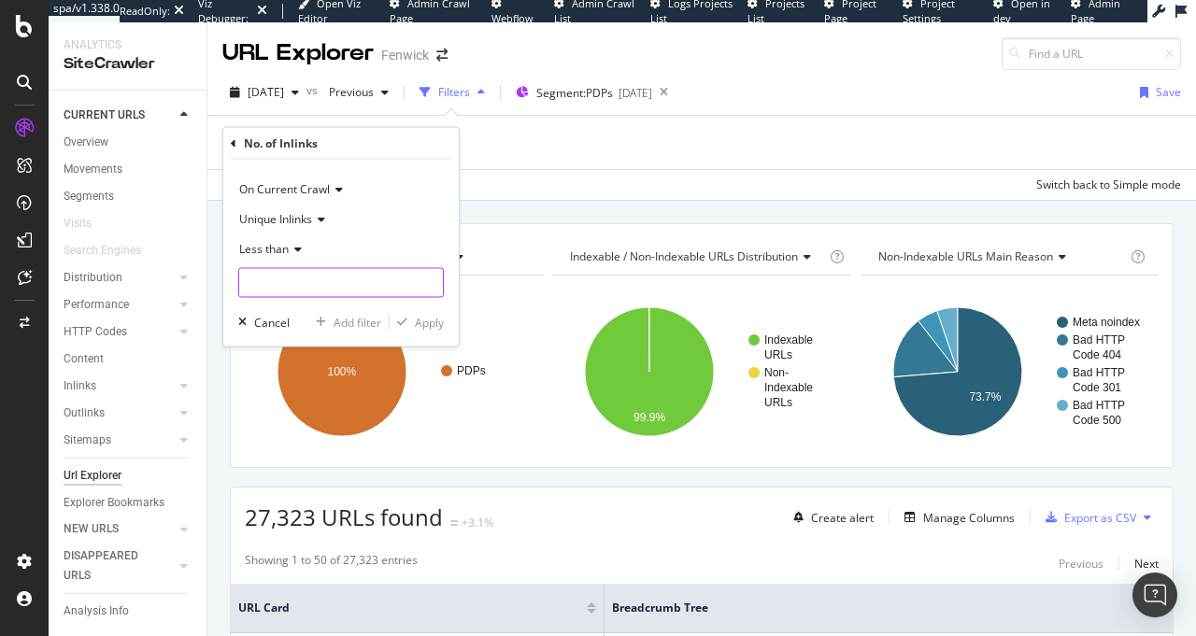
click at [297, 278] on input "number" at bounding box center [340, 283] width 205 height 30
type input "10"
click at [415, 322] on div "Apply" at bounding box center [429, 322] width 29 height 16
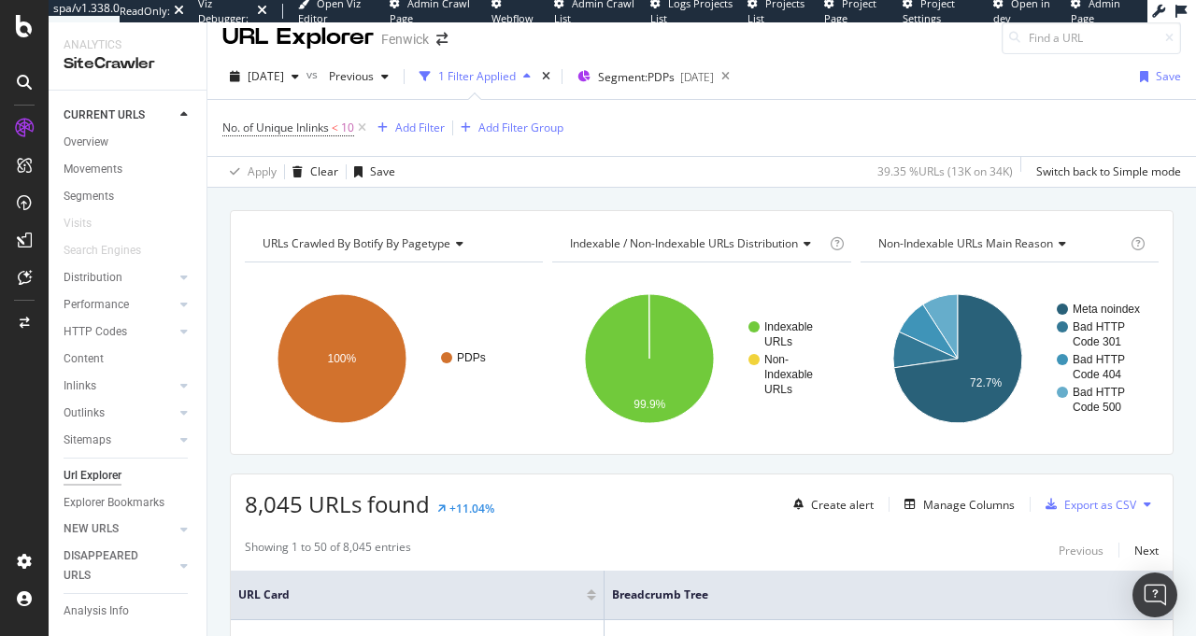
scroll to position [38, 0]
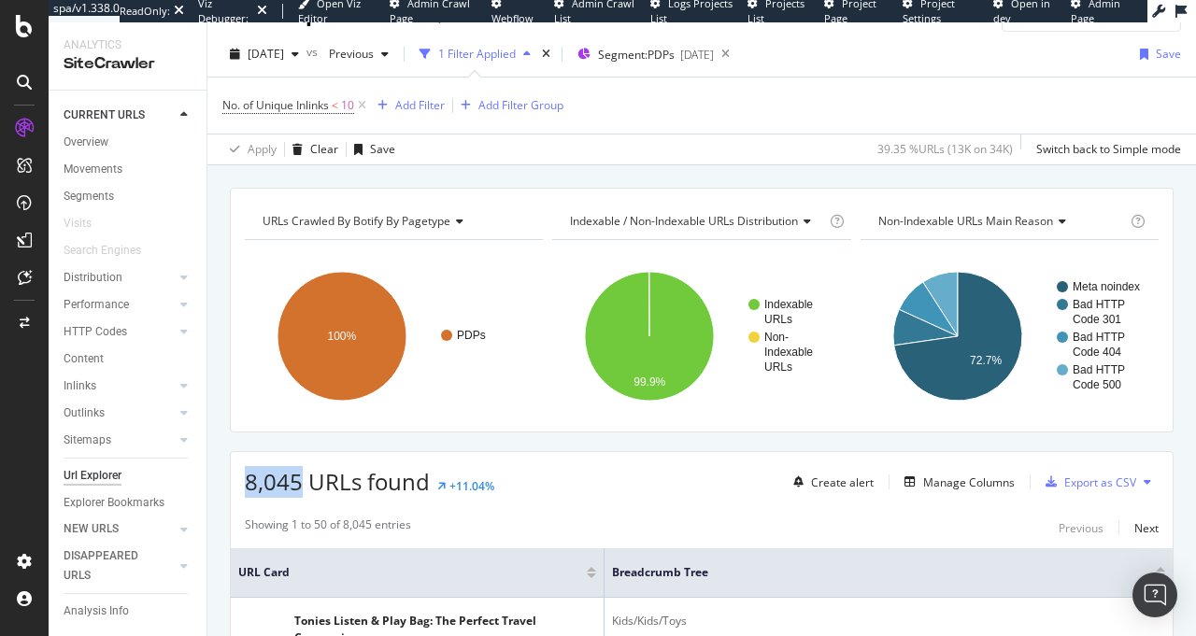
drag, startPoint x: 302, startPoint y: 489, endPoint x: 235, endPoint y: 488, distance: 66.3
click at [235, 488] on div "8,045 URLs found +11.04% Create alert Manage Columns Export as CSV" at bounding box center [702, 475] width 942 height 46
click at [275, 491] on span "8,045 URLs found" at bounding box center [337, 481] width 185 height 31
click at [328, 105] on span "No. of Unique Inlinks" at bounding box center [275, 105] width 106 height 16
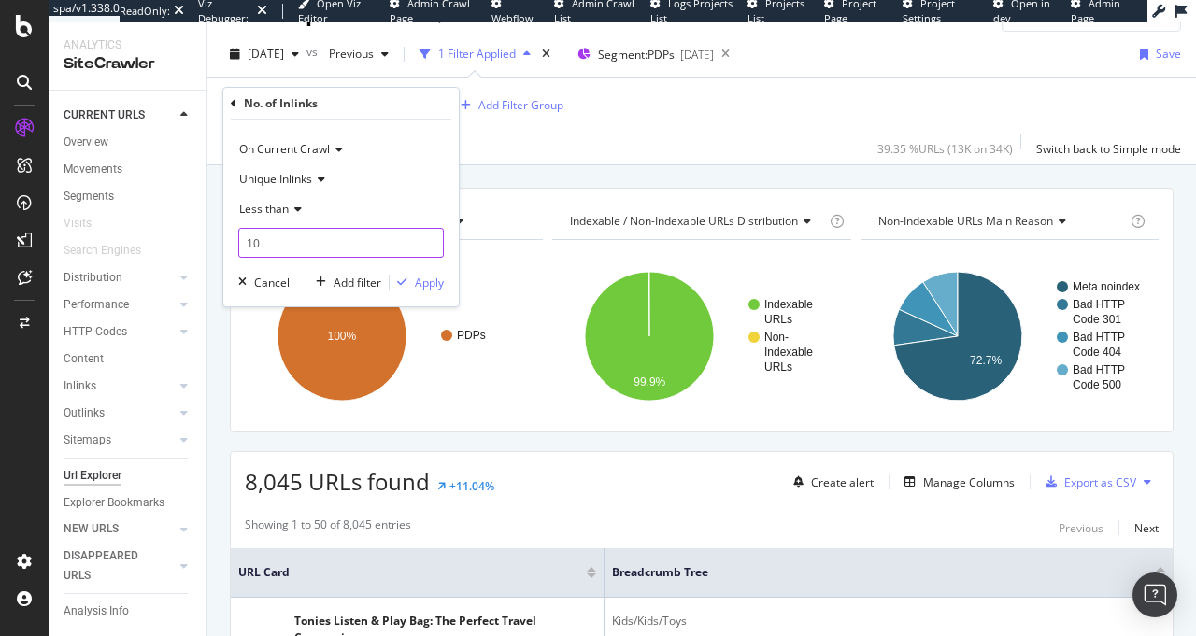
drag, startPoint x: 327, startPoint y: 241, endPoint x: 208, endPoint y: 240, distance: 118.6
click at [208, 240] on body "spa/v1.338.0 ReadOnly: Viz Debugger: Open Viz Editor Admin Crawl Page Webflow A…" at bounding box center [598, 318] width 1196 height 636
type input "1"
type input "5"
click at [432, 280] on div "Apply" at bounding box center [429, 283] width 29 height 16
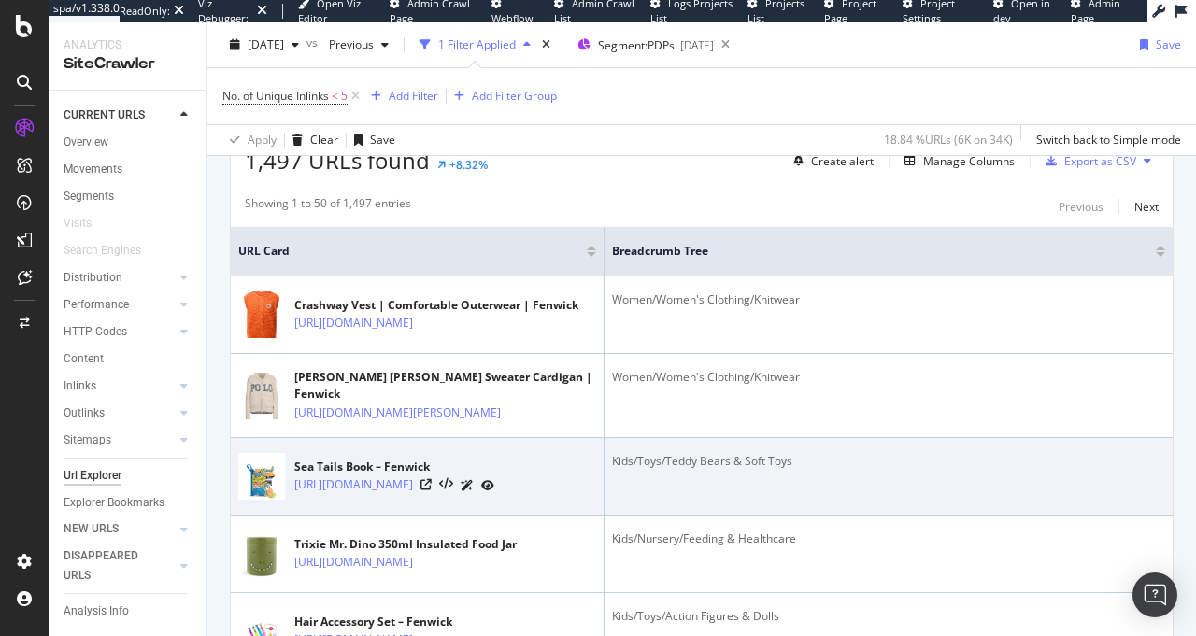
scroll to position [326, 0]
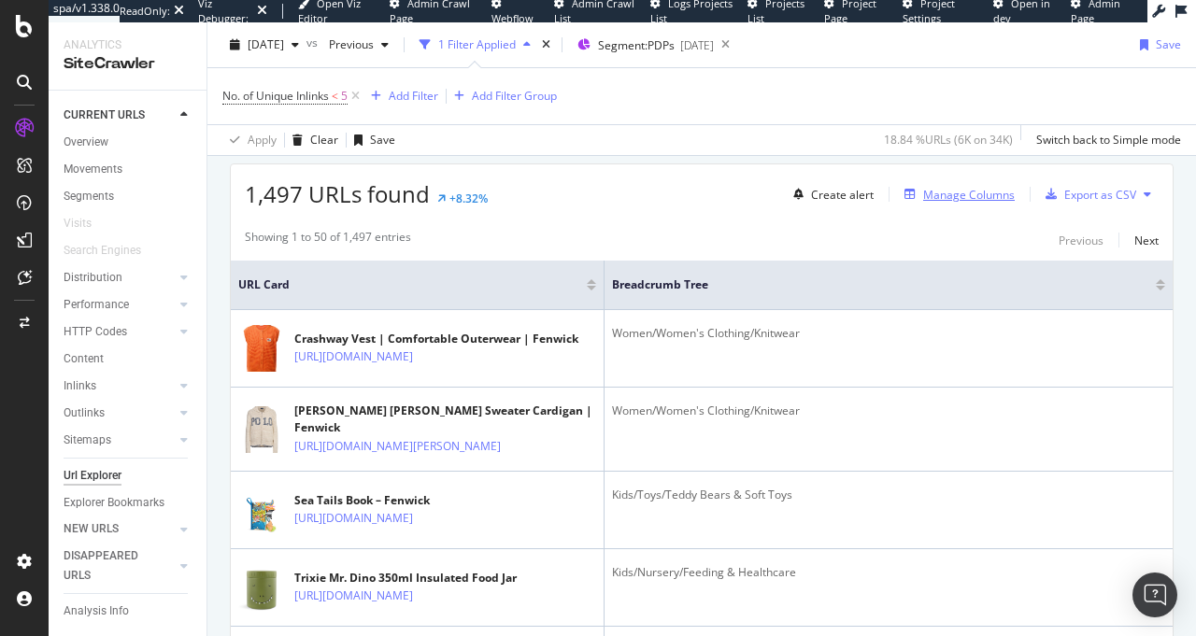
click at [960, 197] on div "Manage Columns" at bounding box center [969, 195] width 92 height 16
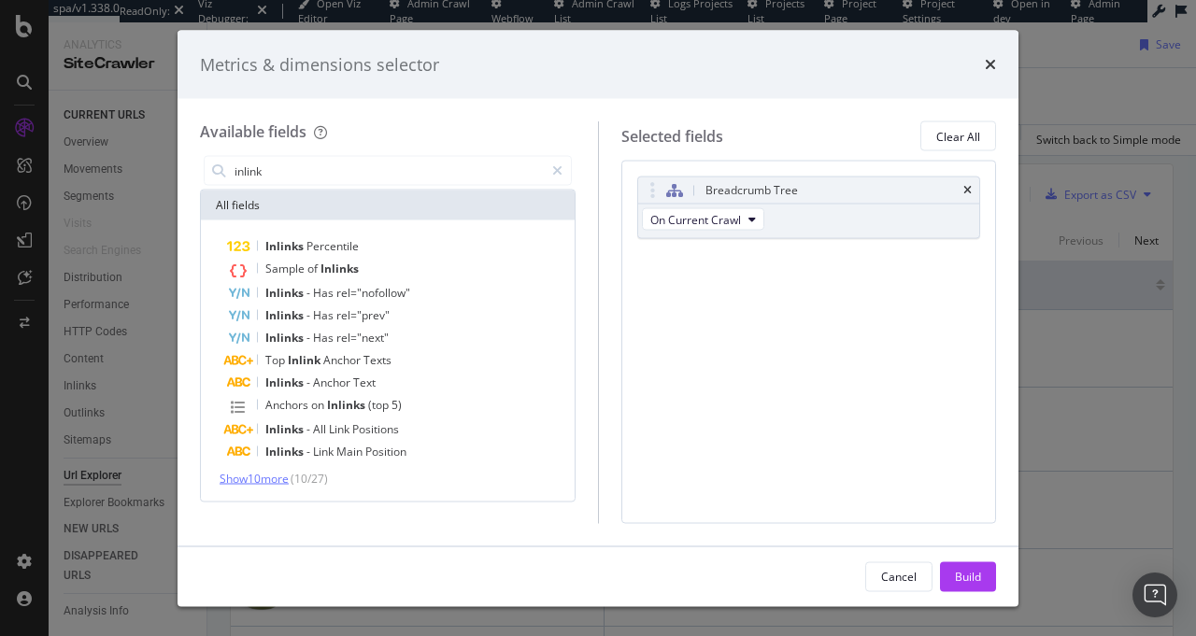
type input "inlink"
click at [267, 477] on span "Show 10 more" at bounding box center [253, 479] width 69 height 16
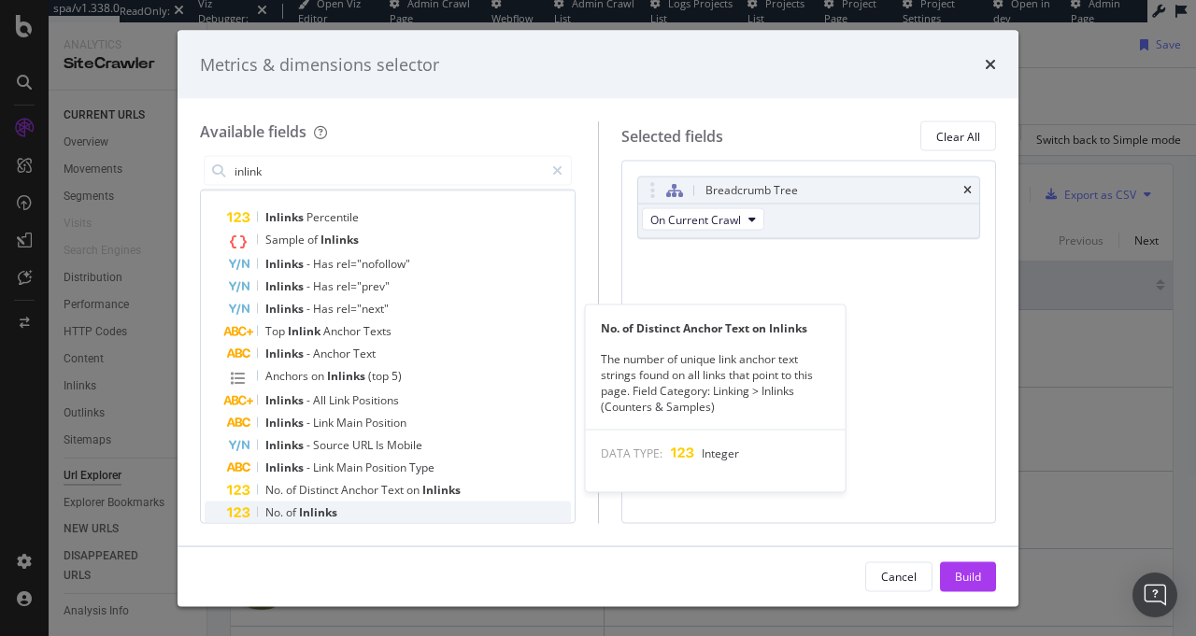
scroll to position [42, 0]
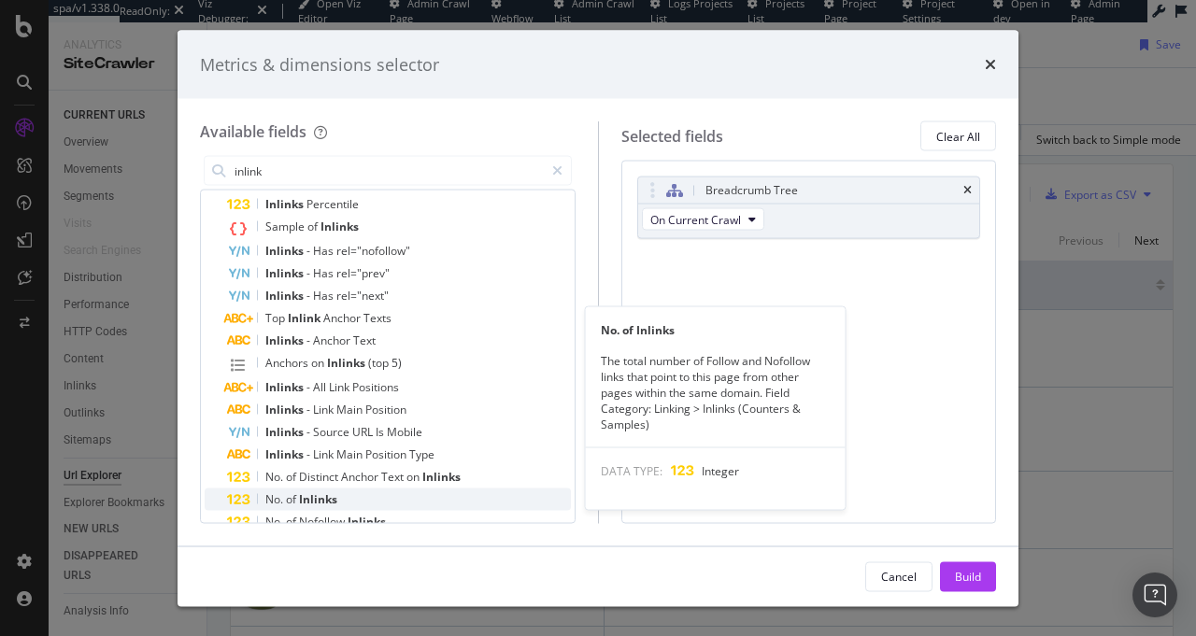
click at [338, 499] on div "No. of Inlinks" at bounding box center [399, 499] width 344 height 22
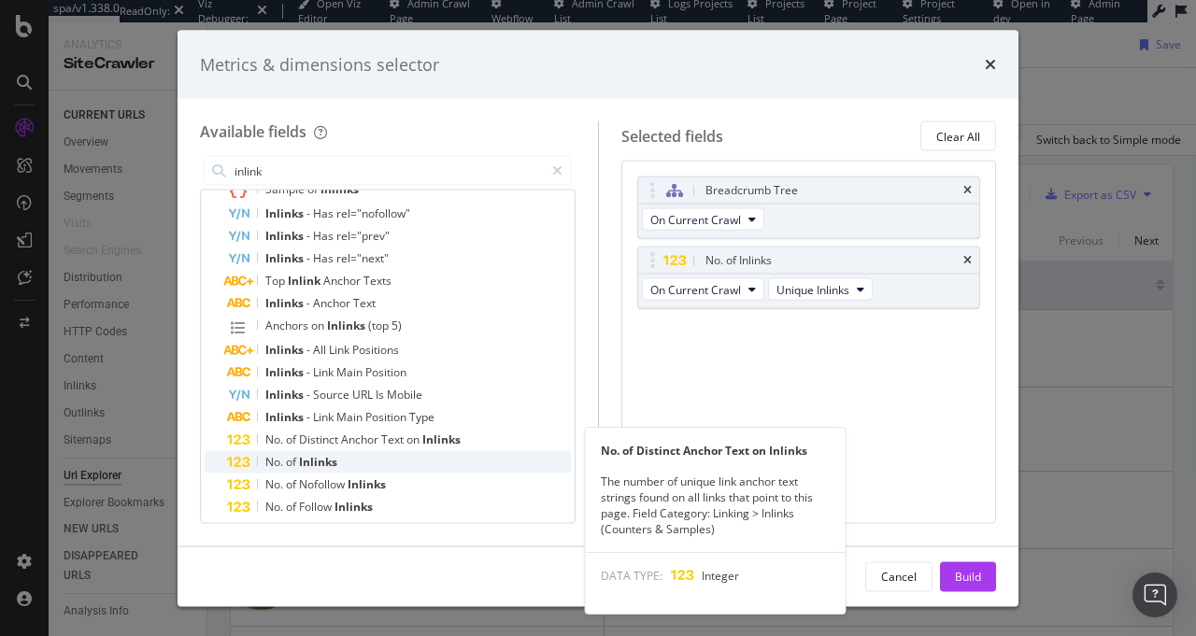
scroll to position [81, 0]
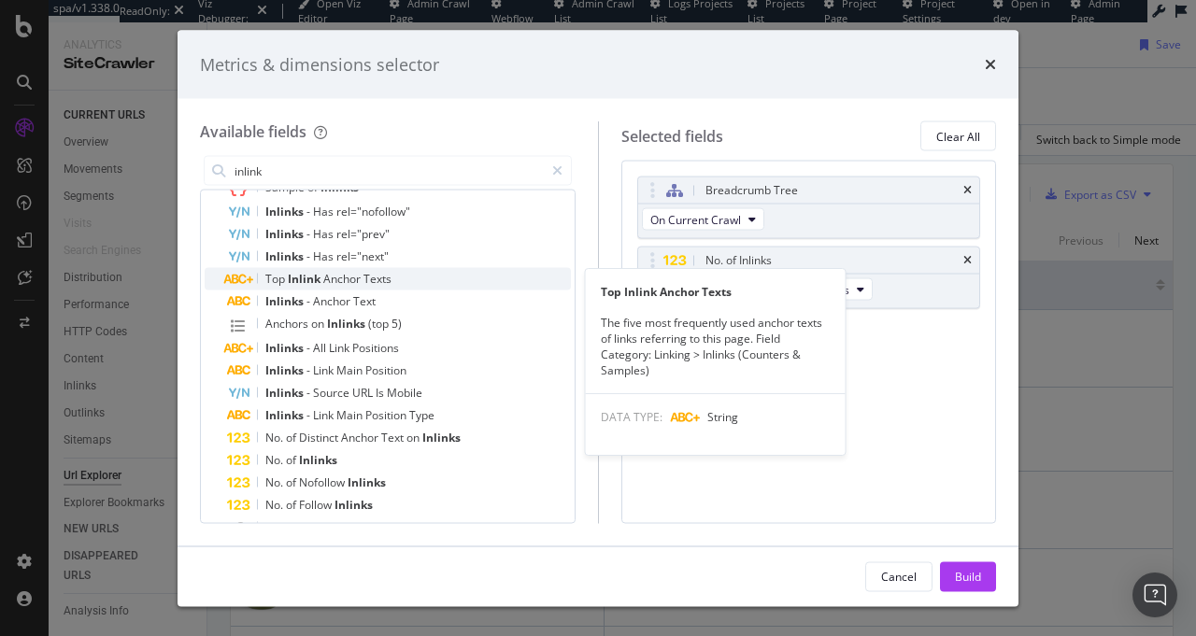
click at [370, 285] on span "Texts" at bounding box center [377, 279] width 28 height 16
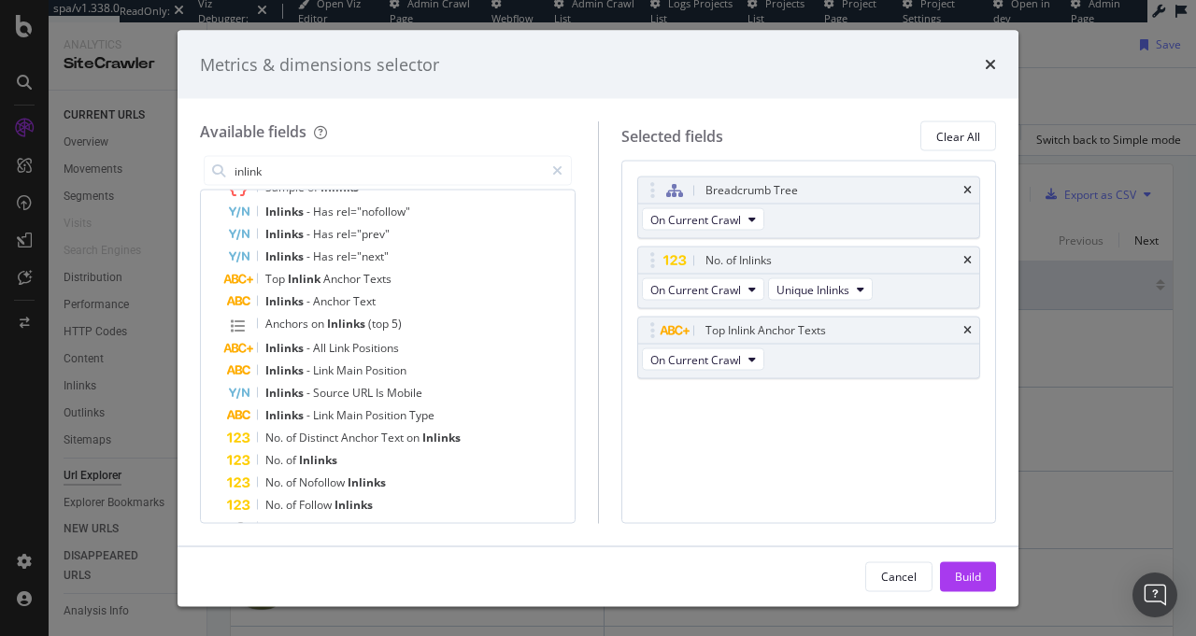
drag, startPoint x: 964, startPoint y: 580, endPoint x: 587, endPoint y: 326, distance: 454.9
click at [963, 579] on div "Build" at bounding box center [968, 576] width 26 height 16
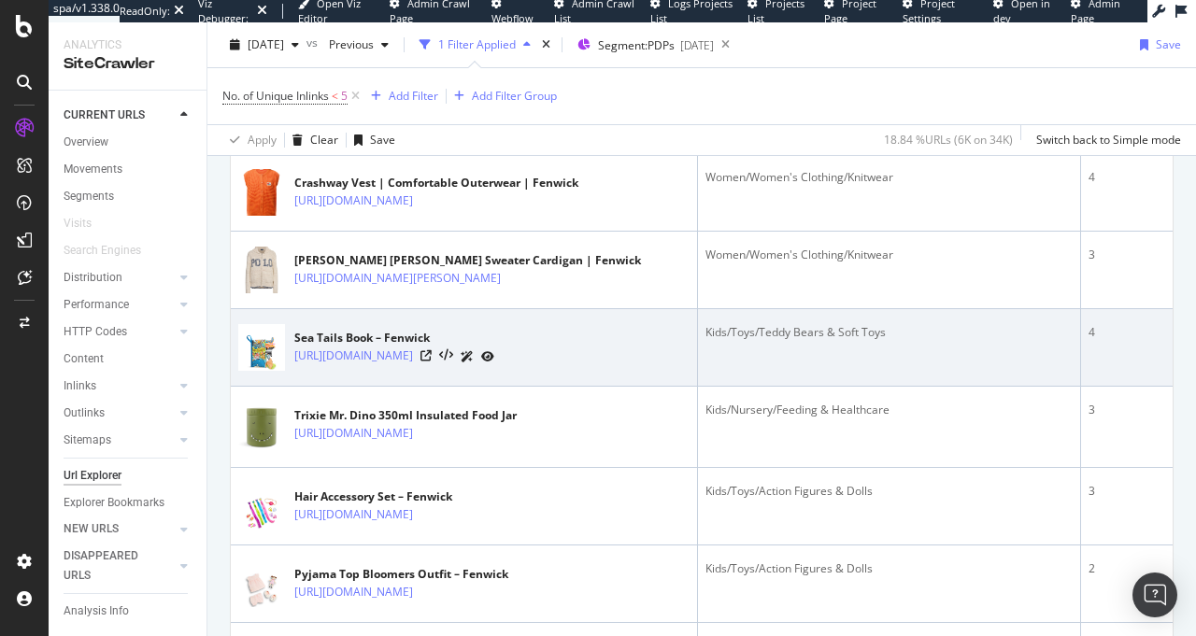
scroll to position [314, 0]
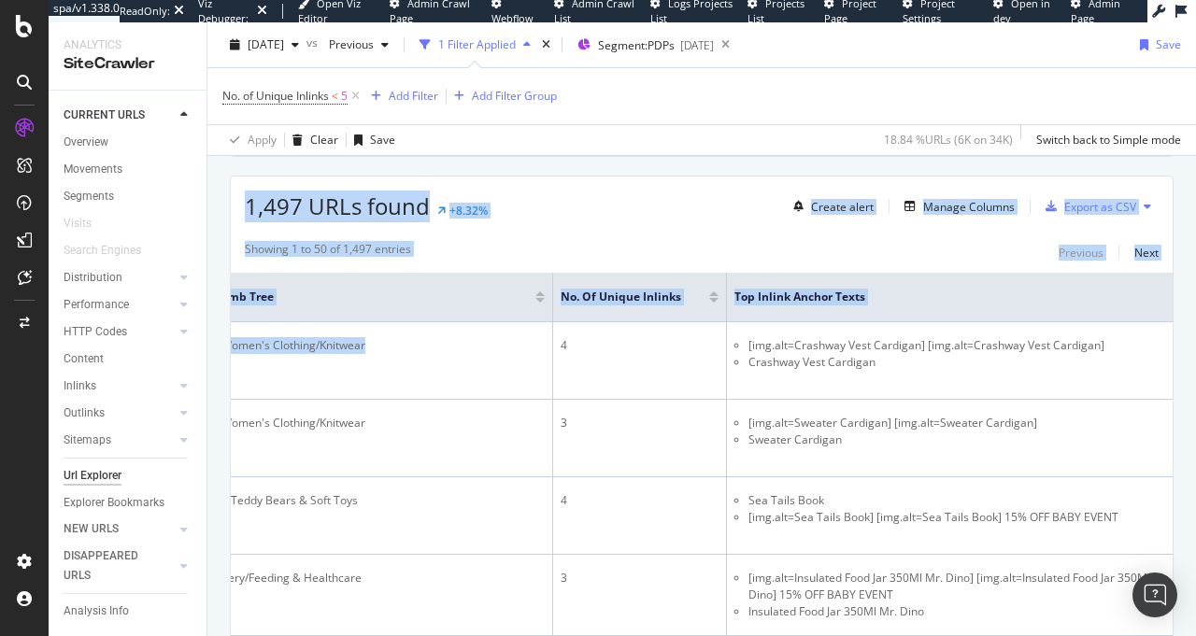
drag, startPoint x: 908, startPoint y: 351, endPoint x: 1195, endPoint y: 341, distance: 286.9
click at [1195, 341] on div "URL Explorer Fenwick 2025 Oct. 5th vs Previous 1 Filter Applied Segment: PDPs 2…" at bounding box center [701, 329] width 988 height 614
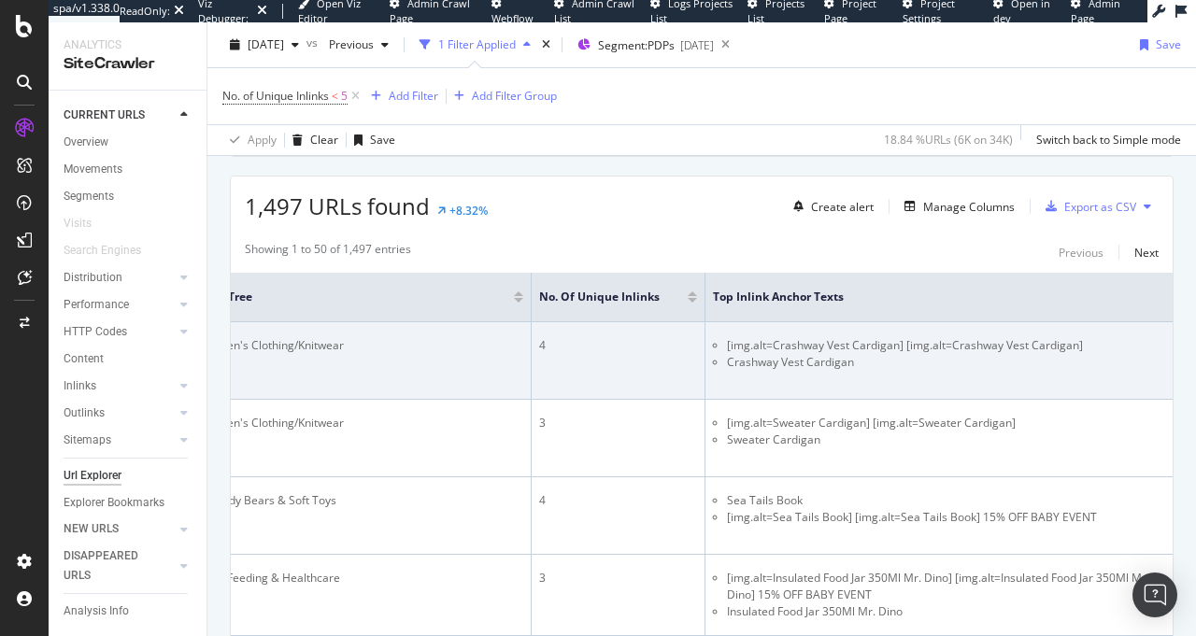
click at [881, 347] on li "[img.alt=Crashway Vest Cardigan] [img.alt=Crashway Vest Cardigan]" at bounding box center [946, 345] width 438 height 17
drag, startPoint x: 875, startPoint y: 376, endPoint x: 687, endPoint y: 349, distance: 189.7
click at [687, 349] on tr "Crashway Vest | Comfortable Outerwear | Fenwick https://www.fenwick.co.uk/produ…" at bounding box center [426, 361] width 1491 height 78
click at [737, 357] on li "Crashway Vest Cardigan" at bounding box center [946, 362] width 438 height 17
click at [851, 345] on li "[img.alt=Crashway Vest Cardigan] [img.alt=Crashway Vest Cardigan]" at bounding box center [946, 345] width 438 height 17
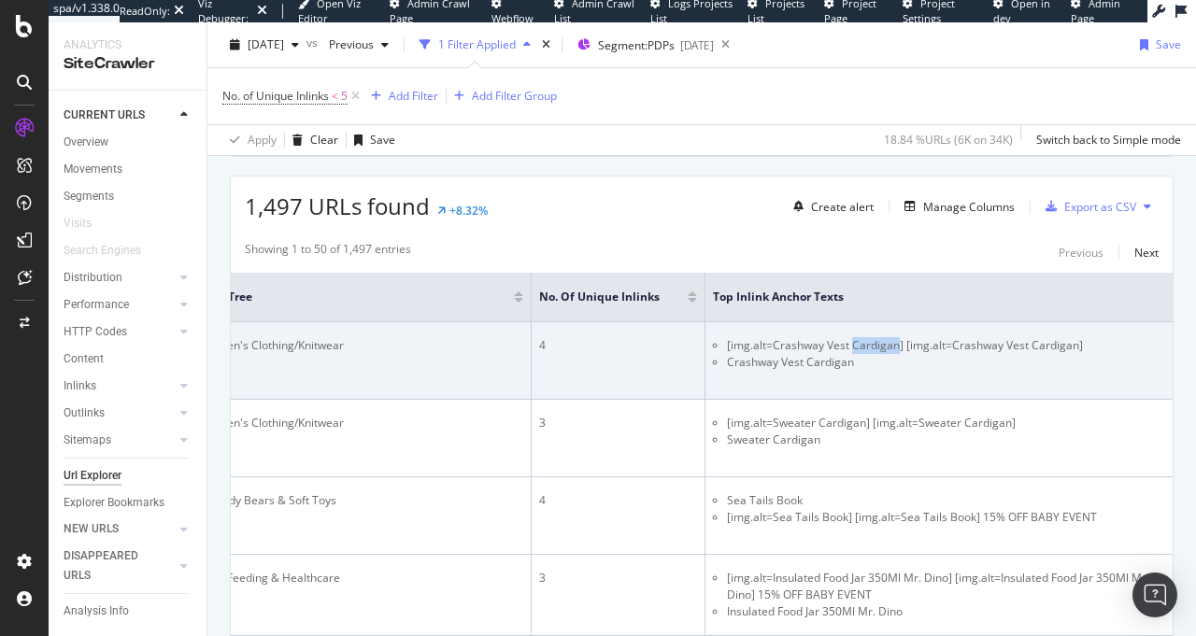
click at [851, 345] on li "[img.alt=Crashway Vest Cardigan] [img.alt=Crashway Vest Cardigan]" at bounding box center [946, 345] width 438 height 17
click at [834, 347] on li "[img.alt=Crashway Vest Cardigan] [img.alt=Crashway Vest Cardigan]" at bounding box center [946, 345] width 438 height 17
click at [798, 362] on li "Crashway Vest Cardigan" at bounding box center [946, 362] width 438 height 17
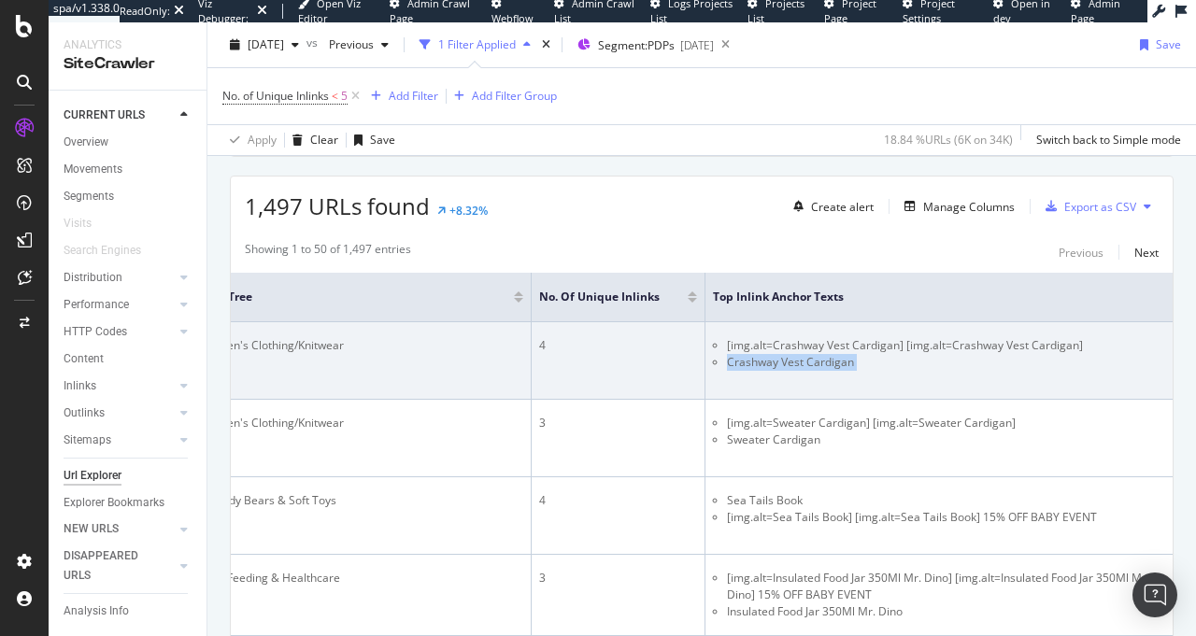
click at [798, 362] on li "Crashway Vest Cardigan" at bounding box center [946, 362] width 438 height 17
click at [787, 366] on li "Crashway Vest Cardigan" at bounding box center [946, 362] width 438 height 17
drag, startPoint x: 821, startPoint y: 364, endPoint x: 449, endPoint y: 369, distance: 371.8
click at [449, 369] on tr "Crashway Vest | Comfortable Outerwear | Fenwick https://www.fenwick.co.uk/produ…" at bounding box center [426, 361] width 1491 height 78
click at [533, 374] on td "4" at bounding box center [618, 361] width 174 height 78
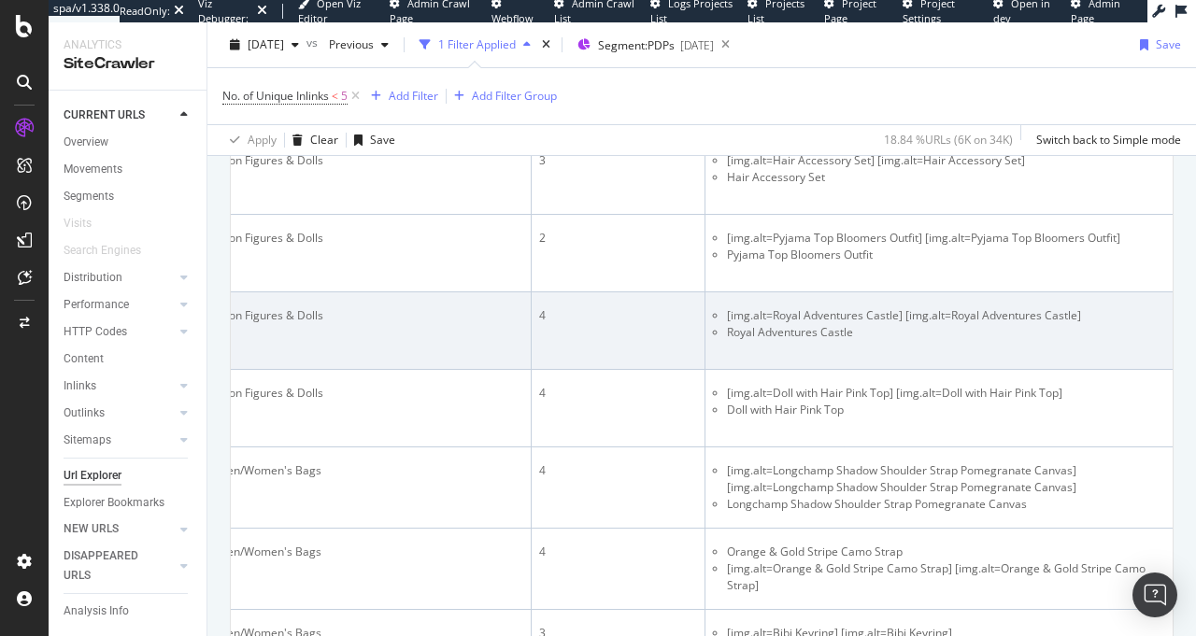
scroll to position [814, 0]
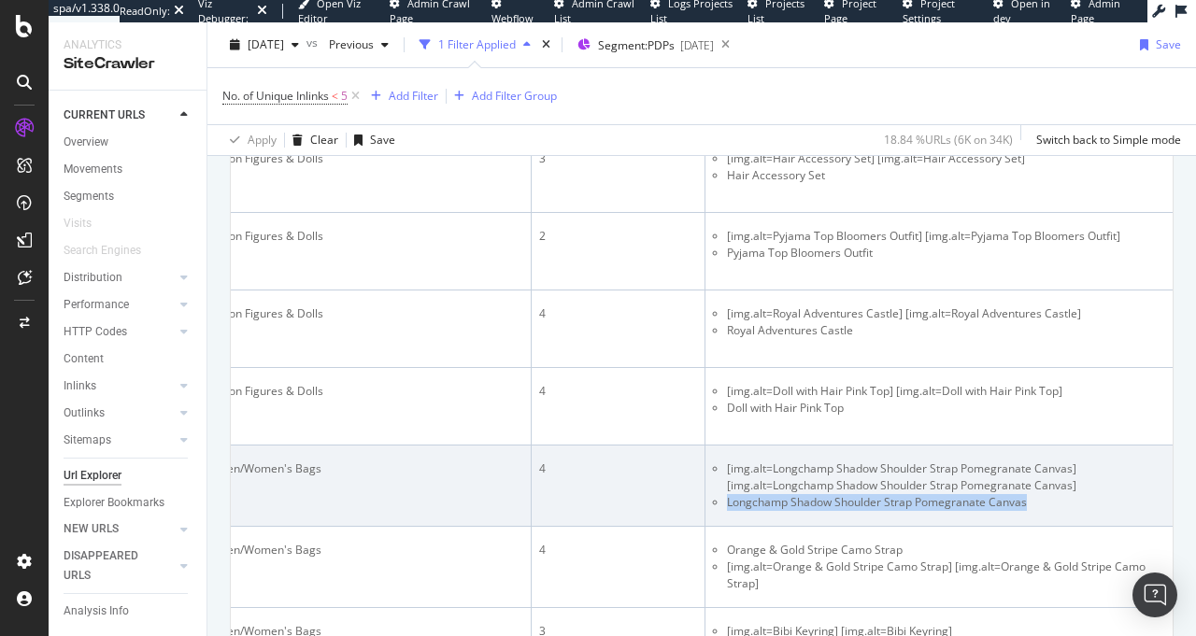
drag, startPoint x: 1065, startPoint y: 558, endPoint x: 707, endPoint y: 557, distance: 357.7
click at [713, 511] on ul "[img.alt=Longchamp Shadow Shoulder Strap Pomegranate Canvas] [img.alt=Longchamp…" at bounding box center [939, 485] width 452 height 50
click at [758, 527] on td "[img.alt=Longchamp Shadow Shoulder Strap Pomegranate Canvas] [img.alt=Longchamp…" at bounding box center [938, 486] width 467 height 81
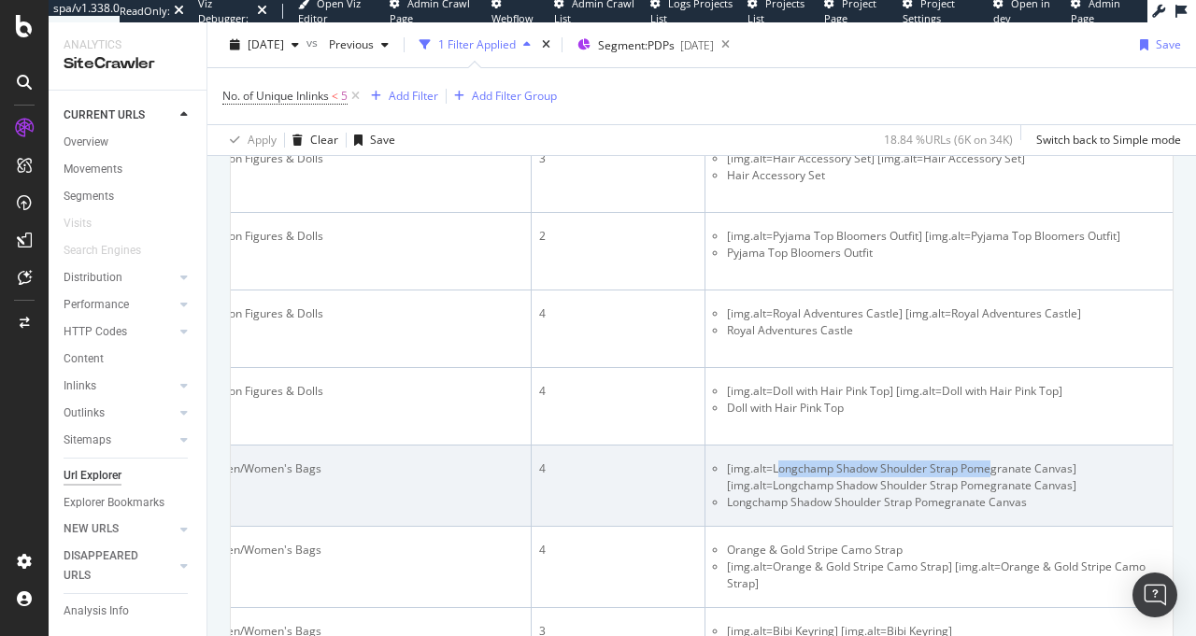
drag, startPoint x: 762, startPoint y: 529, endPoint x: 978, endPoint y: 533, distance: 215.8
click at [978, 494] on li "[img.alt=Longchamp Shadow Shoulder Strap Pomegranate Canvas] [img.alt=Longchamp…" at bounding box center [946, 477] width 438 height 34
click at [977, 494] on li "[img.alt=Longchamp Shadow Shoulder Strap Pomegranate Canvas] [img.alt=Longchamp…" at bounding box center [946, 477] width 438 height 34
drag, startPoint x: 1059, startPoint y: 527, endPoint x: 772, endPoint y: 527, distance: 286.7
click at [772, 494] on li "[img.alt=Longchamp Shadow Shoulder Strap Pomegranate Canvas] [img.alt=Longchamp…" at bounding box center [946, 477] width 438 height 34
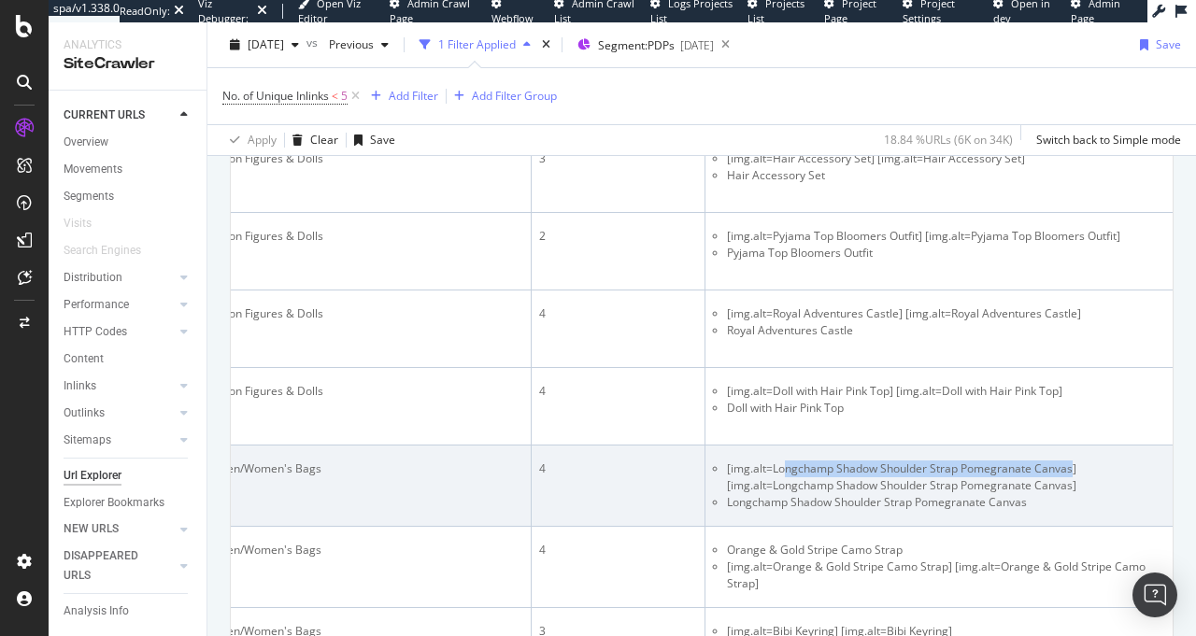
click at [772, 494] on li "[img.alt=Longchamp Shadow Shoulder Strap Pomegranate Canvas] [img.alt=Longchamp…" at bounding box center [946, 477] width 438 height 34
click at [727, 511] on li "Longchamp Shadow Shoulder Strap Pomegranate Canvas" at bounding box center [946, 502] width 438 height 17
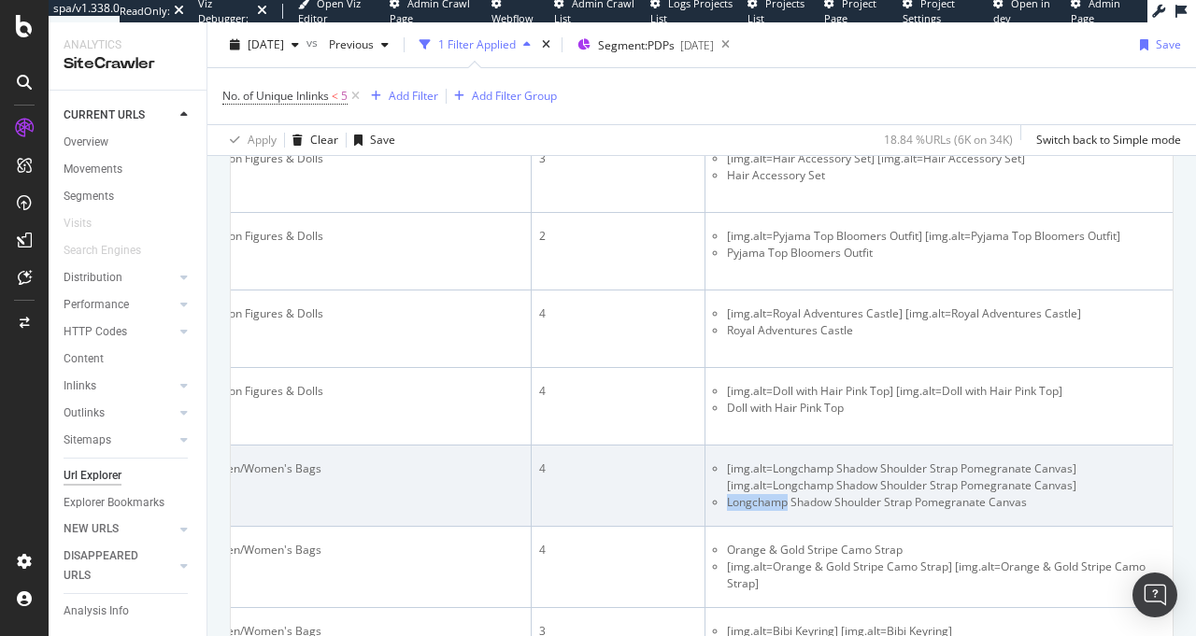
click at [727, 511] on li "Longchamp Shadow Shoulder Strap Pomegranate Canvas" at bounding box center [946, 502] width 438 height 17
click at [747, 511] on li "Longchamp Shadow Shoulder Strap Pomegranate Canvas" at bounding box center [946, 502] width 438 height 17
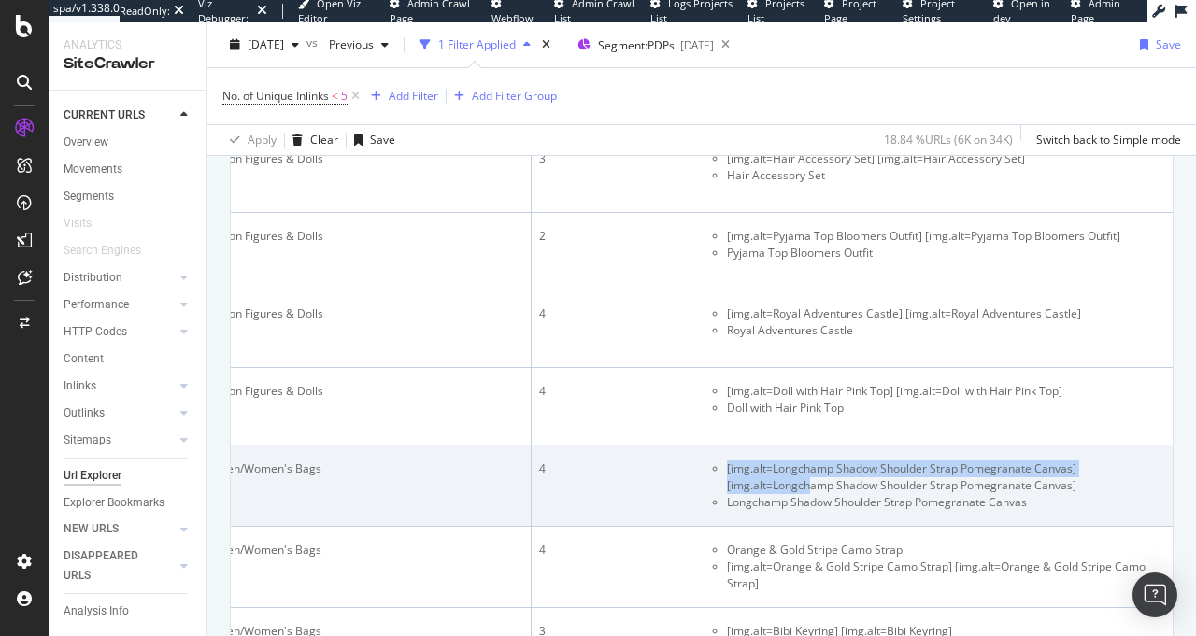
drag, startPoint x: 792, startPoint y: 545, endPoint x: 675, endPoint y: 535, distance: 117.1
click at [675, 527] on tr "Longchamp Shadow Shoulder Strap Pomegranate Canvas – Fenwick https://www.fenwic…" at bounding box center [426, 486] width 1491 height 81
click at [849, 494] on li "[img.alt=Longchamp Shadow Shoulder Strap Pomegranate Canvas] [img.alt=Longchamp…" at bounding box center [946, 477] width 438 height 34
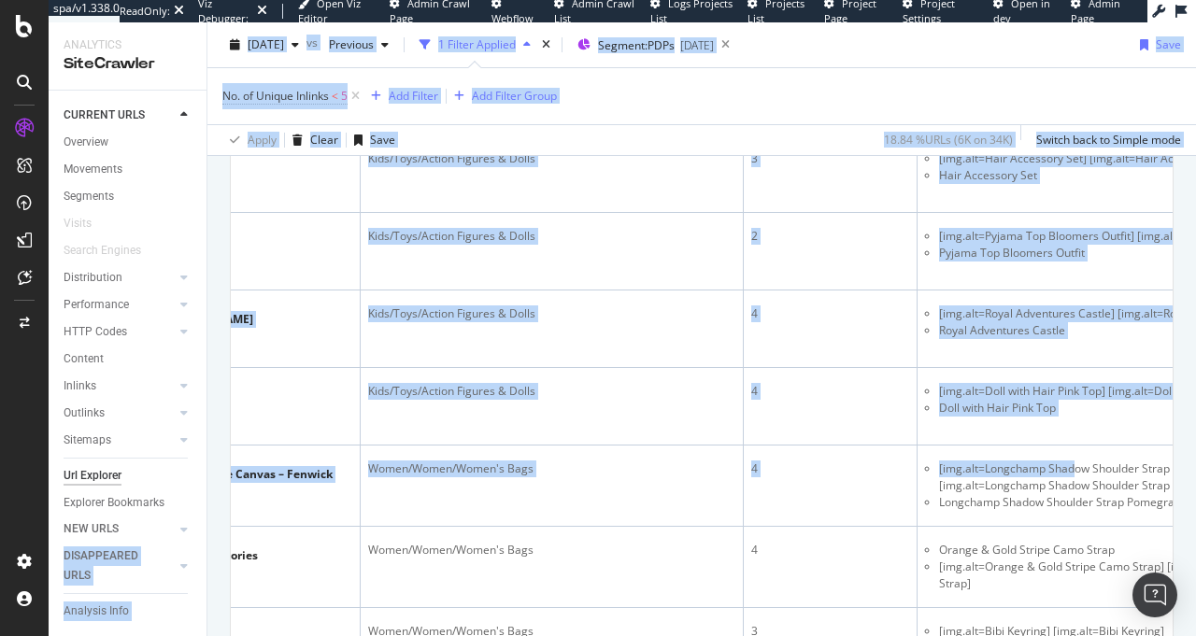
scroll to position [0, 28]
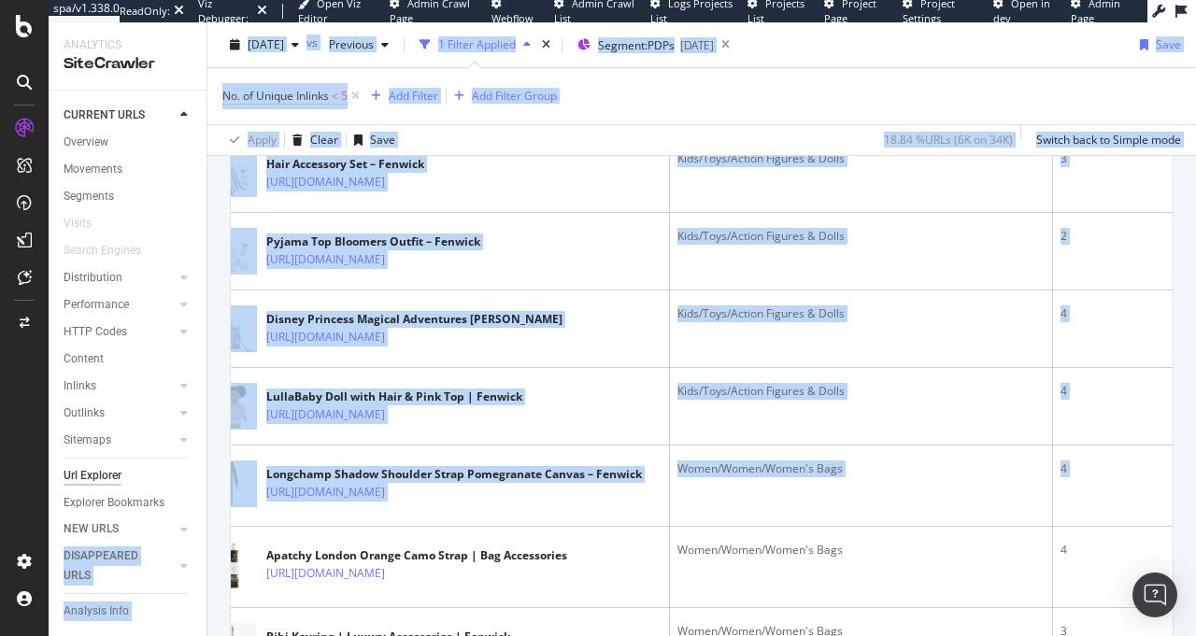
drag, startPoint x: 849, startPoint y: 528, endPoint x: 195, endPoint y: 529, distance: 653.8
click at [195, 529] on div "Analytics SiteCrawler CURRENT URLS Overview Movements Segments Visits Search En…" at bounding box center [622, 329] width 1147 height 614
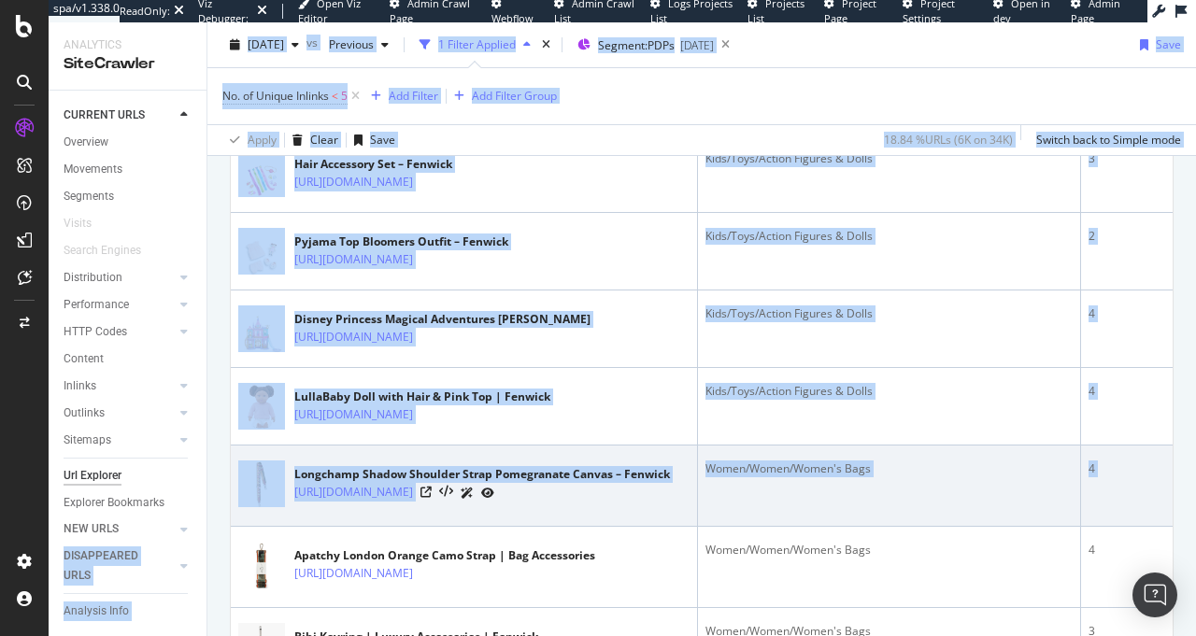
click at [752, 477] on div "Women/Women/Women's Bags" at bounding box center [888, 468] width 367 height 17
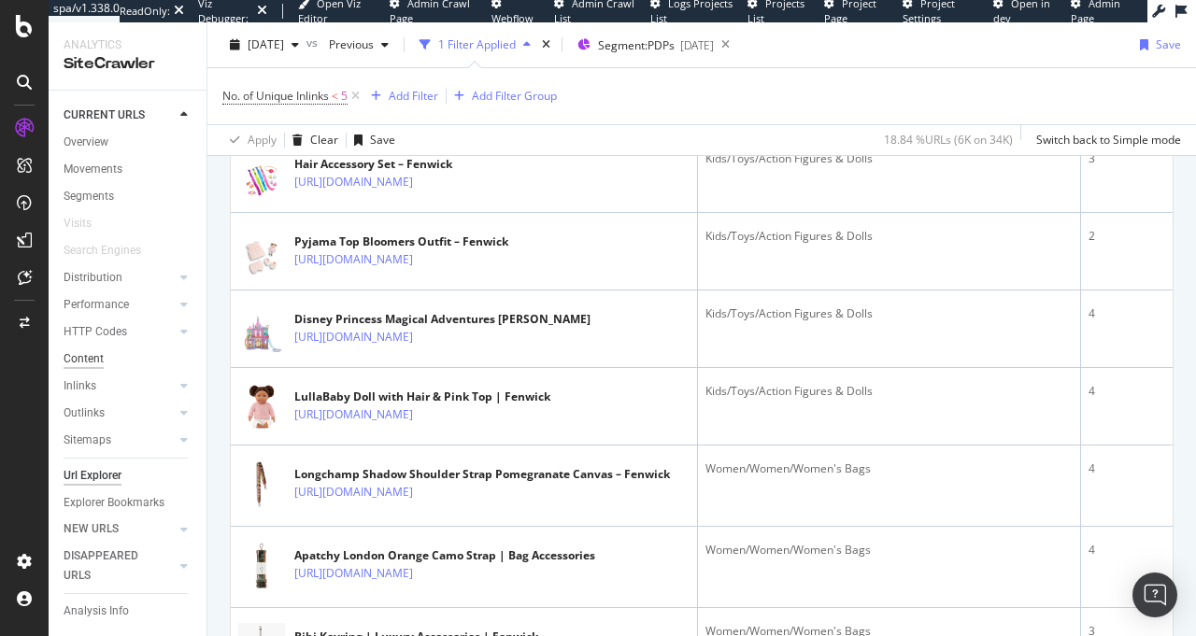
click at [91, 358] on div "Content" at bounding box center [84, 359] width 40 height 20
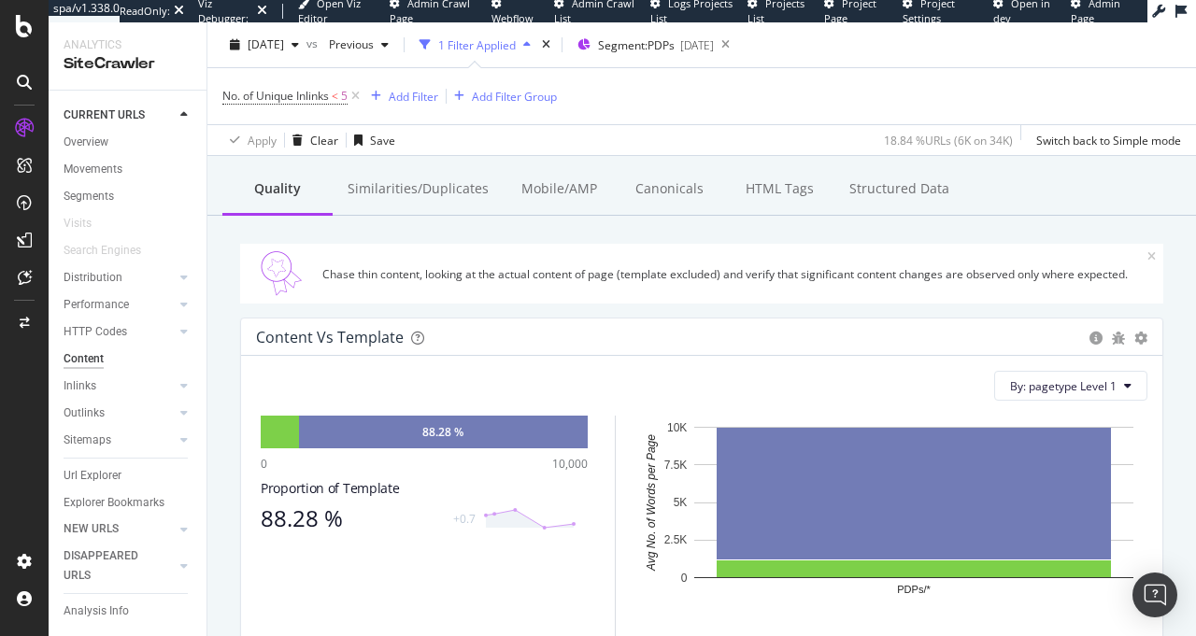
scroll to position [106, 0]
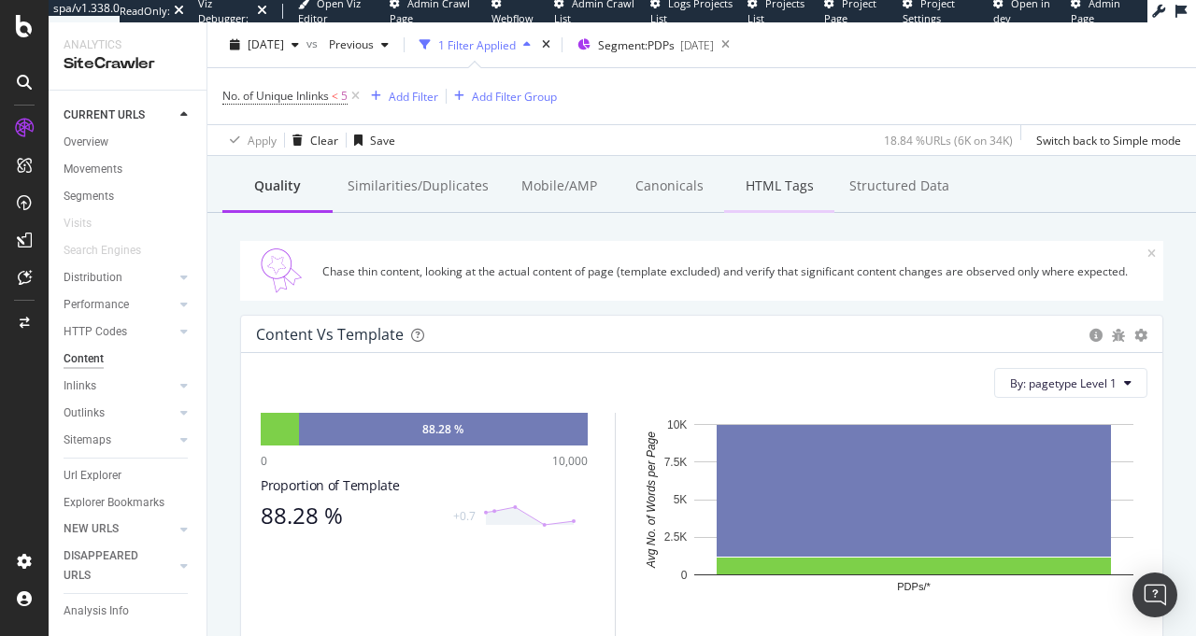
click at [776, 202] on div "HTML Tags" at bounding box center [779, 187] width 110 height 51
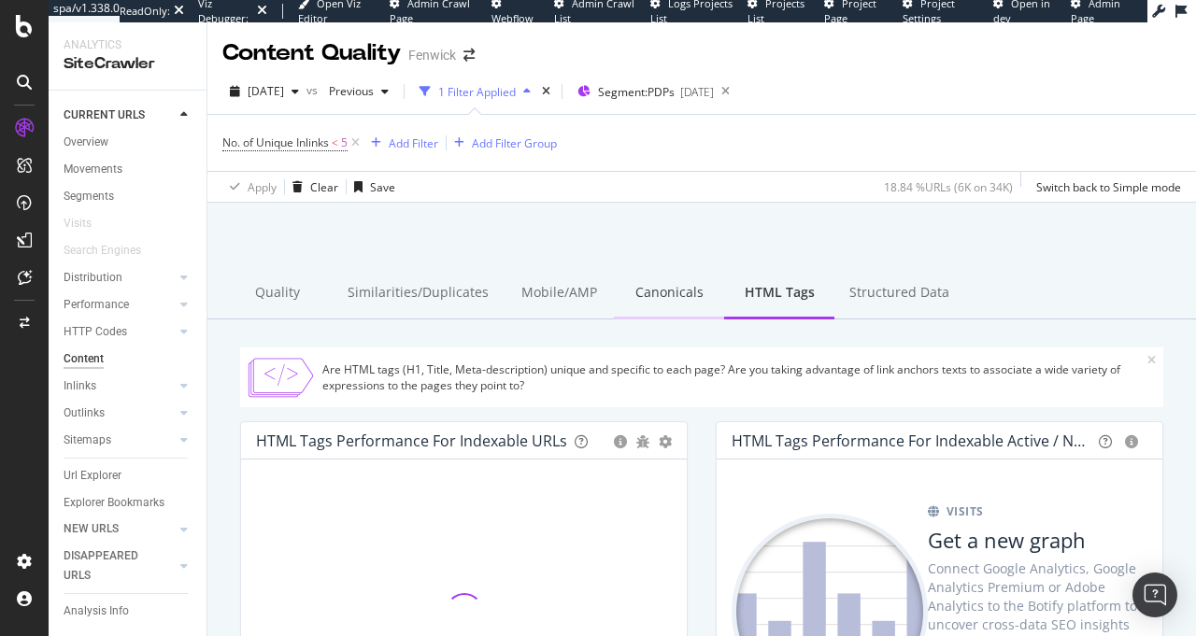
scroll to position [142, 0]
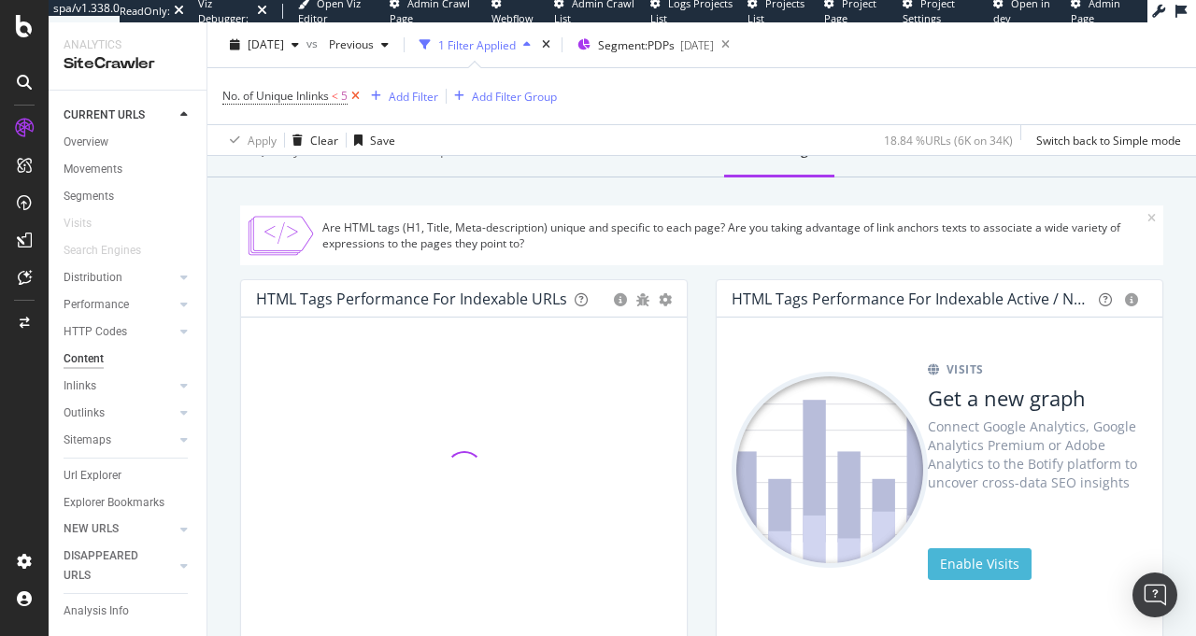
click at [361, 93] on icon at bounding box center [355, 96] width 16 height 19
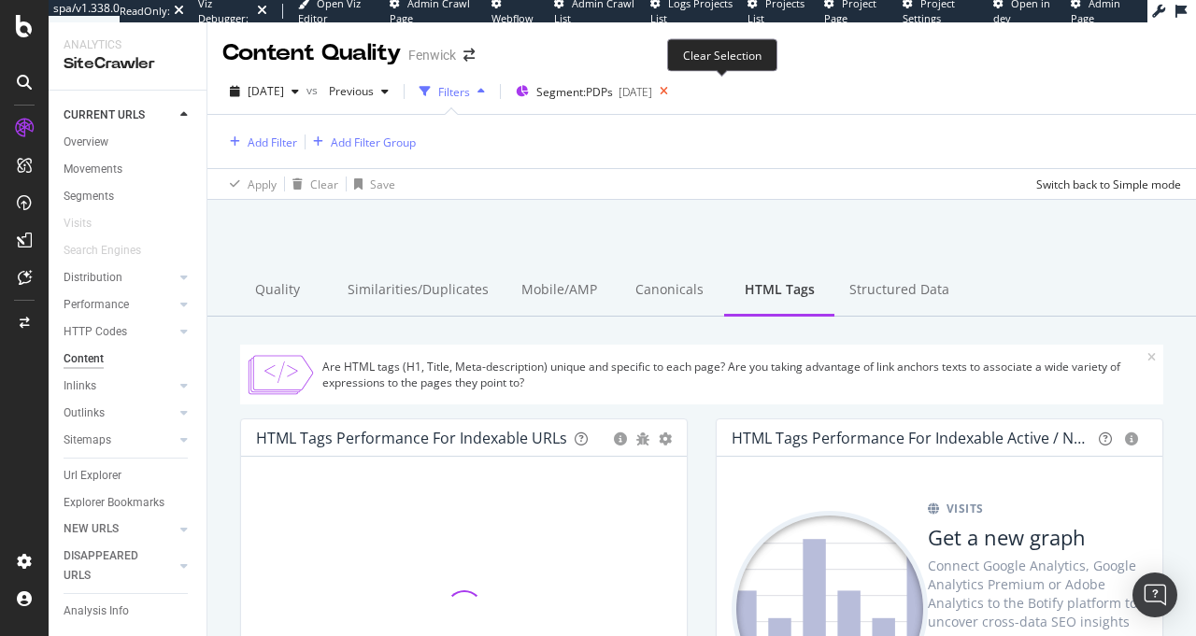
click at [675, 92] on icon at bounding box center [663, 91] width 23 height 26
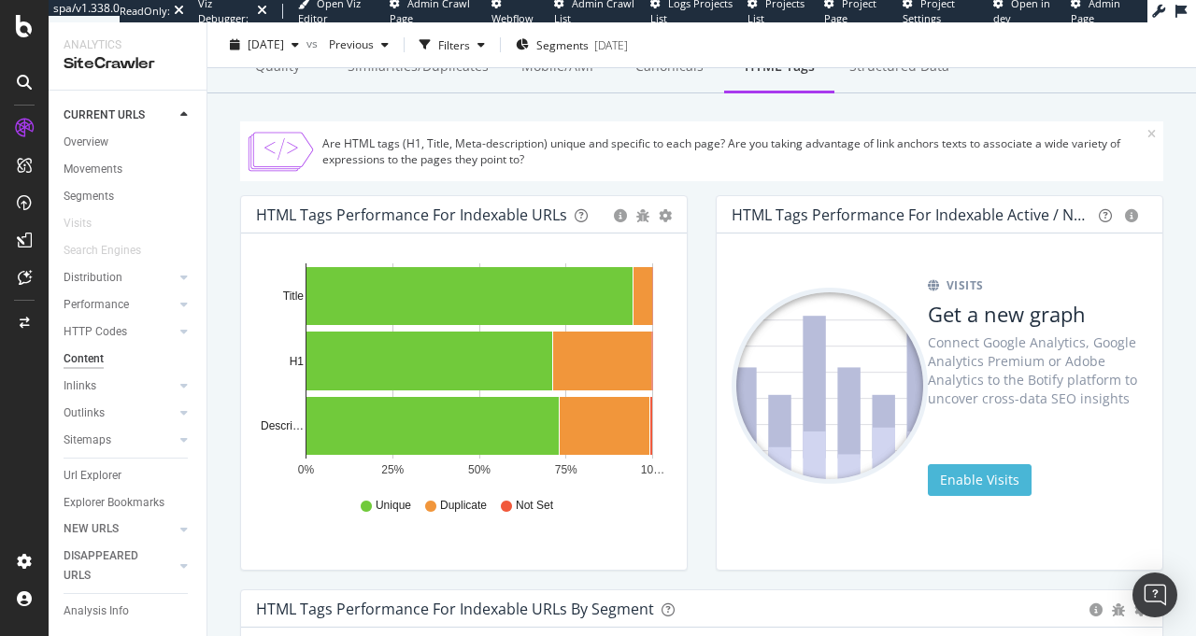
scroll to position [142, 0]
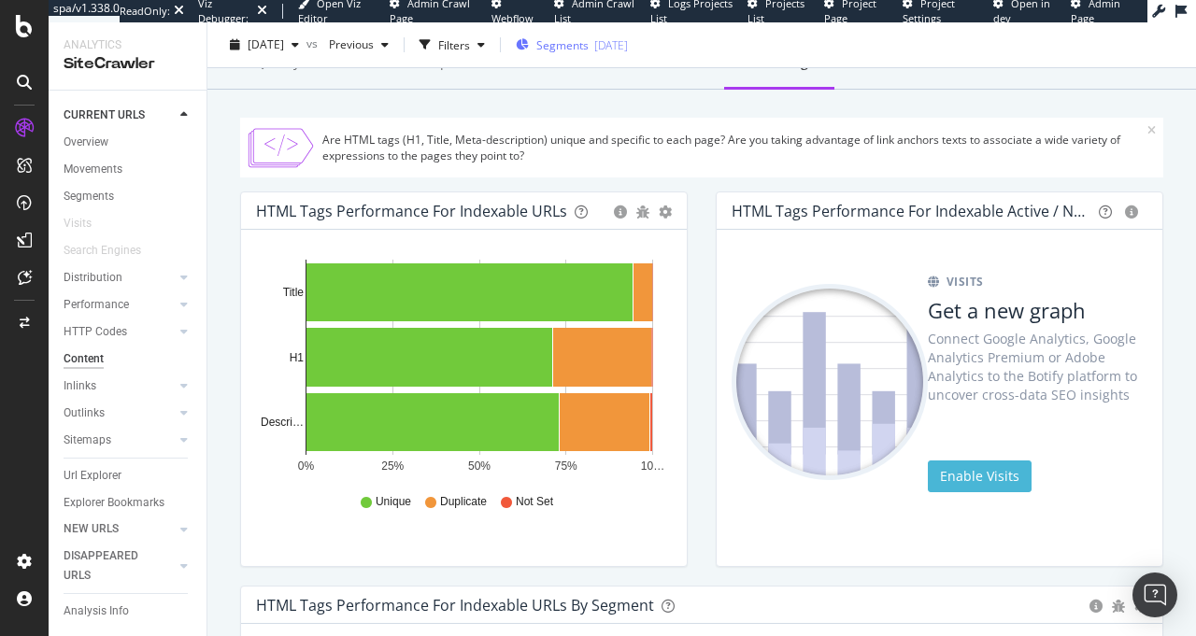
click at [628, 36] on div "2025-09-09" at bounding box center [611, 44] width 34 height 16
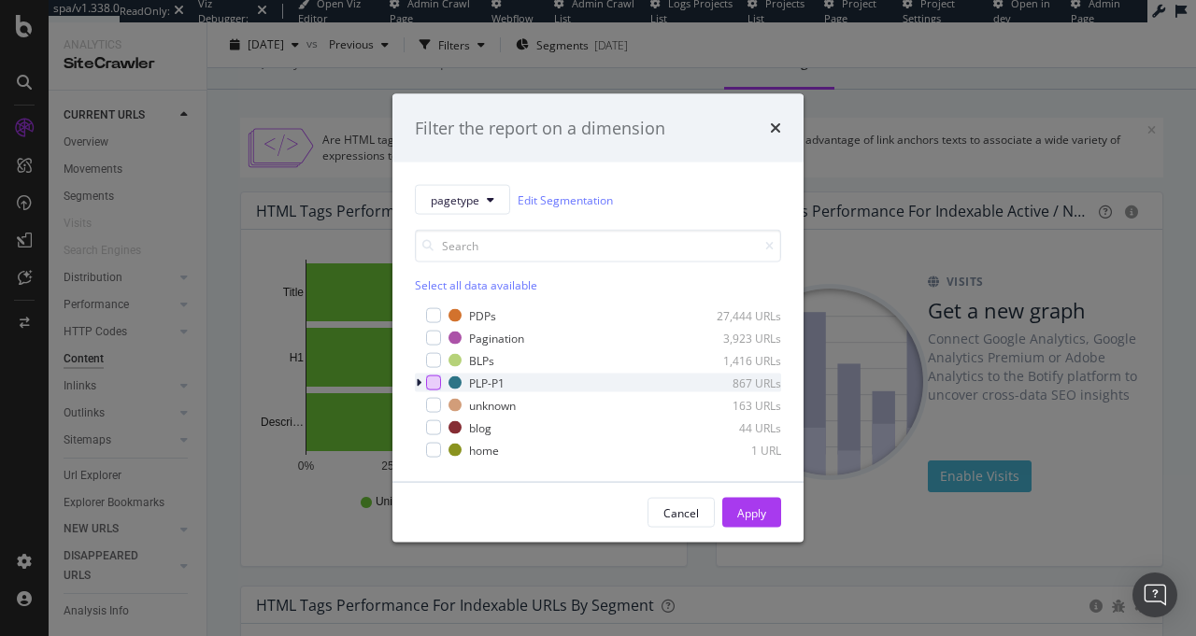
click at [429, 383] on div "modal" at bounding box center [433, 382] width 15 height 15
click at [432, 387] on icon "modal" at bounding box center [434, 382] width 8 height 9
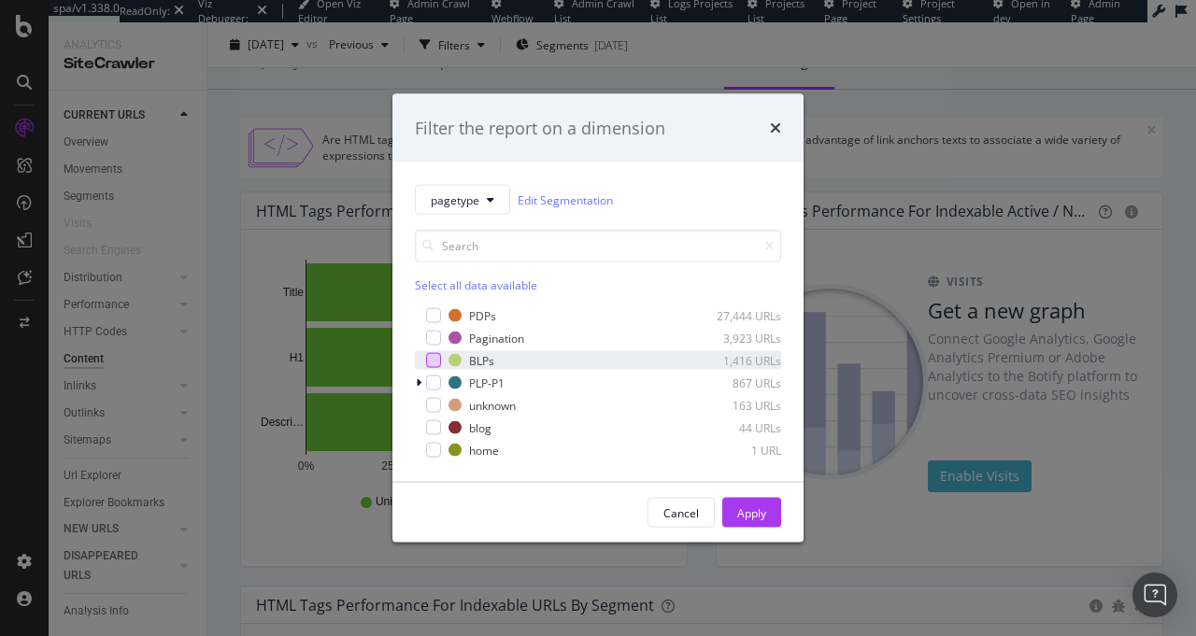
click at [434, 362] on div "modal" at bounding box center [433, 360] width 15 height 15
click at [771, 130] on icon "times" at bounding box center [775, 127] width 11 height 15
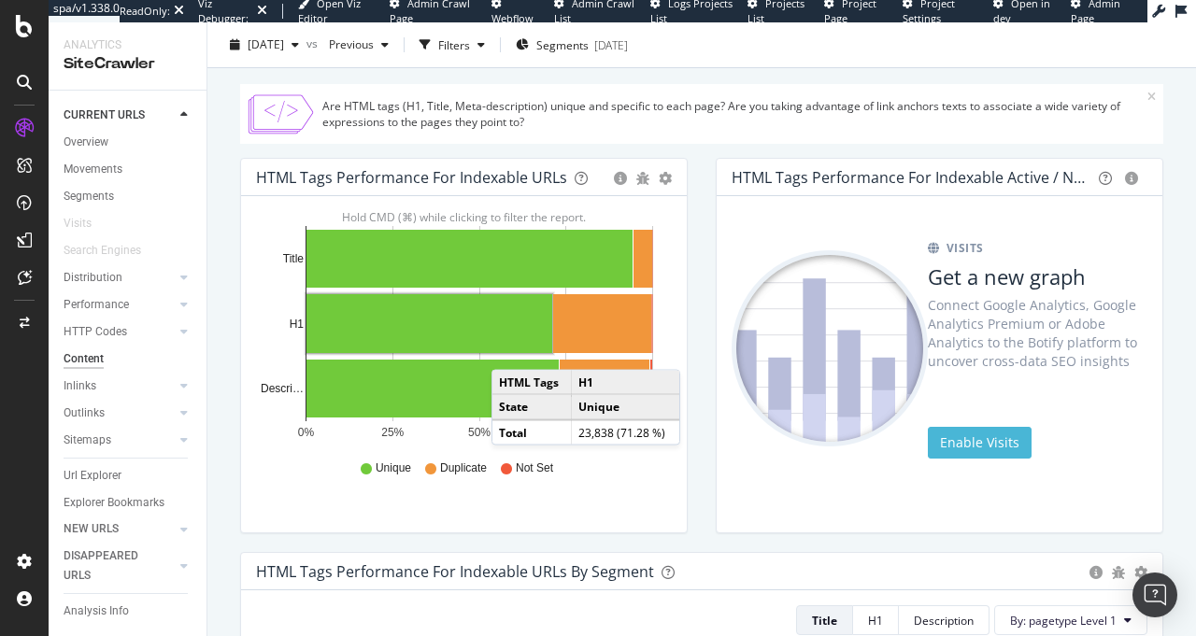
scroll to position [528, 0]
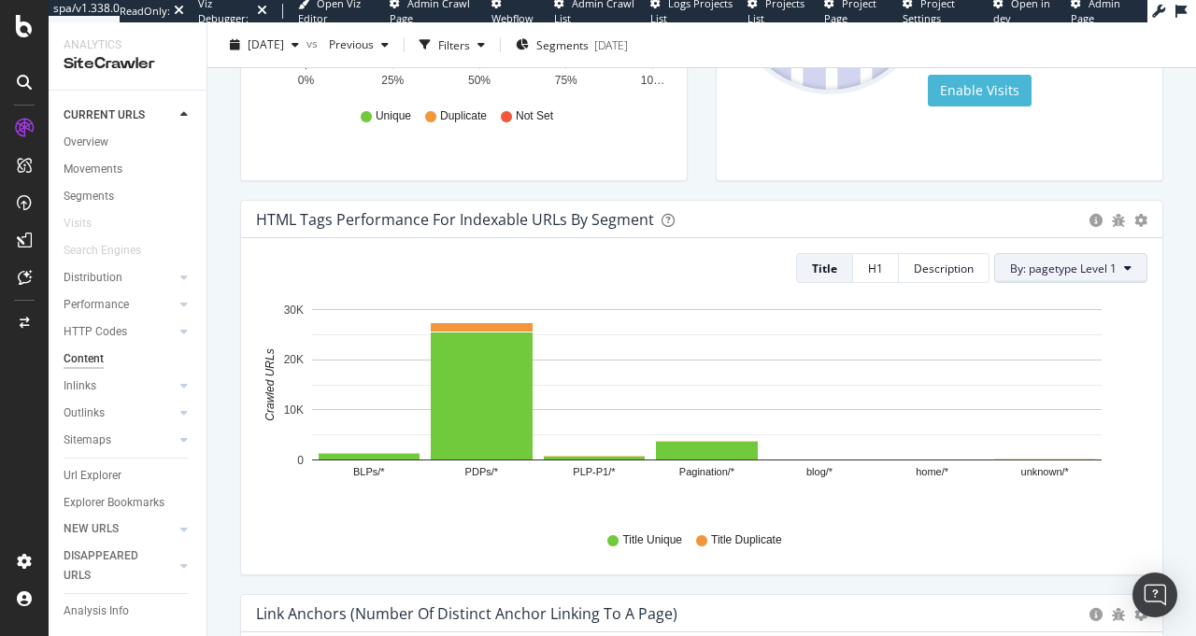
click at [1022, 279] on button "By: pagetype Level 1" at bounding box center [1070, 268] width 153 height 30
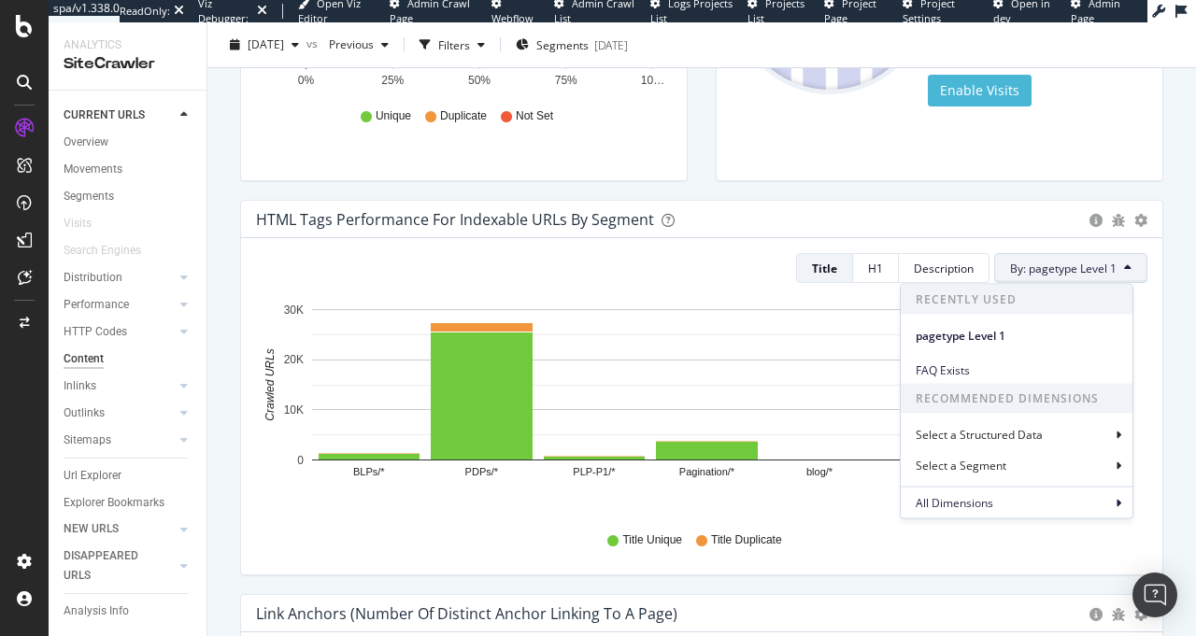
click at [1022, 279] on button "By: pagetype Level 1" at bounding box center [1070, 268] width 153 height 30
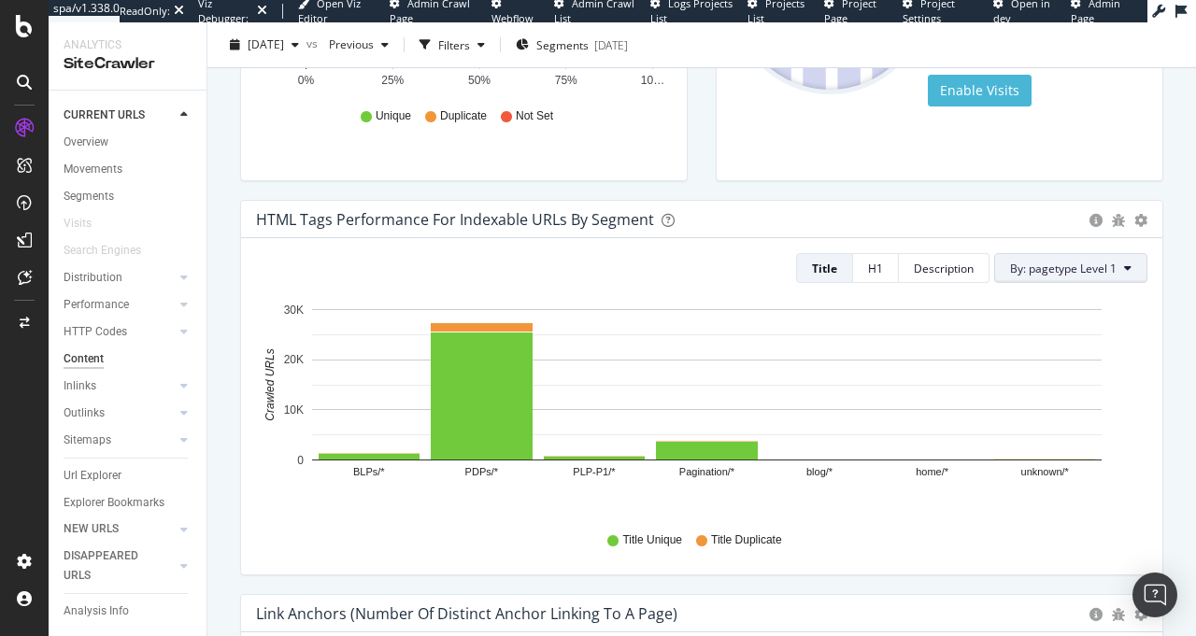
click at [1070, 280] on button "By: pagetype Level 1" at bounding box center [1070, 268] width 153 height 30
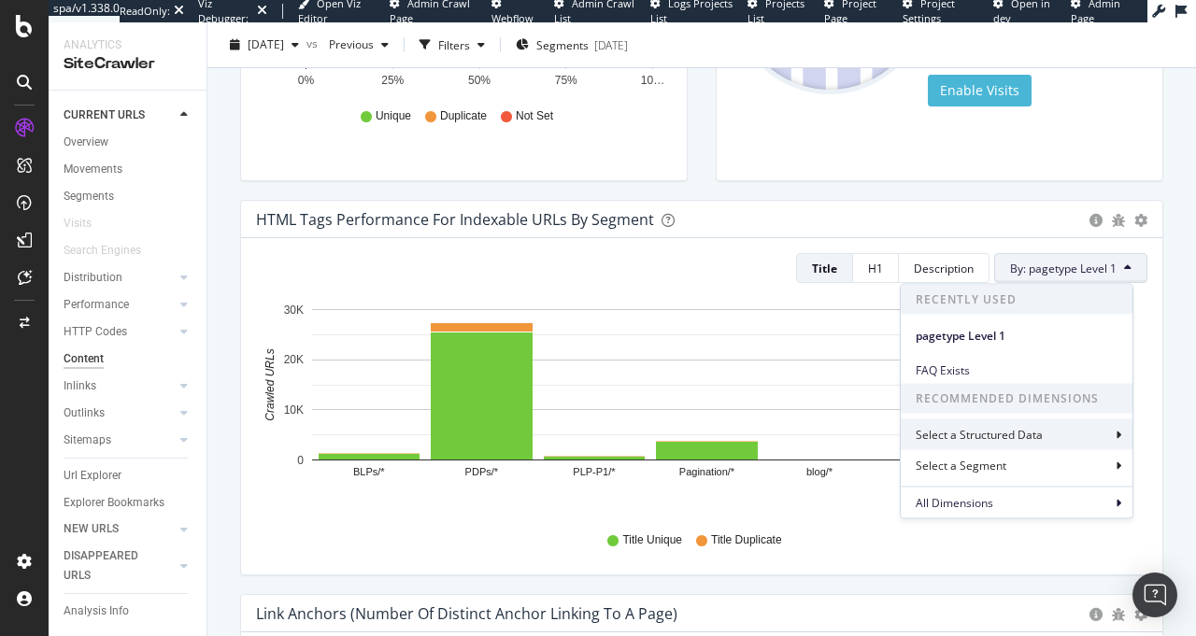
click at [1046, 434] on div "Select a Structured Data" at bounding box center [1016, 434] width 232 height 31
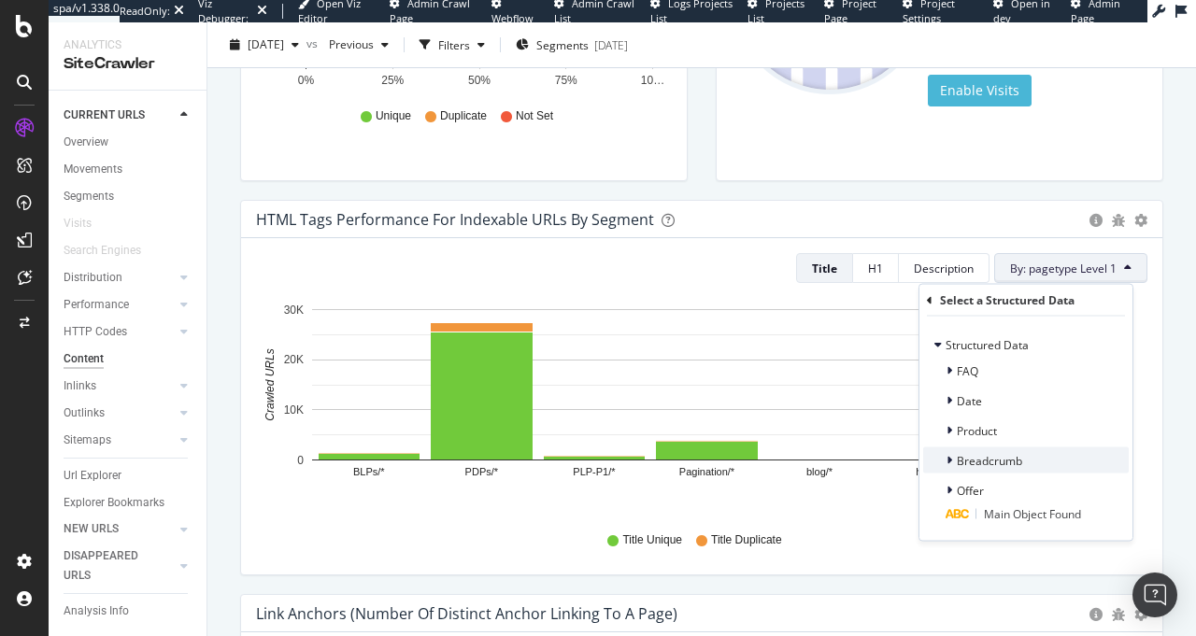
click at [984, 460] on span "Breadcrumb" at bounding box center [988, 460] width 65 height 16
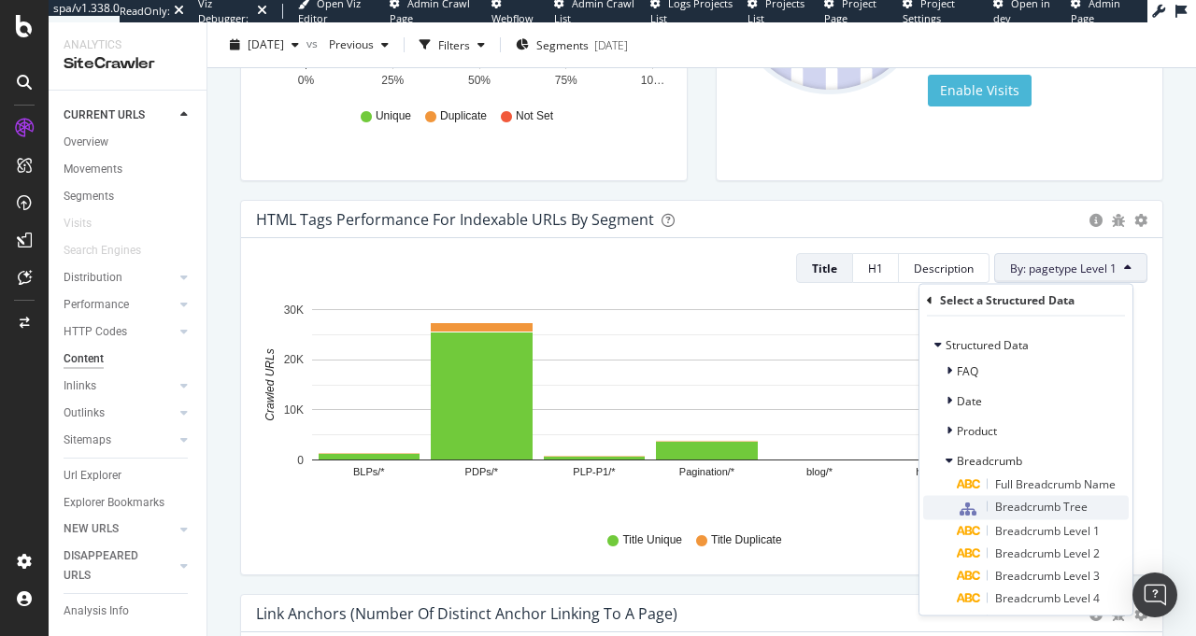
click at [1041, 503] on span "Breadcrumb Tree" at bounding box center [1041, 507] width 92 height 16
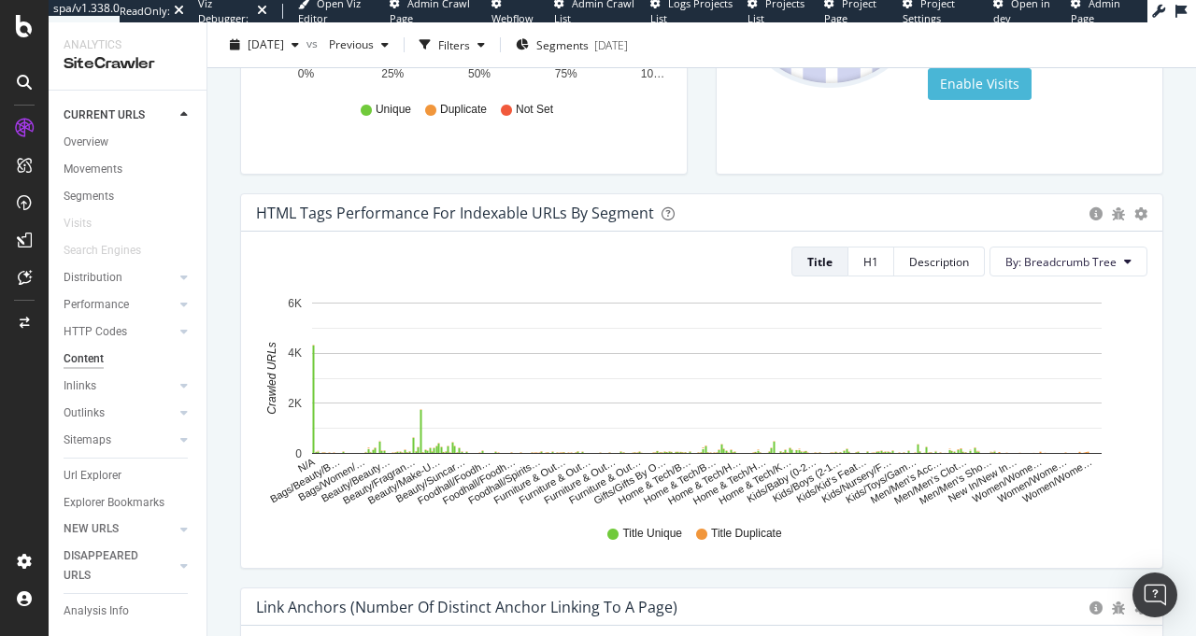
scroll to position [535, 0]
click at [1103, 262] on button "By: Breadcrumb Tree" at bounding box center [1068, 261] width 158 height 30
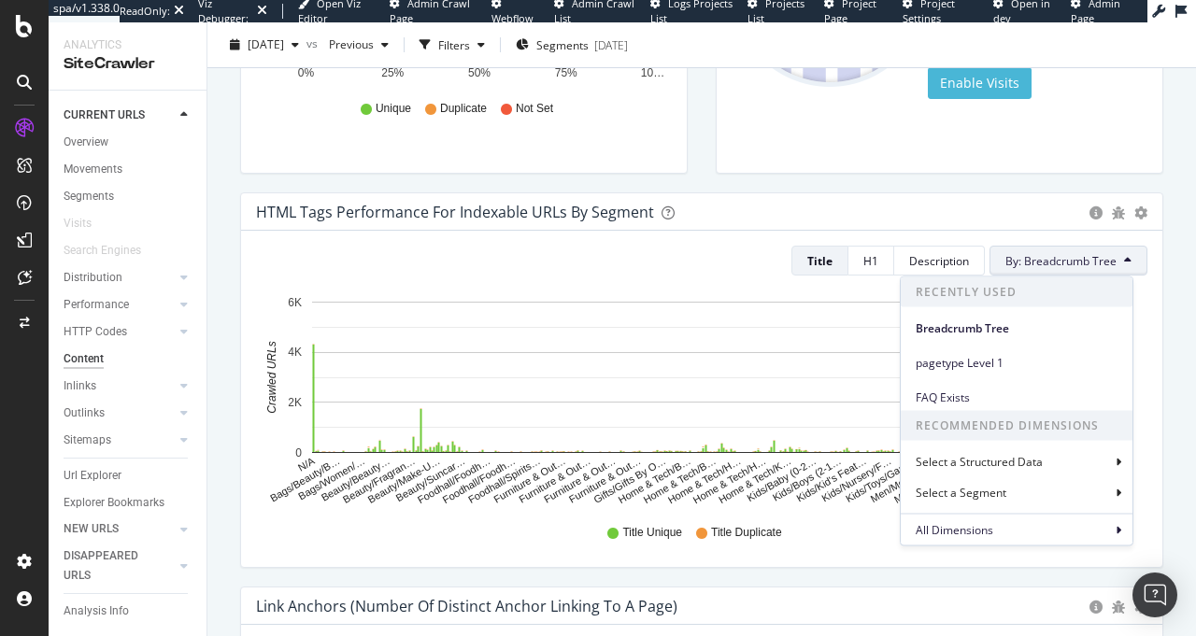
click at [1103, 262] on button "By: Breadcrumb Tree" at bounding box center [1068, 261] width 158 height 30
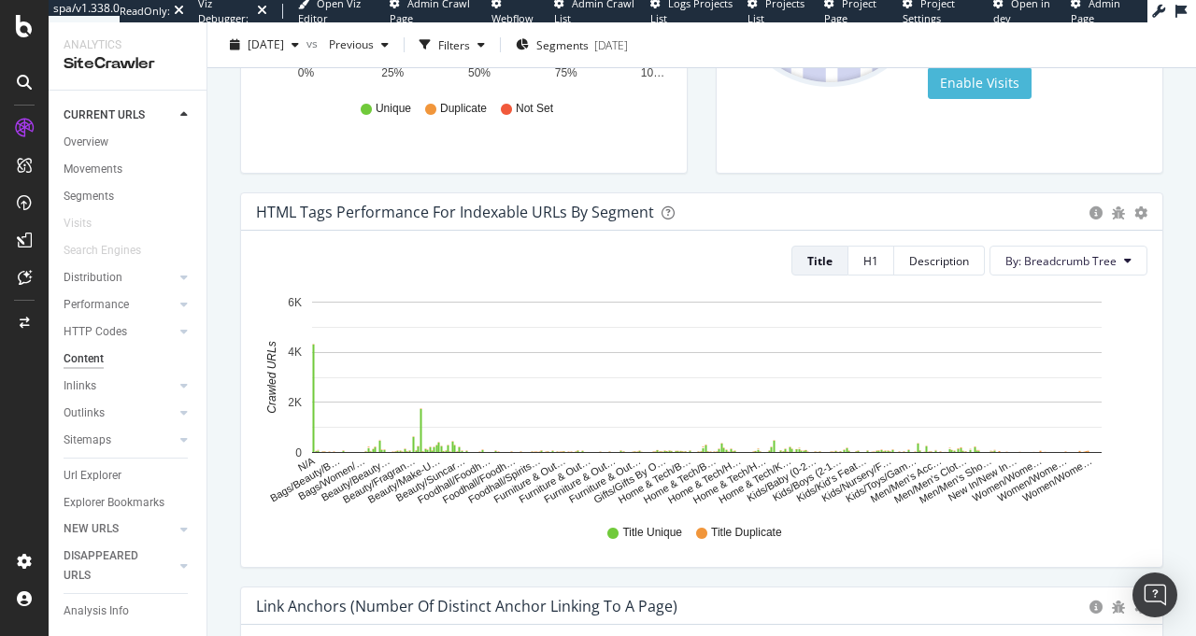
click at [1174, 269] on div "Are HTML tags (H1, Title, Meta-description) unique and specific to each page? A…" at bounding box center [701, 575] width 988 height 1758
click at [879, 266] on button "H1" at bounding box center [871, 261] width 46 height 30
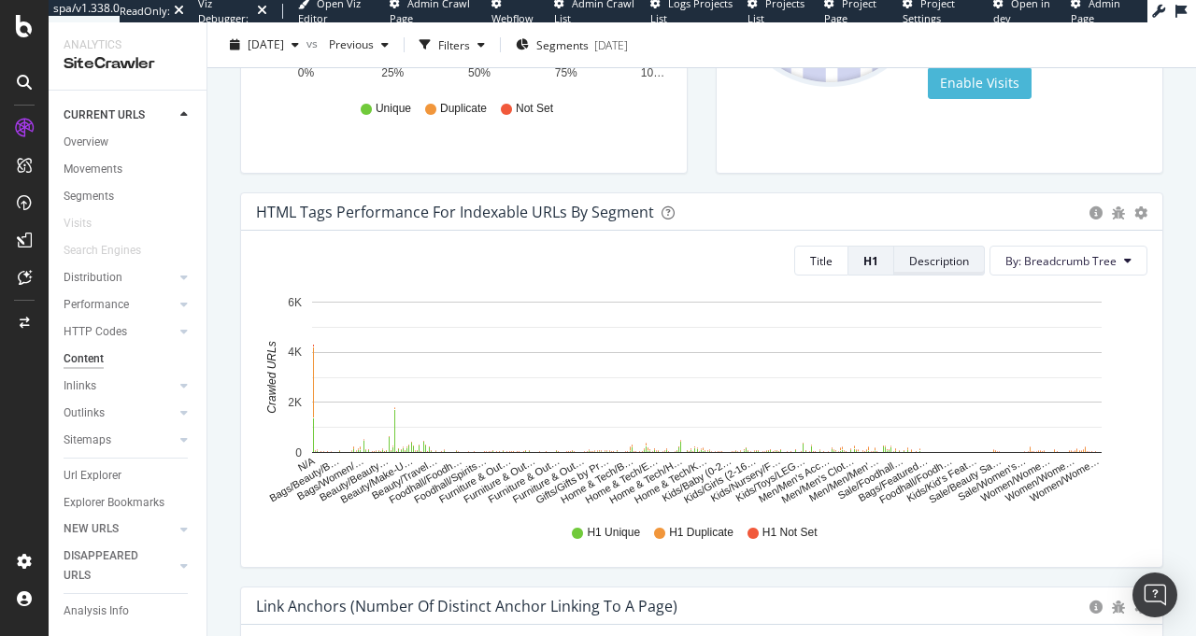
click at [940, 268] on div "Description" at bounding box center [939, 261] width 60 height 16
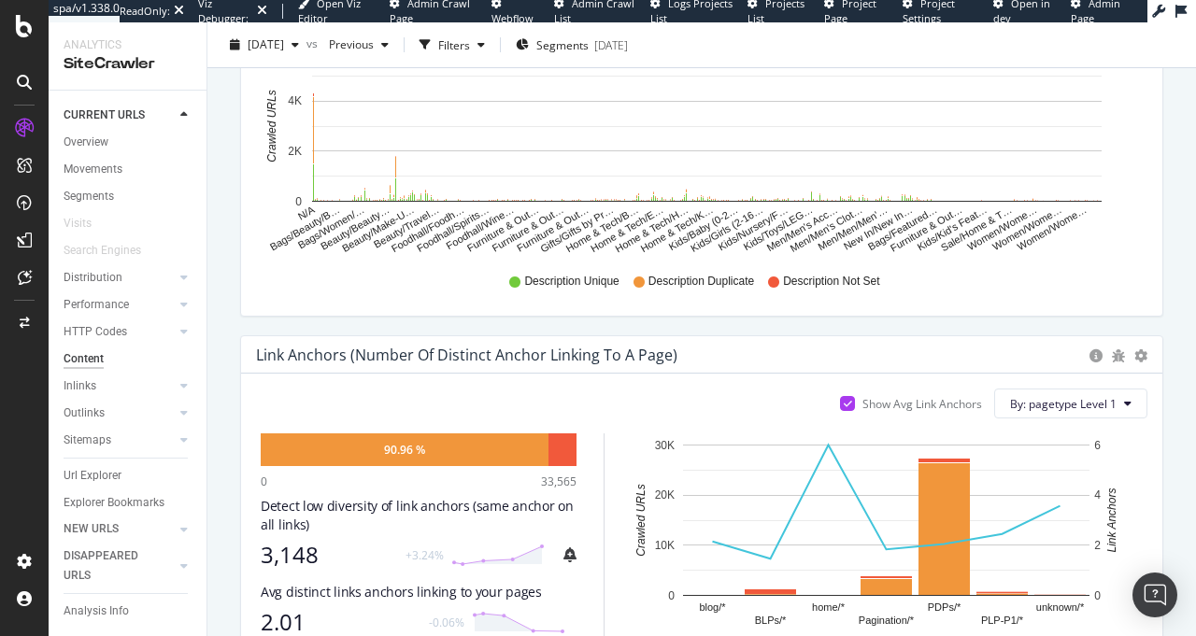
scroll to position [805, 0]
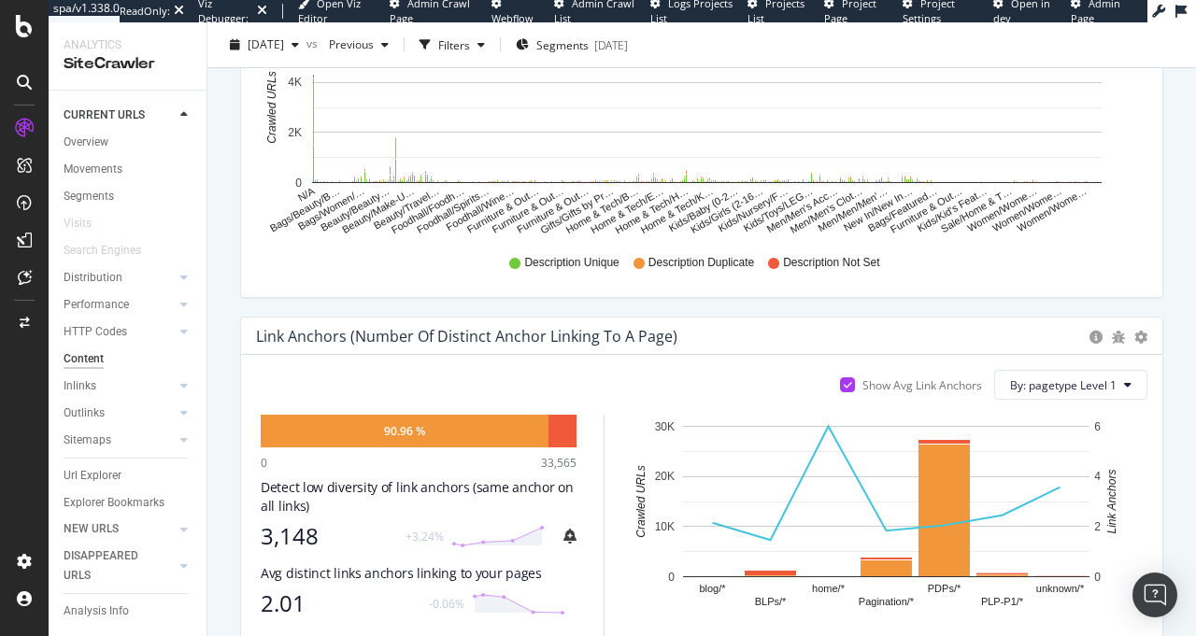
click at [407, 340] on div "Link Anchors (Number of Distinct Anchor Linking to a Page)" at bounding box center [466, 336] width 421 height 19
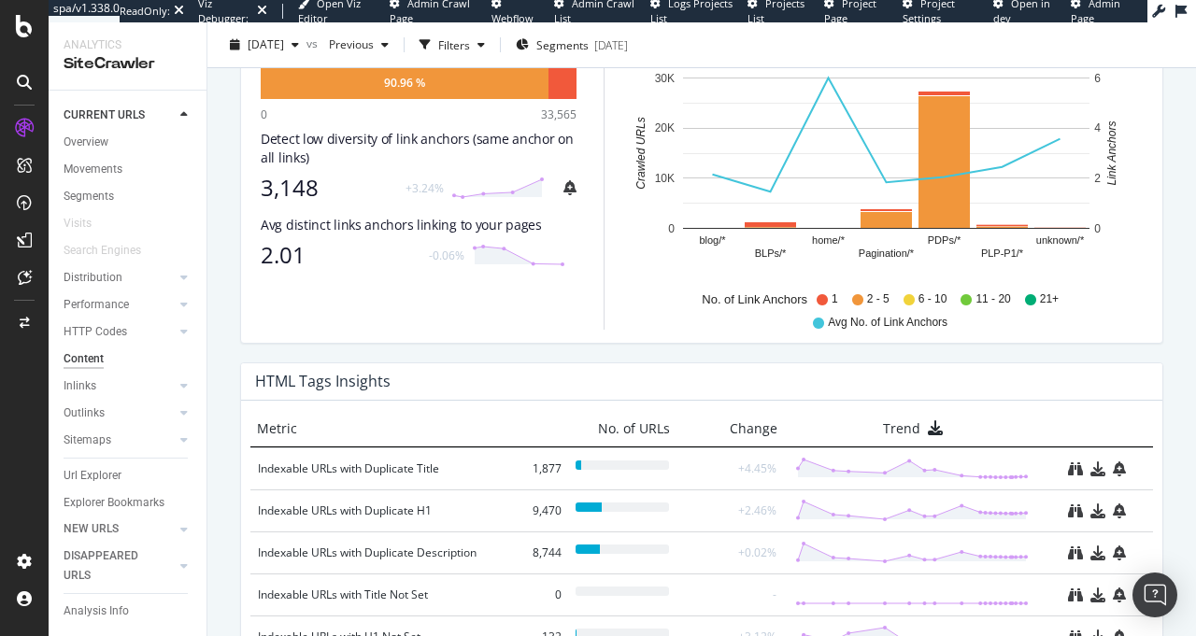
click at [500, 319] on div "90.96 % 0 33,565 Detect low diversity of link anchors (same anchor on all links…" at bounding box center [419, 197] width 316 height 263
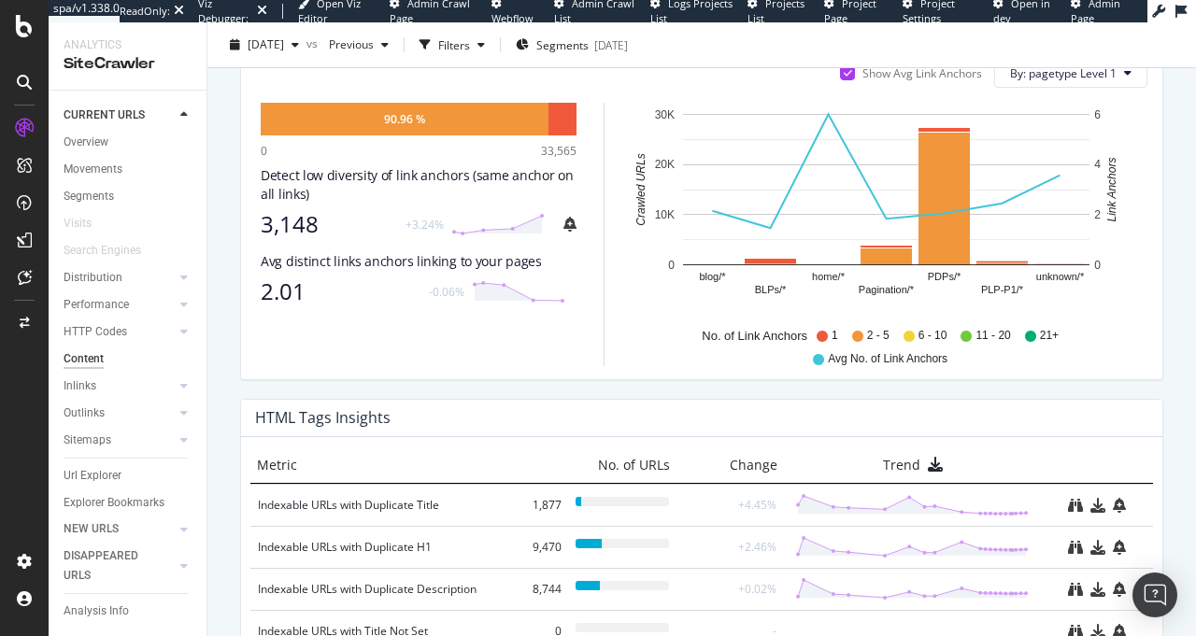
scroll to position [1094, 0]
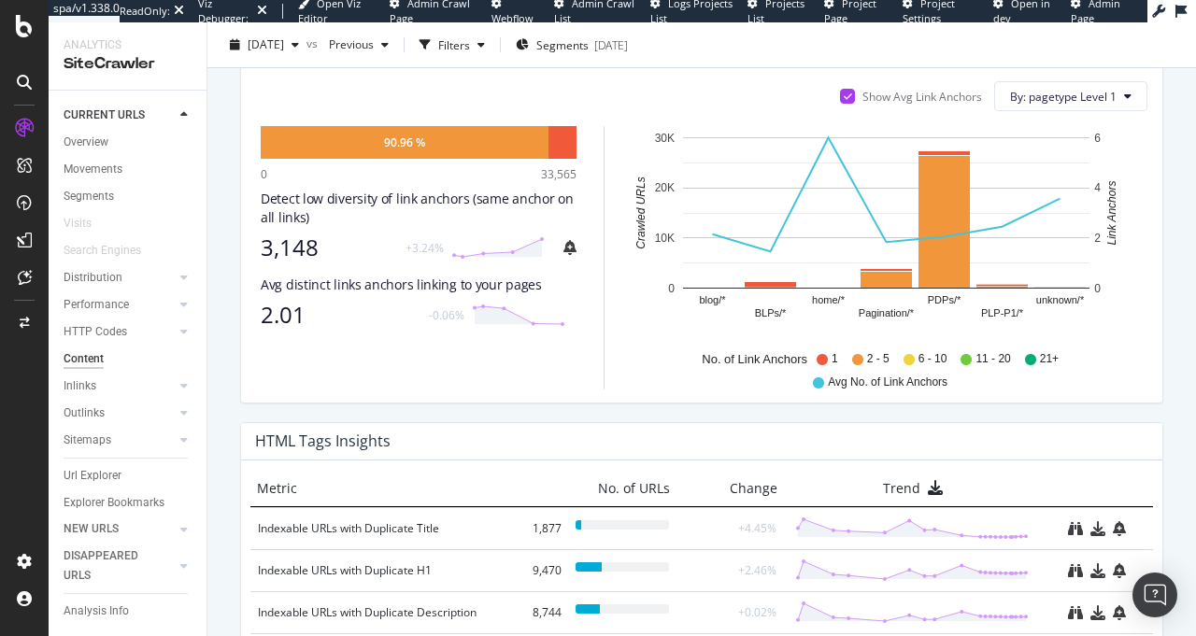
click at [831, 361] on span "1" at bounding box center [834, 359] width 7 height 16
click at [831, 350] on div "No. of Link Anchors 1 2 - 5 6 - 10 11 - 20 21+ Avg No. of Link Anchors" at bounding box center [887, 368] width 502 height 42
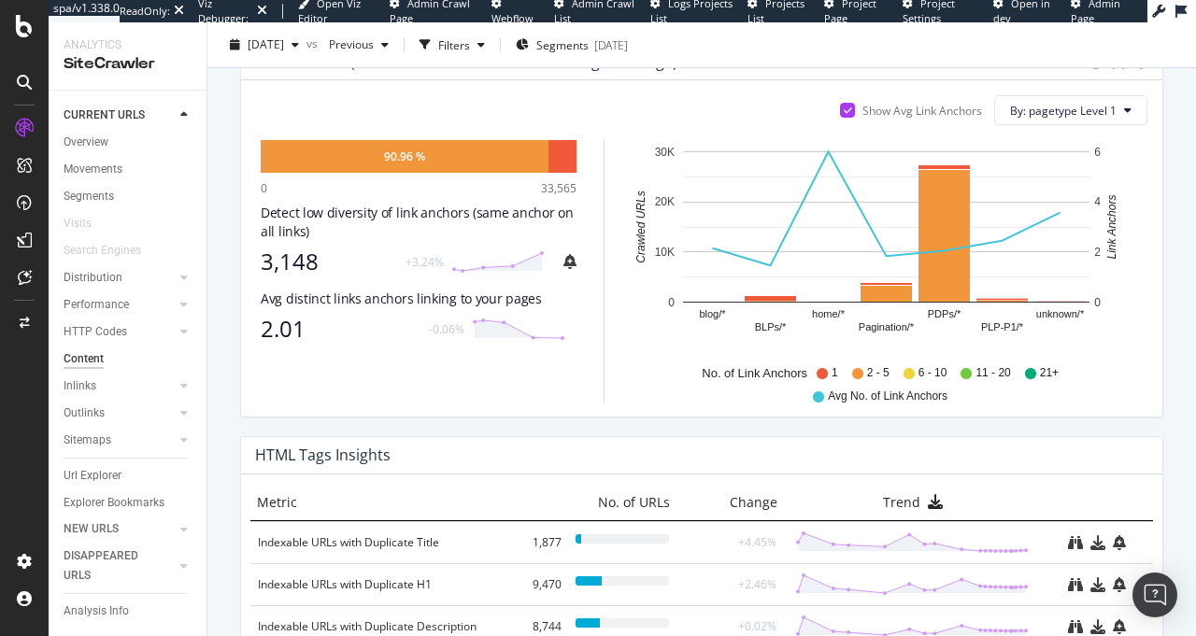
scroll to position [1058, 0]
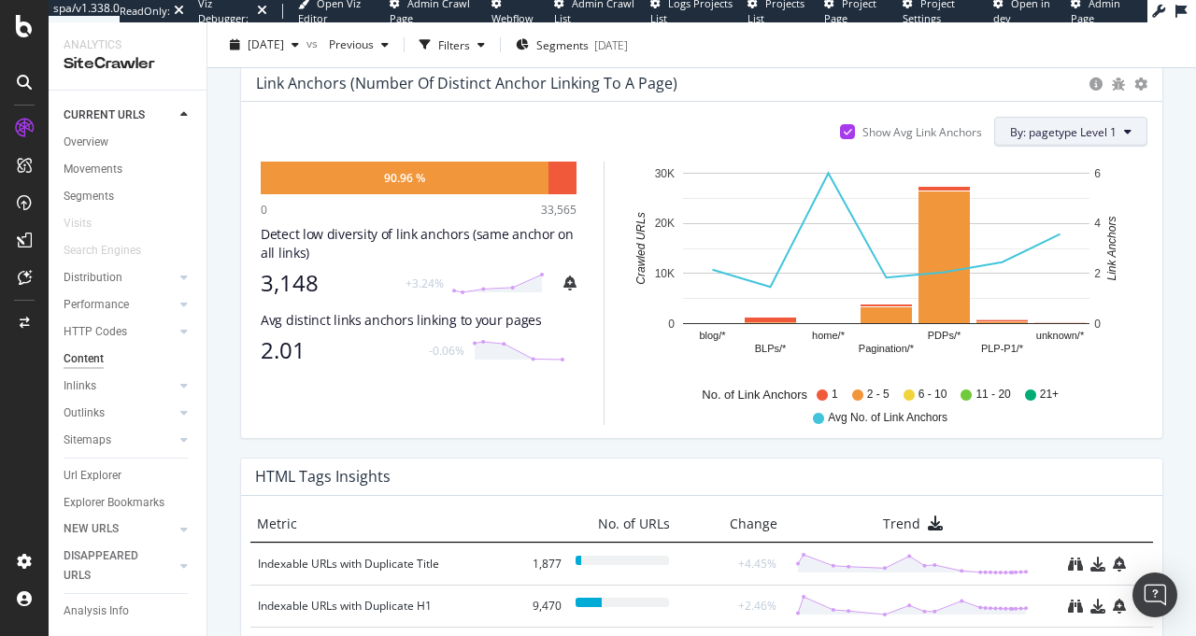
click at [1091, 130] on span "By: pagetype Level 1" at bounding box center [1063, 132] width 106 height 16
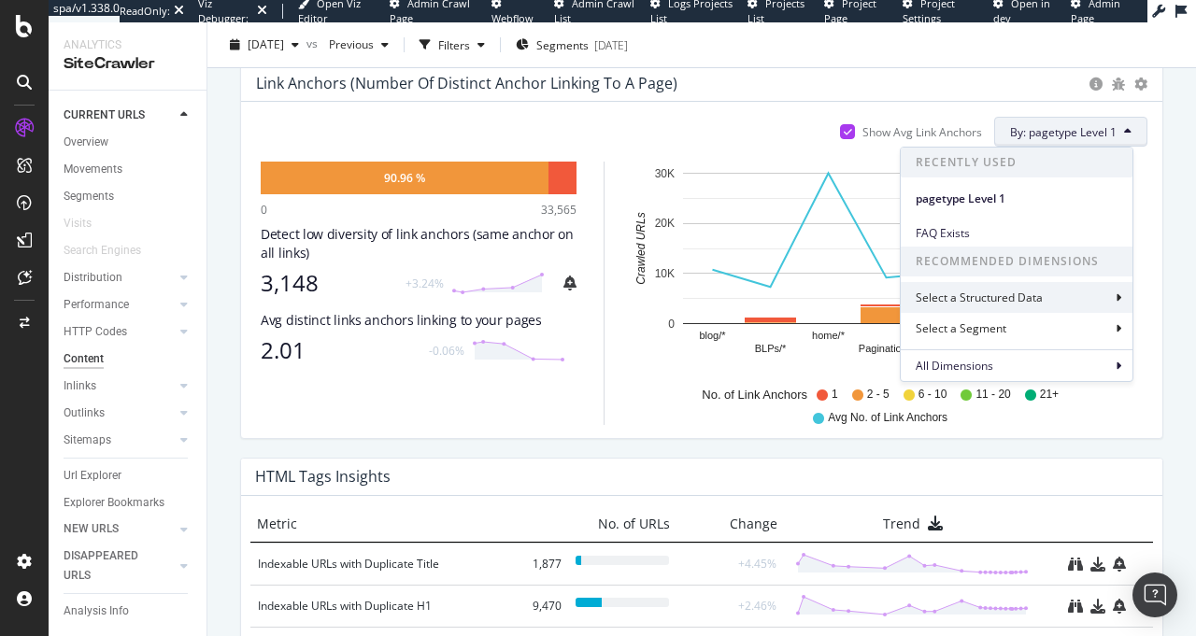
click at [1066, 288] on div "Select a Structured Data" at bounding box center [1016, 297] width 232 height 31
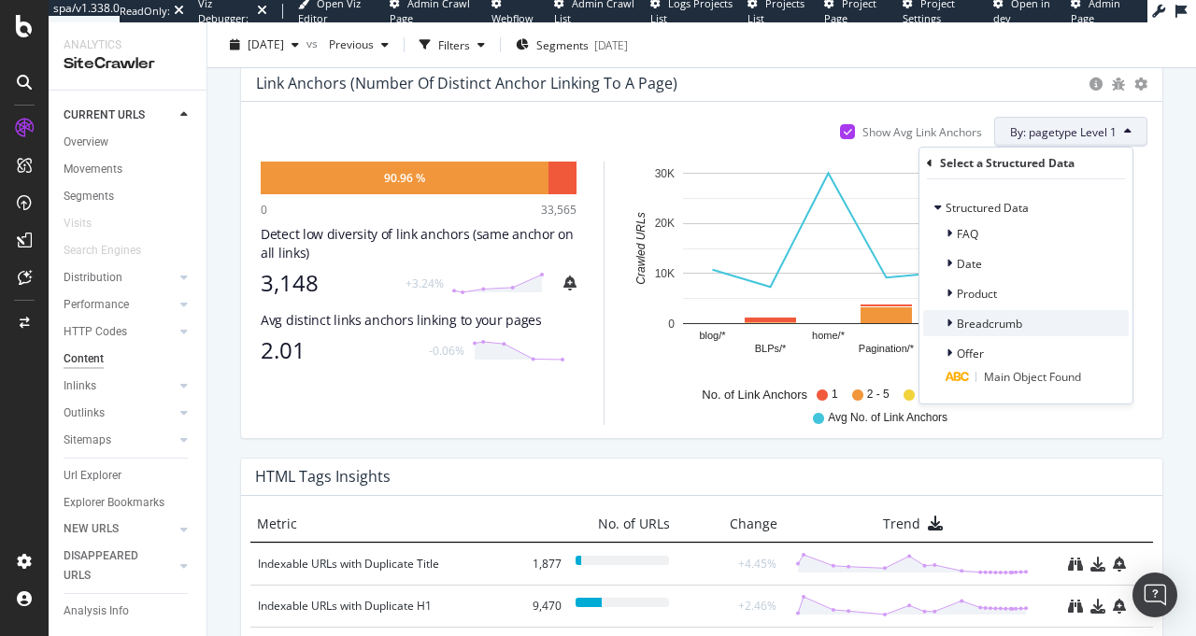
click at [990, 323] on span "Breadcrumb" at bounding box center [988, 324] width 65 height 16
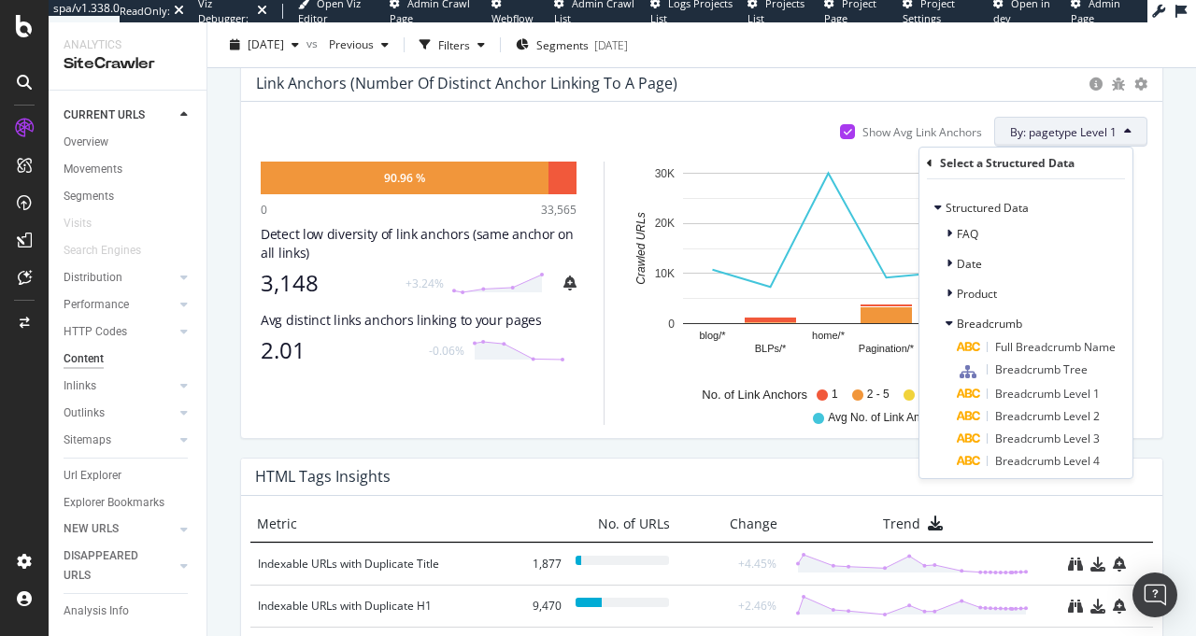
click at [501, 400] on div "90.96 % 0 33,565 Detect low diversity of link anchors (same anchor on all links…" at bounding box center [419, 293] width 316 height 263
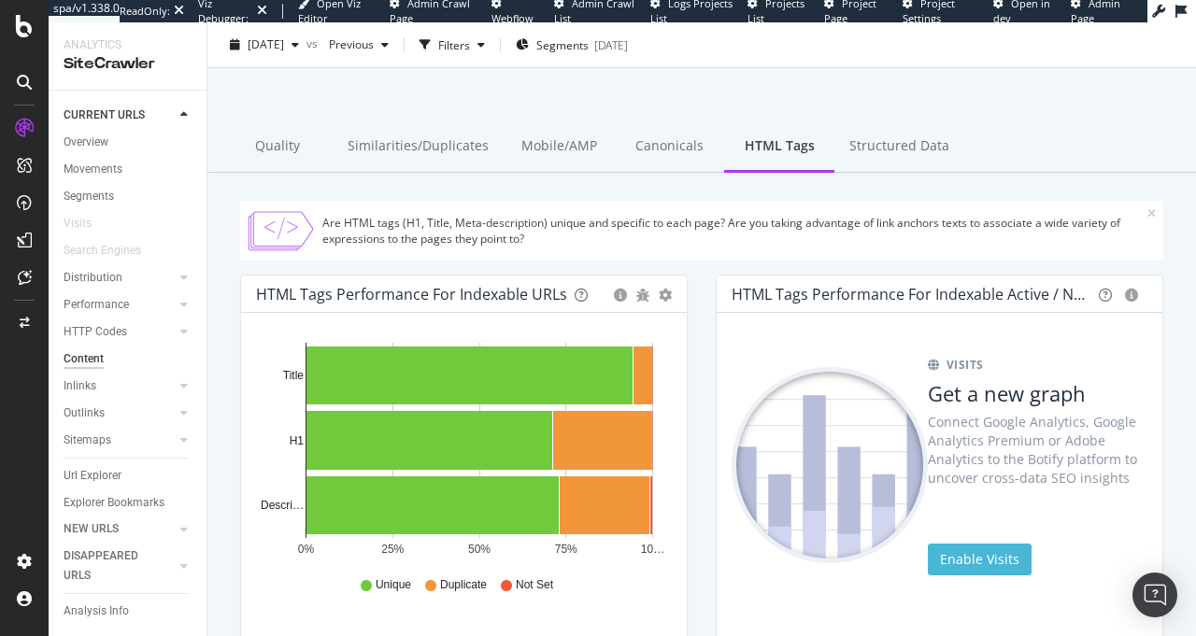
scroll to position [40, 0]
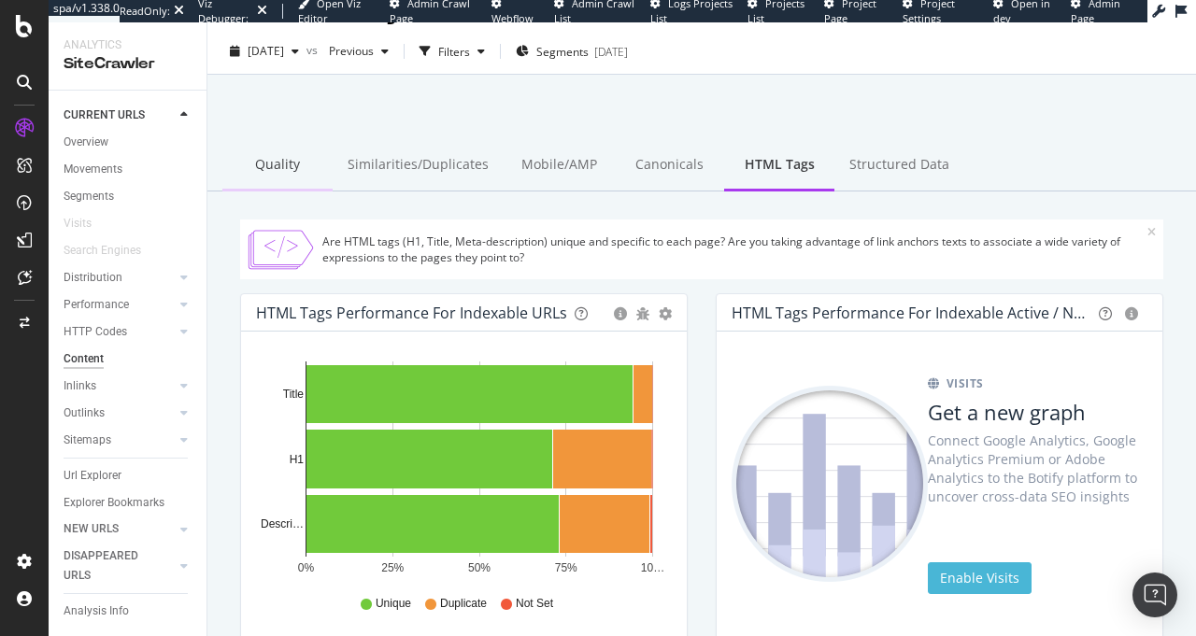
click at [260, 165] on div "Quality" at bounding box center [277, 165] width 110 height 51
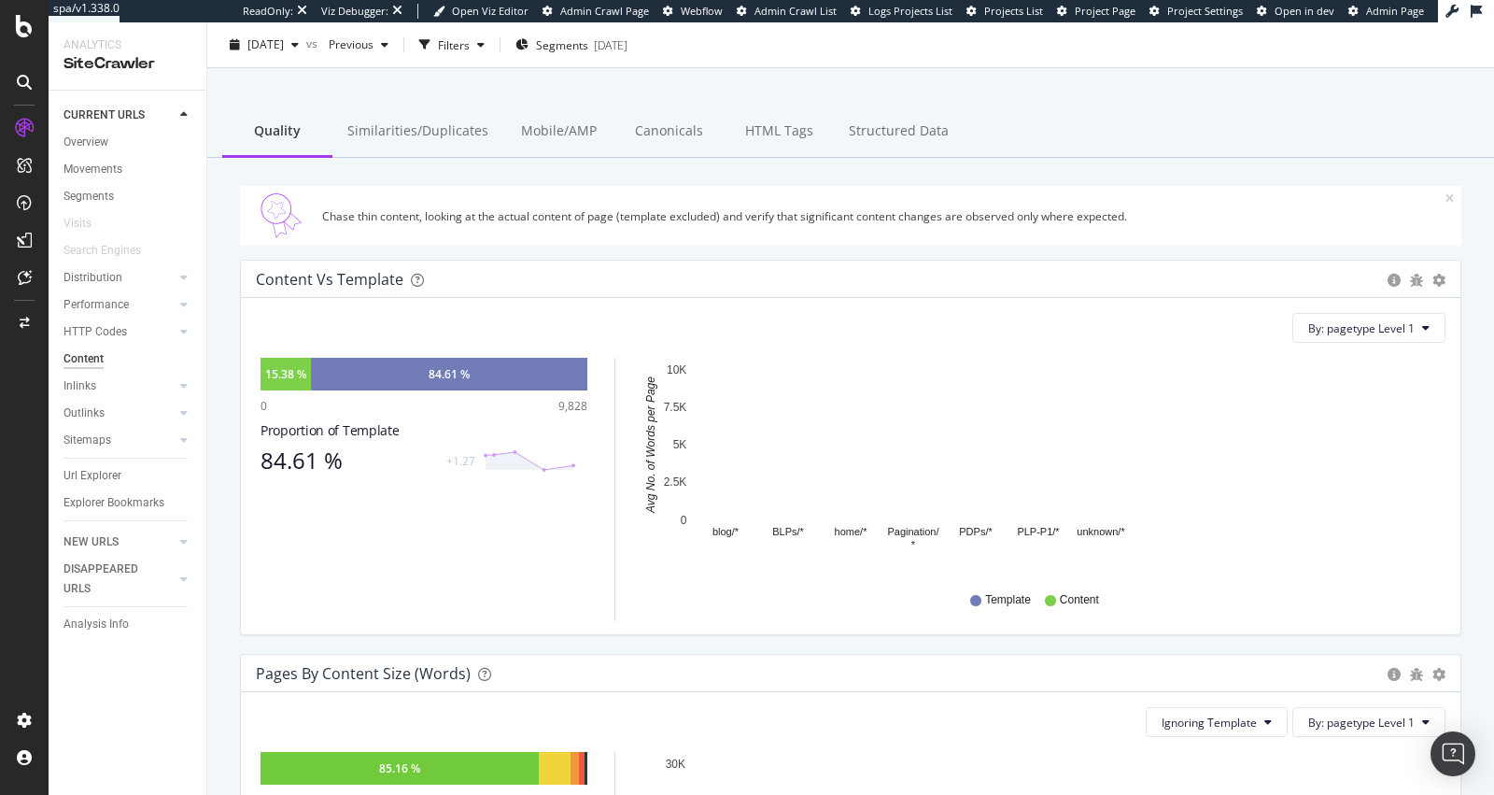
scroll to position [74, 0]
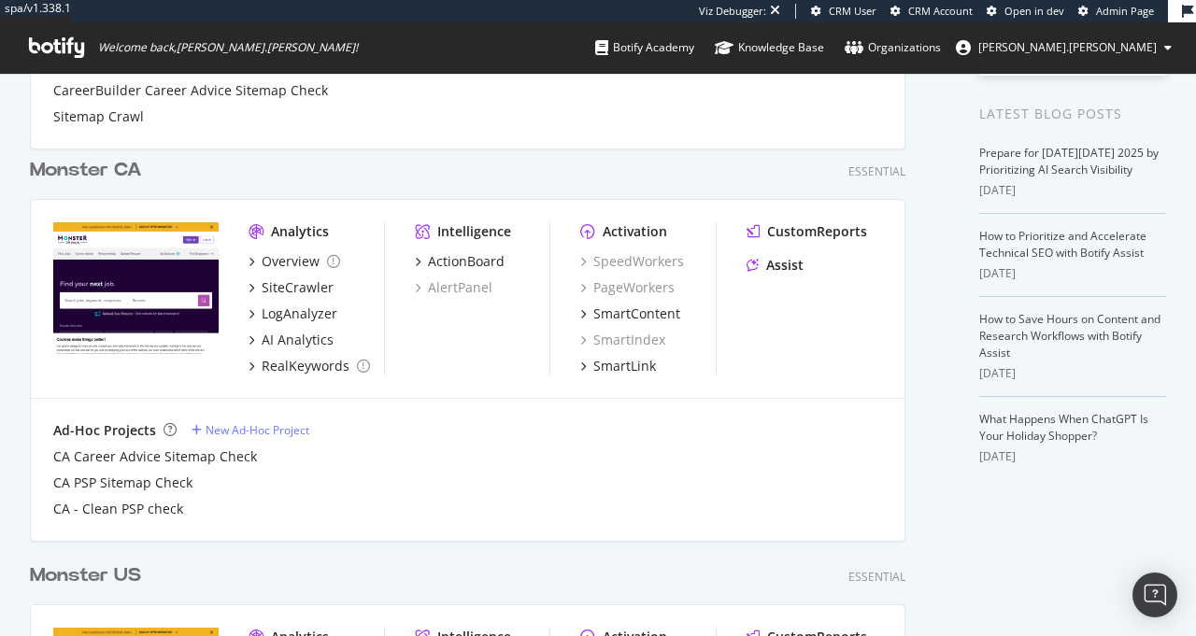
scroll to position [6, 0]
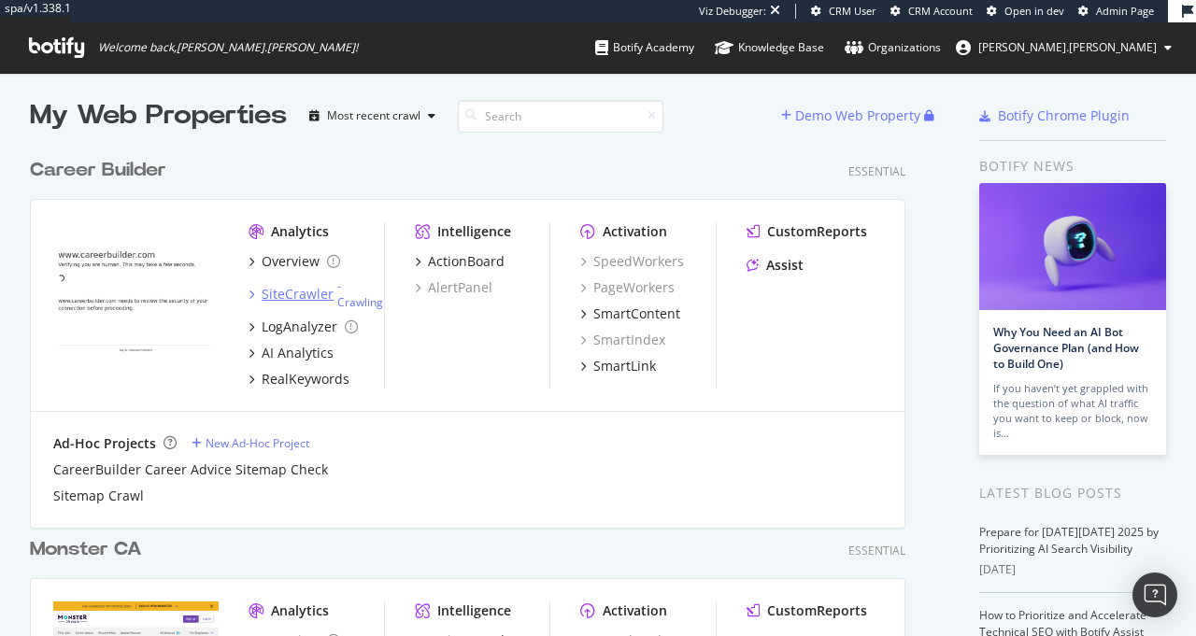
click at [303, 291] on div "SiteCrawler" at bounding box center [298, 294] width 72 height 19
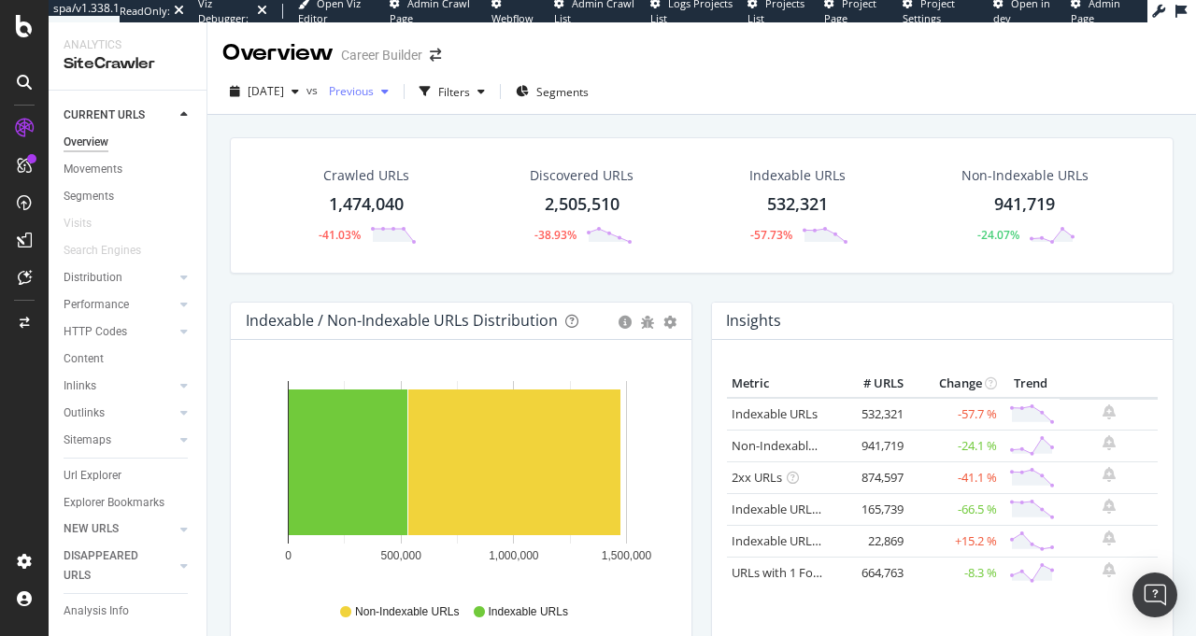
click at [374, 84] on span "Previous" at bounding box center [347, 91] width 52 height 16
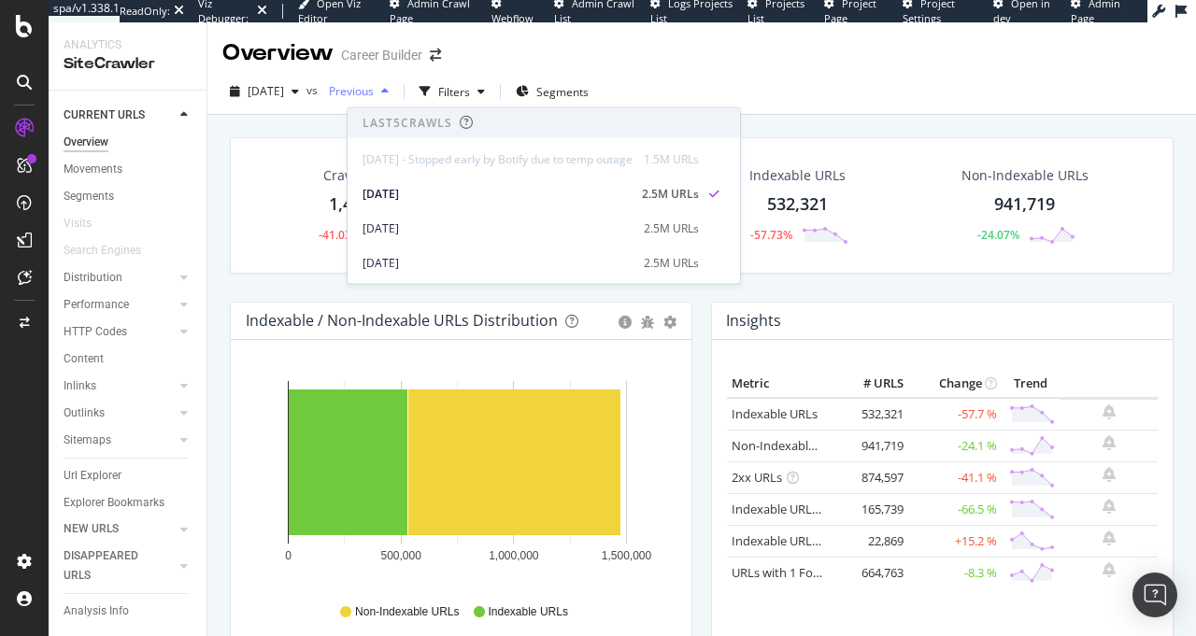
click at [374, 86] on span "Previous" at bounding box center [347, 91] width 52 height 16
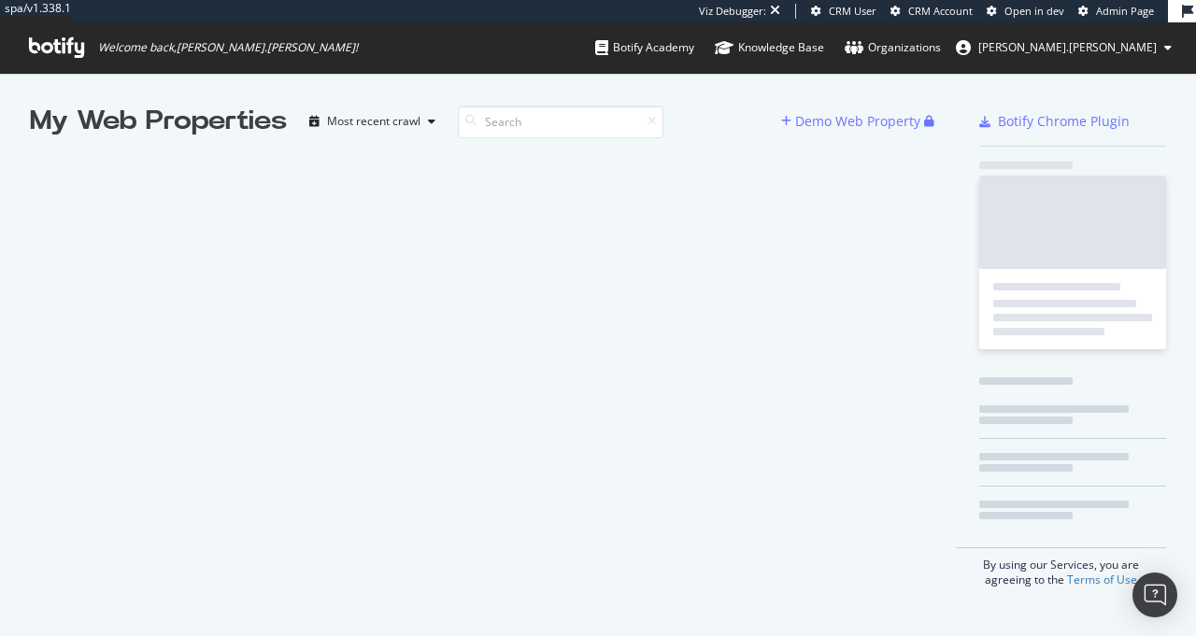
scroll to position [622, 1168]
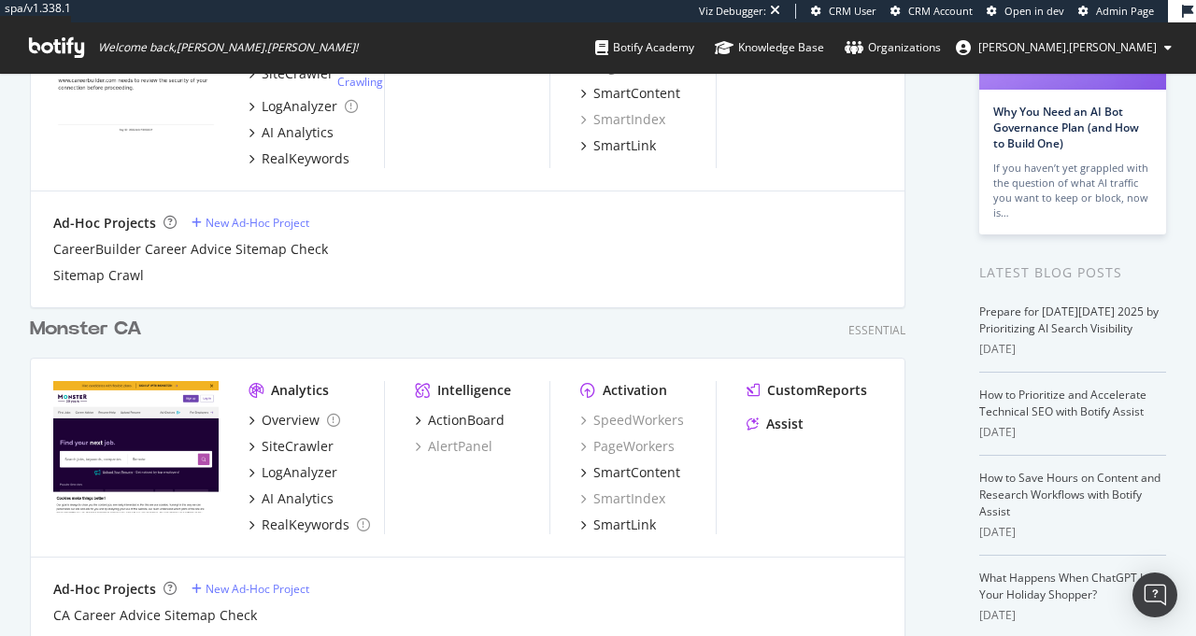
scroll to position [609, 0]
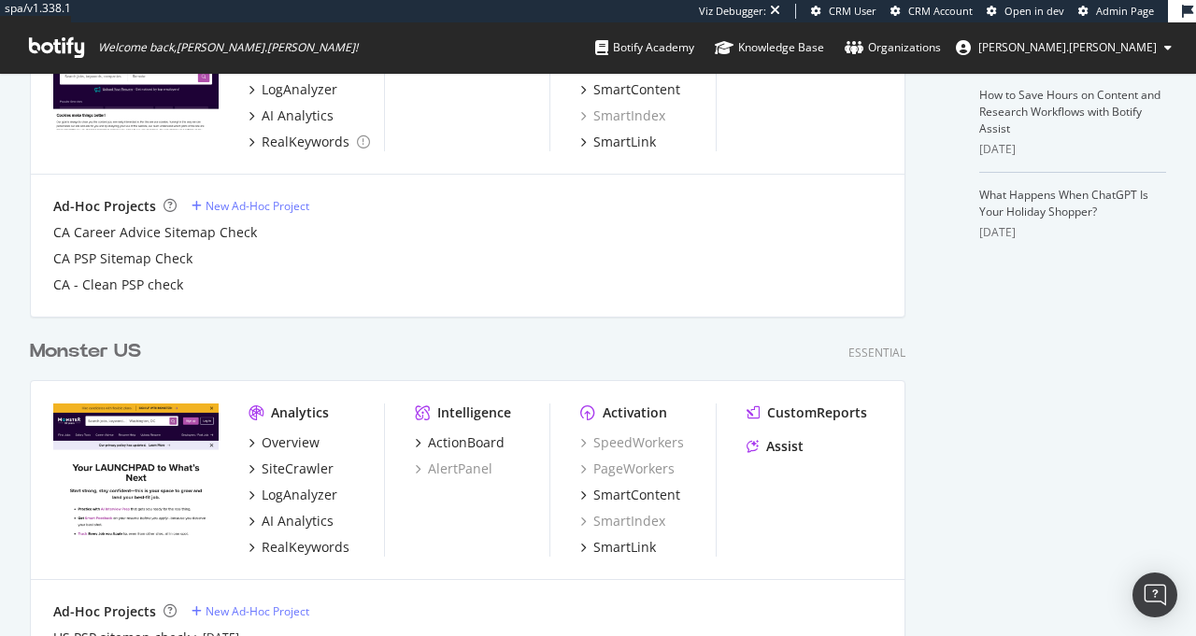
click at [149, 462] on img "grid" at bounding box center [135, 470] width 165 height 133
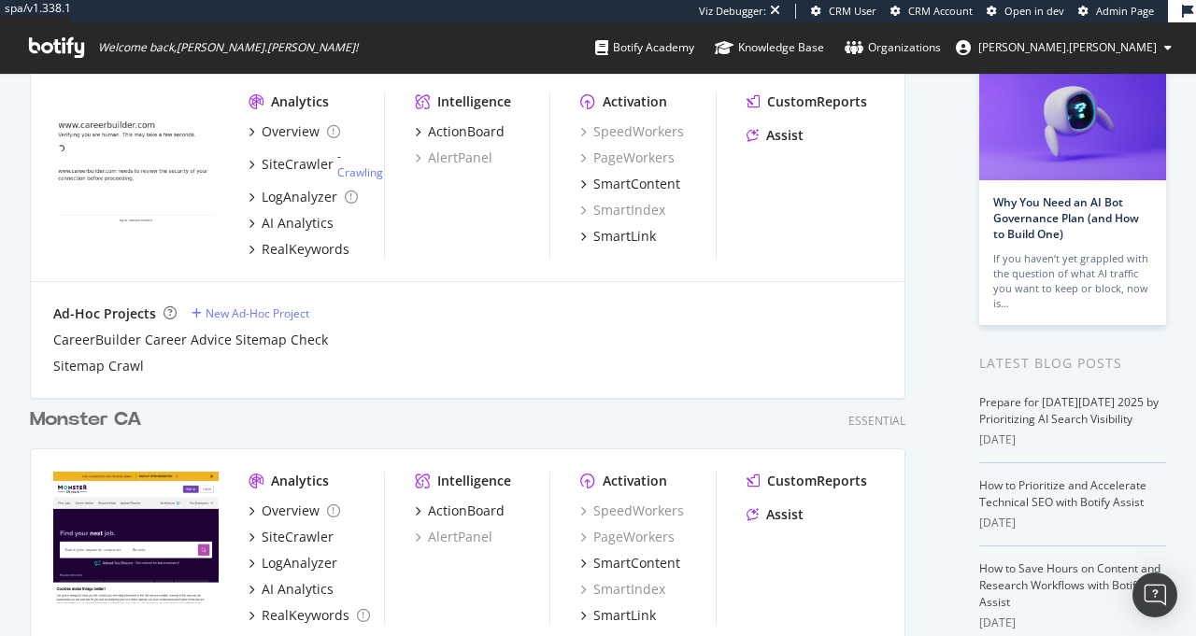
scroll to position [0, 0]
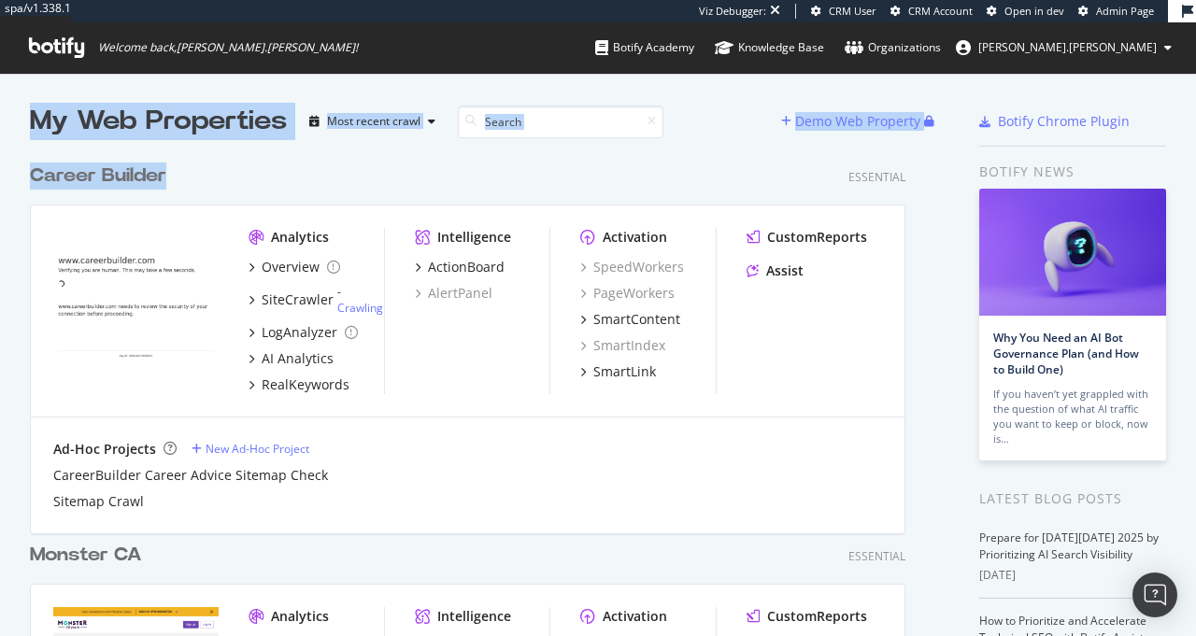
drag, startPoint x: 248, startPoint y: 174, endPoint x: 33, endPoint y: 80, distance: 235.1
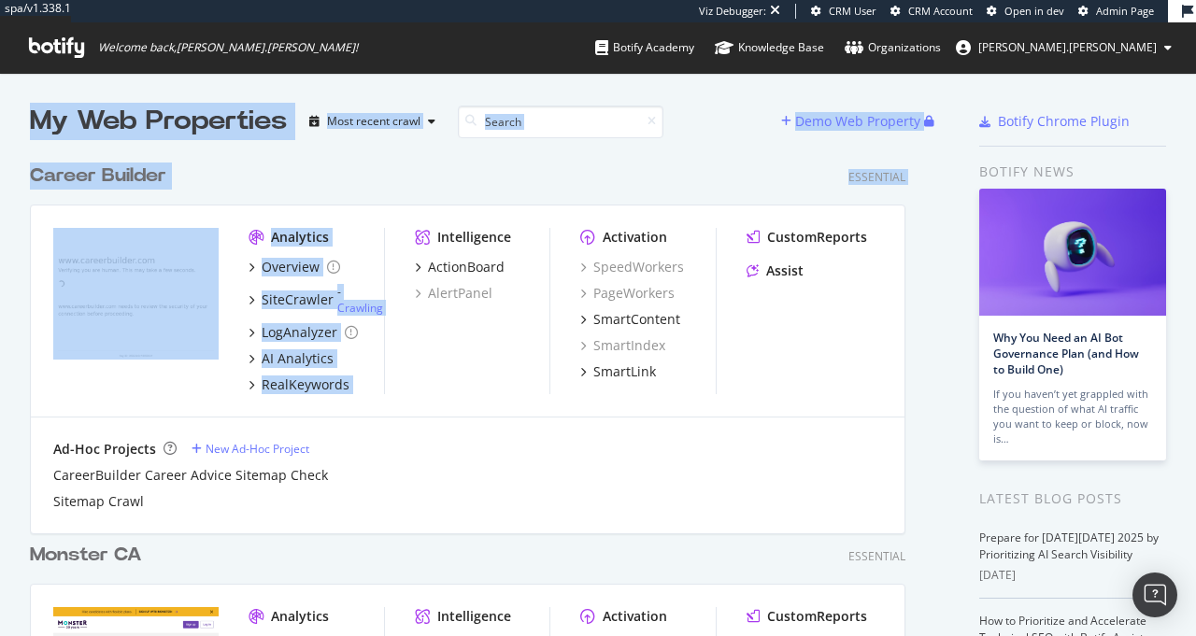
drag, startPoint x: 27, startPoint y: 102, endPoint x: 422, endPoint y: 193, distance: 405.6
click at [422, 193] on div "Career Builder Essential Analytics Overview SiteCrawler - Crawling LogAnalyzer …" at bounding box center [475, 329] width 890 height 379
drag, startPoint x: 413, startPoint y: 184, endPoint x: 43, endPoint y: 99, distance: 379.5
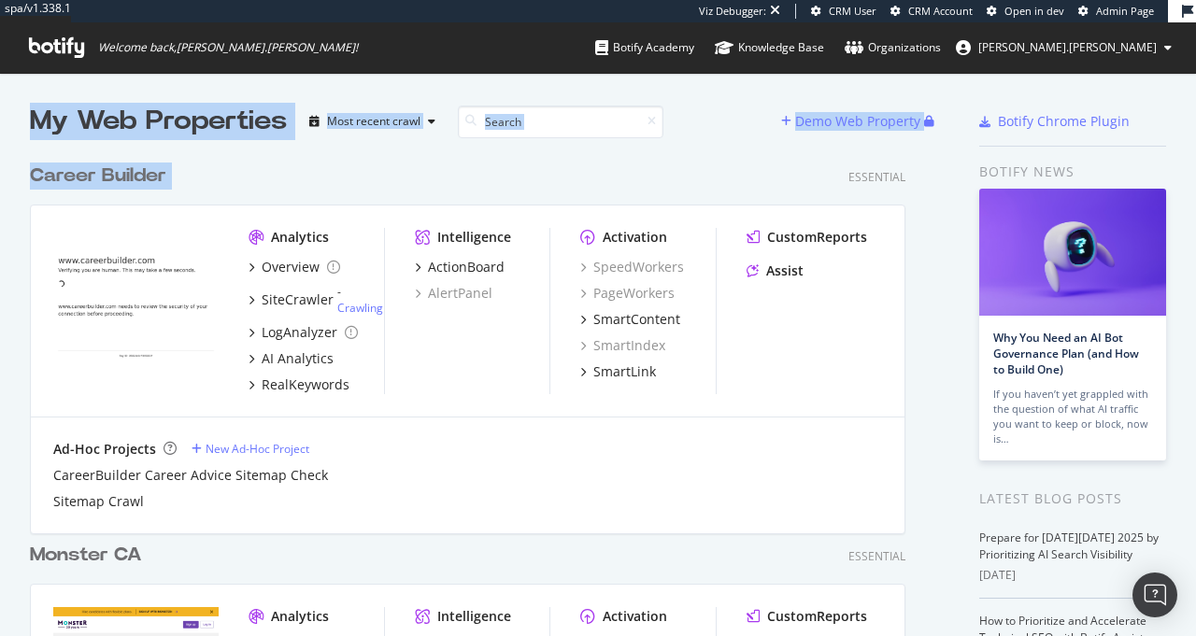
drag, startPoint x: 43, startPoint y: 101, endPoint x: 348, endPoint y: 179, distance: 315.3
click at [348, 179] on div "Career Builder Essential" at bounding box center [467, 176] width 875 height 27
drag, startPoint x: 333, startPoint y: 173, endPoint x: 74, endPoint y: 105, distance: 267.6
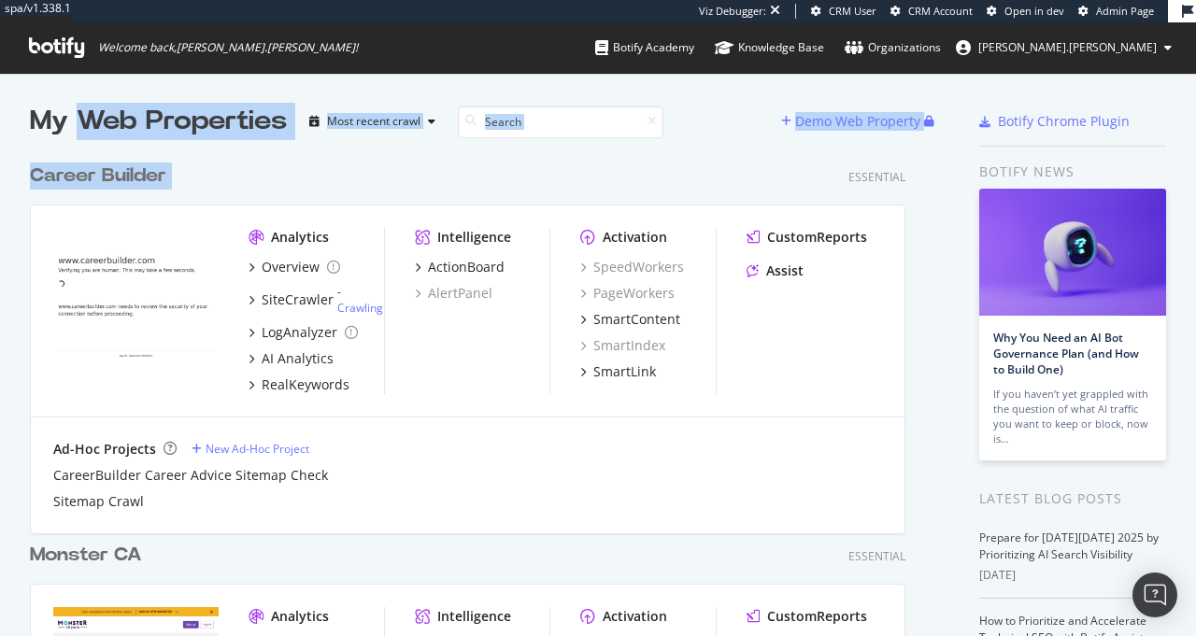
click at [74, 105] on div "My Web Properties" at bounding box center [158, 121] width 257 height 37
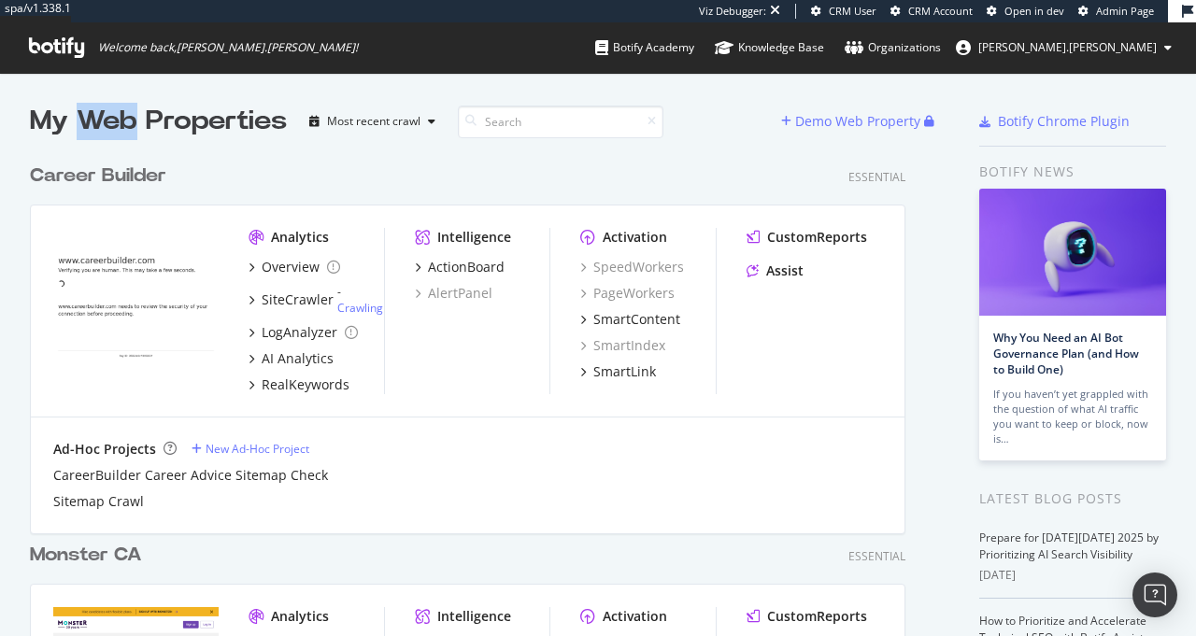
click at [74, 105] on div "My Web Properties" at bounding box center [158, 121] width 257 height 37
click at [142, 110] on div "My Web Properties" at bounding box center [158, 121] width 257 height 37
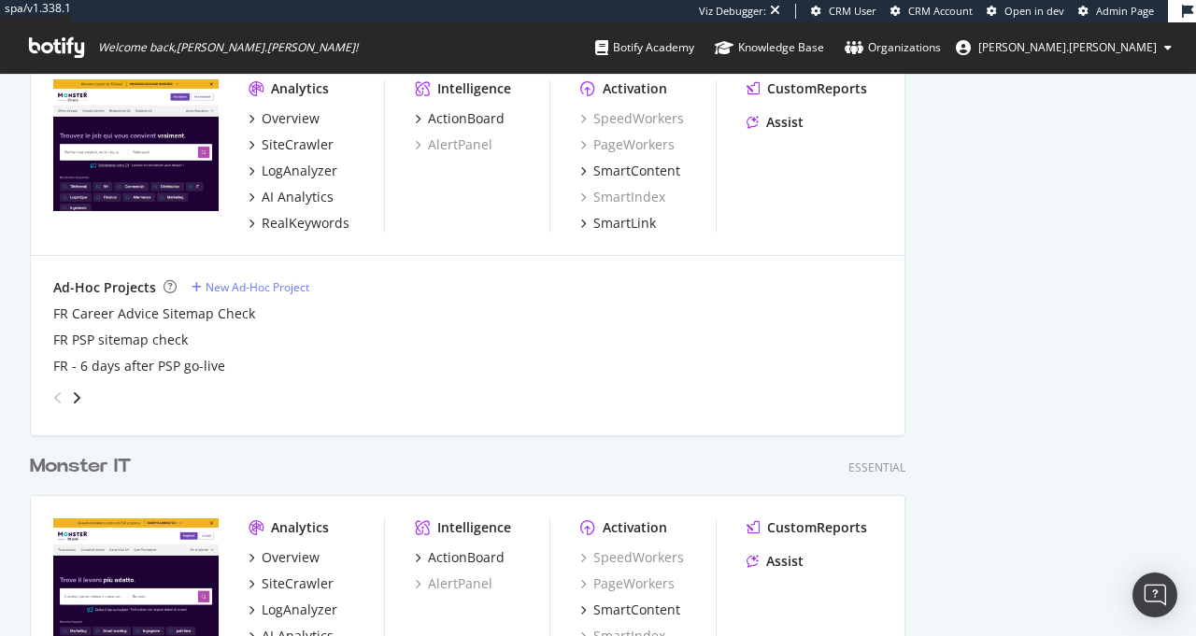
scroll to position [2717, 0]
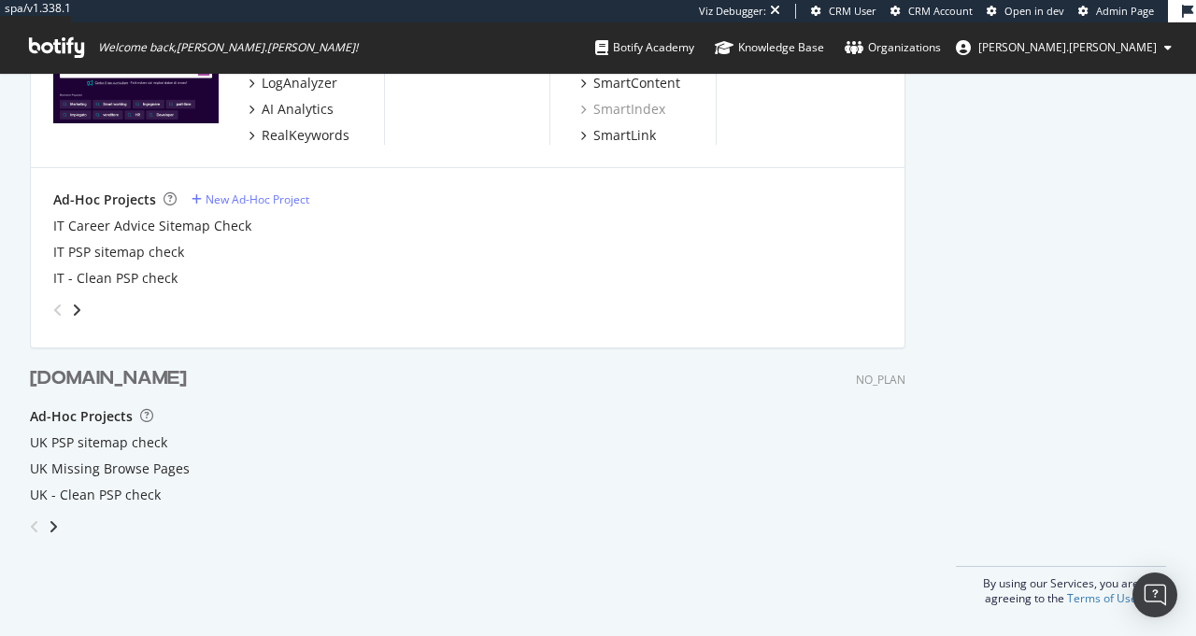
click at [183, 380] on div "[DOMAIN_NAME]" at bounding box center [108, 378] width 157 height 27
click at [150, 381] on div "[DOMAIN_NAME]" at bounding box center [108, 378] width 157 height 27
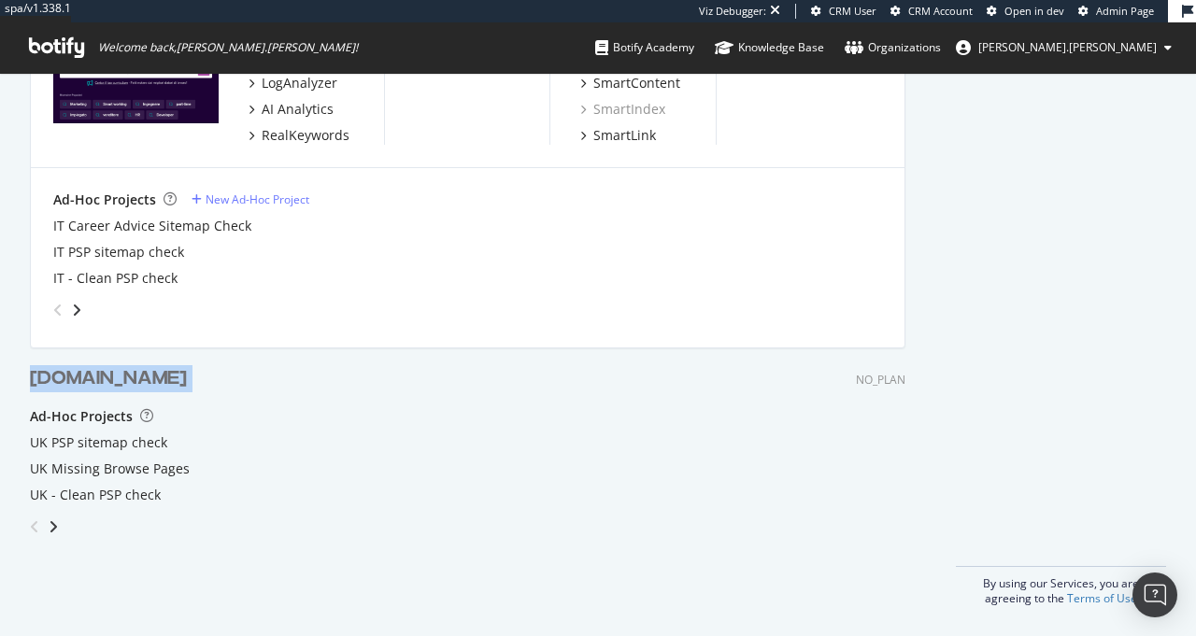
click at [150, 381] on div "[DOMAIN_NAME]" at bounding box center [108, 378] width 157 height 27
click at [152, 380] on div "[DOMAIN_NAME]" at bounding box center [108, 378] width 157 height 27
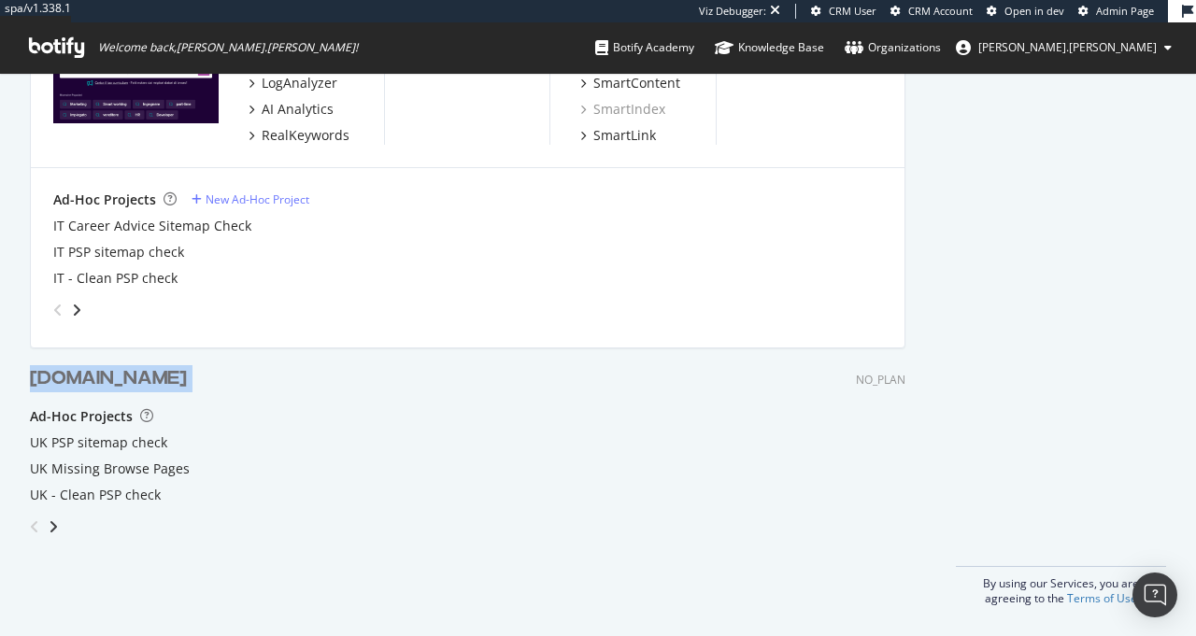
click at [187, 380] on div "[DOMAIN_NAME]" at bounding box center [108, 378] width 157 height 27
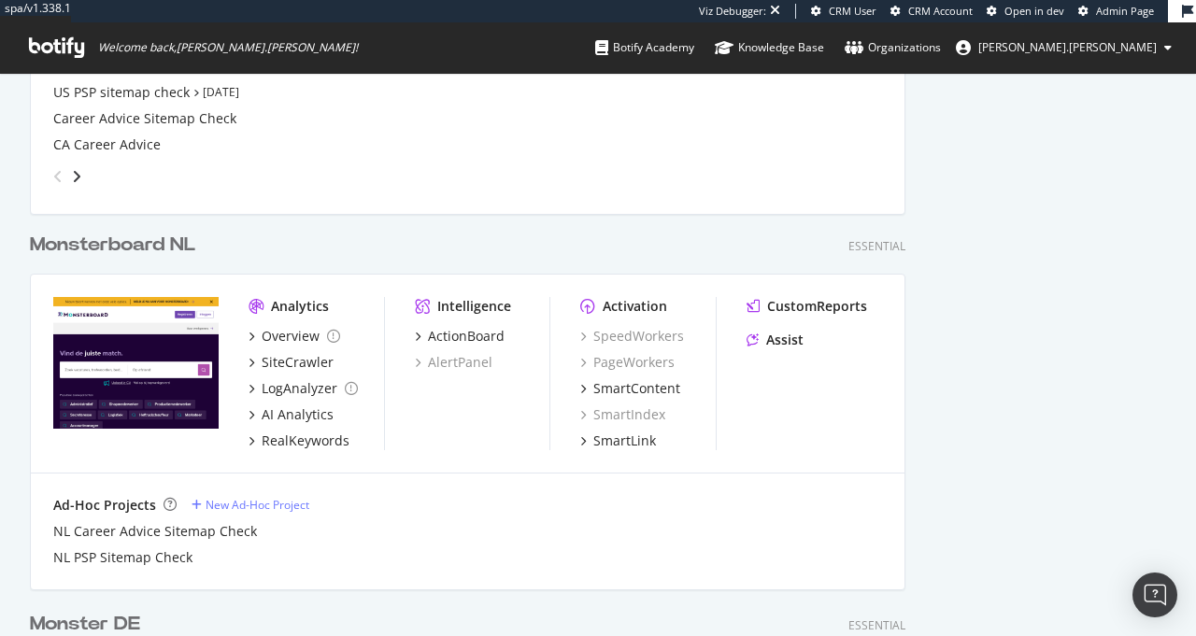
scroll to position [0, 0]
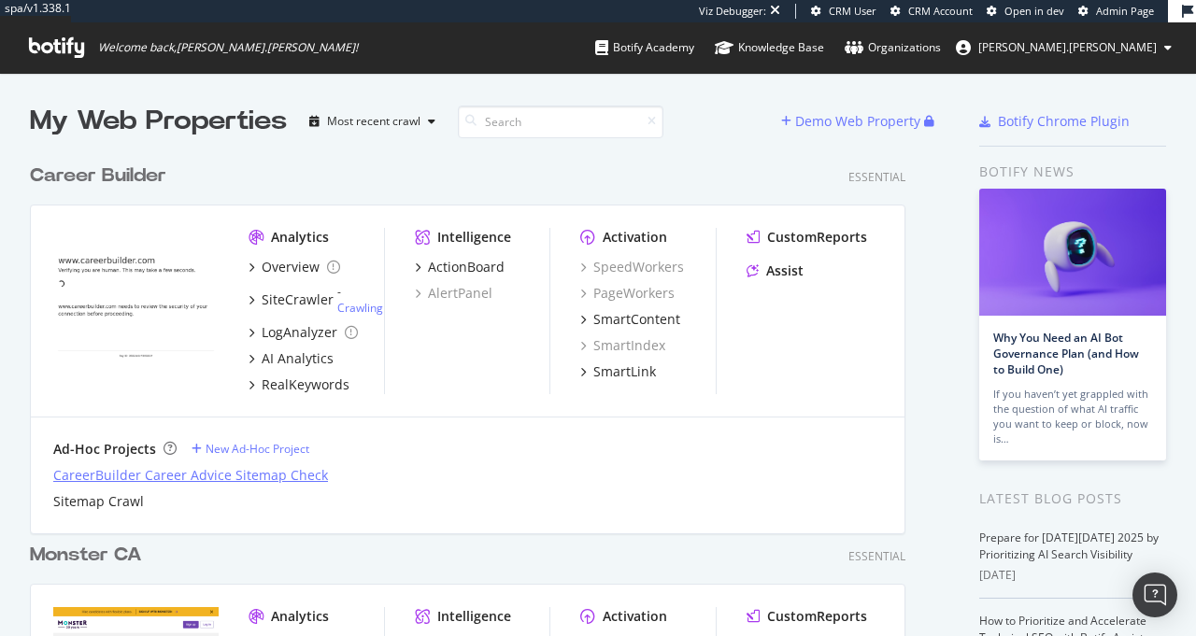
click at [152, 481] on div "CareerBuilder Career Advice Sitemap Check" at bounding box center [190, 475] width 275 height 19
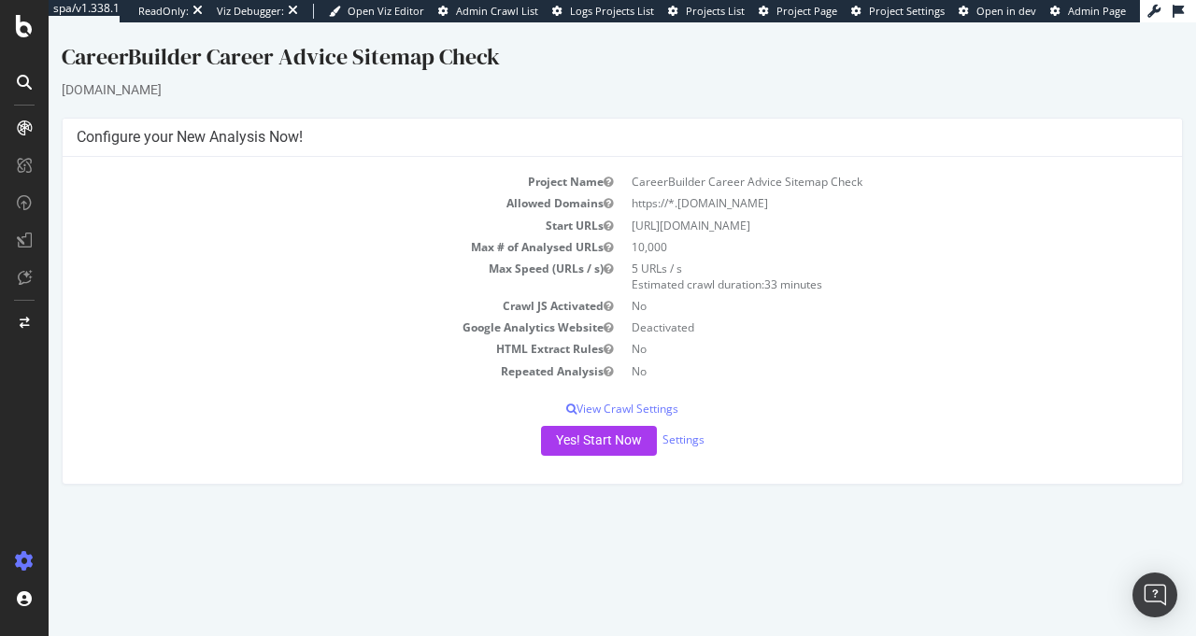
click at [598, 99] on div "careerbuilder.com" at bounding box center [622, 89] width 1121 height 19
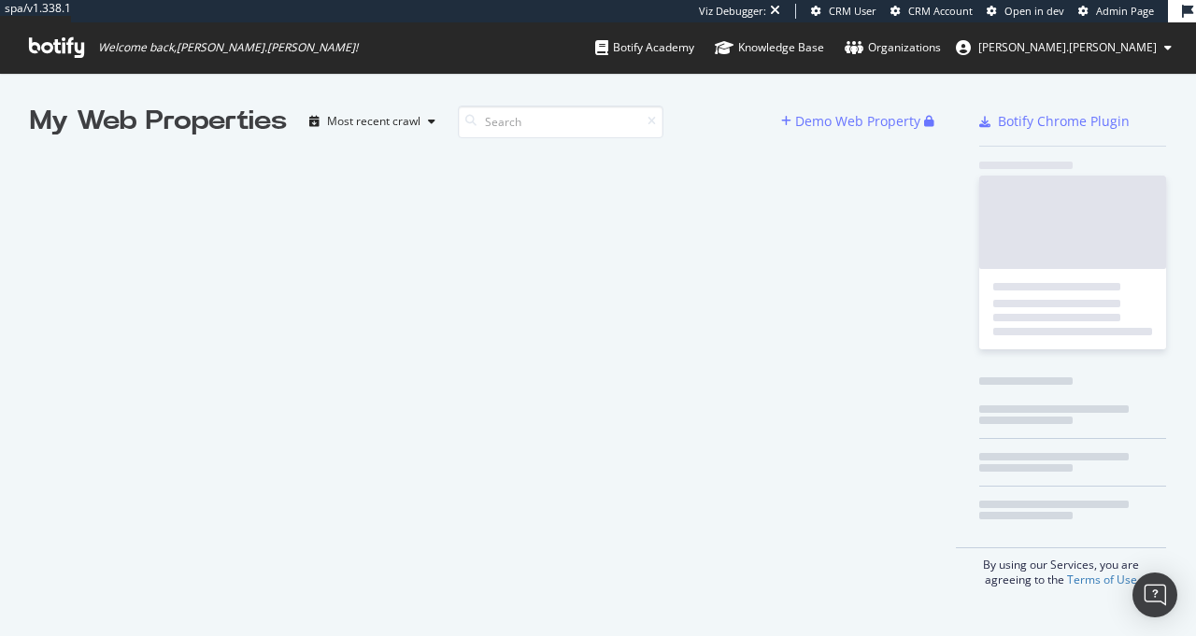
scroll to position [622, 1168]
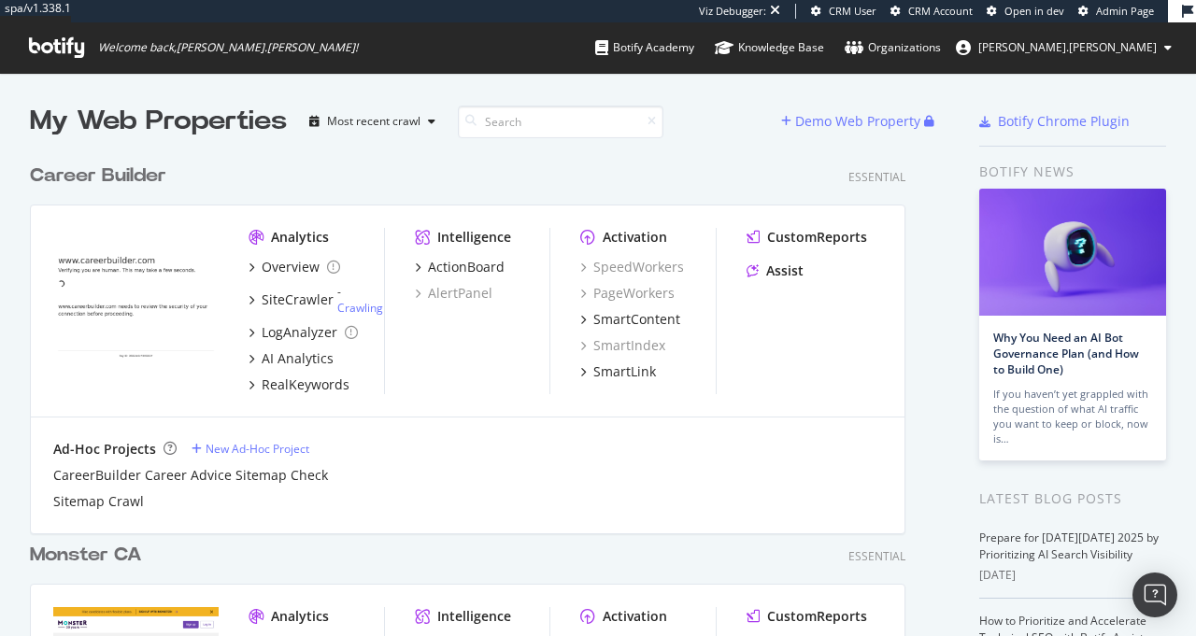
click at [134, 176] on div "Career Builder" at bounding box center [98, 176] width 136 height 27
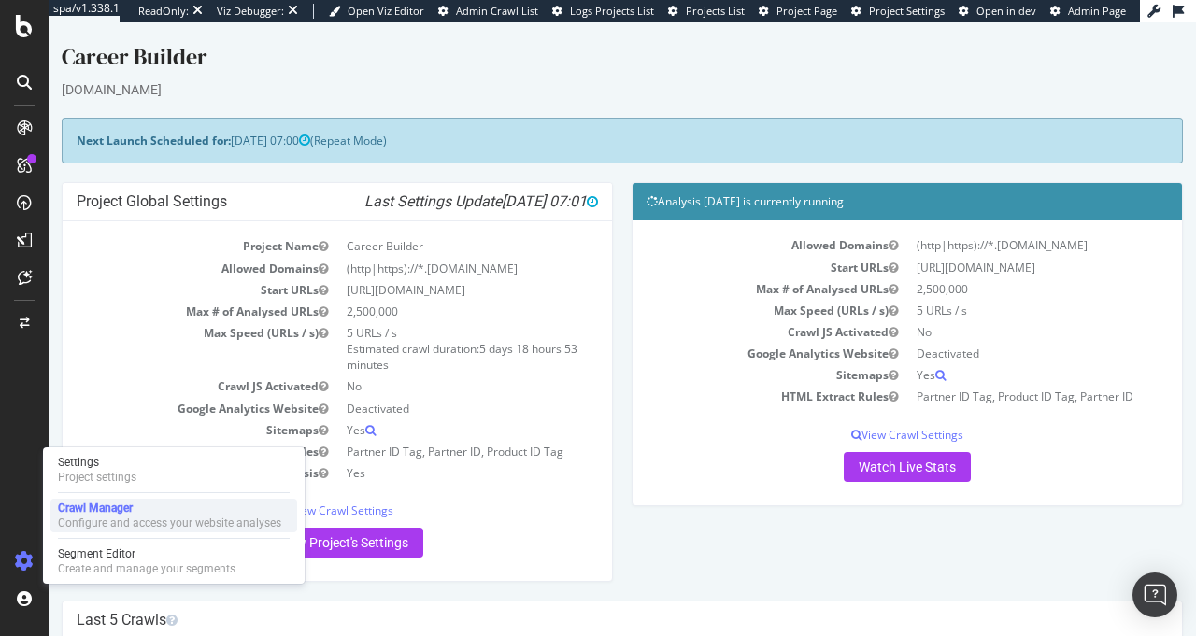
click at [95, 513] on div "Crawl Manager" at bounding box center [169, 508] width 223 height 15
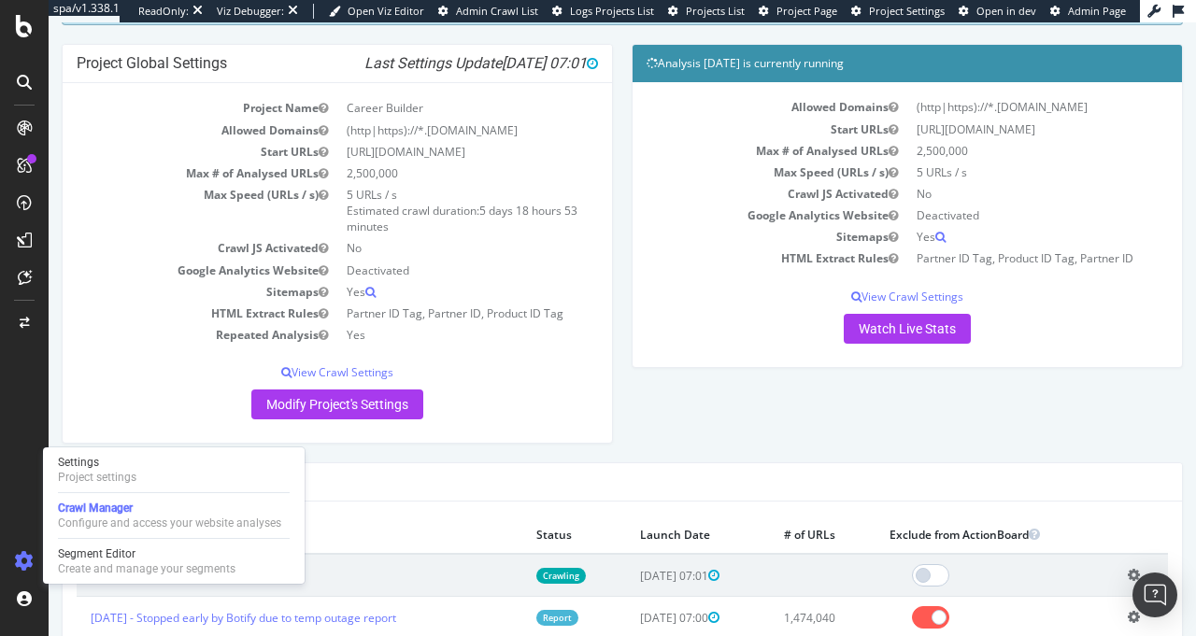
scroll to position [174, 0]
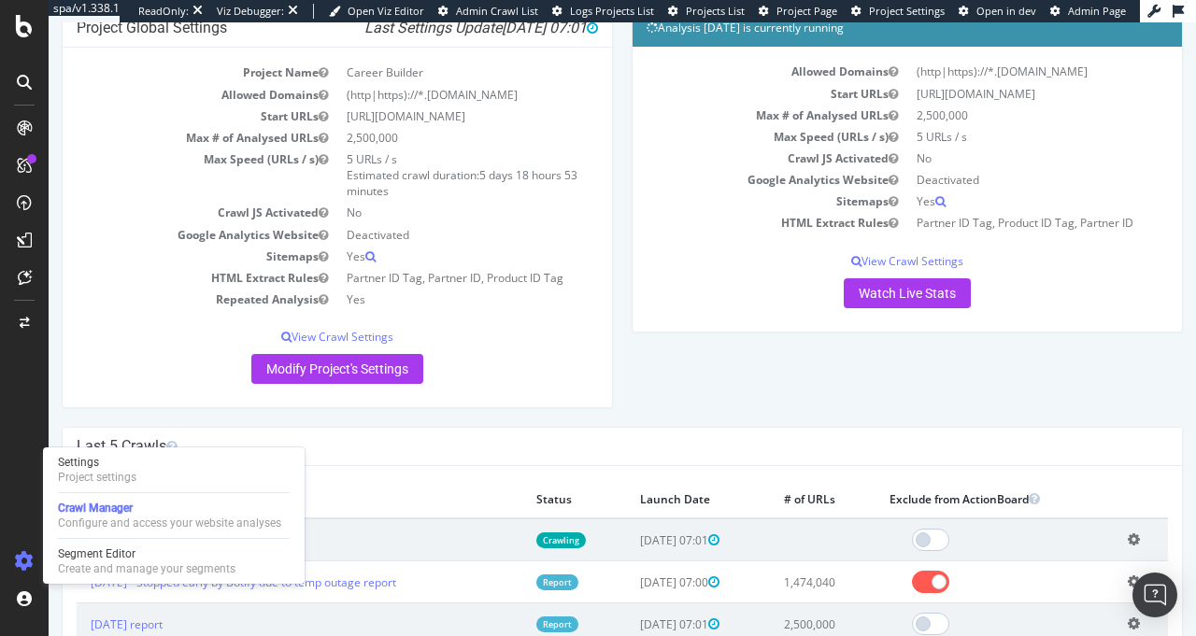
click at [790, 376] on div "Project Global Settings Last Settings Update 2025-10-05 07:01 Project Name Care…" at bounding box center [622, 217] width 1140 height 418
click at [634, 422] on div "Project Global Settings Last Settings Update 2025-10-05 07:01 Project Name Care…" at bounding box center [622, 217] width 1140 height 418
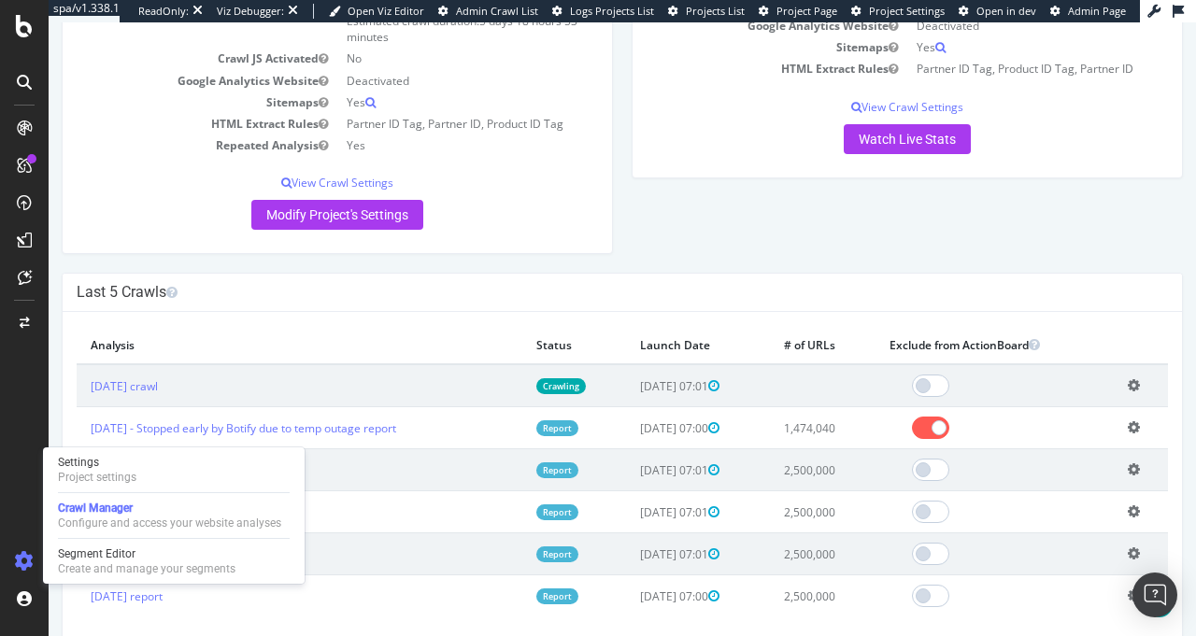
click at [685, 380] on span "2025-10-05 07:01" at bounding box center [679, 386] width 79 height 16
click at [682, 381] on span "2025-10-05 07:01" at bounding box center [679, 386] width 79 height 16
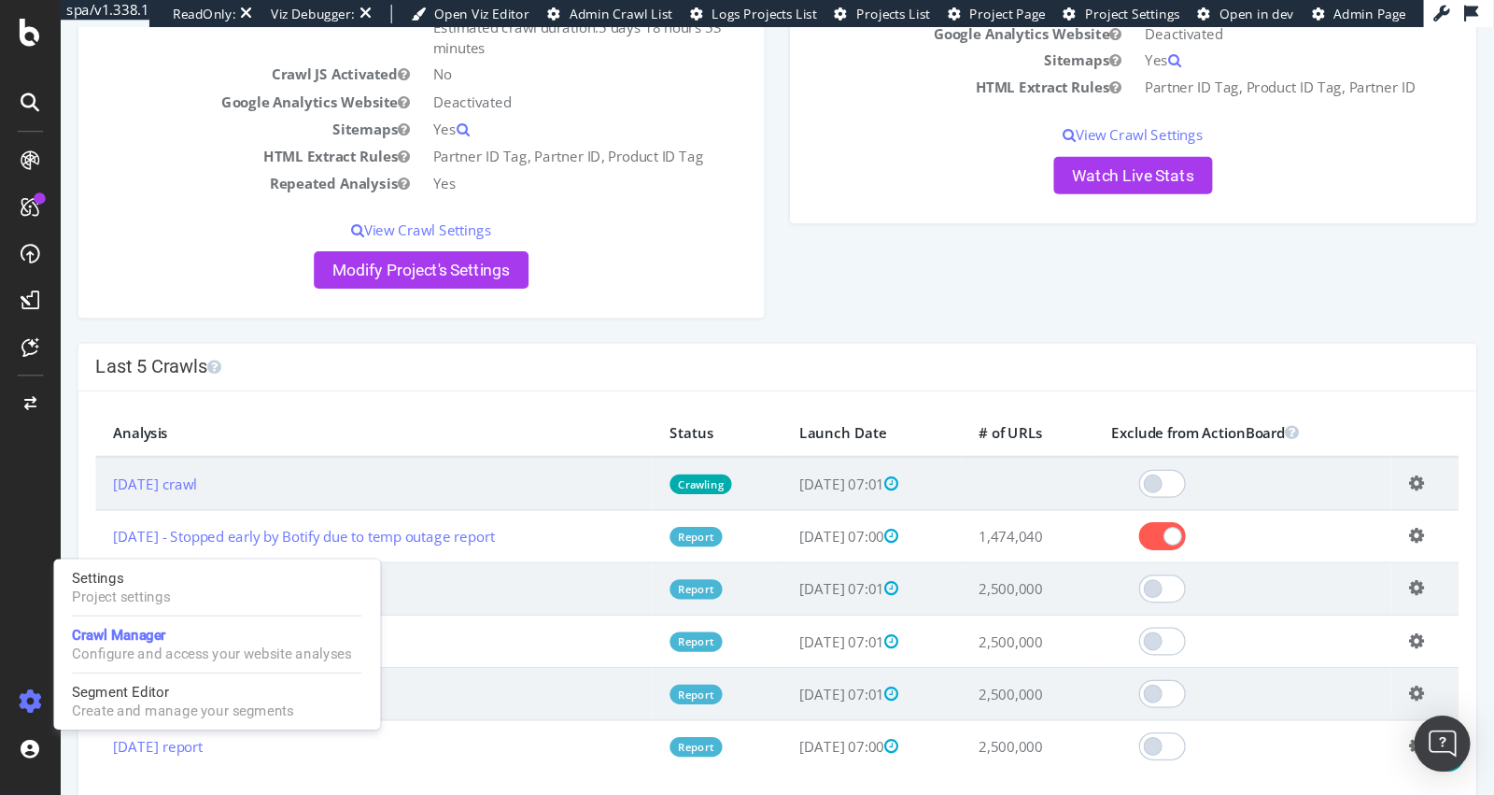
scroll to position [0, 0]
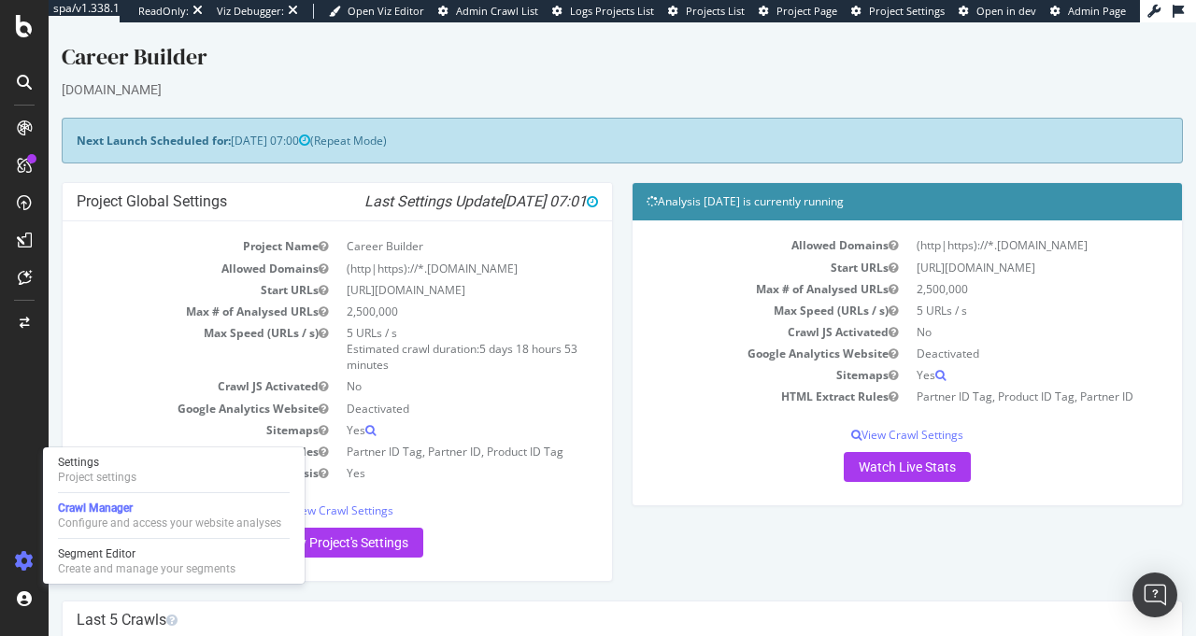
click at [759, 205] on h4 "Analysis 2025 Oct. 5th is currently running" at bounding box center [906, 201] width 521 height 19
click at [723, 205] on h4 "Analysis 2025 Oct. 5th is currently running" at bounding box center [906, 201] width 521 height 19
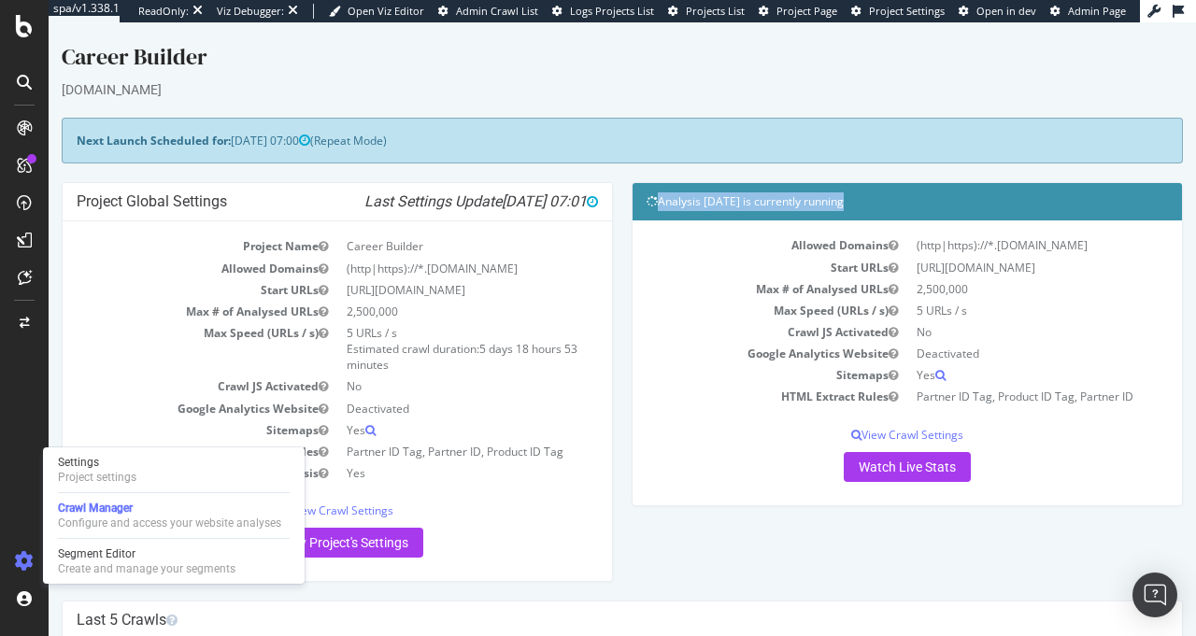
click at [723, 205] on h4 "Analysis 2025 Oct. 5th is currently running" at bounding box center [906, 201] width 521 height 19
click at [714, 207] on h4 "Analysis 2025 Oct. 5th is currently running" at bounding box center [906, 201] width 521 height 19
click at [704, 207] on h4 "Analysis 2025 Oct. 5th is currently running" at bounding box center [906, 201] width 521 height 19
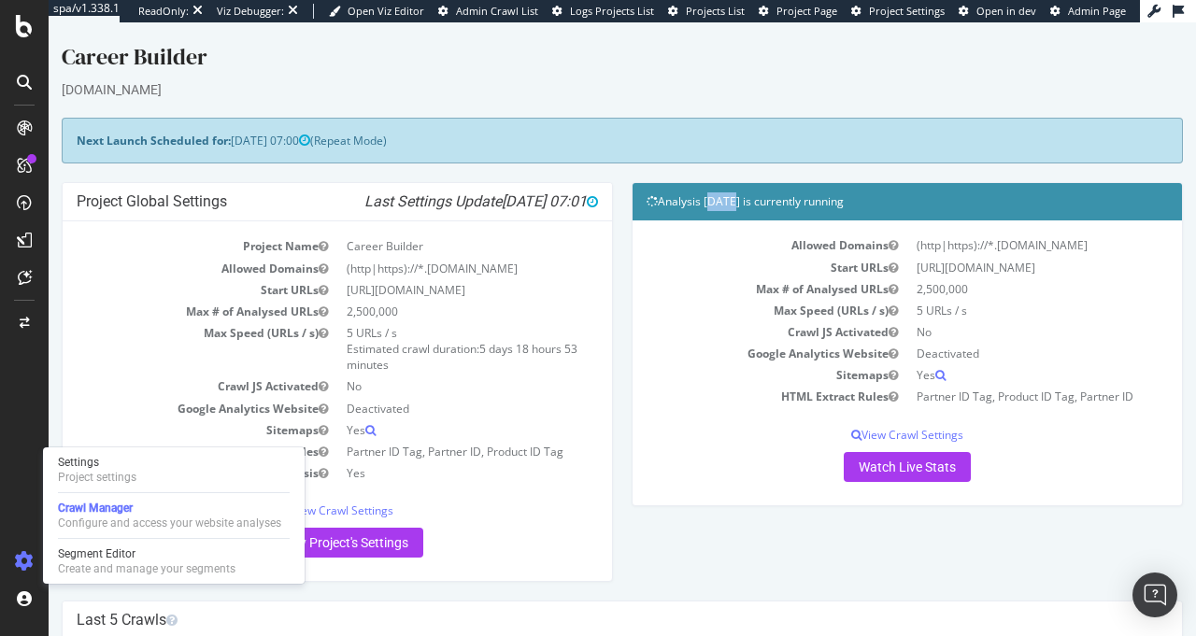
click at [704, 207] on h4 "Analysis 2025 Oct. 5th is currently running" at bounding box center [906, 201] width 521 height 19
click at [726, 201] on h4 "Analysis 2025 Oct. 5th is currently running" at bounding box center [906, 201] width 521 height 19
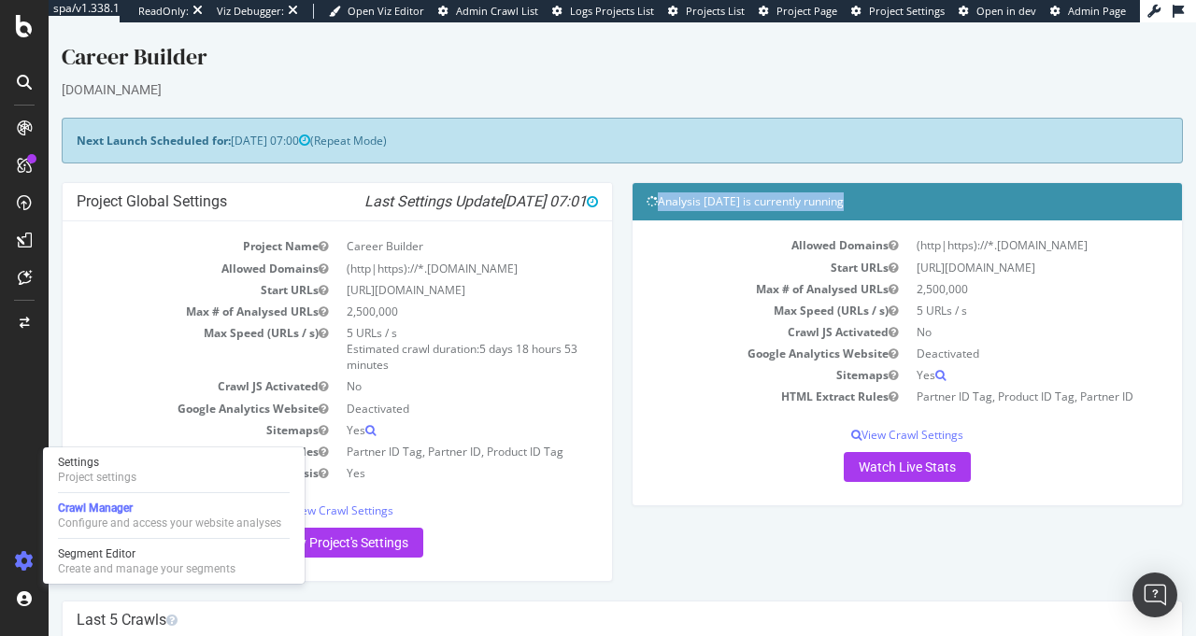
click at [723, 202] on h4 "Analysis 2025 Oct. 5th is currently running" at bounding box center [906, 201] width 521 height 19
click at [729, 201] on h4 "Analysis 2025 Oct. 5th is currently running" at bounding box center [906, 201] width 521 height 19
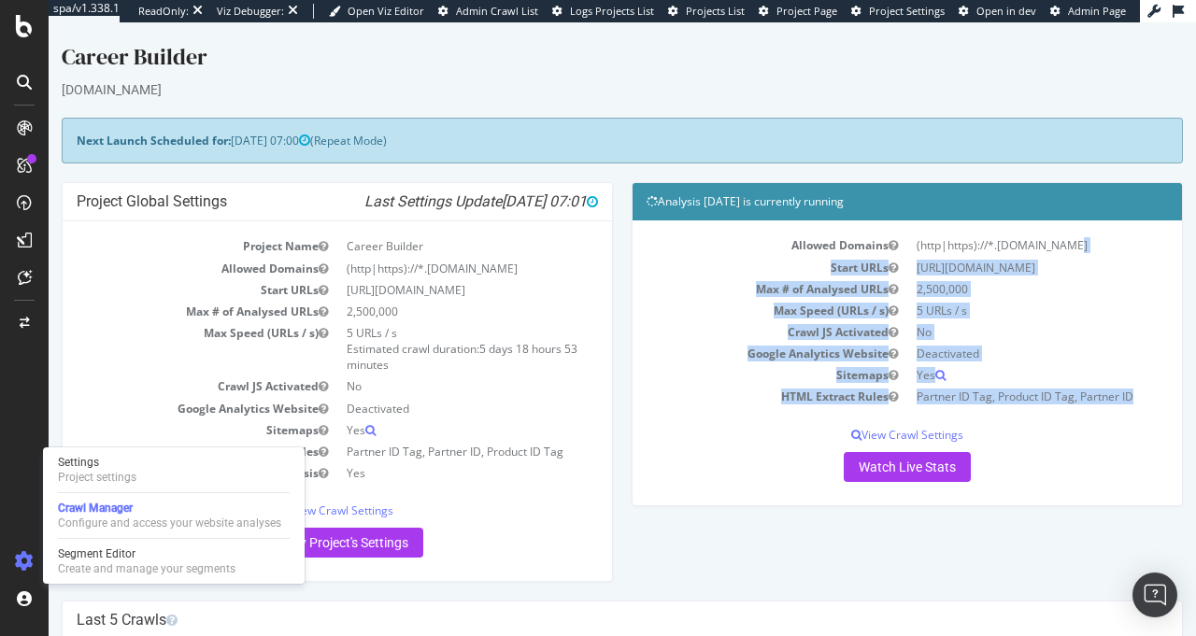
drag, startPoint x: 952, startPoint y: 244, endPoint x: 1043, endPoint y: 425, distance: 203.0
click at [1043, 425] on div "Allowed Domains (http|https)://*.careerbuilder.com Start URLs https://www.caree…" at bounding box center [906, 357] width 521 height 247
drag, startPoint x: 1006, startPoint y: 334, endPoint x: 968, endPoint y: 260, distance: 84.0
click at [968, 260] on div "Allowed Domains (http|https)://*.careerbuilder.com Start URLs https://www.caree…" at bounding box center [906, 357] width 521 height 247
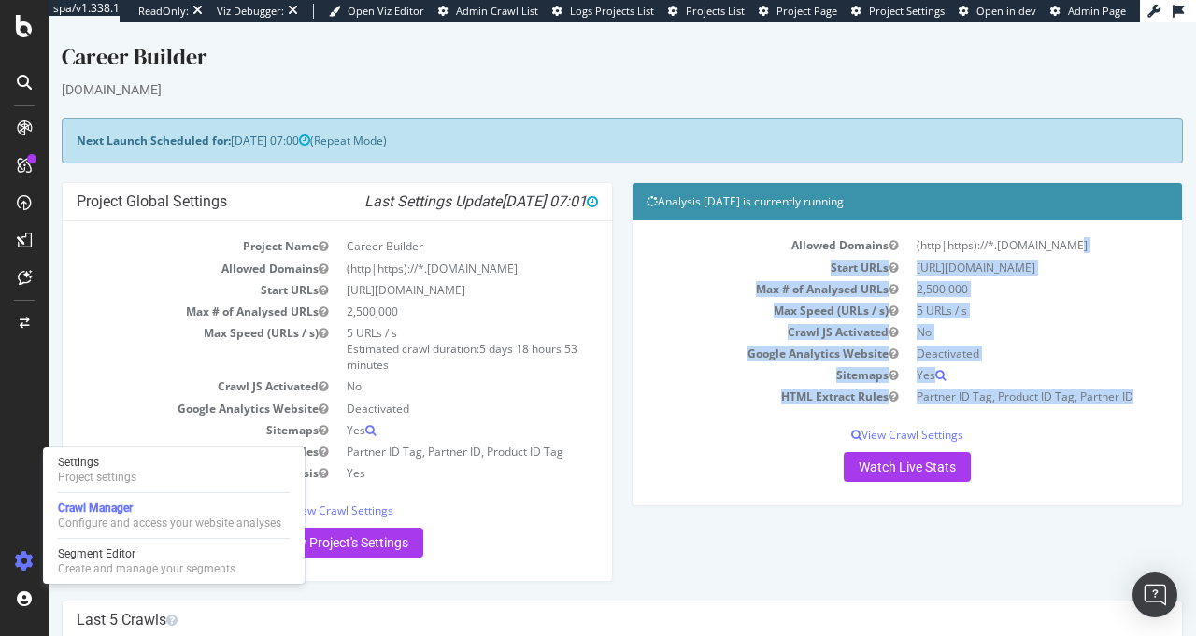
click at [968, 260] on td "https://www.careerbuilder.com/" at bounding box center [1037, 267] width 261 height 21
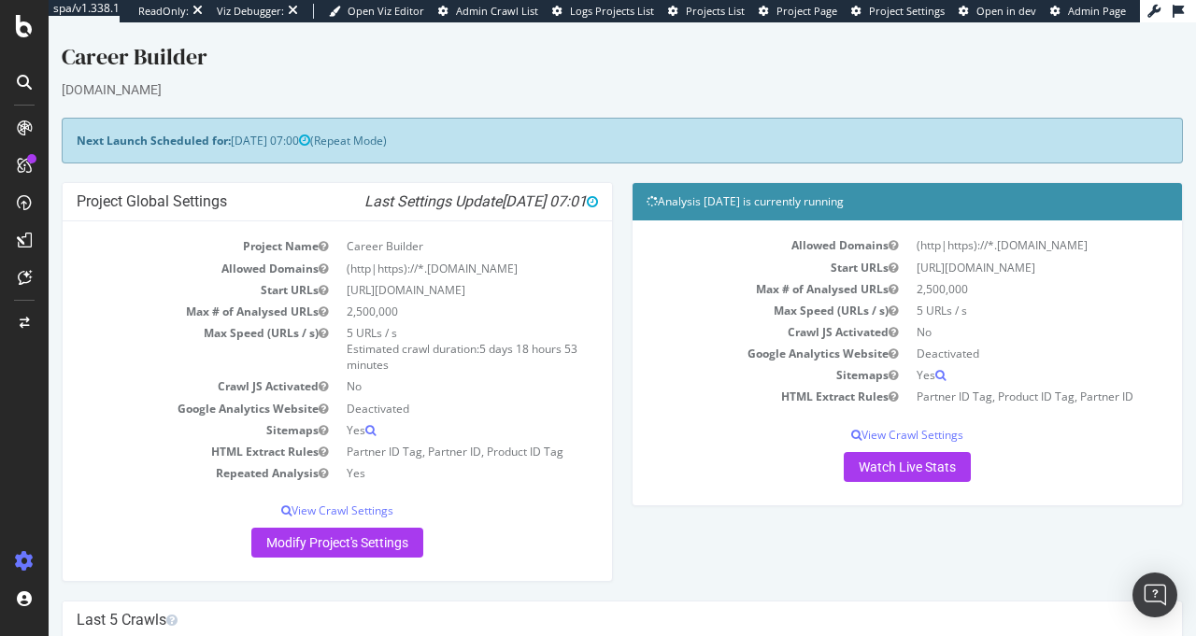
click at [117, 86] on div "[DOMAIN_NAME]" at bounding box center [622, 89] width 1121 height 19
copy div "careerbuilder.com × ×"
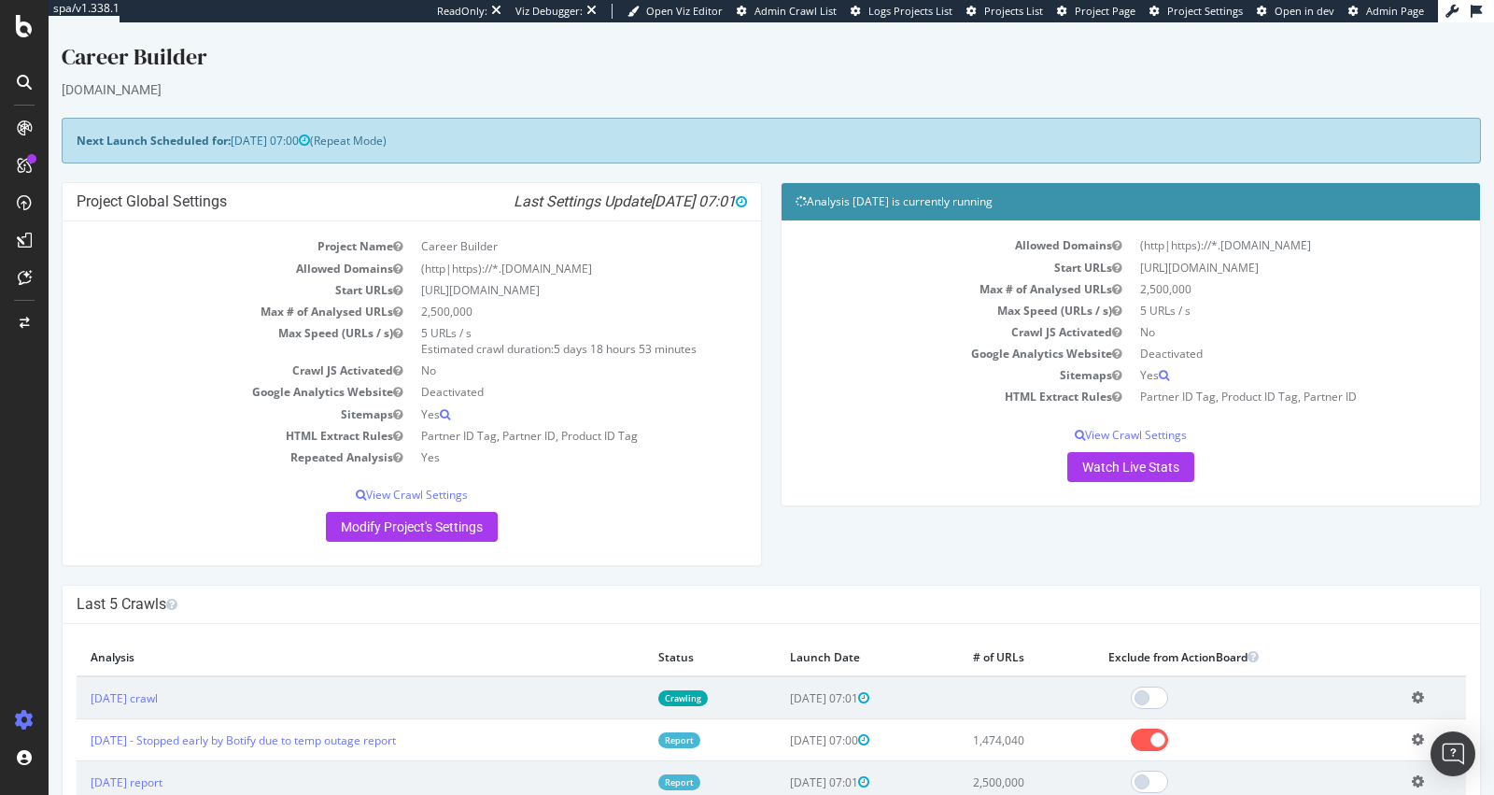
click at [191, 293] on td "Start URLs" at bounding box center [244, 289] width 335 height 21
click at [163, 635] on link "2025 Sep. 7th report" at bounding box center [127, 782] width 72 height 16
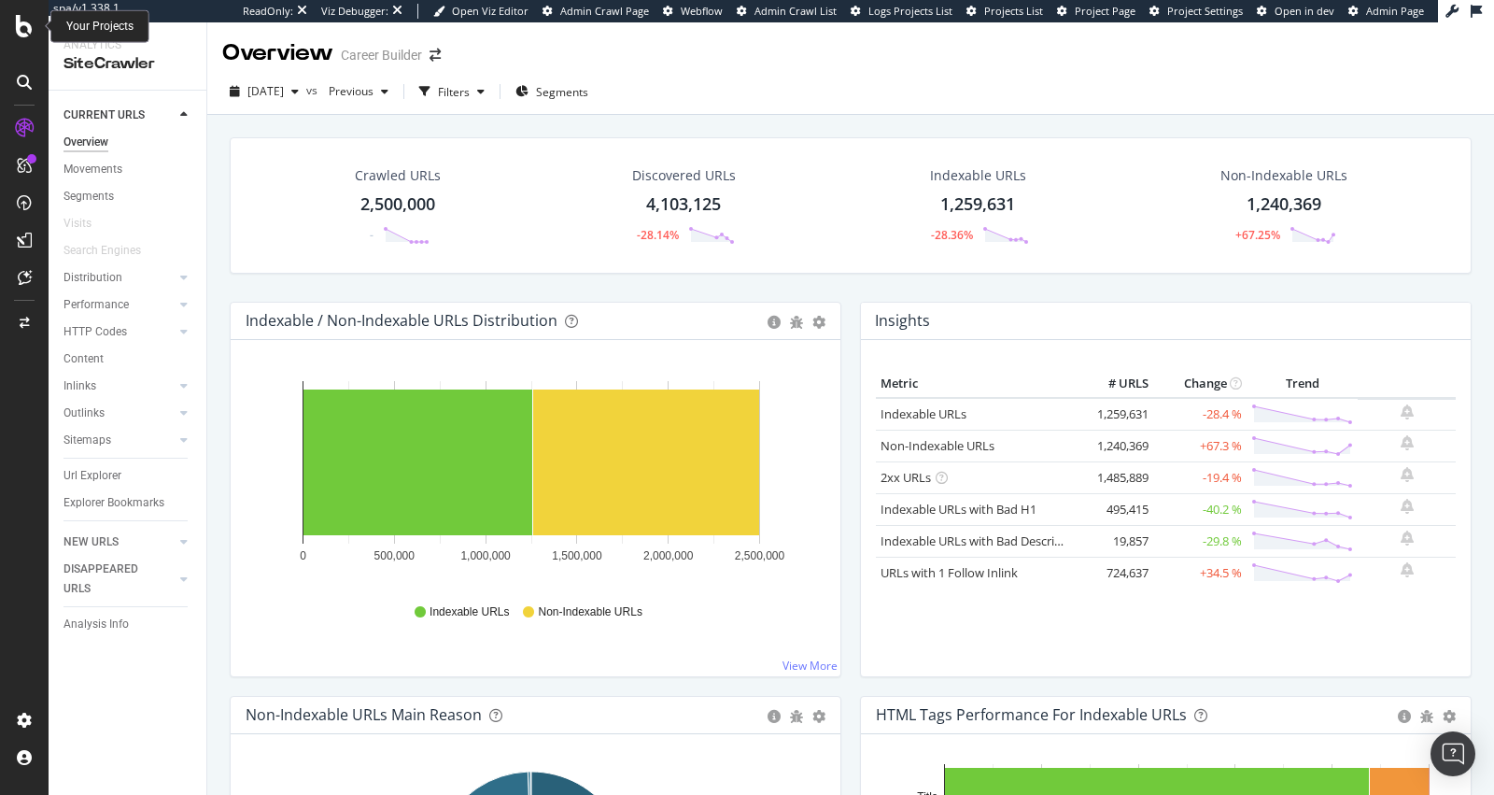
click at [33, 29] on div at bounding box center [24, 26] width 45 height 22
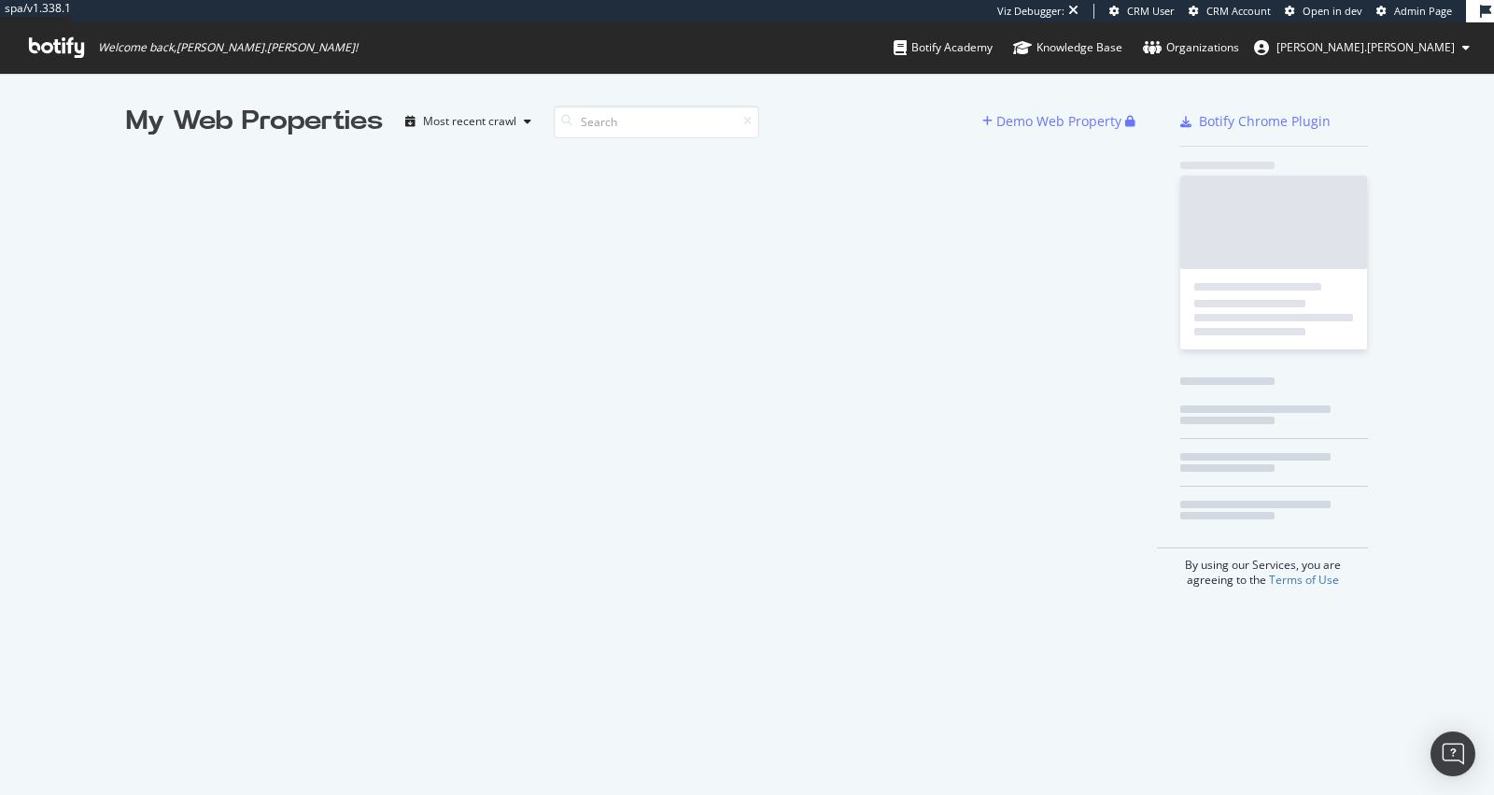
scroll to position [777, 1459]
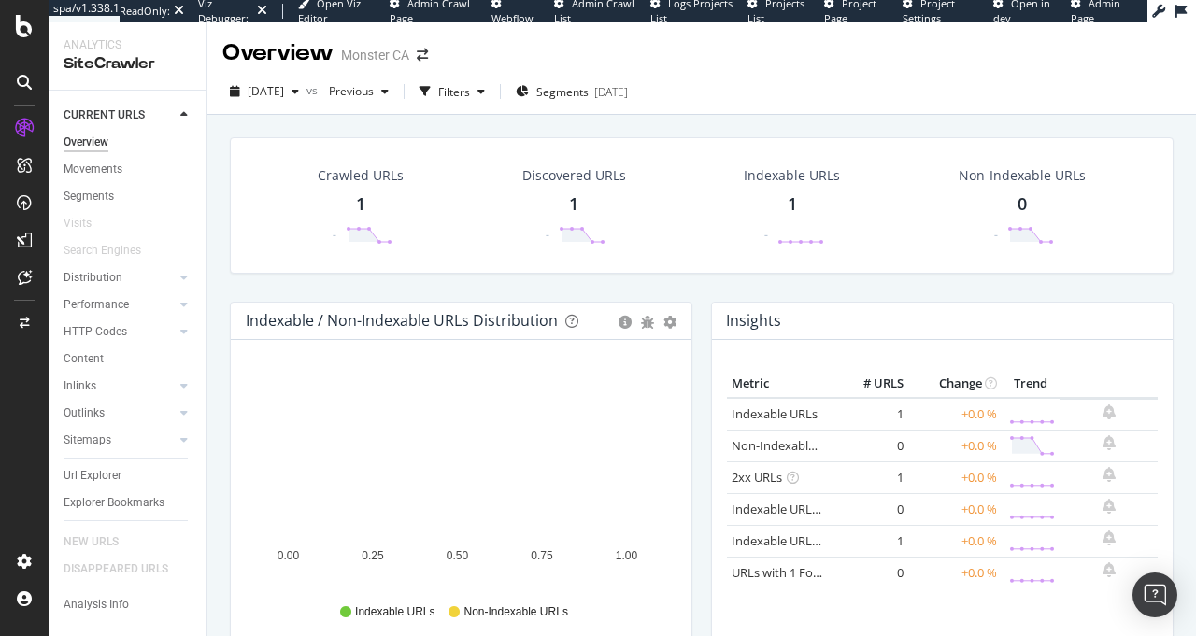
scroll to position [156, 0]
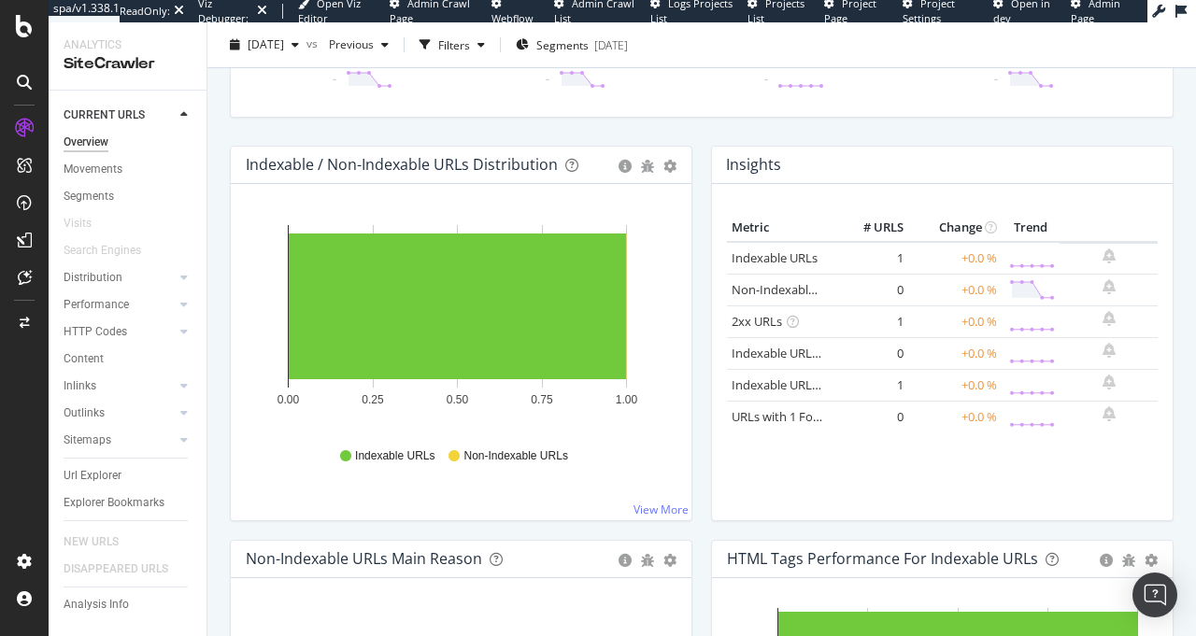
click at [421, 163] on div "Indexable / Non-Indexable URLs Distribution" at bounding box center [402, 164] width 312 height 19
click at [418, 163] on div "Indexable / Non-Indexable URLs Distribution" at bounding box center [402, 164] width 312 height 19
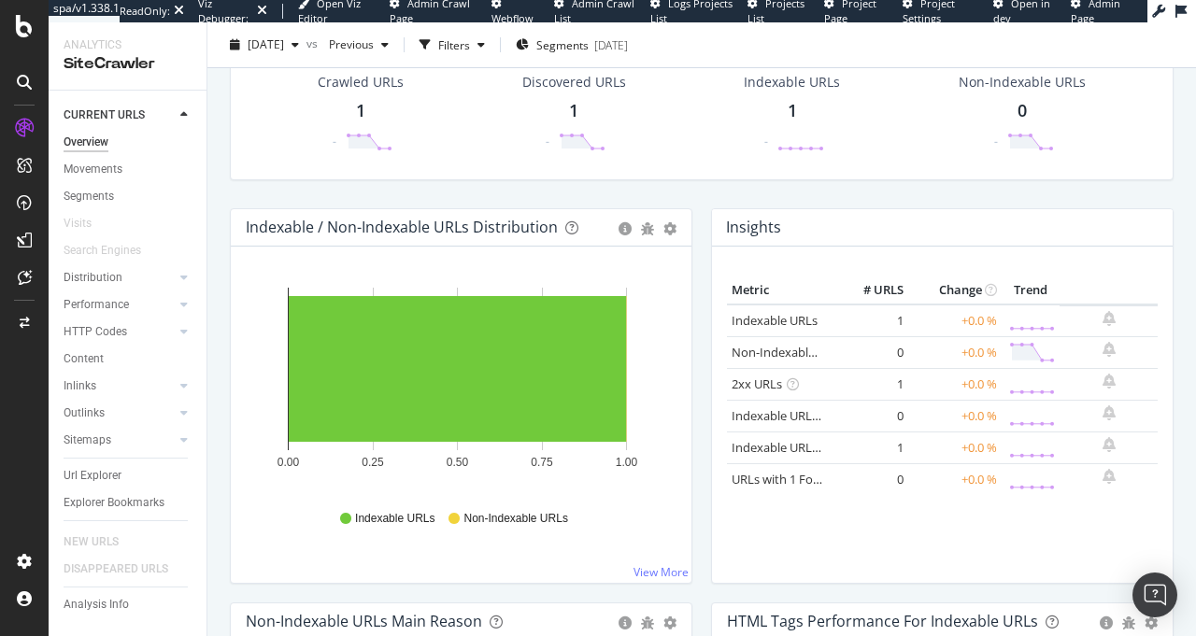
scroll to position [0, 0]
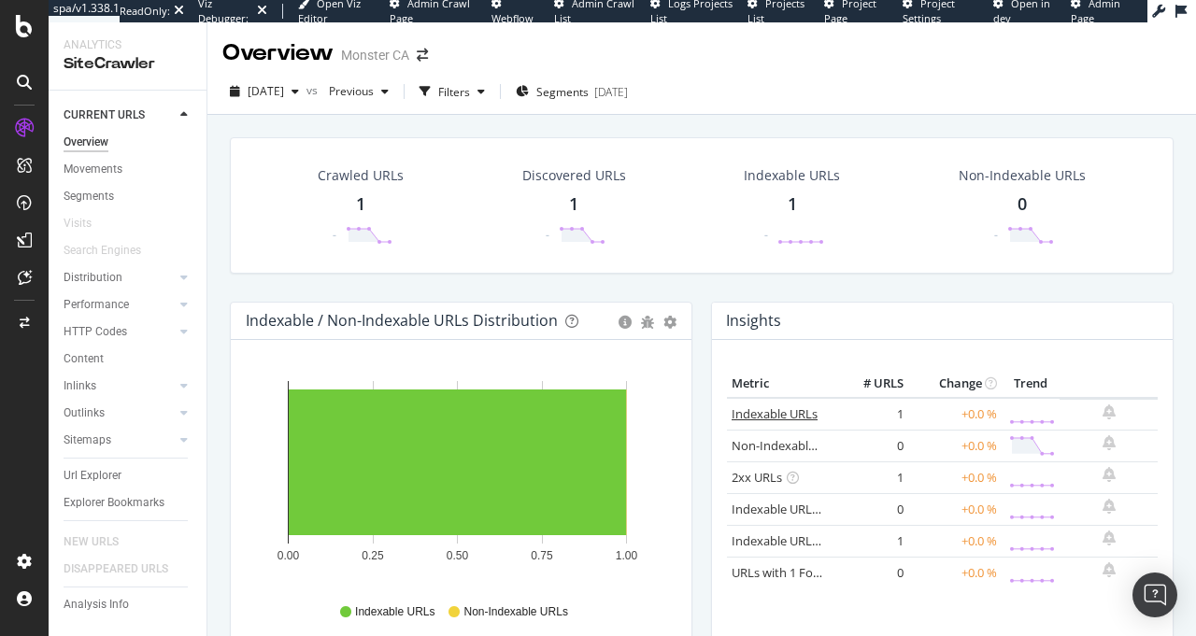
click at [770, 409] on link "Indexable URLs" at bounding box center [774, 413] width 86 height 17
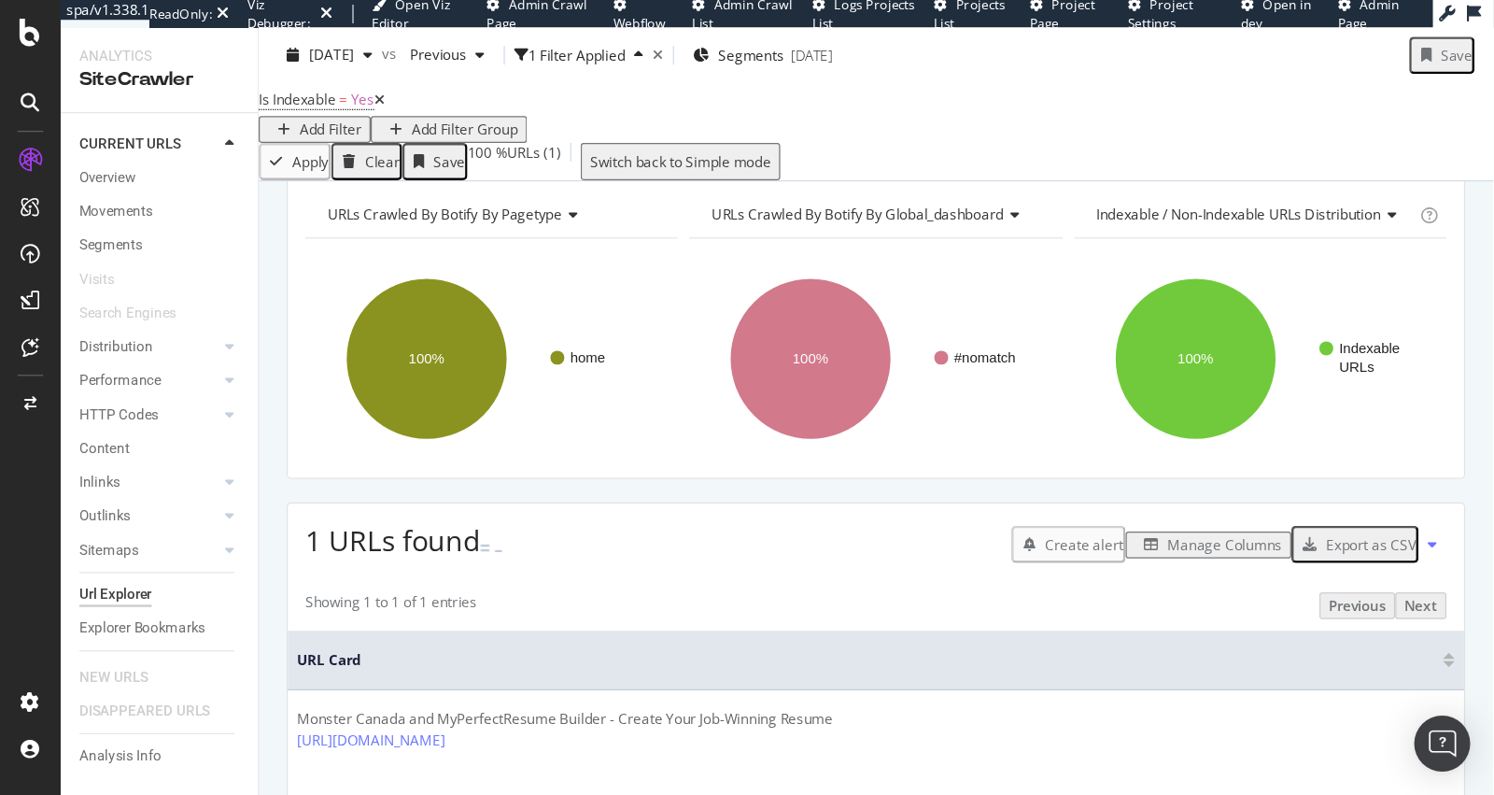
scroll to position [165, 0]
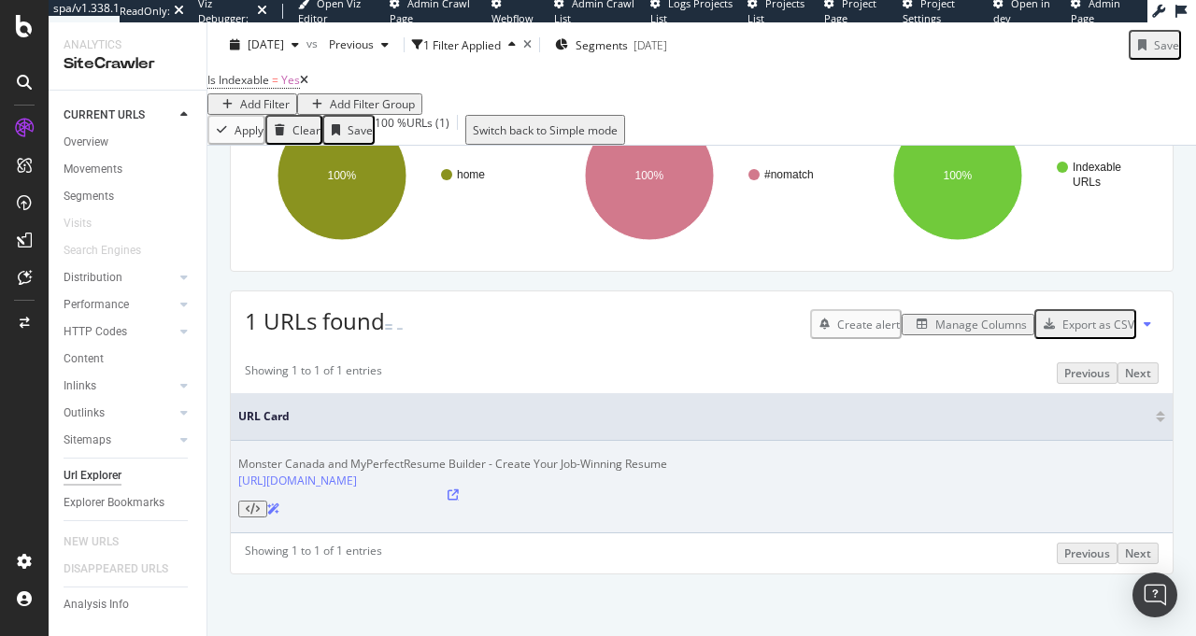
click at [447, 501] on icon at bounding box center [452, 494] width 11 height 11
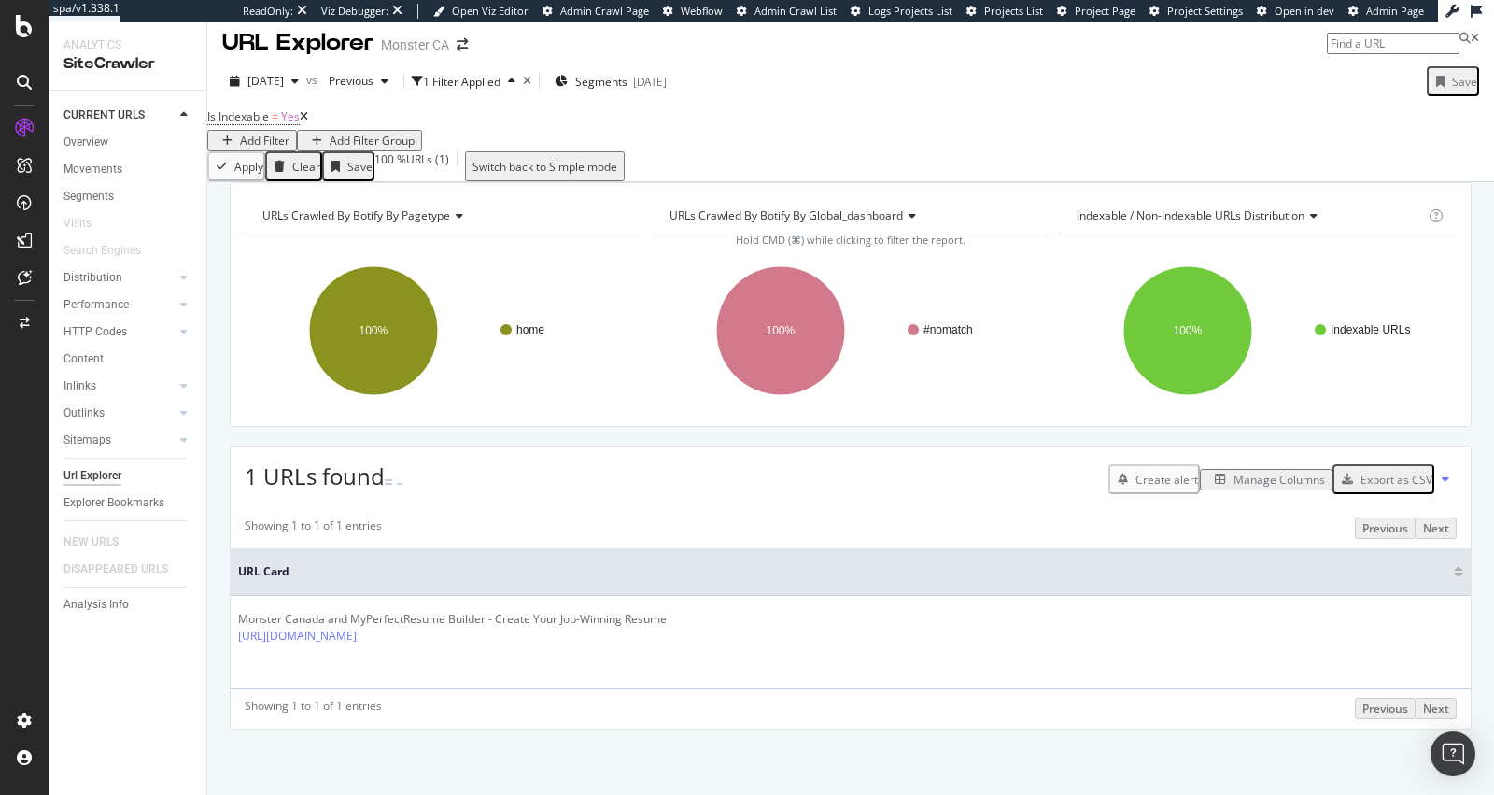
scroll to position [37, 0]
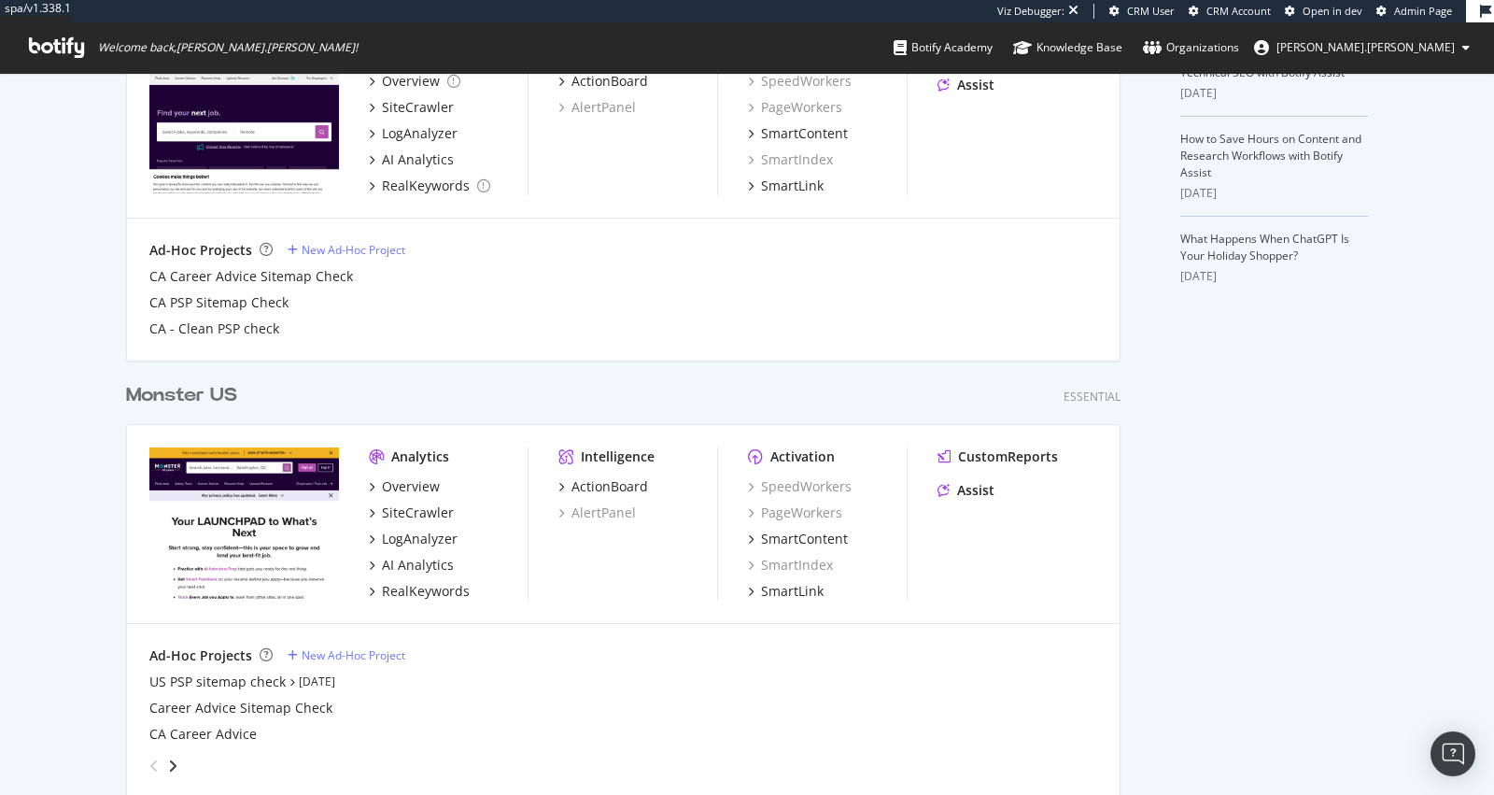
scroll to position [725, 0]
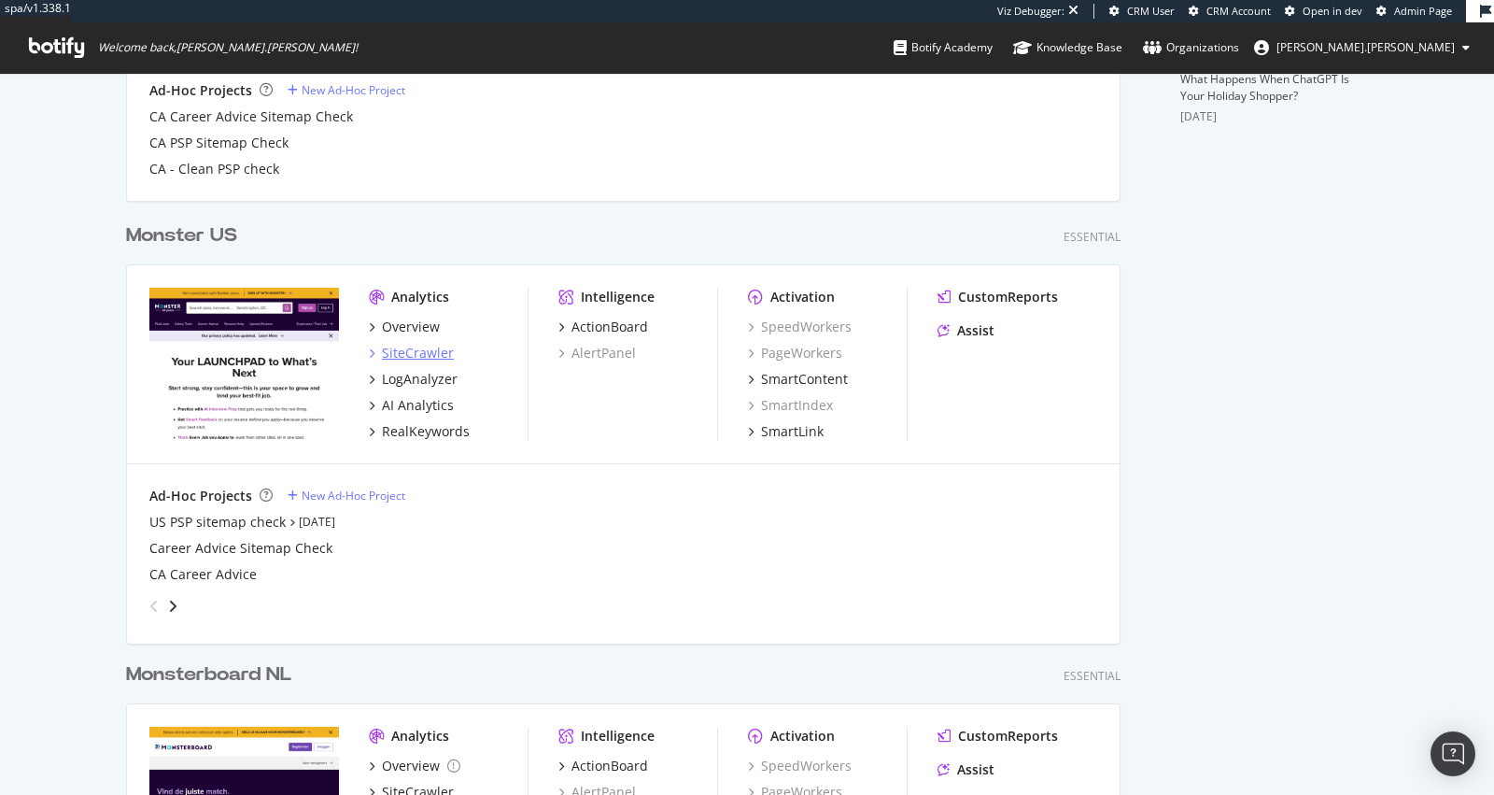
click at [412, 345] on div "SiteCrawler" at bounding box center [418, 353] width 72 height 19
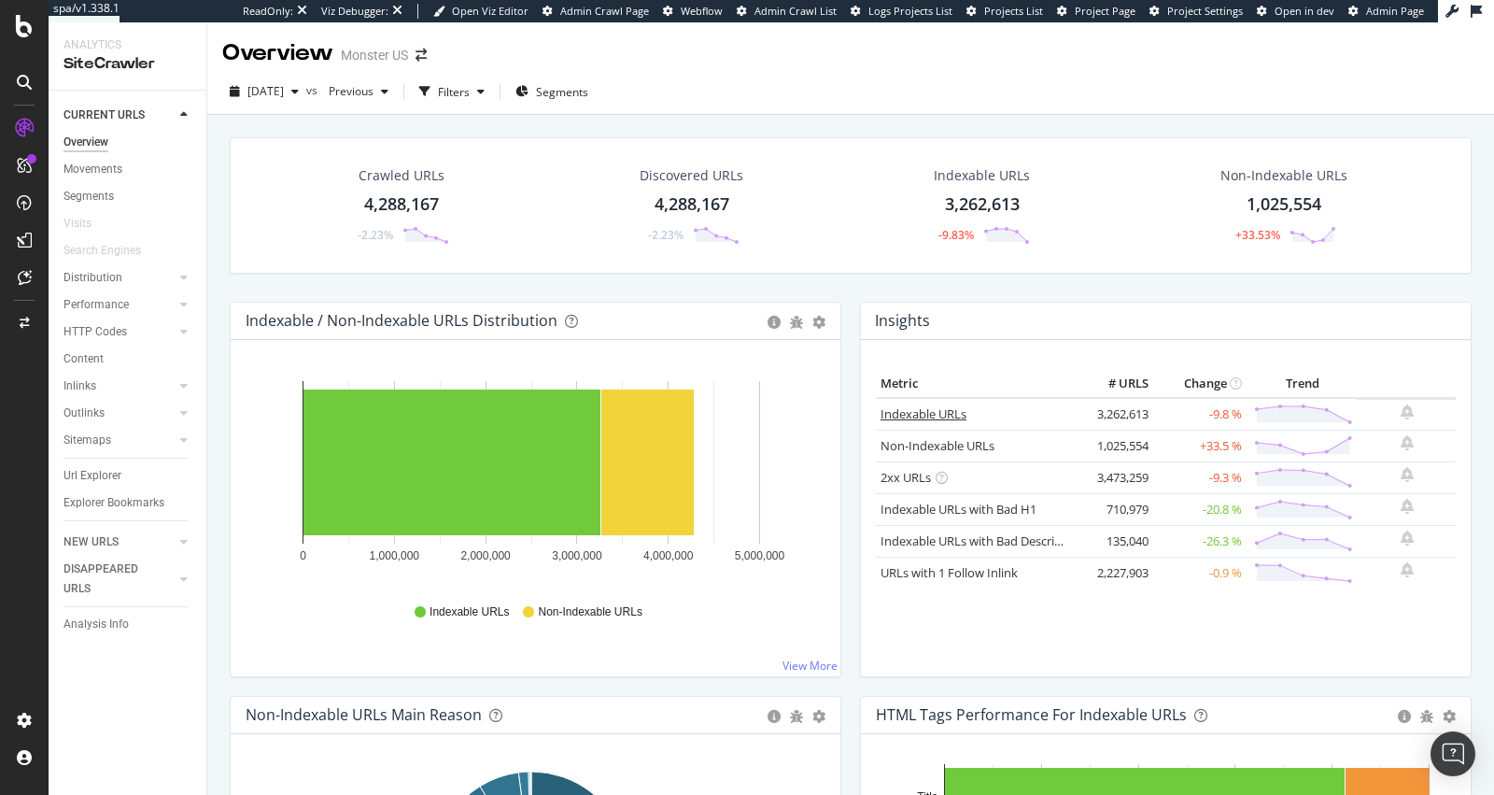
click at [890, 405] on link "Indexable URLs" at bounding box center [924, 413] width 86 height 17
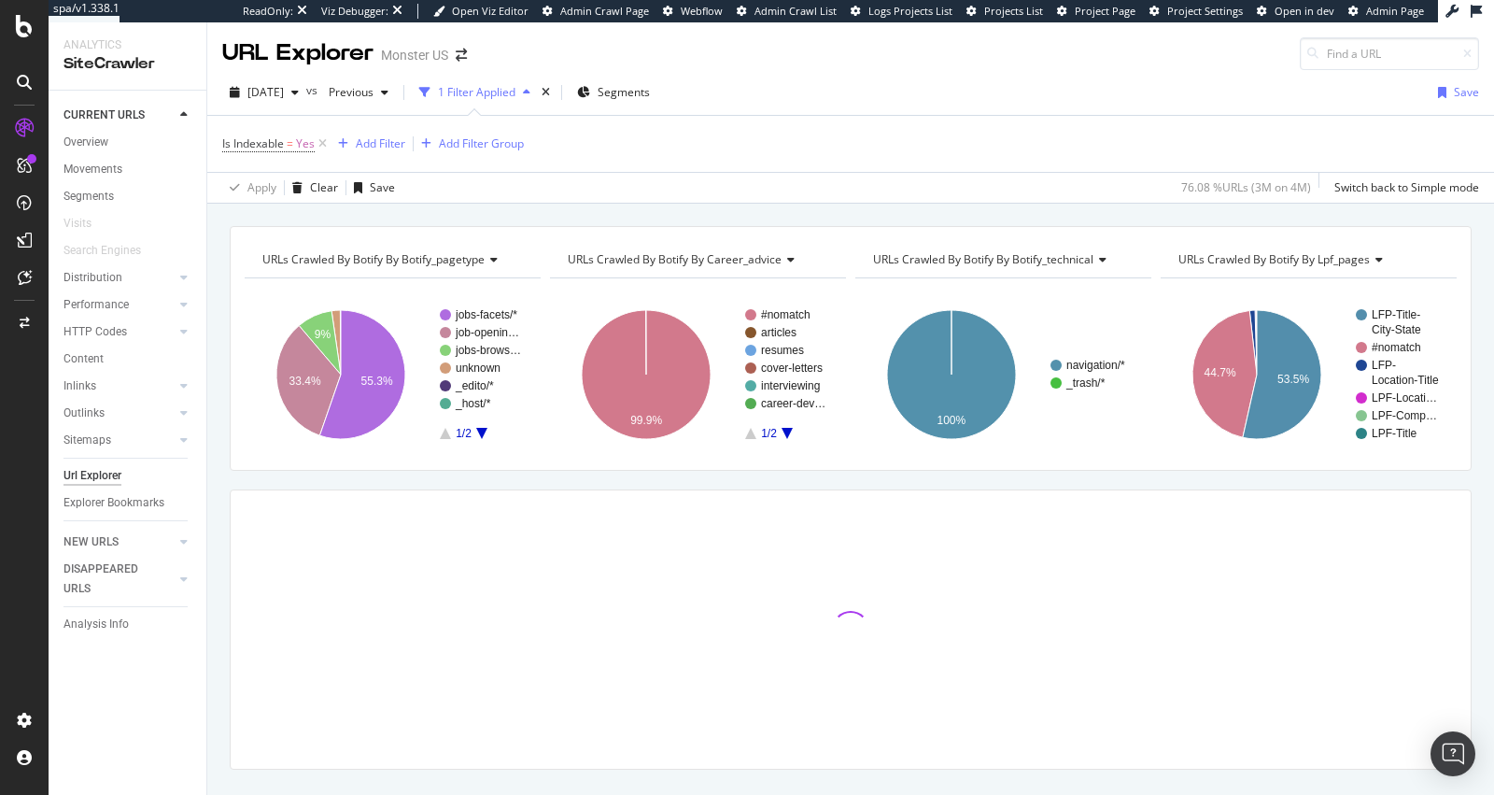
scroll to position [37, 0]
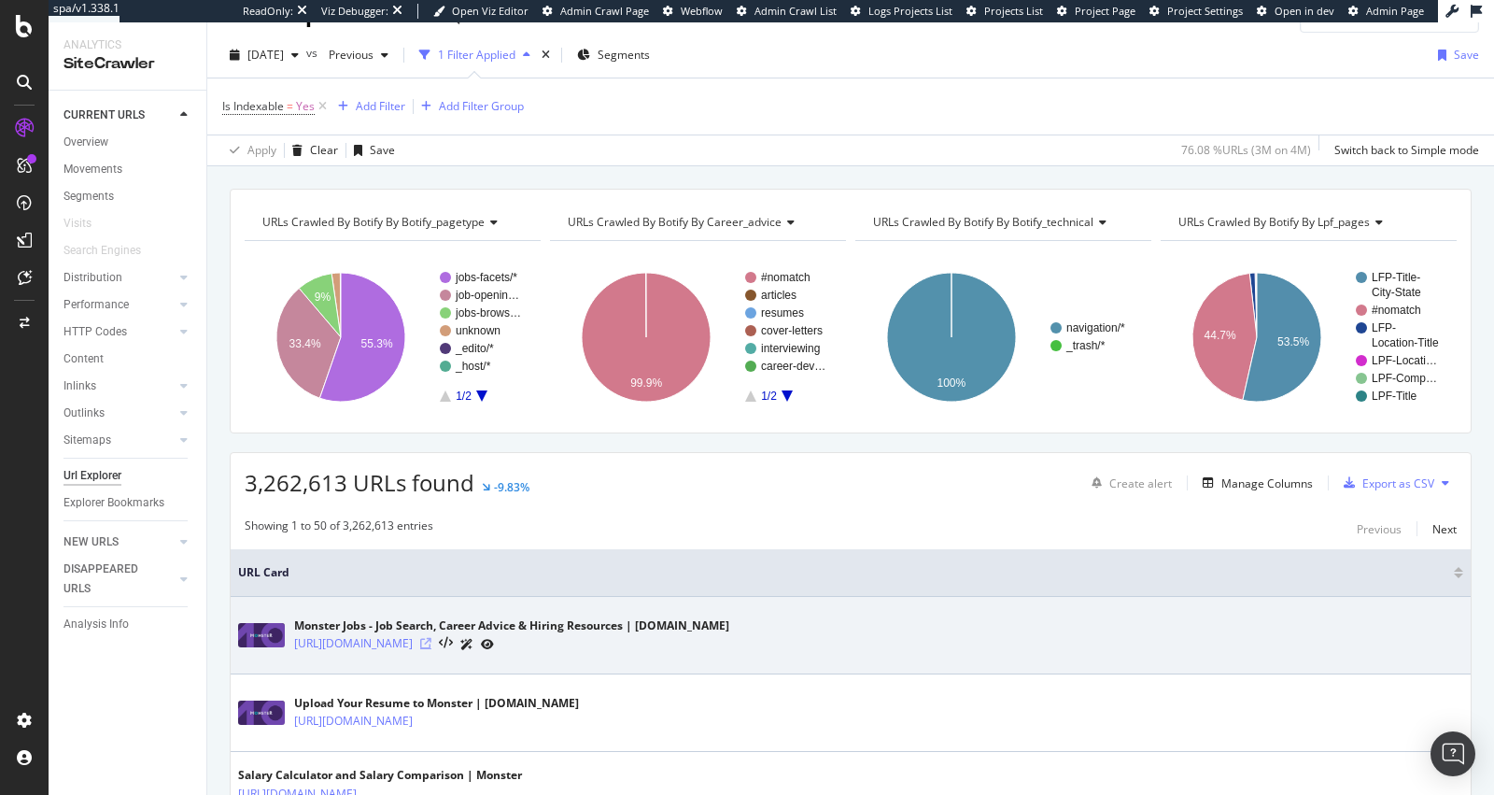
click at [432, 639] on icon at bounding box center [425, 643] width 11 height 11
